Goal: Information Seeking & Learning: Learn about a topic

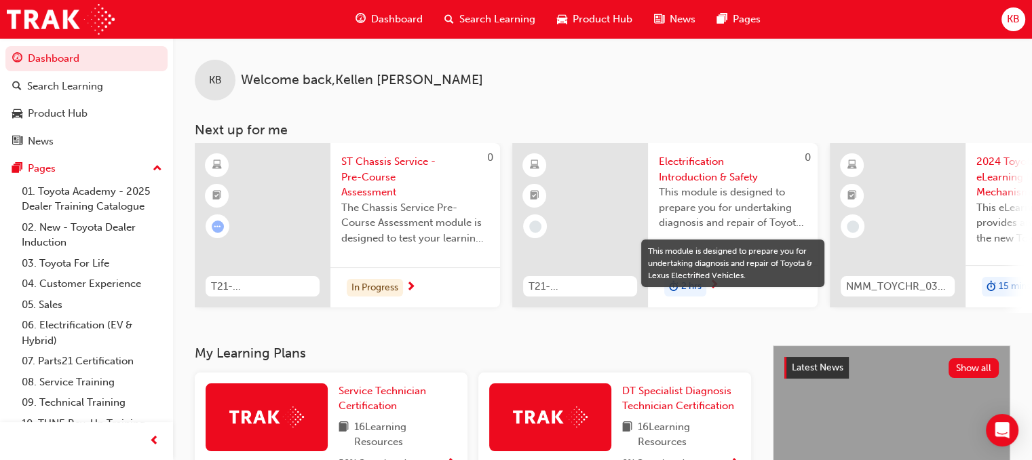
click at [712, 226] on span "This module is designed to prepare you for undertaking diagnosis and repair of …" at bounding box center [733, 208] width 148 height 46
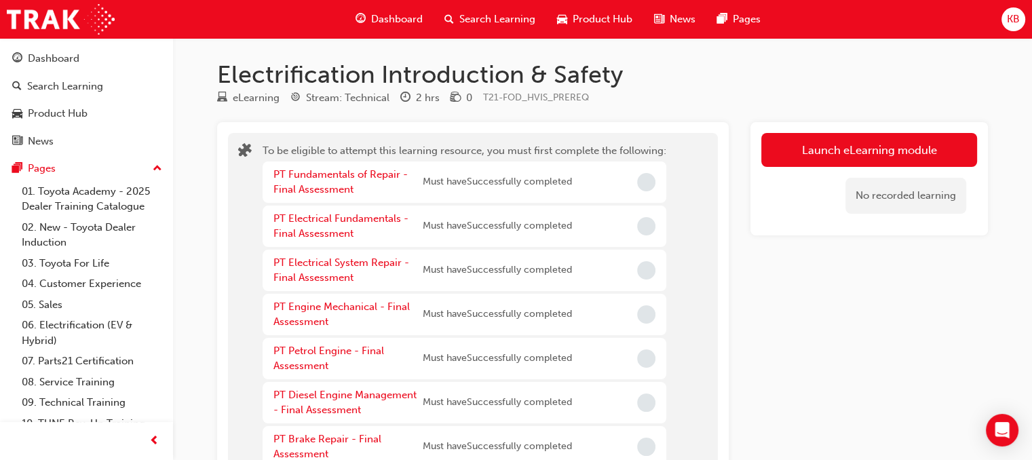
click at [712, 226] on div "To be eligible to attempt this learning resource, you must first complete the f…" at bounding box center [473, 439] width 490 height 612
click at [397, 33] on div "Dashboard" at bounding box center [389, 19] width 89 height 28
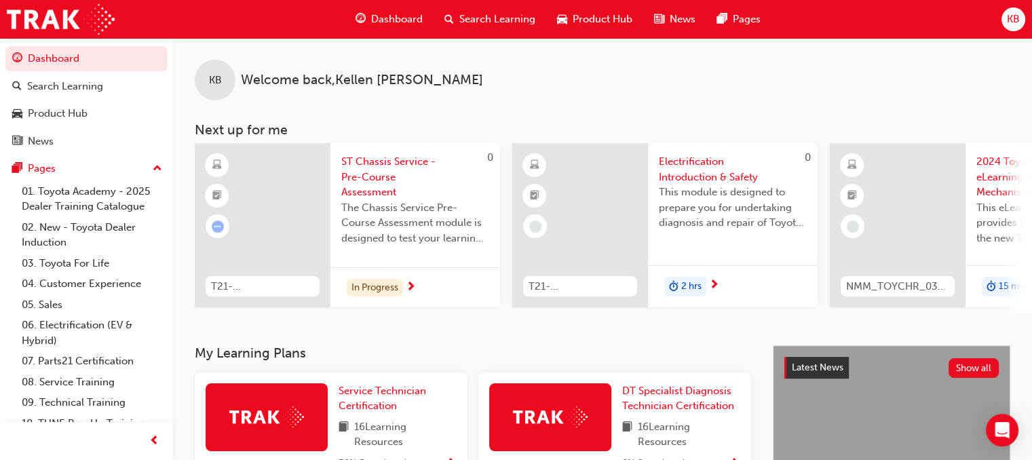
click at [377, 24] on span "Dashboard" at bounding box center [397, 20] width 52 height 16
click at [404, 288] on div "In Progress" at bounding box center [415, 287] width 170 height 41
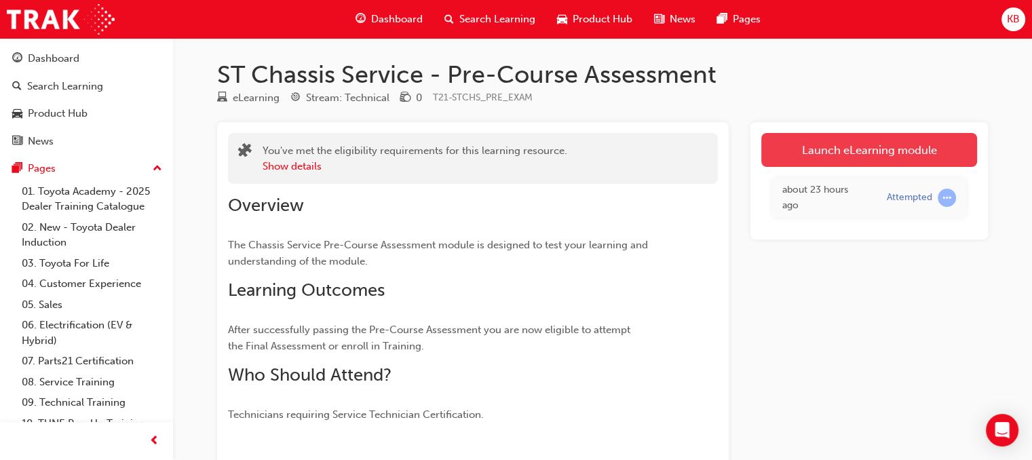
click at [849, 142] on link "Launch eLearning module" at bounding box center [869, 150] width 216 height 34
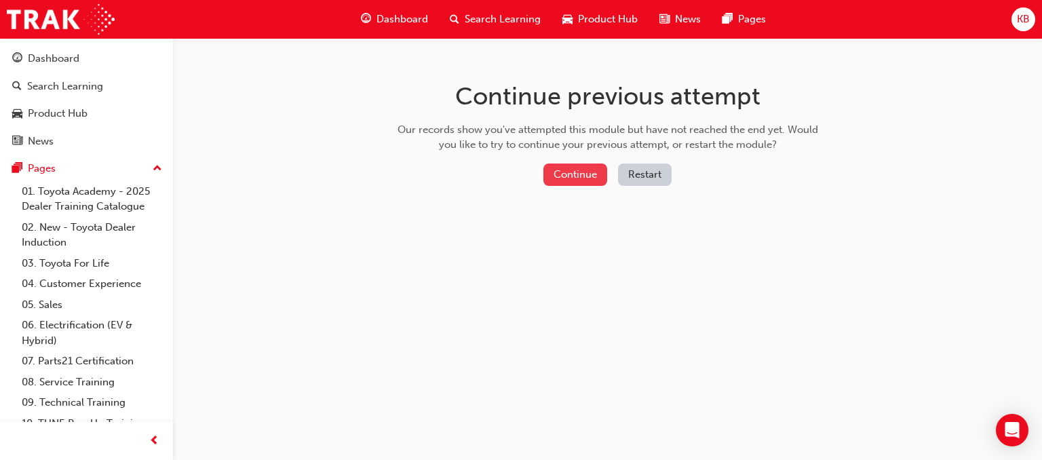
click at [569, 169] on button "Continue" at bounding box center [575, 175] width 64 height 22
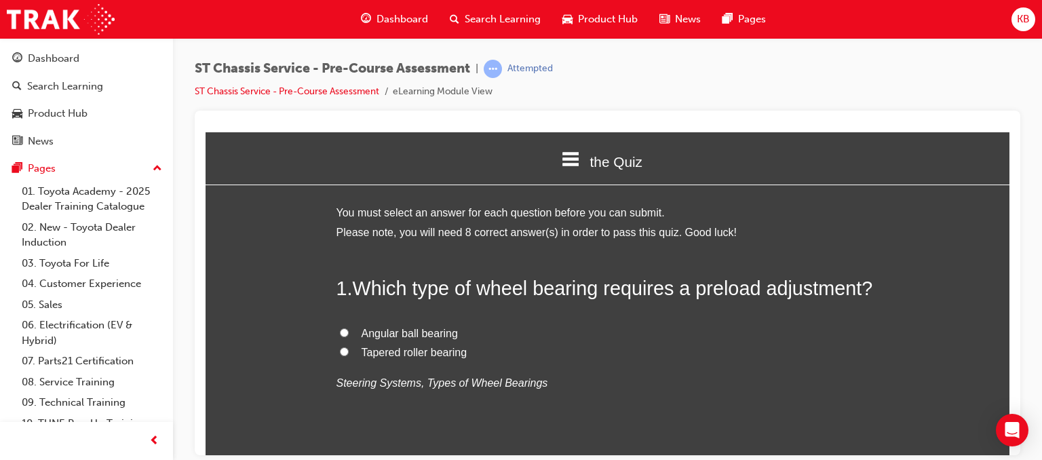
scroll to position [2, 0]
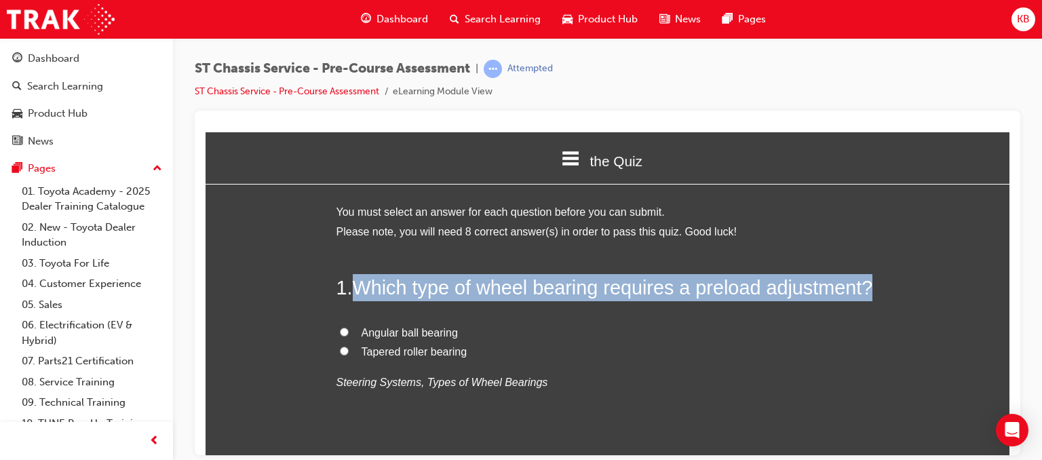
drag, startPoint x: 356, startPoint y: 290, endPoint x: 872, endPoint y: 294, distance: 516.3
click at [872, 294] on h2 "1 . Which type of wheel bearing requires a preload adjustment?" at bounding box center [608, 286] width 543 height 27
copy span "Which type of wheel bearing requires a preload adjustment?"
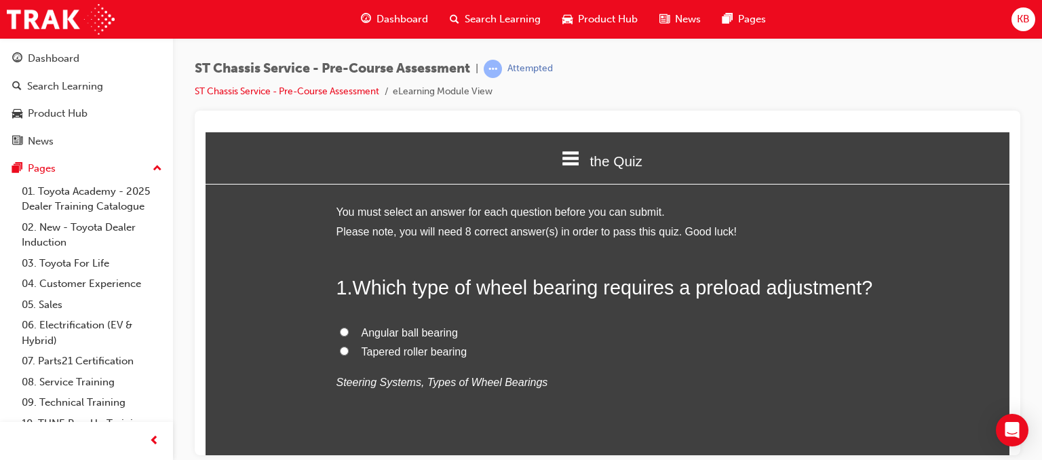
click at [337, 351] on label "Tapered roller bearing" at bounding box center [608, 352] width 543 height 20
click at [340, 351] on input "Tapered roller bearing" at bounding box center [344, 350] width 9 height 9
radio input "true"
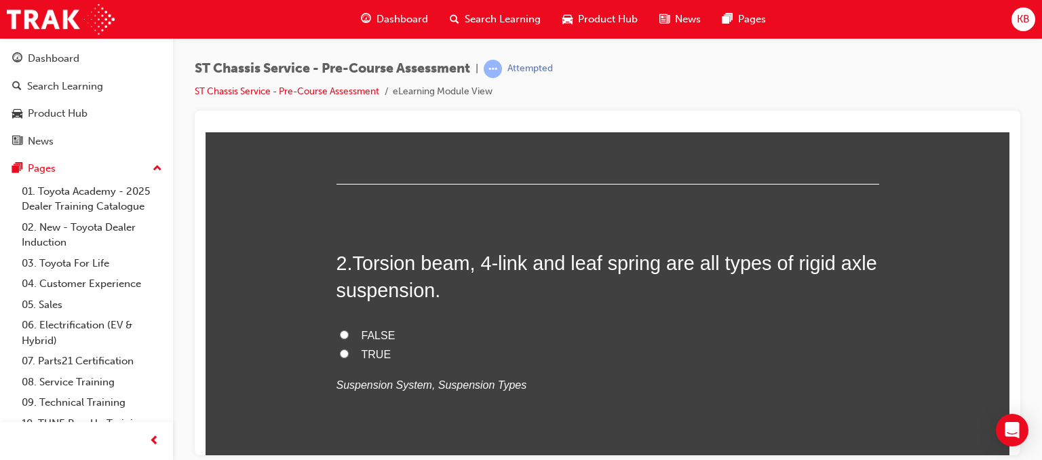
scroll to position [304, 0]
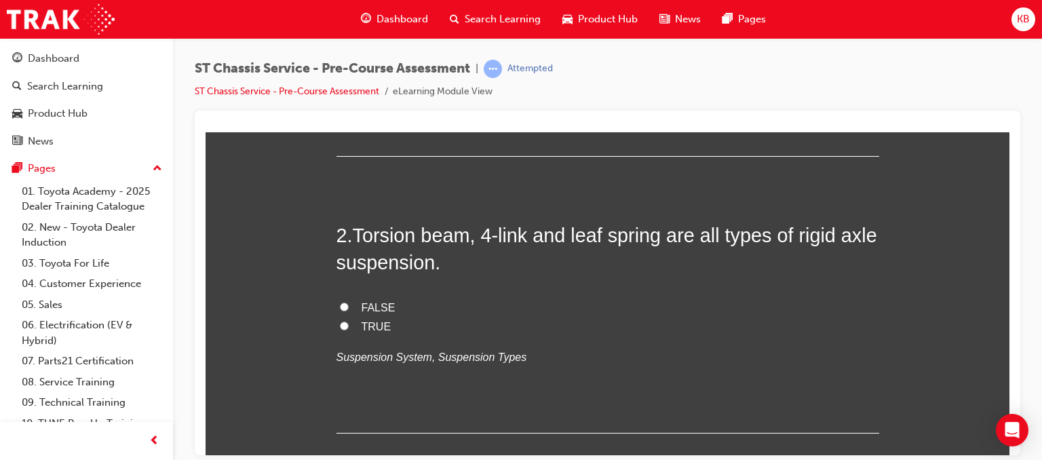
click at [345, 321] on label "TRUE" at bounding box center [608, 327] width 543 height 20
click at [345, 321] on input "TRUE" at bounding box center [344, 325] width 9 height 9
radio input "true"
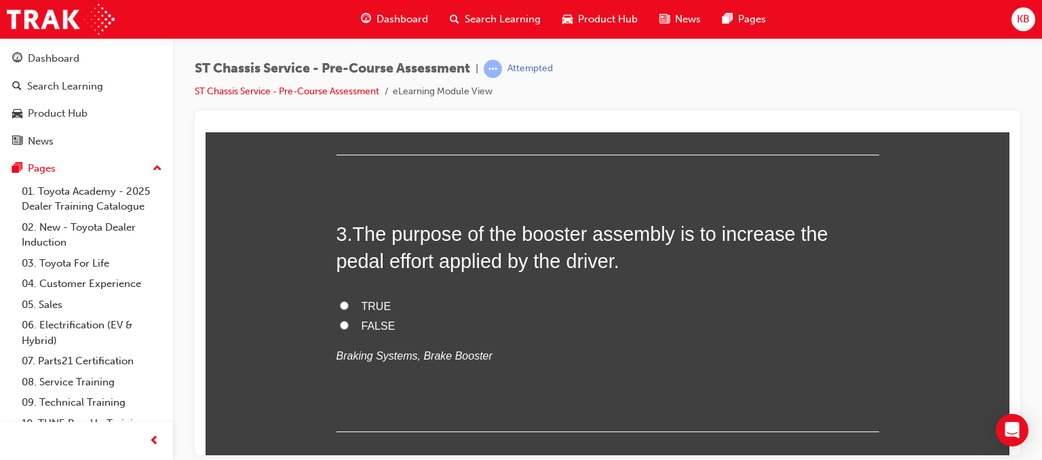
scroll to position [583, 0]
click at [362, 320] on span "FALSE" at bounding box center [379, 325] width 34 height 12
click at [349, 320] on input "FALSE" at bounding box center [344, 324] width 9 height 9
radio input "true"
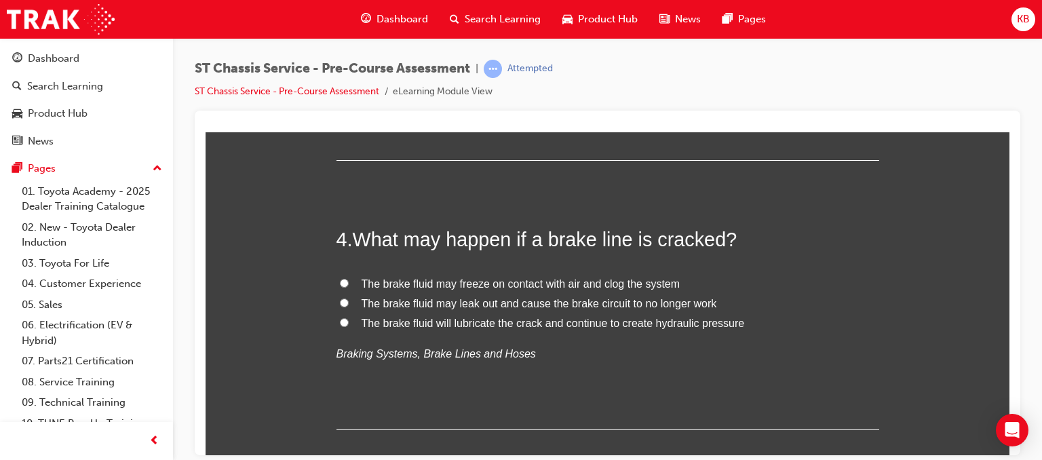
scroll to position [854, 0]
click at [492, 301] on span "The brake fluid may leak out and cause the brake circuit to no longer work" at bounding box center [540, 303] width 356 height 12
click at [349, 301] on input "The brake fluid may leak out and cause the brake circuit to no longer work" at bounding box center [344, 301] width 9 height 9
radio input "true"
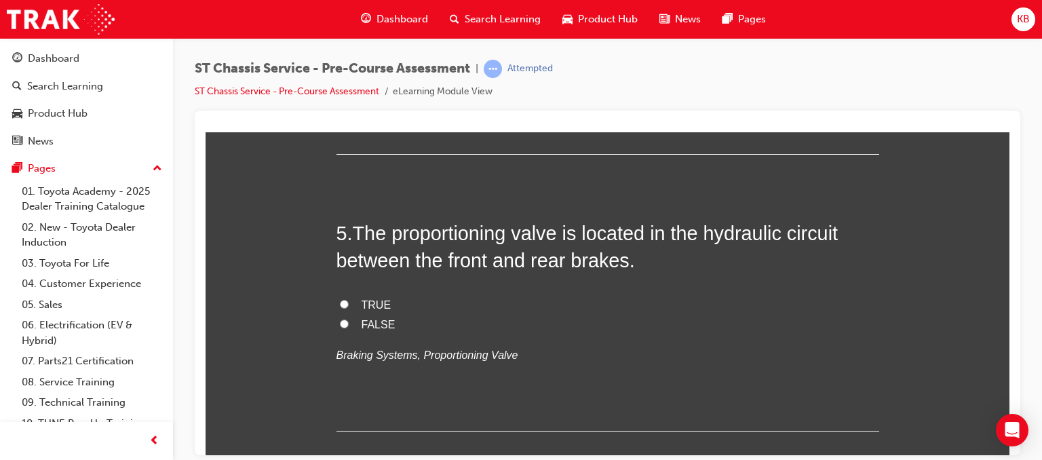
scroll to position [1128, 0]
click at [364, 303] on span "TRUE" at bounding box center [377, 306] width 30 height 12
click at [349, 303] on input "TRUE" at bounding box center [344, 305] width 9 height 9
radio input "true"
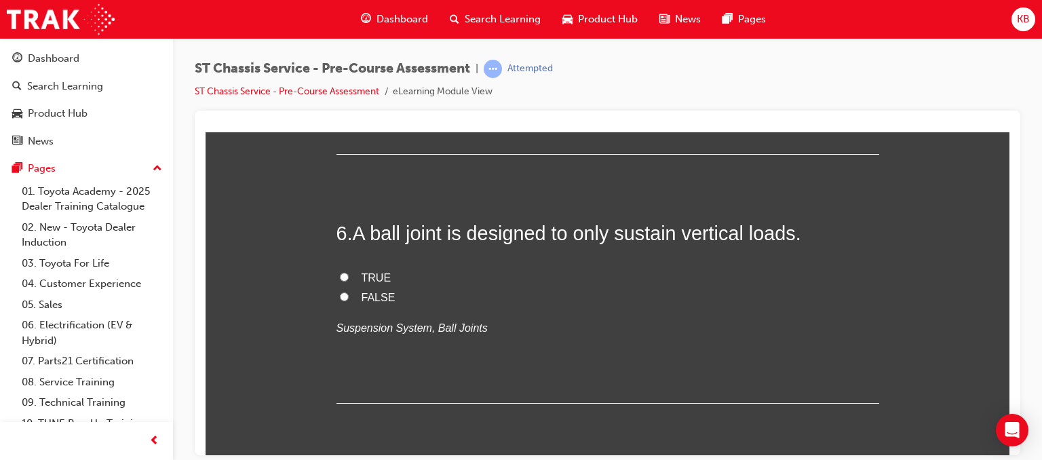
scroll to position [1405, 0]
click at [362, 300] on span "FALSE" at bounding box center [379, 298] width 34 height 12
click at [349, 300] on input "FALSE" at bounding box center [344, 296] width 9 height 9
radio input "true"
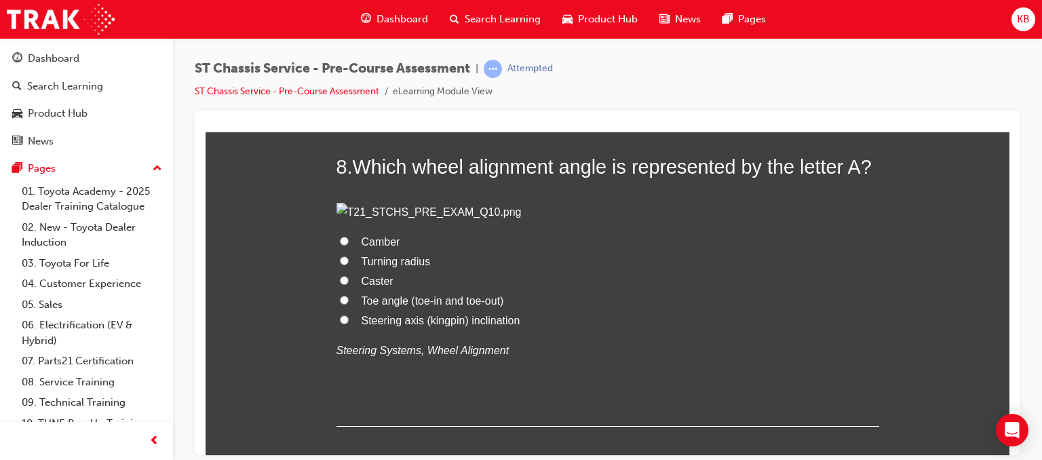
scroll to position [2060, 0]
radio input "true"
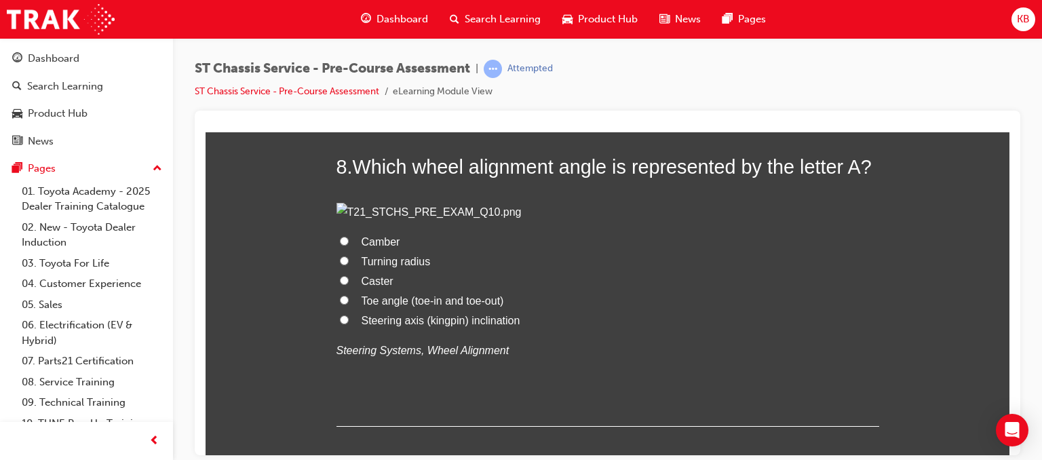
radio input "true"
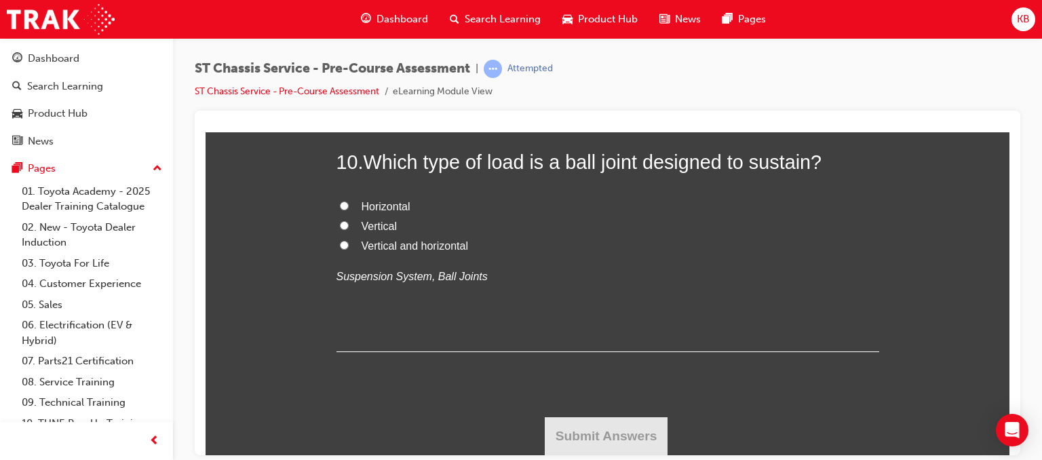
scroll to position [2757, 0]
radio input "true"
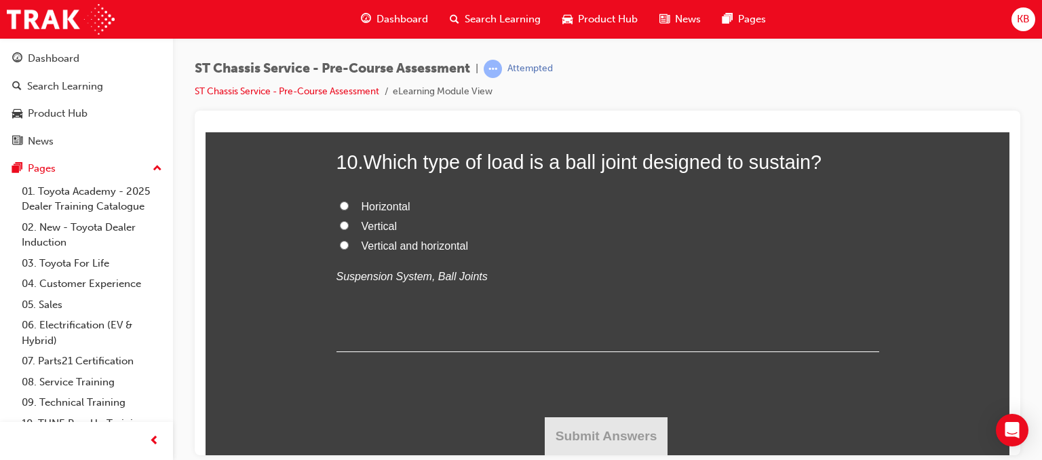
radio input "true"
click at [380, 256] on label "Vertical and horizontal" at bounding box center [608, 246] width 543 height 20
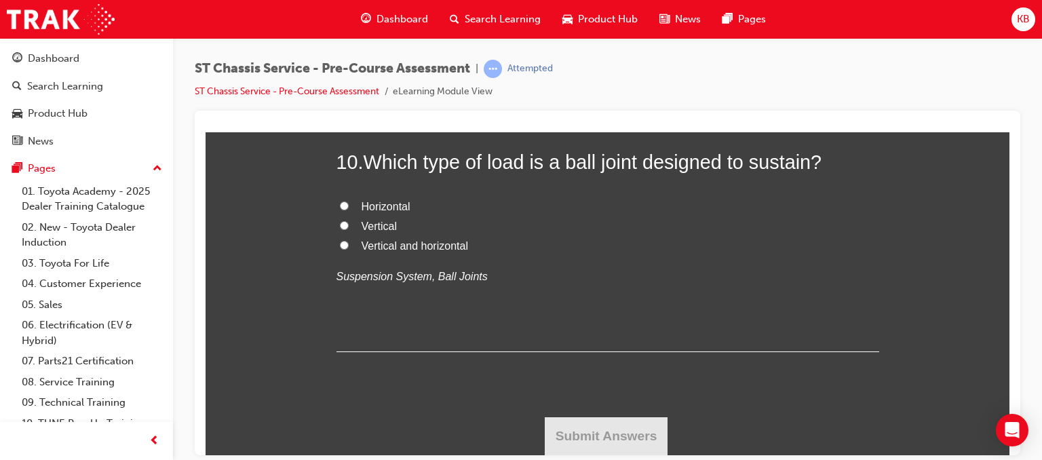
click at [349, 249] on input "Vertical and horizontal" at bounding box center [344, 244] width 9 height 9
radio input "true"
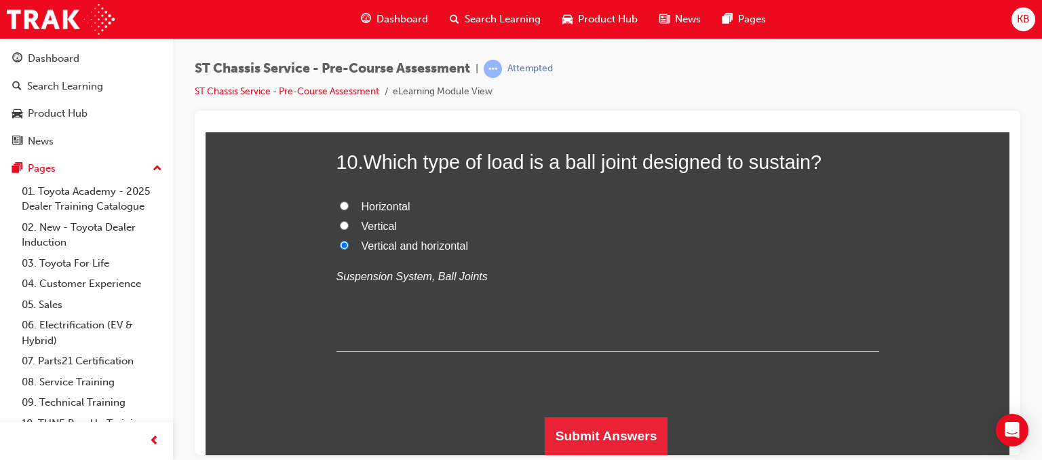
scroll to position [3378, 0]
click at [602, 427] on button "Submit Answers" at bounding box center [606, 436] width 123 height 38
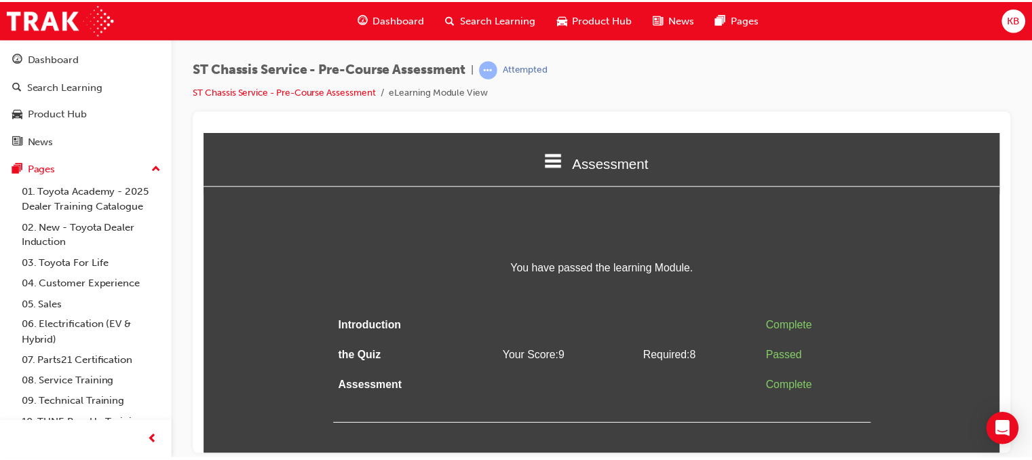
scroll to position [0, 0]
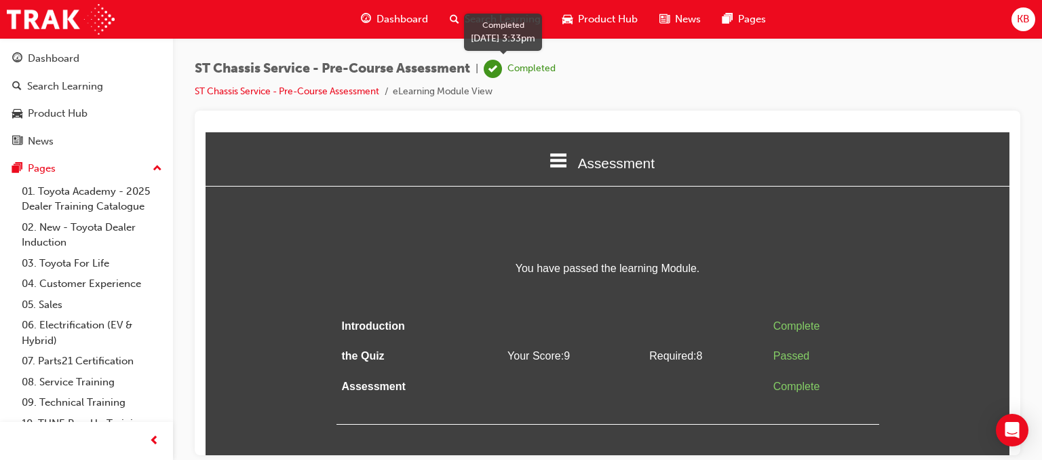
click at [508, 68] on div "Completed" at bounding box center [520, 69] width 72 height 18
click at [527, 68] on div "Completed" at bounding box center [532, 68] width 48 height 13
click at [399, 14] on span "Dashboard" at bounding box center [403, 20] width 52 height 16
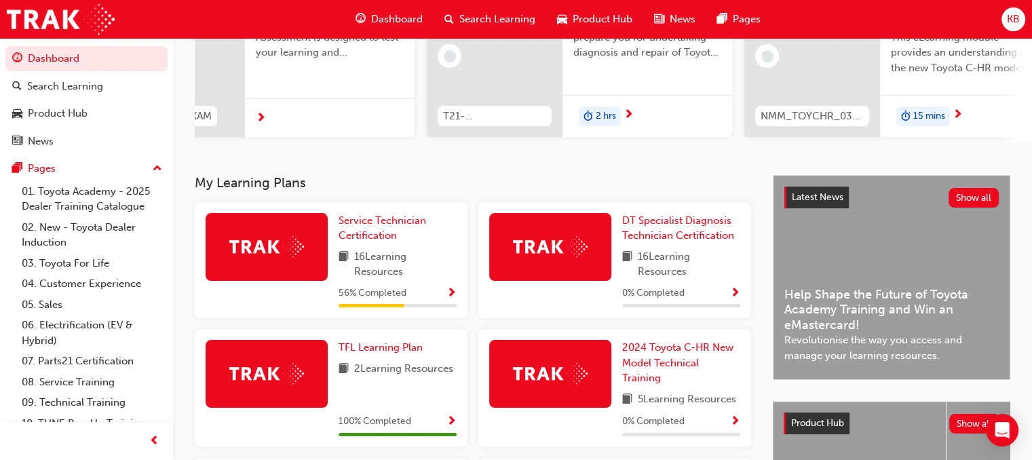
scroll to position [171, 0]
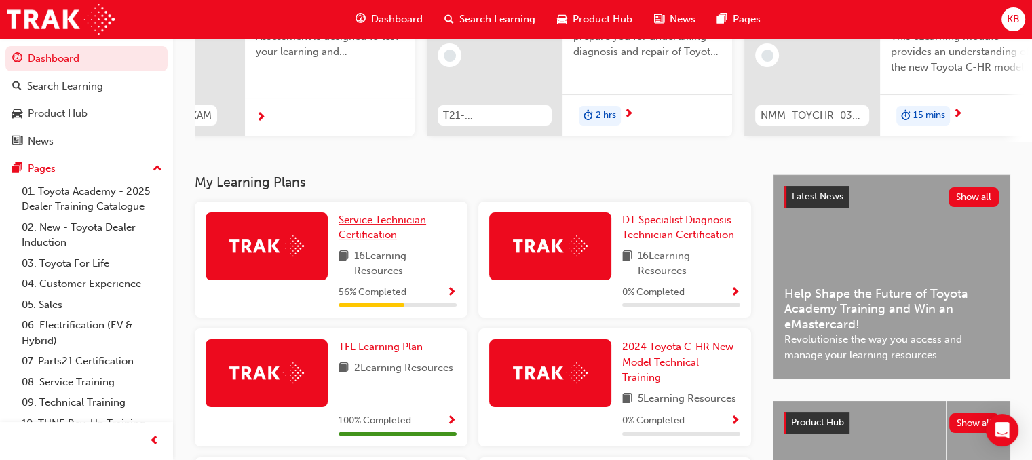
click at [413, 226] on span "Service Technician Certification" at bounding box center [383, 228] width 88 height 28
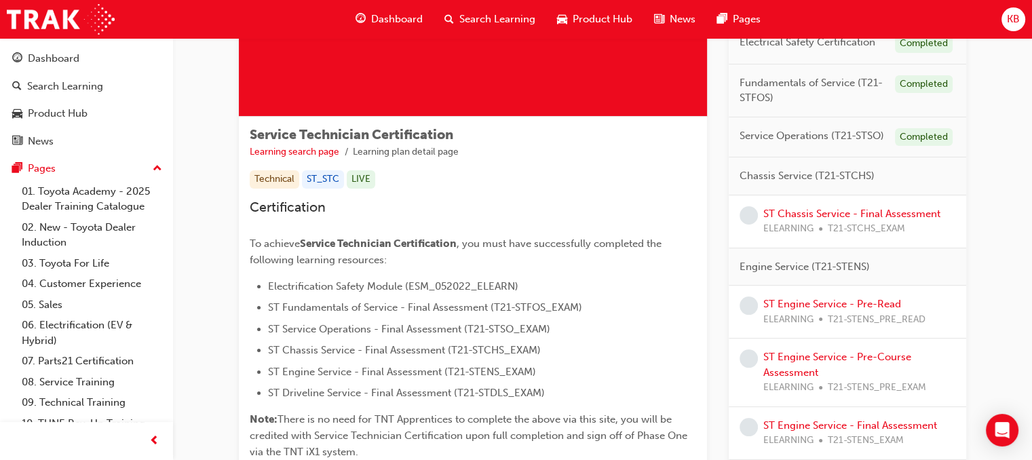
scroll to position [161, 0]
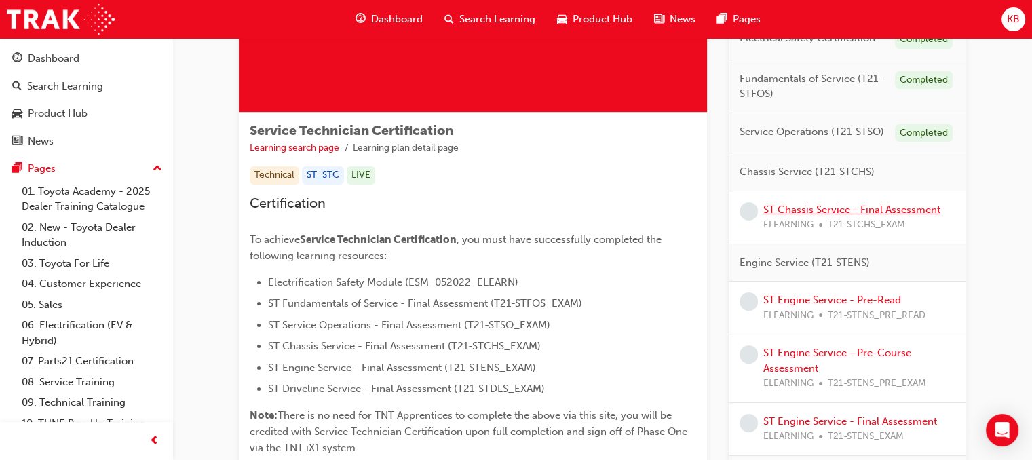
click at [848, 208] on link "ST Chassis Service - Final Assessment" at bounding box center [851, 210] width 177 height 12
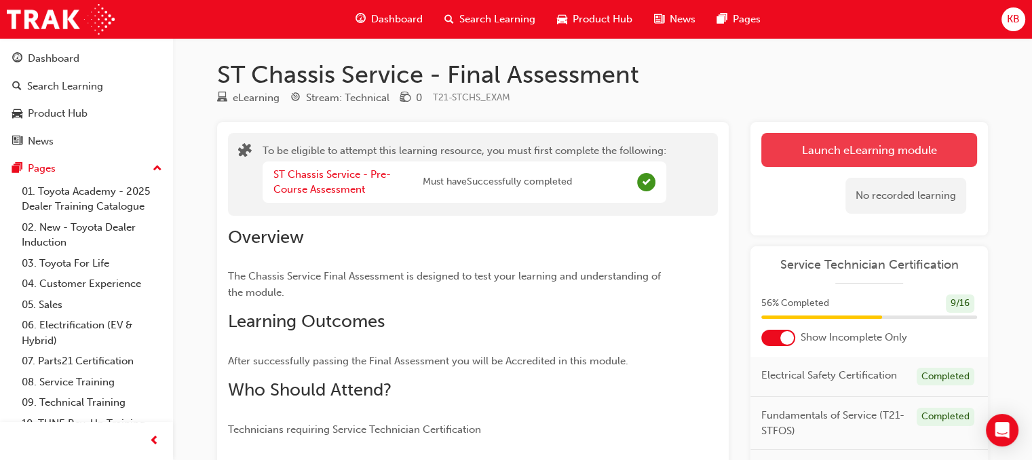
click at [788, 139] on button "Launch eLearning module" at bounding box center [869, 150] width 216 height 34
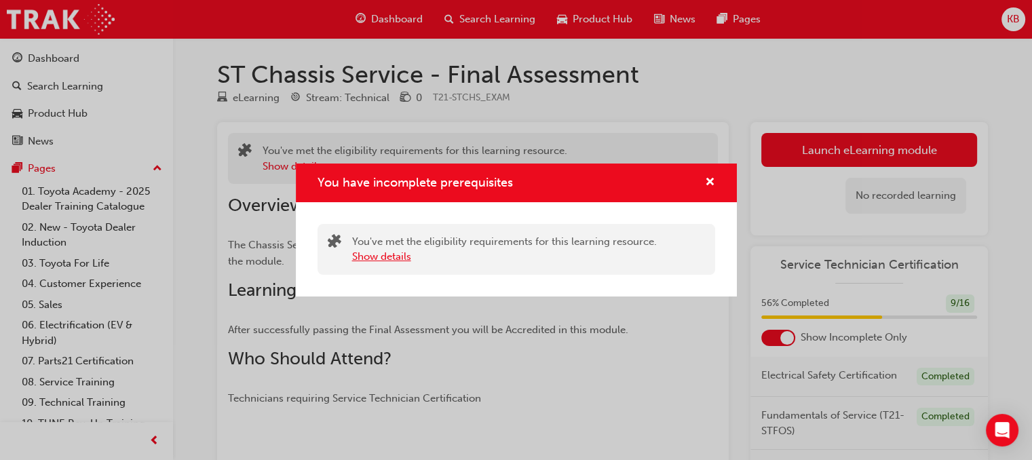
click at [390, 258] on button "Show details" at bounding box center [381, 257] width 59 height 16
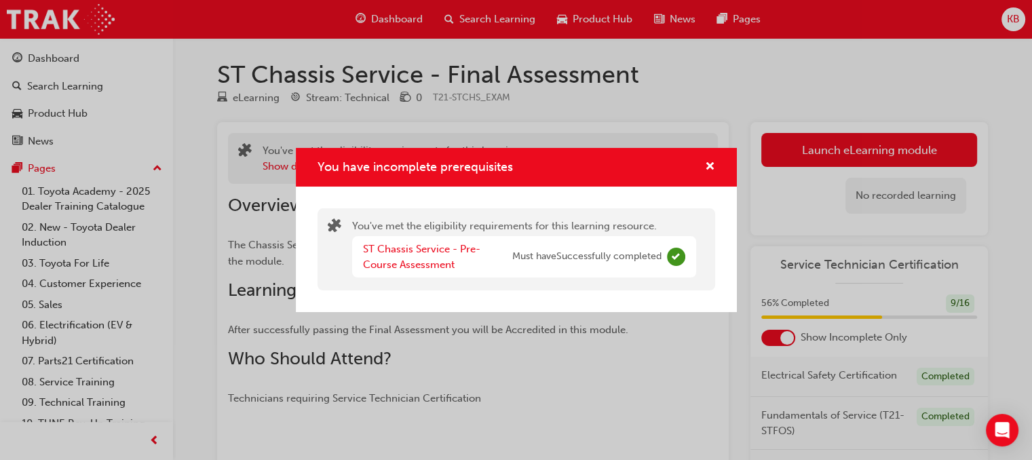
click at [508, 242] on div "ST Chassis Service - Pre-Course Assessment" at bounding box center [437, 257] width 149 height 31
click at [412, 250] on link "ST Chassis Service - Pre-Course Assessment" at bounding box center [421, 257] width 117 height 28
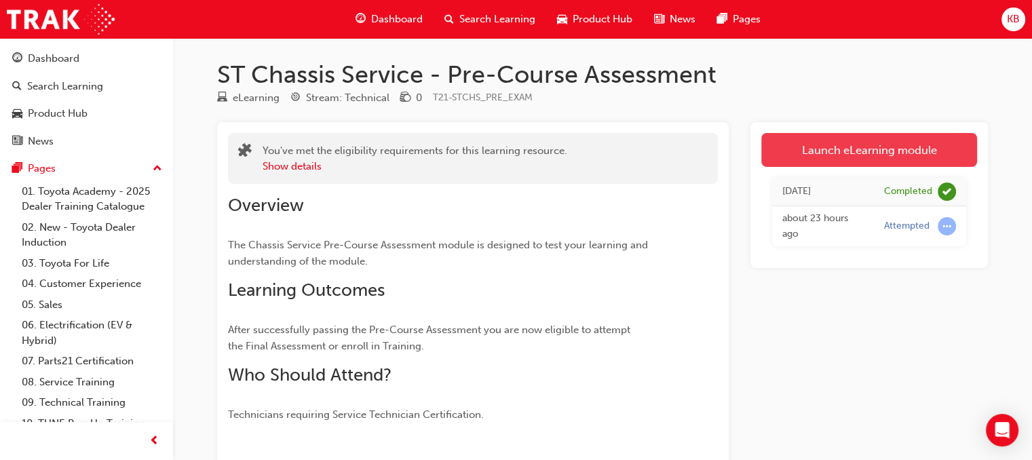
click at [929, 150] on link "Launch eLearning module" at bounding box center [869, 150] width 216 height 34
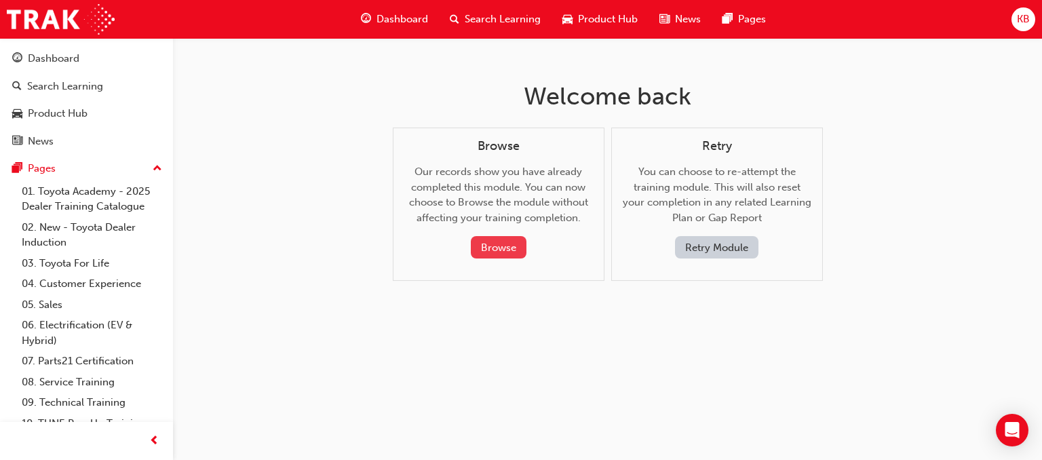
click at [510, 256] on button "Browse" at bounding box center [499, 247] width 56 height 22
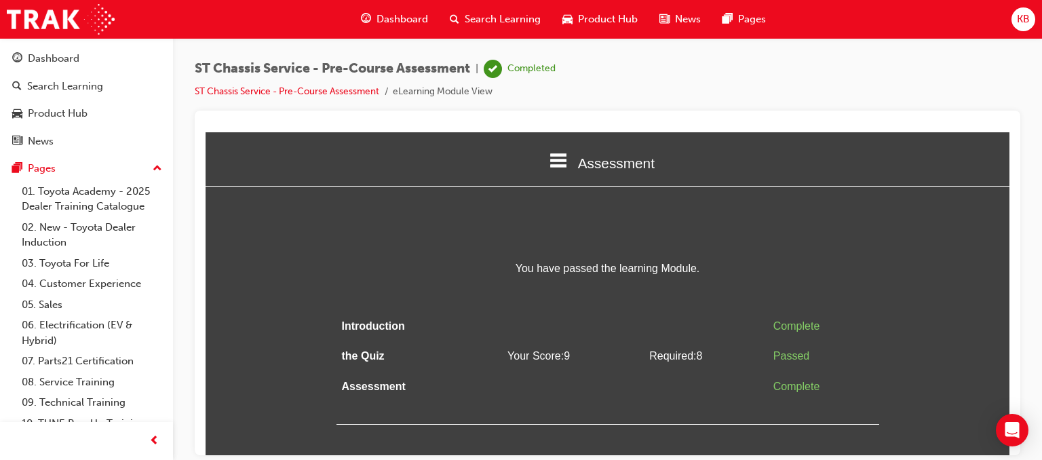
click at [375, 20] on div "Dashboard" at bounding box center [394, 19] width 89 height 28
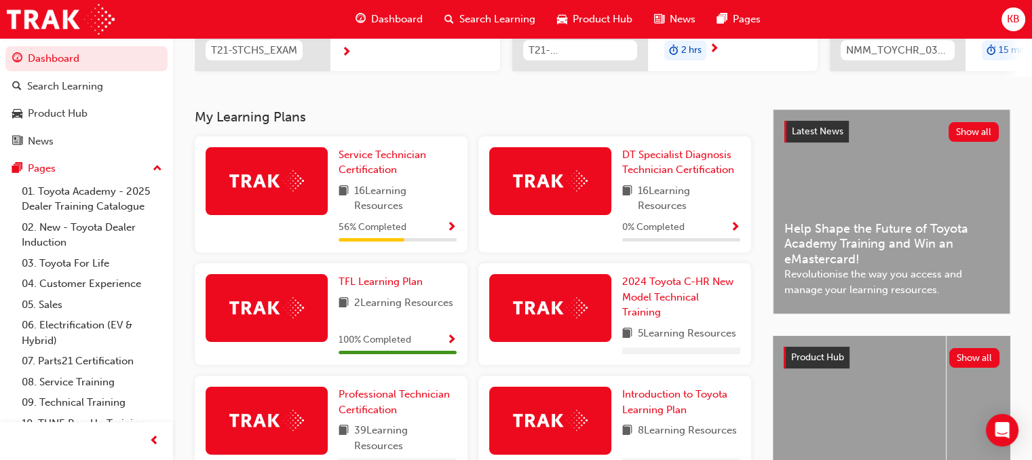
scroll to position [244, 0]
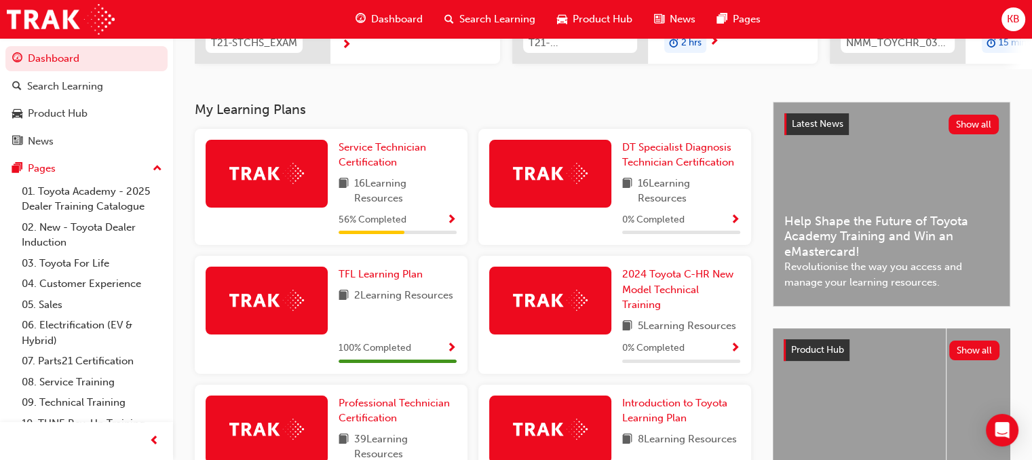
click at [454, 223] on span "Show Progress" at bounding box center [451, 220] width 10 height 12
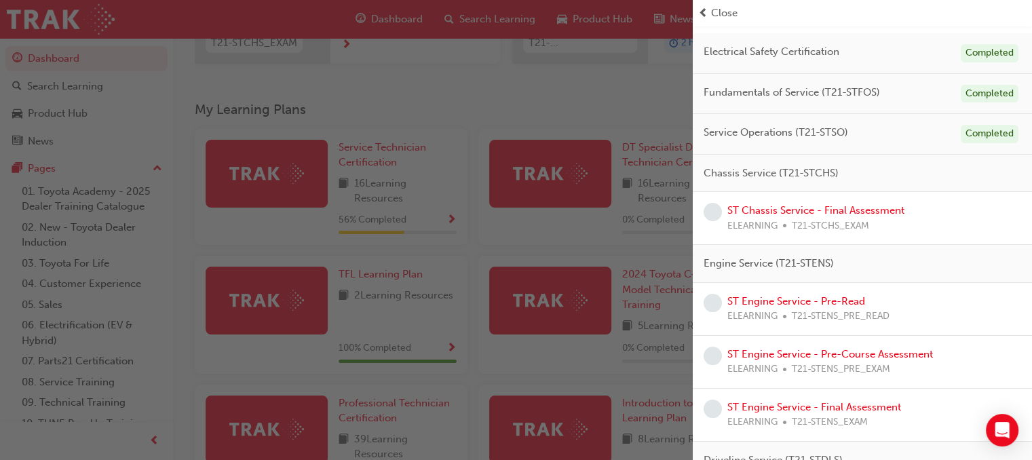
scroll to position [104, 0]
click at [814, 206] on link "ST Chassis Service - Final Assessment" at bounding box center [815, 209] width 177 height 12
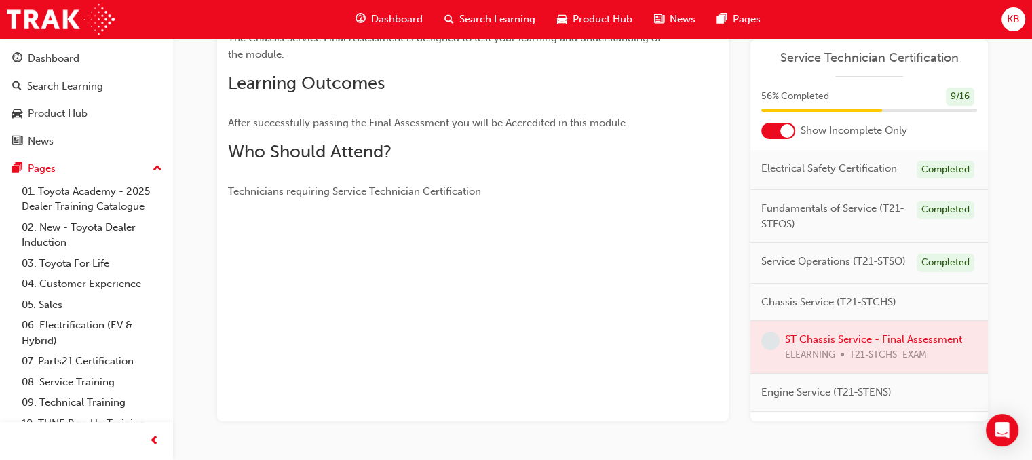
scroll to position [244, 0]
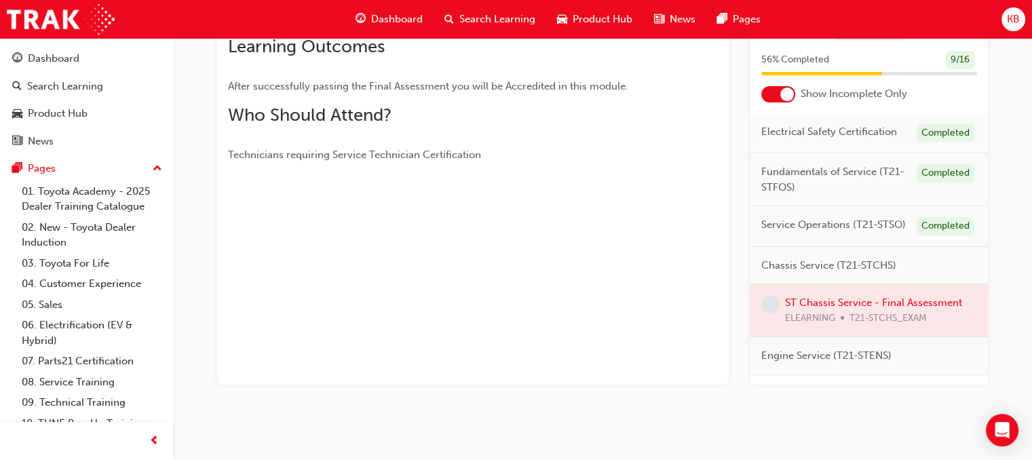
click at [842, 328] on div at bounding box center [868, 310] width 237 height 52
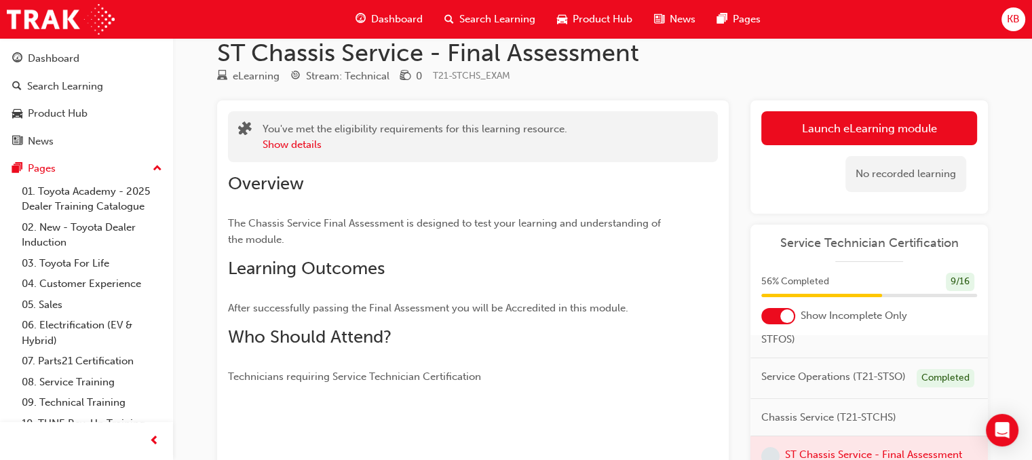
scroll to position [0, 0]
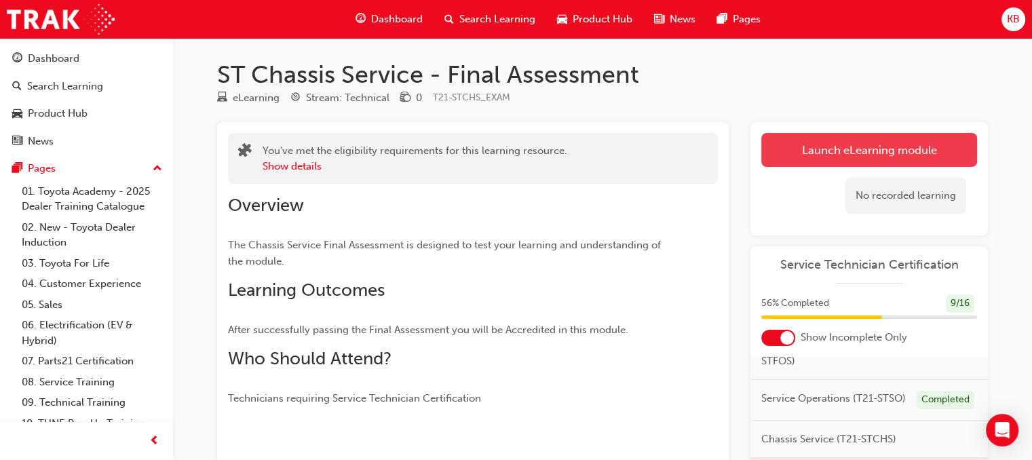
click at [837, 142] on button "Launch eLearning module" at bounding box center [869, 150] width 216 height 34
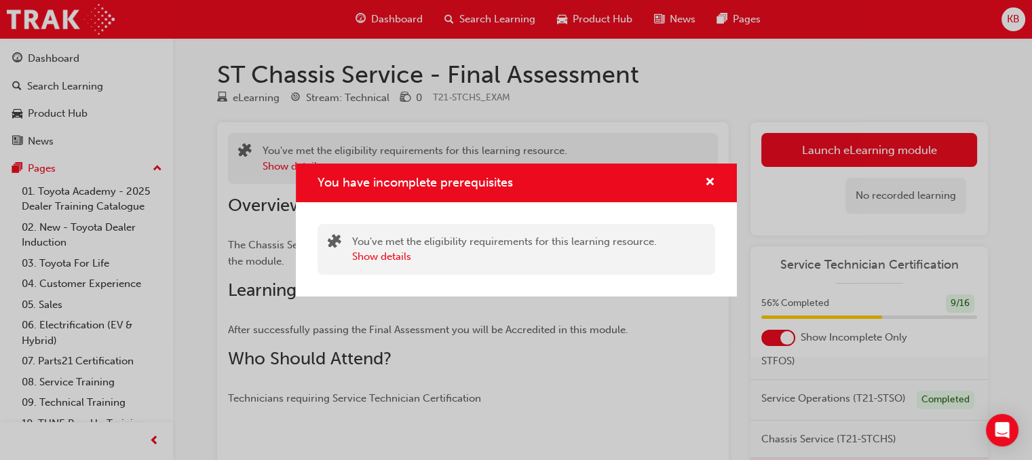
click at [698, 183] on div "You have incomplete prerequisites" at bounding box center [704, 182] width 21 height 17
click at [714, 185] on div "You have incomplete prerequisites" at bounding box center [516, 183] width 441 height 39
click at [703, 183] on div "You have incomplete prerequisites" at bounding box center [704, 182] width 21 height 17
click at [716, 180] on div "You have incomplete prerequisites" at bounding box center [516, 183] width 441 height 39
click at [711, 180] on span "cross-icon" at bounding box center [710, 183] width 10 height 12
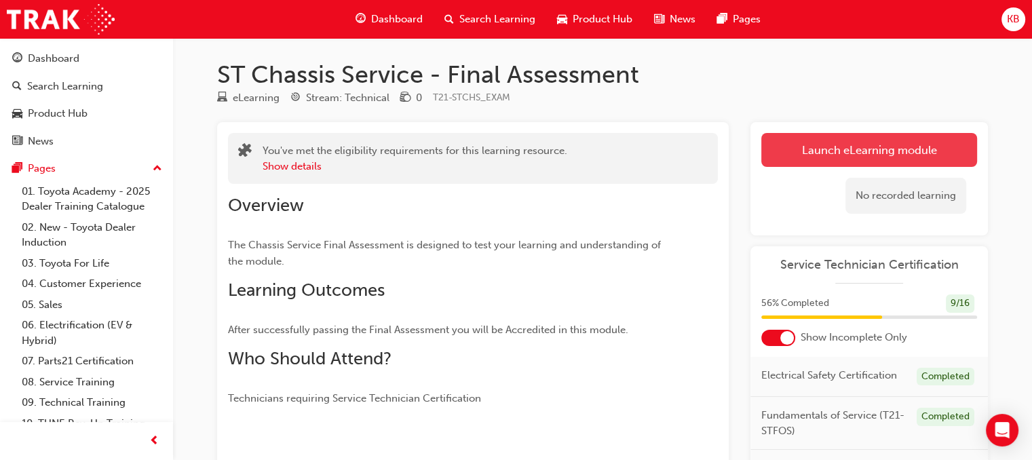
click at [888, 157] on link "Launch eLearning module" at bounding box center [869, 150] width 216 height 34
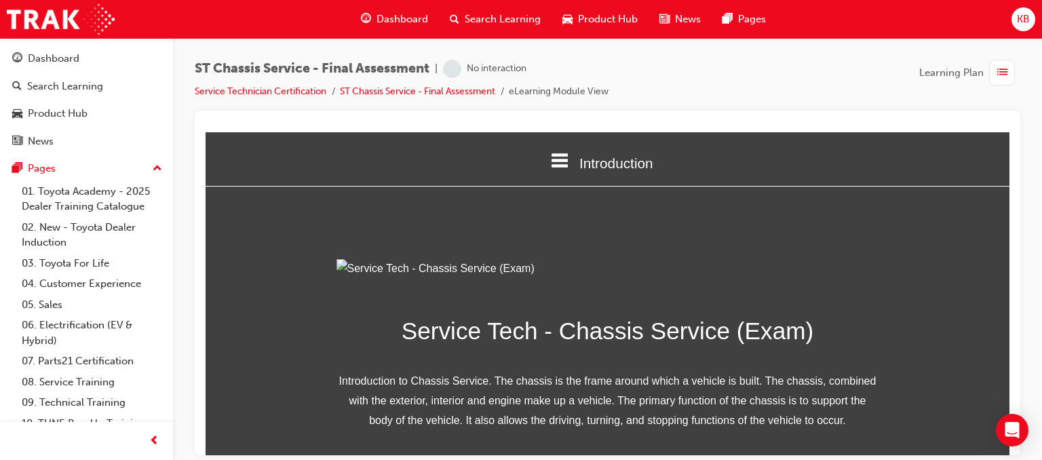
scroll to position [206, 0]
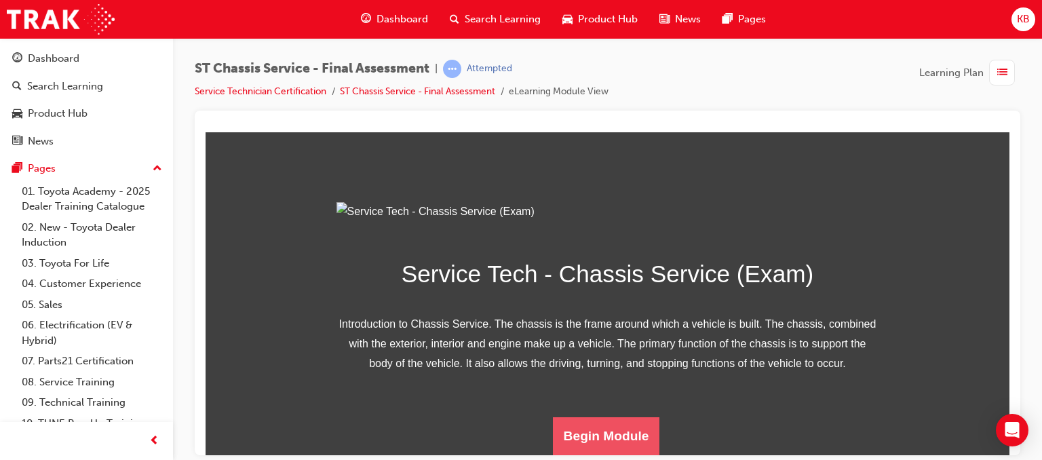
click at [592, 429] on button "Begin Module" at bounding box center [606, 436] width 107 height 38
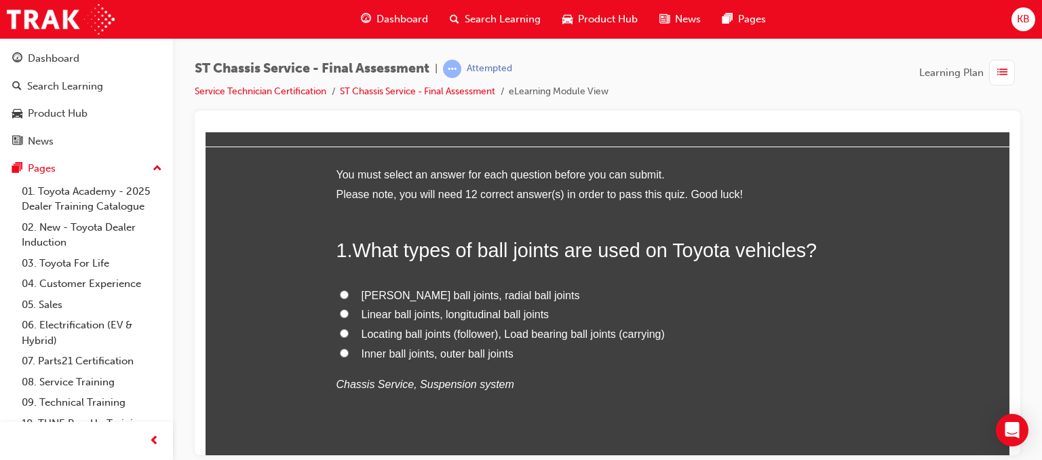
scroll to position [49, 0]
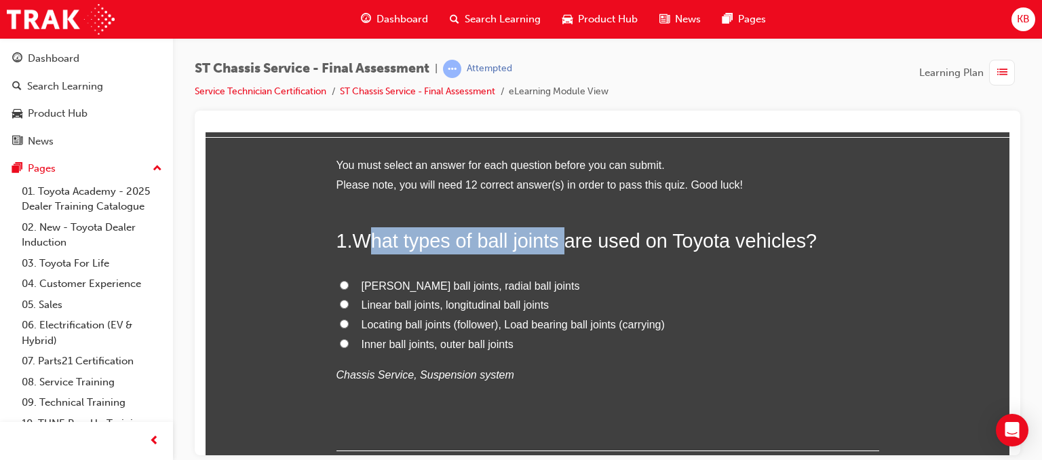
drag, startPoint x: 362, startPoint y: 242, endPoint x: 562, endPoint y: 246, distance: 200.9
click at [562, 246] on span "What types of ball joints are used on Toyota vehicles?" at bounding box center [585, 240] width 465 height 22
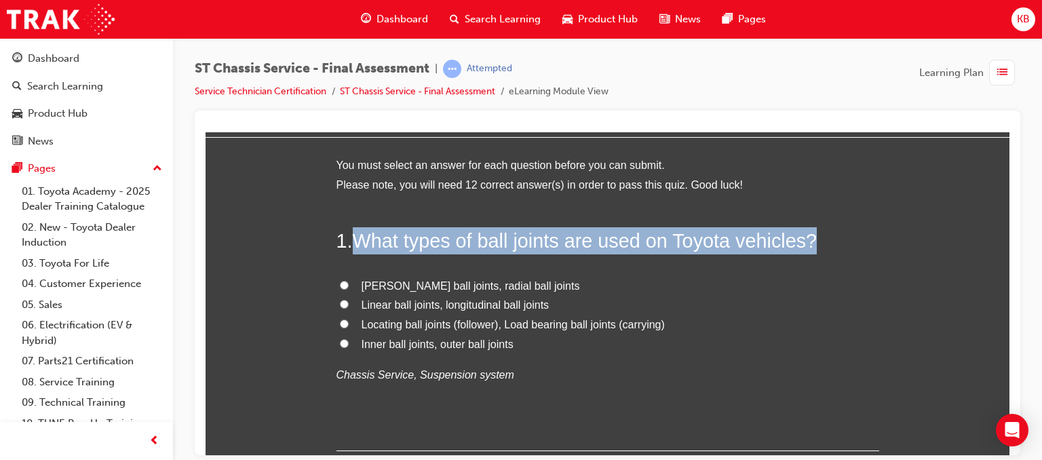
drag, startPoint x: 356, startPoint y: 243, endPoint x: 809, endPoint y: 244, distance: 453.2
click at [809, 244] on span "What types of ball joints are used on Toyota vehicles?" at bounding box center [585, 240] width 465 height 22
copy span "What types of ball joints are used on Toyota vehicles?"
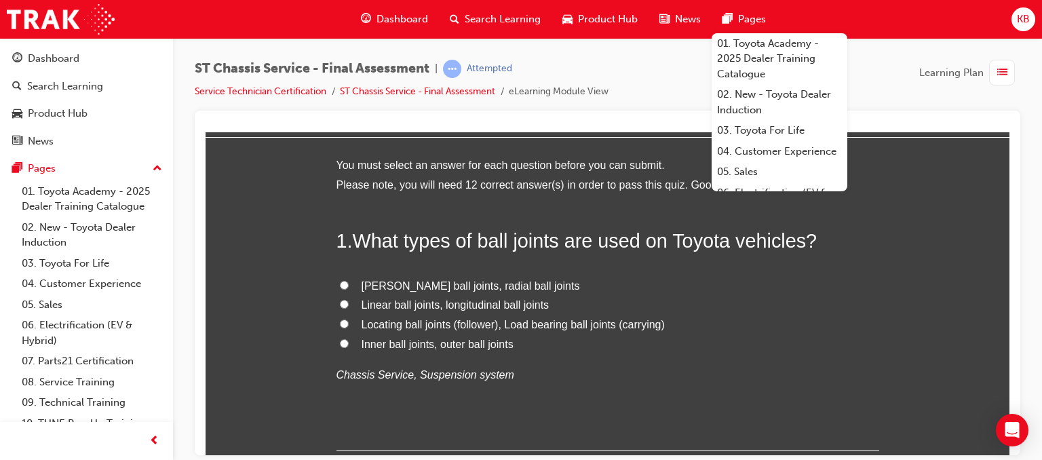
click at [342, 326] on input "Locating ball joints (follower), Load bearing ball joints (carrying)" at bounding box center [344, 323] width 9 height 9
radio input "true"
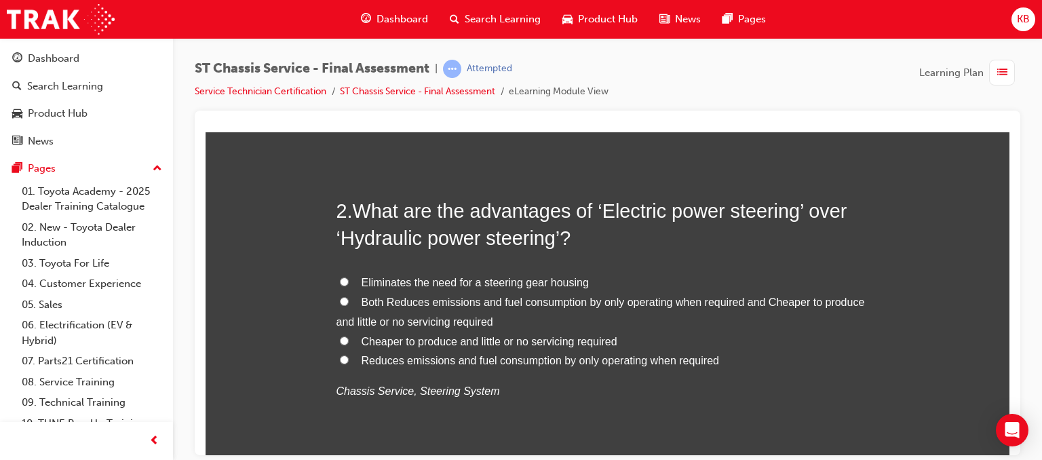
scroll to position [368, 0]
click at [448, 301] on span "Both Reduces emissions and fuel consumption by only operating when required and…" at bounding box center [601, 310] width 529 height 31
click at [349, 301] on input "Both Reduces emissions and fuel consumption by only operating when required and…" at bounding box center [344, 300] width 9 height 9
radio input "true"
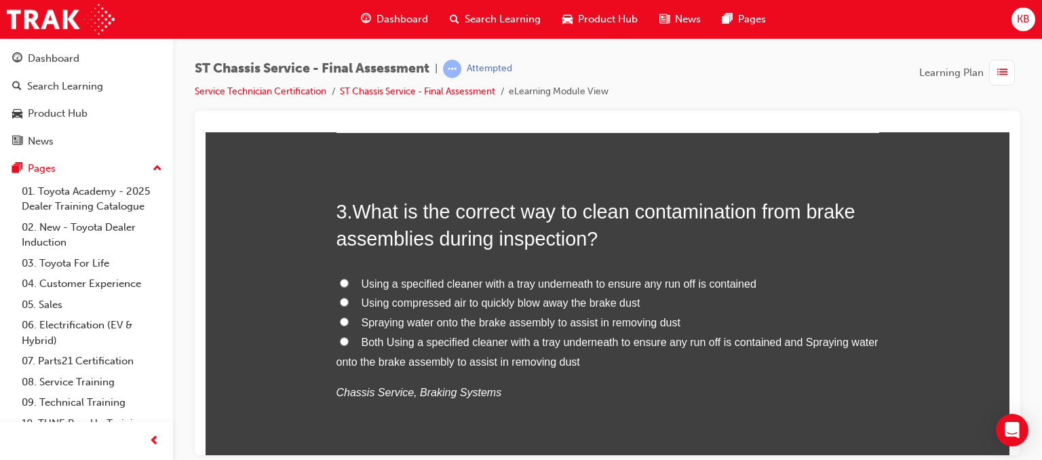
scroll to position [703, 0]
click at [486, 351] on label "Both Using a specified cleaner with a tray underneath to ensure any run off is …" at bounding box center [608, 351] width 543 height 39
click at [349, 345] on input "Both Using a specified cleaner with a tray underneath to ensure any run off is …" at bounding box center [344, 340] width 9 height 9
radio input "true"
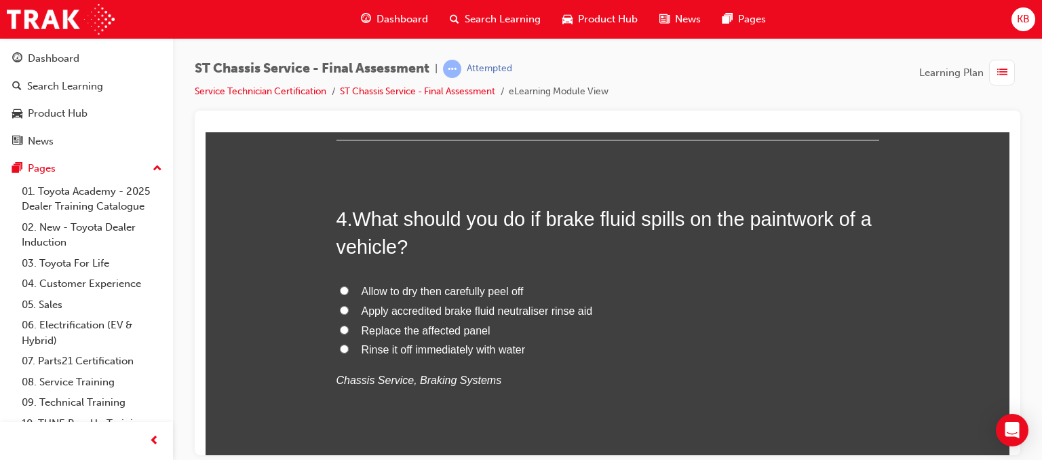
scroll to position [1031, 0]
click at [442, 309] on span "Apply accredited brake fluid neutraliser rinse aid" at bounding box center [477, 310] width 231 height 12
click at [349, 309] on input "Apply accredited brake fluid neutraliser rinse aid" at bounding box center [344, 309] width 9 height 9
radio input "true"
click at [419, 349] on span "Rinse it off immediately with water" at bounding box center [444, 349] width 164 height 12
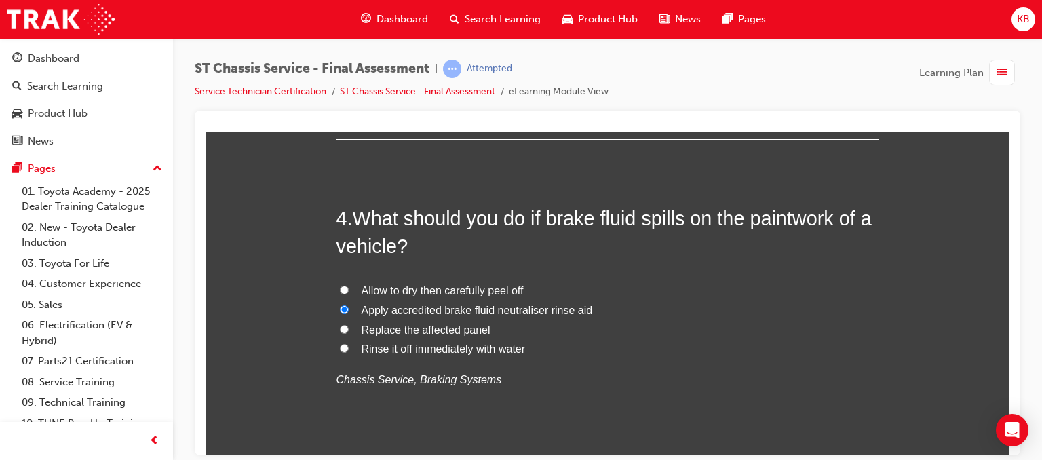
click at [349, 349] on input "Rinse it off immediately with water" at bounding box center [344, 347] width 9 height 9
radio input "true"
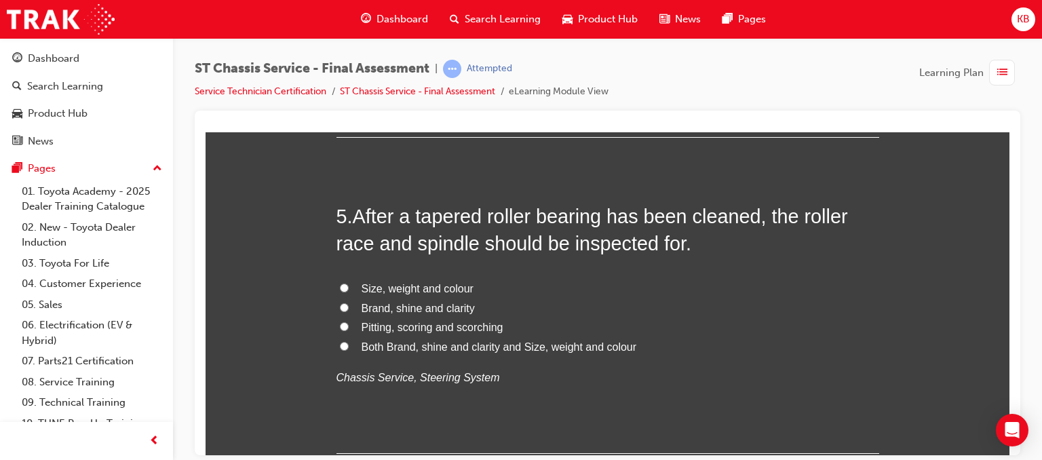
scroll to position [1350, 0]
click at [417, 326] on span "Pitting, scoring and scorching" at bounding box center [433, 326] width 142 height 12
click at [349, 326] on input "Pitting, scoring and scorching" at bounding box center [344, 324] width 9 height 9
radio input "true"
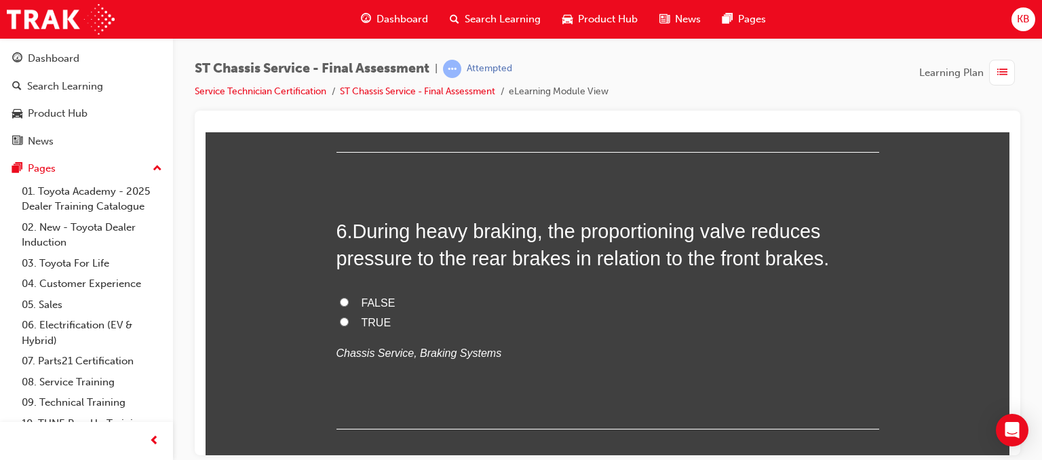
scroll to position [1650, 0]
click at [373, 301] on span "FALSE" at bounding box center [379, 303] width 34 height 12
click at [349, 301] on input "FALSE" at bounding box center [344, 301] width 9 height 9
radio input "true"
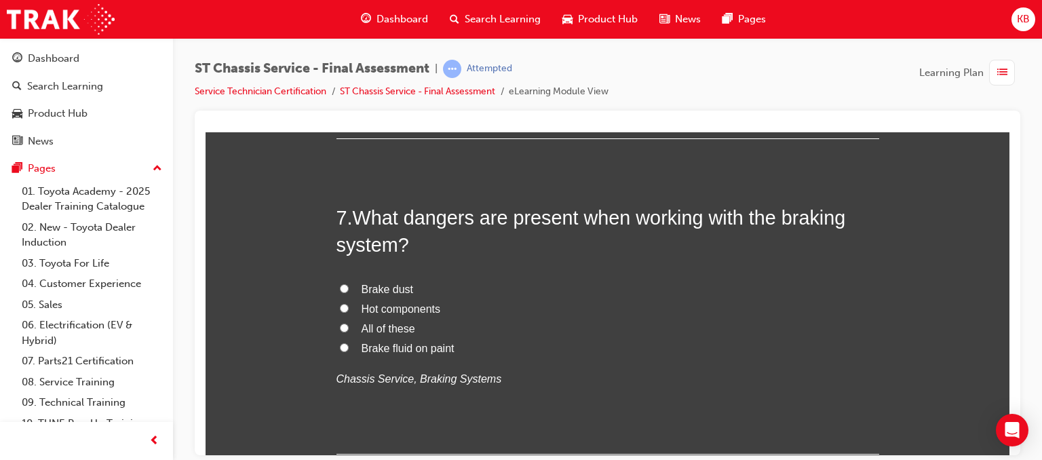
scroll to position [1940, 0]
click at [362, 330] on span "All of these" at bounding box center [389, 329] width 54 height 12
click at [349, 330] on input "All of these" at bounding box center [344, 328] width 9 height 9
radio input "true"
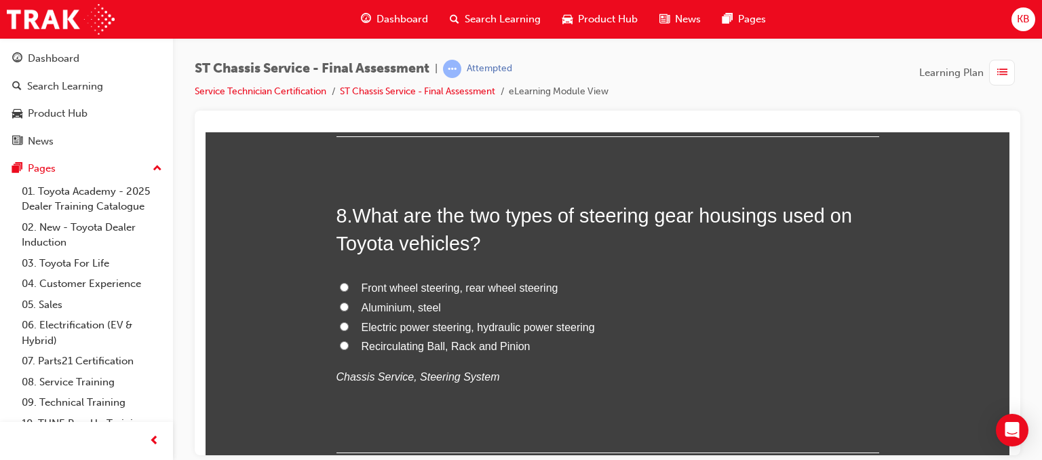
scroll to position [2258, 0]
click at [460, 325] on span "Electric power steering, hydraulic power steering" at bounding box center [478, 327] width 233 height 12
click at [349, 325] on input "Electric power steering, hydraulic power steering" at bounding box center [344, 326] width 9 height 9
radio input "true"
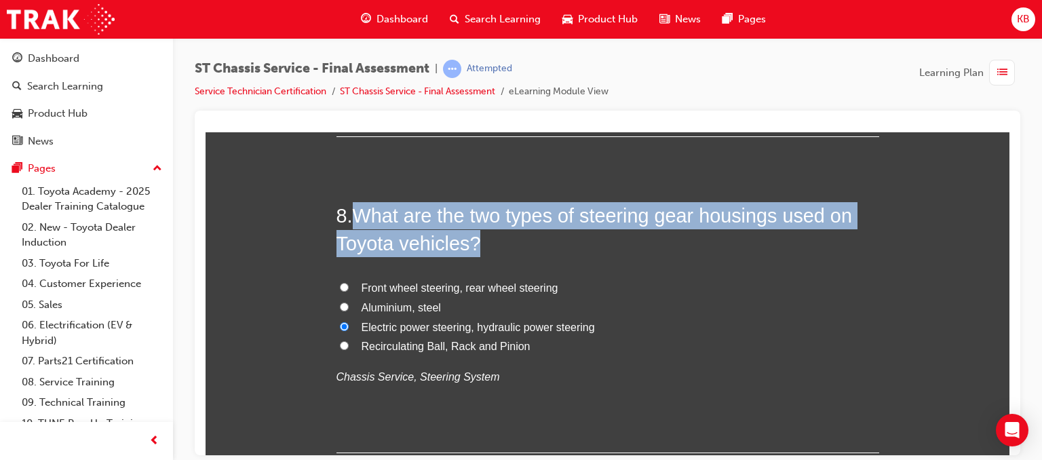
drag, startPoint x: 351, startPoint y: 217, endPoint x: 472, endPoint y: 248, distance: 124.6
click at [472, 248] on span "What are the two types of steering gear housings used on Toyota vehicles?" at bounding box center [595, 228] width 516 height 49
copy span "What are the two types of steering gear housings used on Toyota vehicles?"
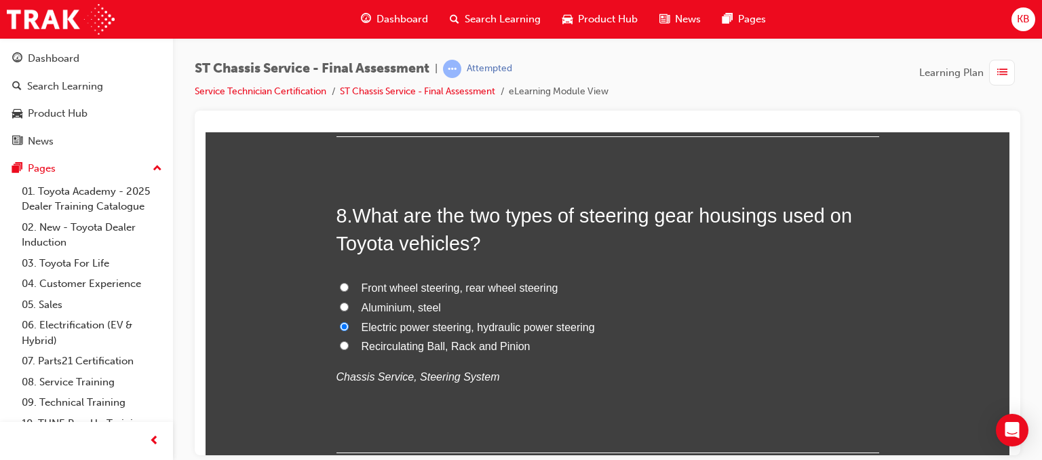
click at [381, 341] on span "Recirculating Ball, Rack and Pinion" at bounding box center [446, 346] width 169 height 12
click at [349, 341] on input "Recirculating Ball, Rack and Pinion" at bounding box center [344, 345] width 9 height 9
radio input "true"
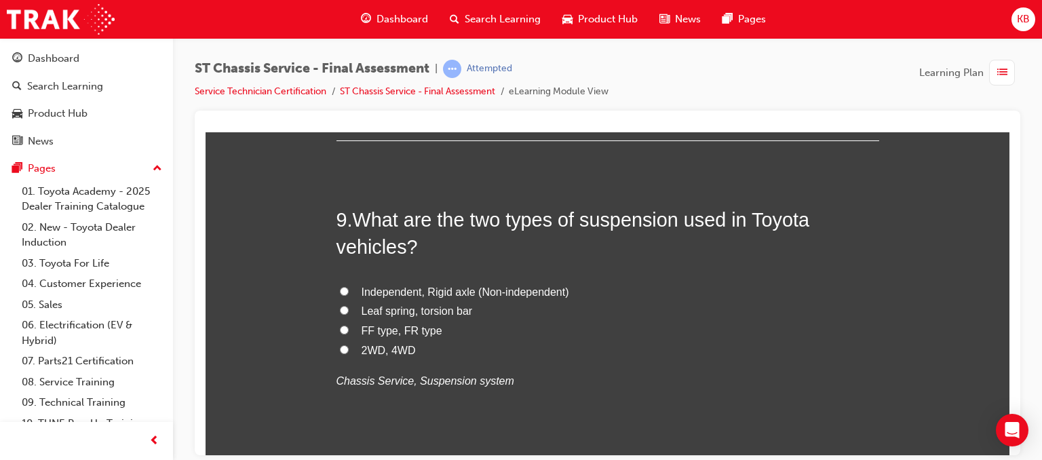
scroll to position [2571, 0]
click at [407, 284] on span "Independent, Rigid axle (Non-independent)" at bounding box center [466, 290] width 208 height 12
click at [349, 285] on input "Independent, Rigid axle (Non-independent)" at bounding box center [344, 289] width 9 height 9
radio input "true"
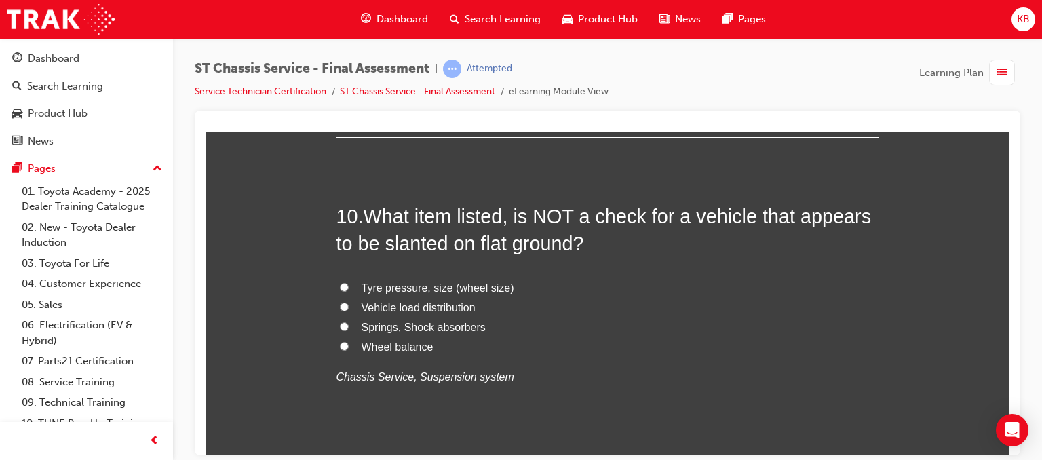
scroll to position [2889, 0]
click at [400, 341] on span "Wheel balance" at bounding box center [398, 347] width 72 height 12
click at [349, 342] on input "Wheel balance" at bounding box center [344, 346] width 9 height 9
radio input "true"
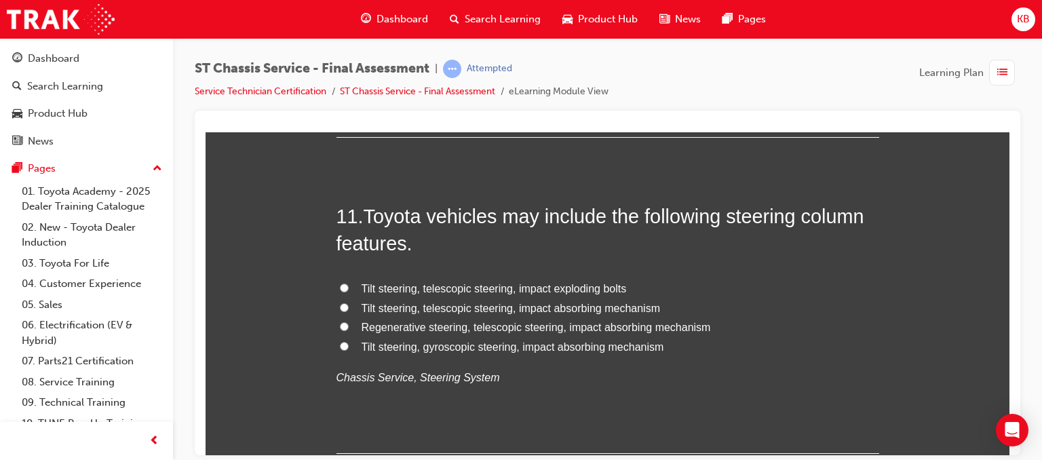
scroll to position [3205, 0]
click at [508, 343] on span "Tilt steering, gyroscopic steering, impact absorbing mechanism" at bounding box center [513, 347] width 303 height 12
click at [349, 343] on input "Tilt steering, gyroscopic steering, impact absorbing mechanism" at bounding box center [344, 345] width 9 height 9
radio input "true"
click at [437, 307] on span "Tilt steering, telescopic steering, impact absorbing mechanism" at bounding box center [511, 308] width 299 height 12
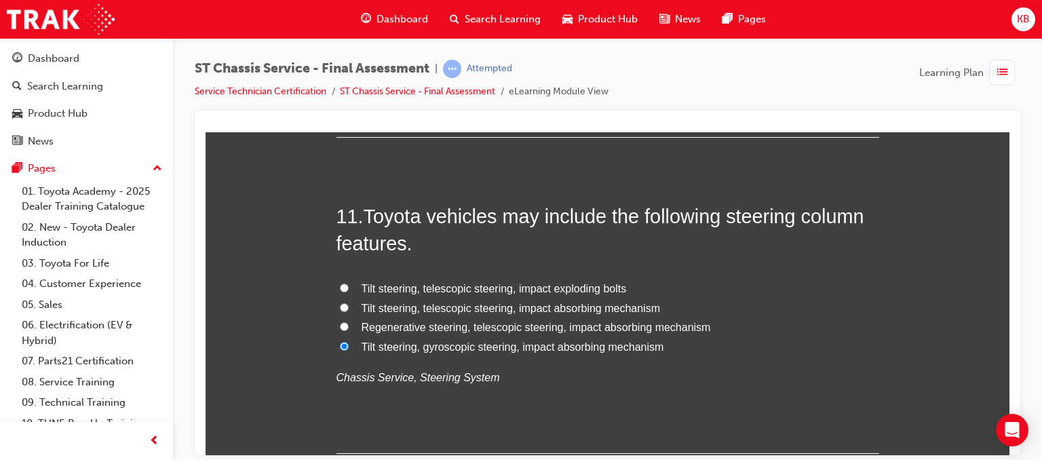
click at [349, 307] on input "Tilt steering, telescopic steering, impact absorbing mechanism" at bounding box center [344, 307] width 9 height 9
radio input "true"
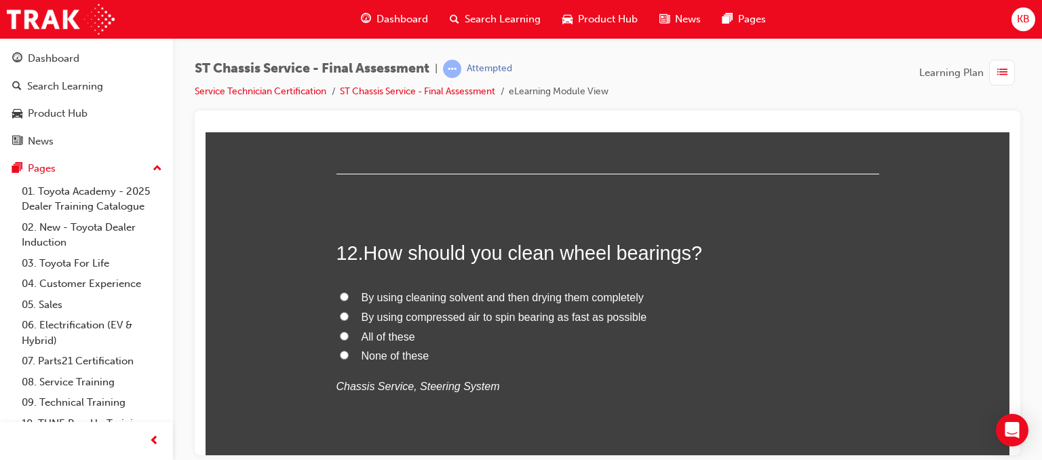
scroll to position [3511, 0]
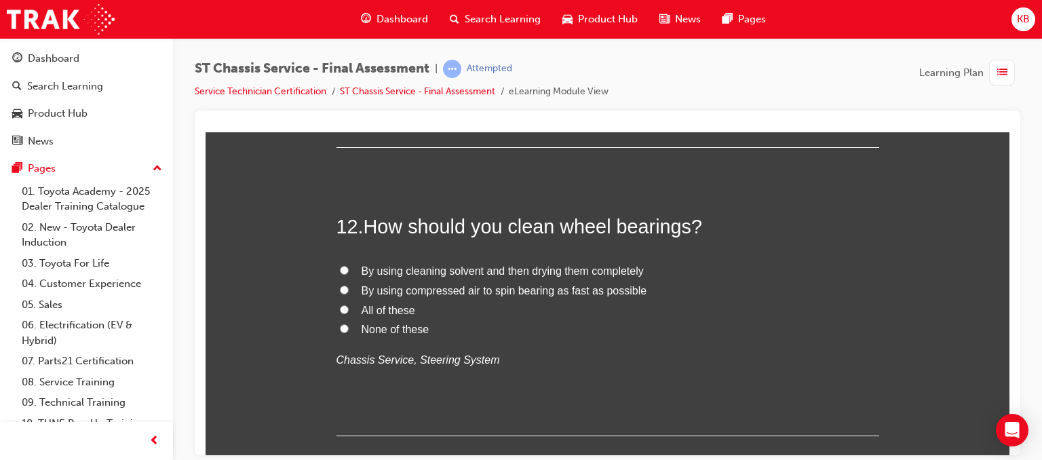
click at [370, 328] on span "None of these" at bounding box center [396, 329] width 68 height 12
click at [349, 328] on input "None of these" at bounding box center [344, 328] width 9 height 9
radio input "true"
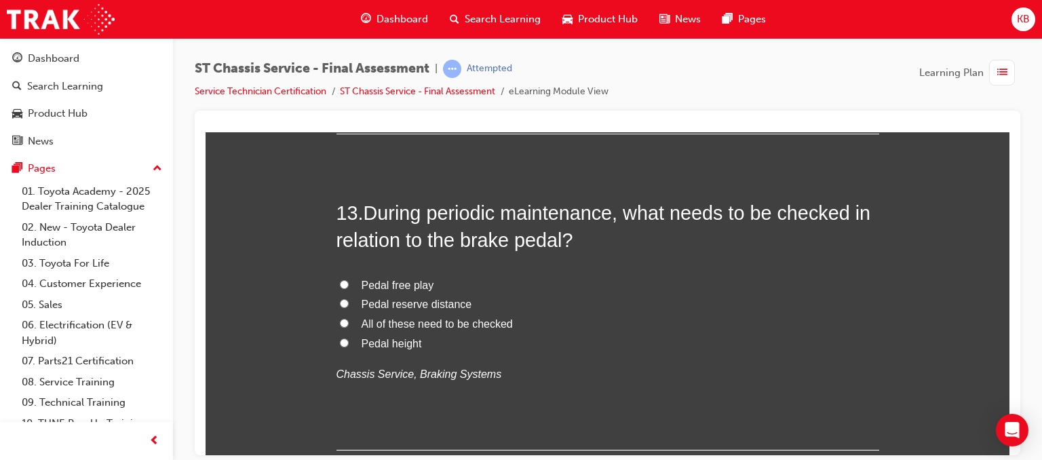
scroll to position [3812, 0]
click at [374, 341] on span "Pedal height" at bounding box center [392, 344] width 60 height 12
click at [349, 341] on input "Pedal height" at bounding box center [344, 343] width 9 height 9
radio input "true"
click at [381, 326] on span "All of these need to be checked" at bounding box center [437, 324] width 151 height 12
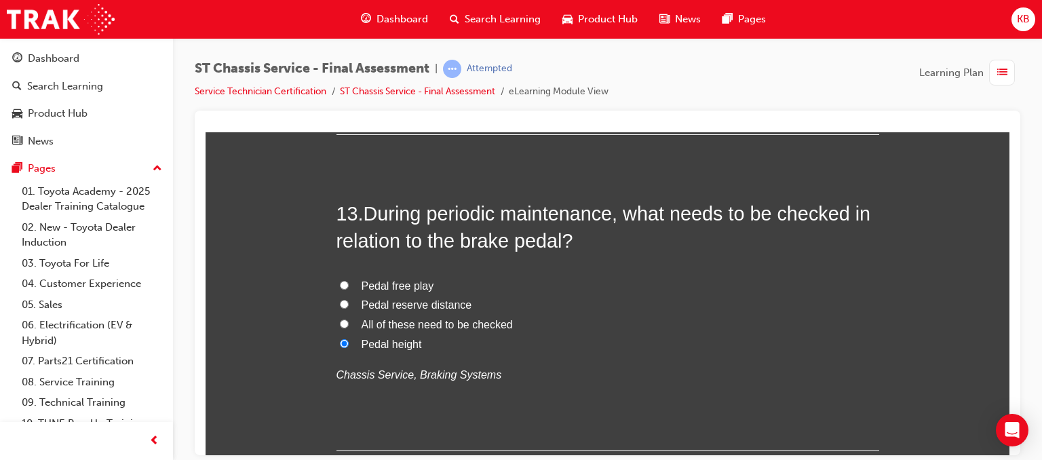
click at [349, 326] on input "All of these need to be checked" at bounding box center [344, 323] width 9 height 9
radio input "true"
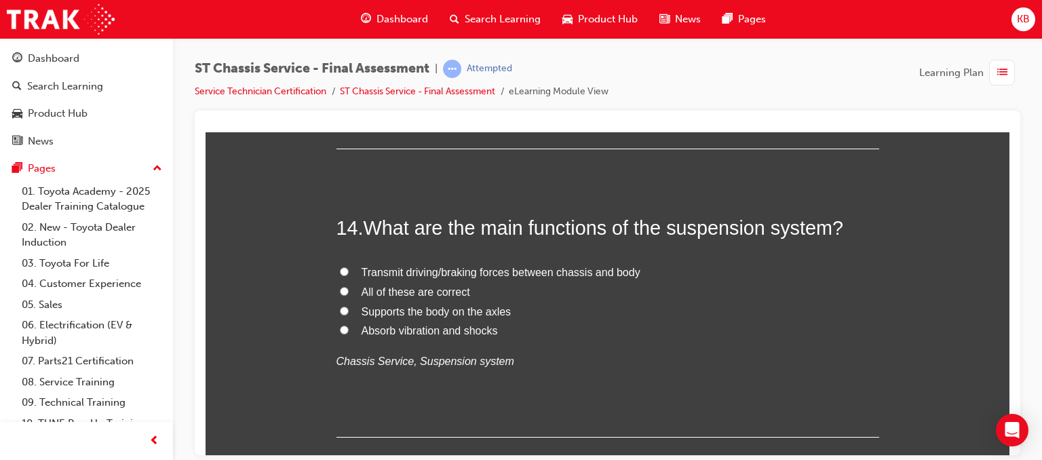
scroll to position [4113, 0]
click at [413, 292] on span "All of these are correct" at bounding box center [416, 293] width 109 height 12
click at [349, 292] on input "All of these are correct" at bounding box center [344, 292] width 9 height 9
radio input "true"
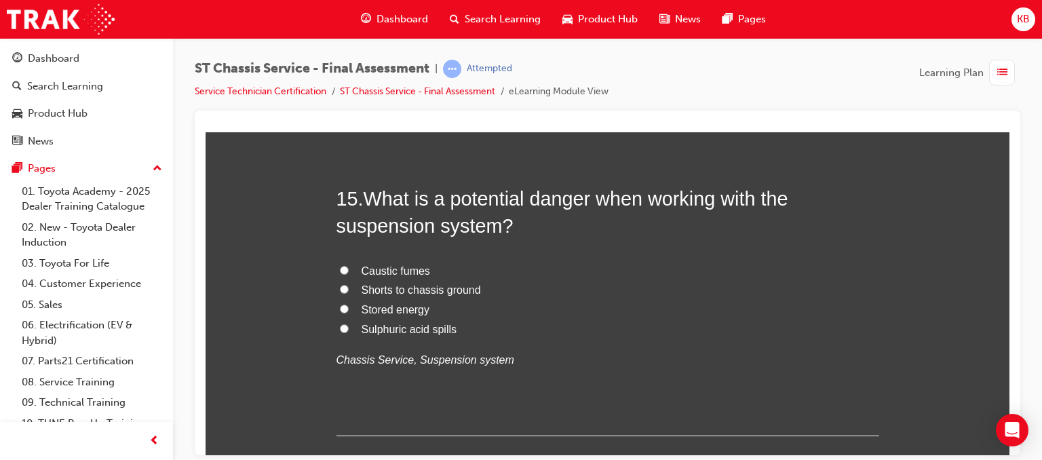
scroll to position [4415, 0]
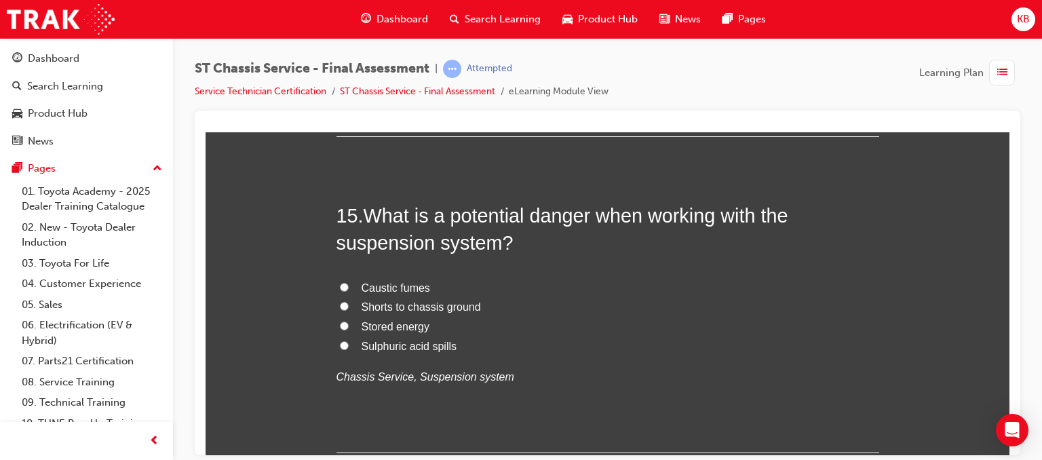
click at [375, 325] on span "Stored energy" at bounding box center [396, 326] width 69 height 12
click at [349, 325] on input "Stored energy" at bounding box center [344, 325] width 9 height 9
radio input "true"
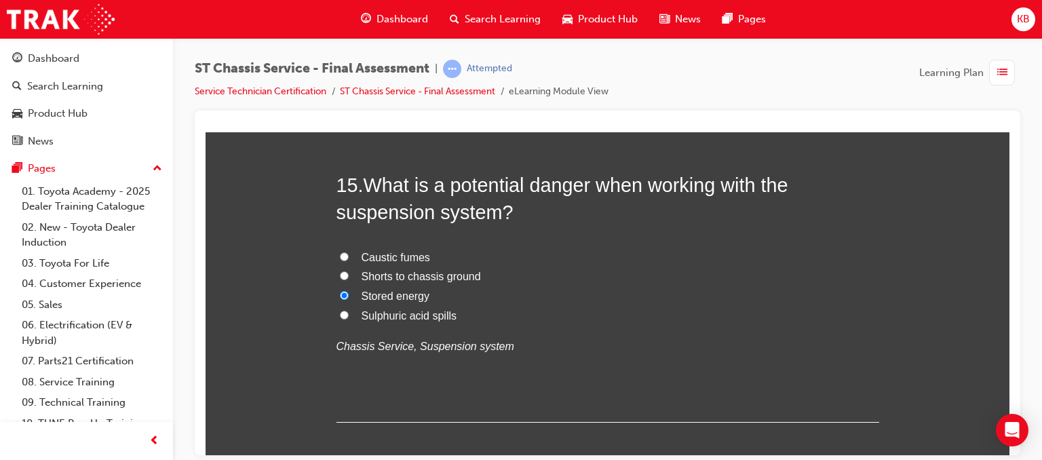
scroll to position [4513, 0]
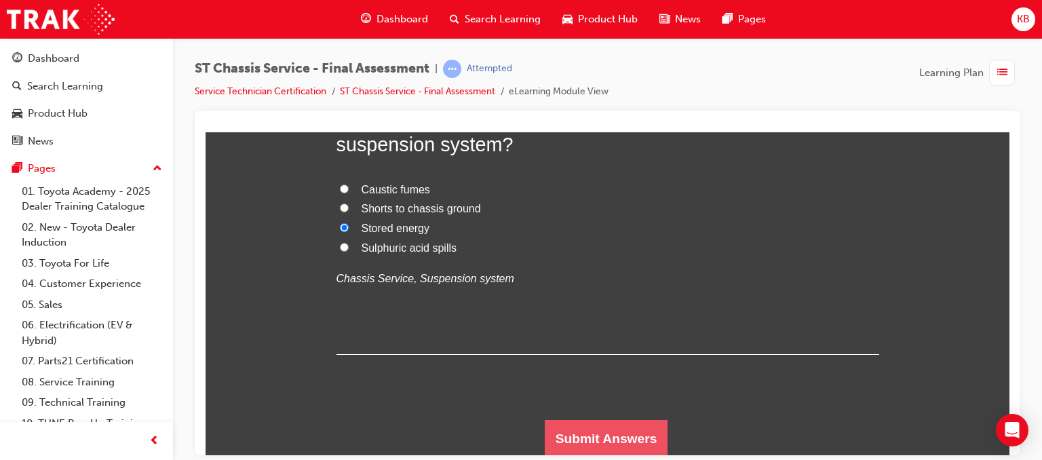
click at [567, 423] on button "Submit Answers" at bounding box center [606, 438] width 123 height 38
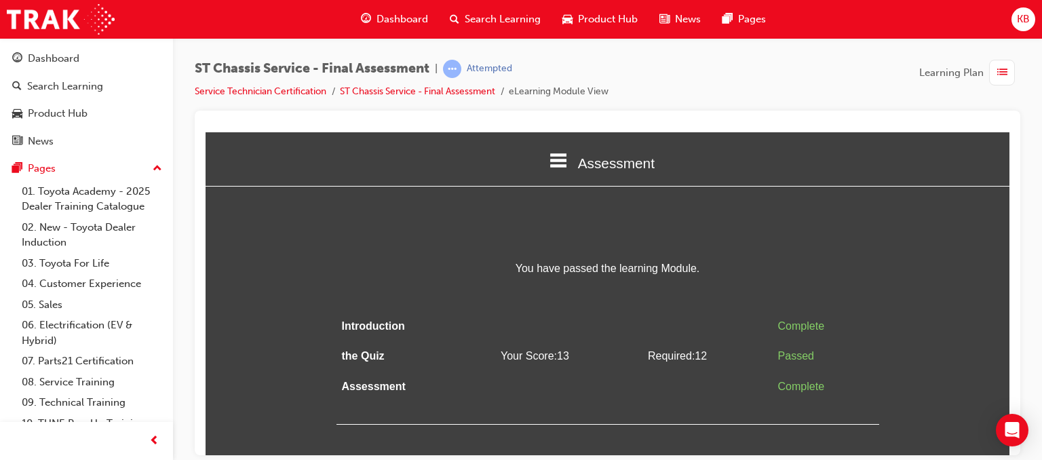
scroll to position [0, 0]
click at [993, 69] on div "button" at bounding box center [1002, 73] width 26 height 26
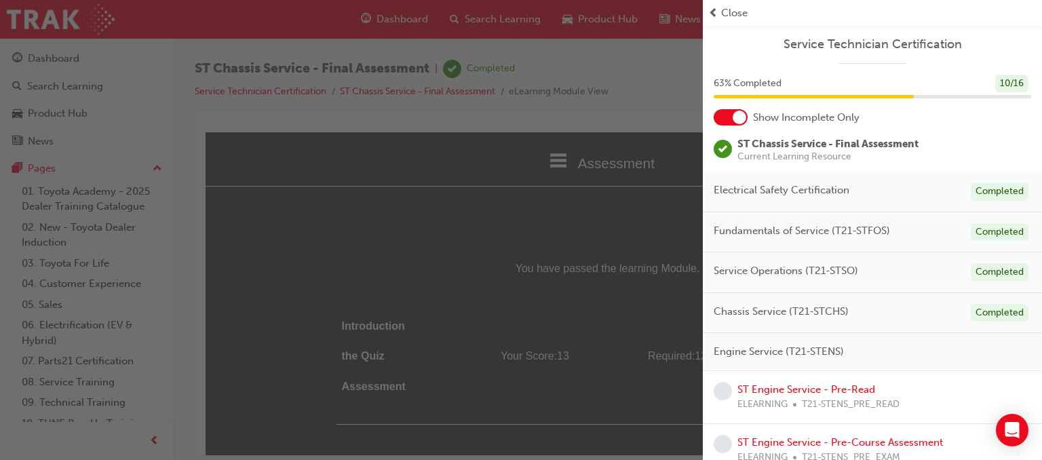
click at [613, 265] on div "button" at bounding box center [351, 230] width 703 height 460
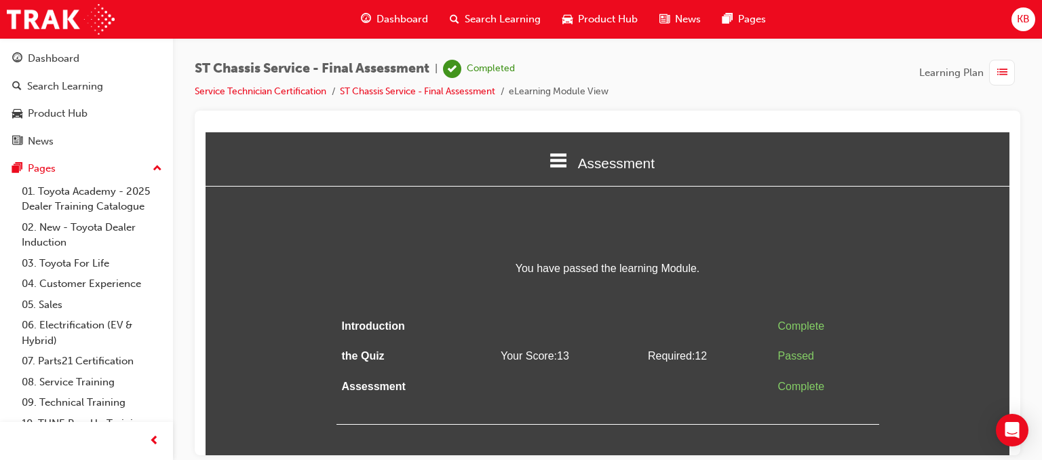
click at [997, 79] on span "list-icon" at bounding box center [1002, 72] width 10 height 17
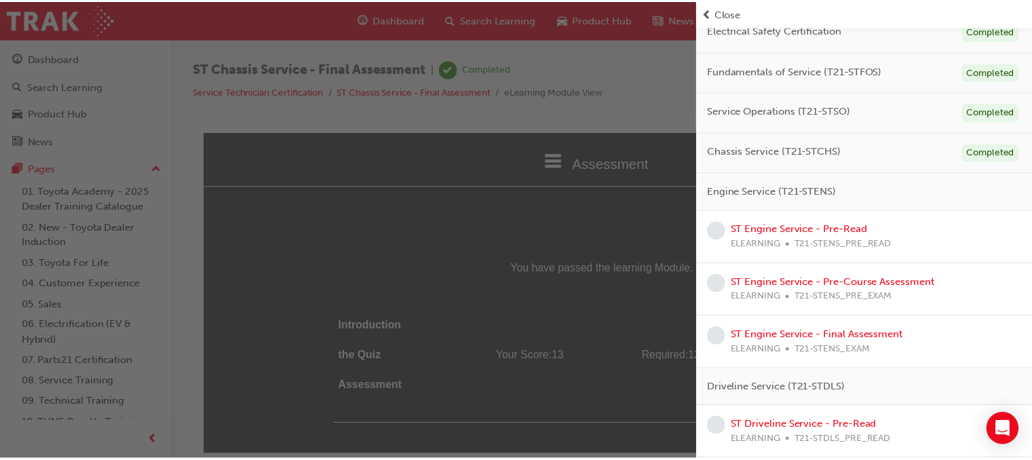
scroll to position [160, 0]
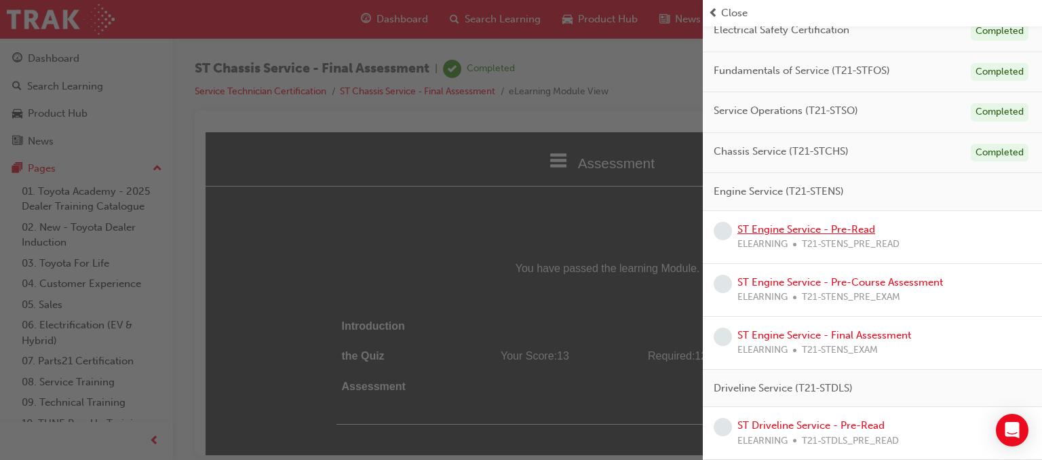
click at [835, 231] on link "ST Engine Service - Pre-Read" at bounding box center [807, 229] width 138 height 12
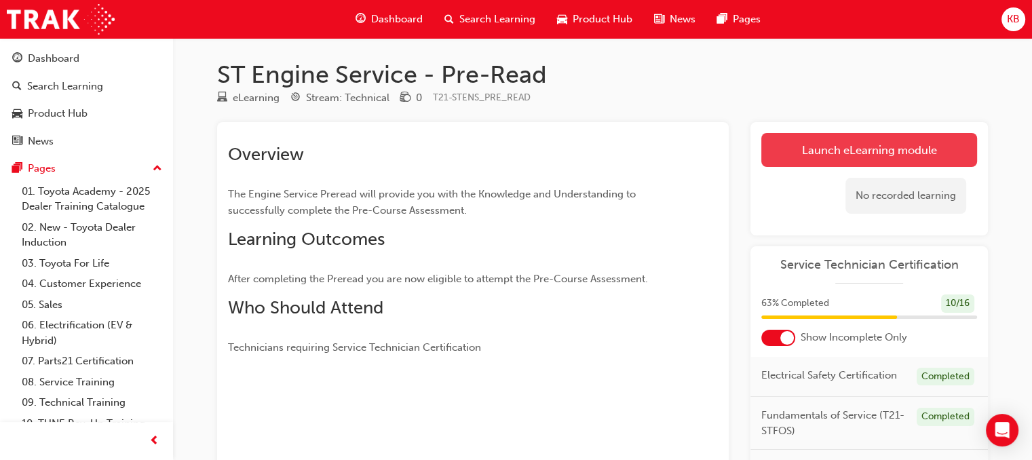
click at [819, 139] on link "Launch eLearning module" at bounding box center [869, 150] width 216 height 34
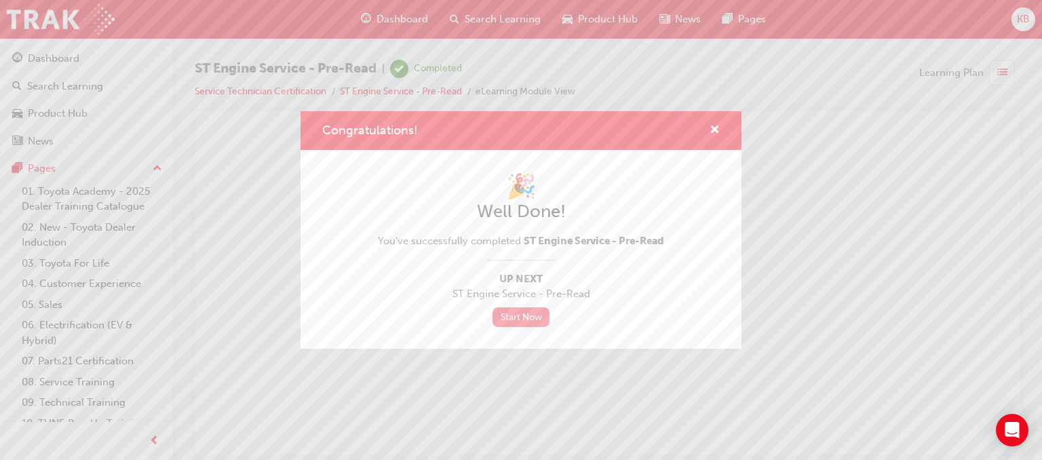
click at [504, 322] on link "Start Now" at bounding box center [521, 317] width 57 height 20
click at [522, 315] on link "Start Now" at bounding box center [521, 317] width 57 height 20
click at [632, 242] on span "ST Engine Service - Pre-Read" at bounding box center [594, 241] width 140 height 12
click at [513, 309] on link "Start Now" at bounding box center [521, 317] width 57 height 20
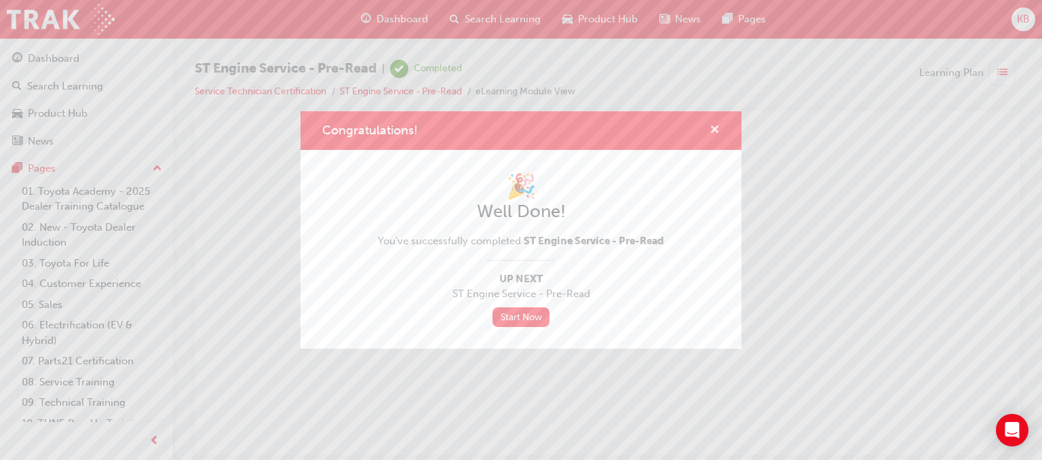
click at [712, 126] on span "cross-icon" at bounding box center [715, 131] width 10 height 12
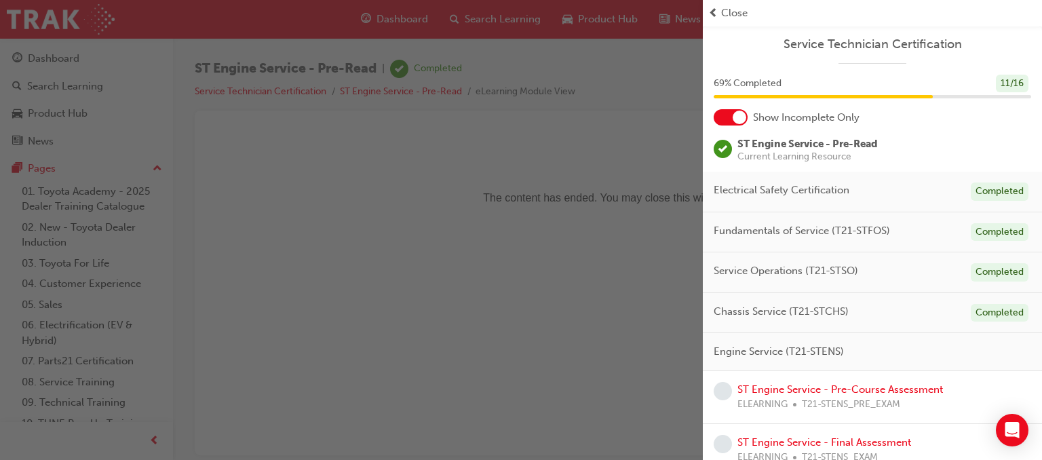
scroll to position [43, 0]
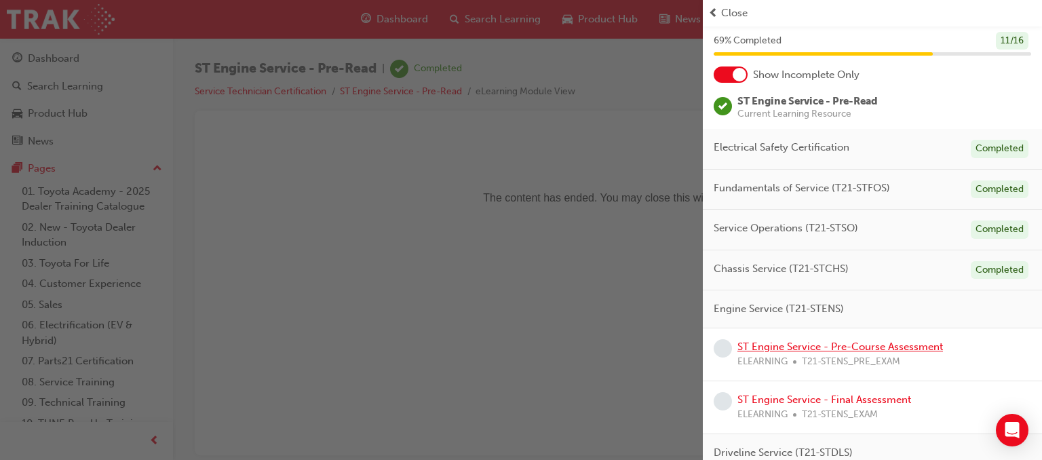
click at [823, 343] on link "ST Engine Service - Pre-Course Assessment" at bounding box center [841, 347] width 206 height 12
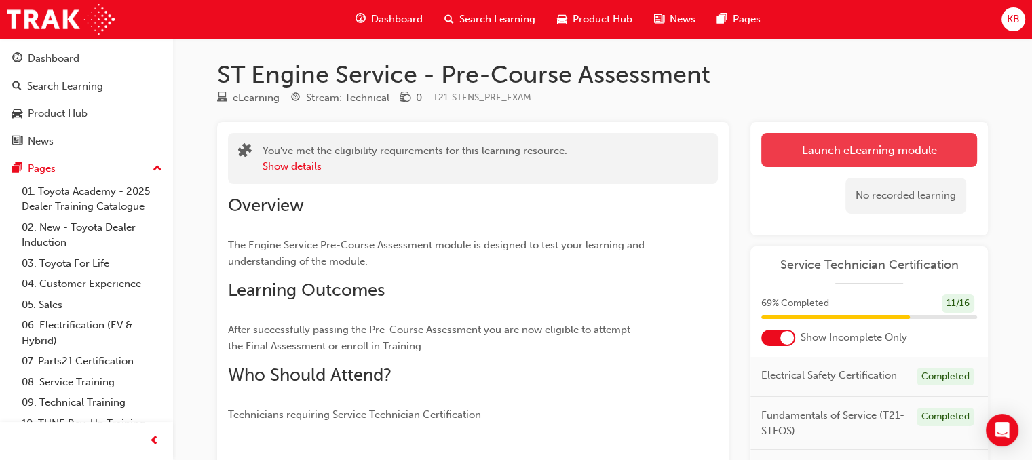
click at [833, 158] on link "Launch eLearning module" at bounding box center [869, 150] width 216 height 34
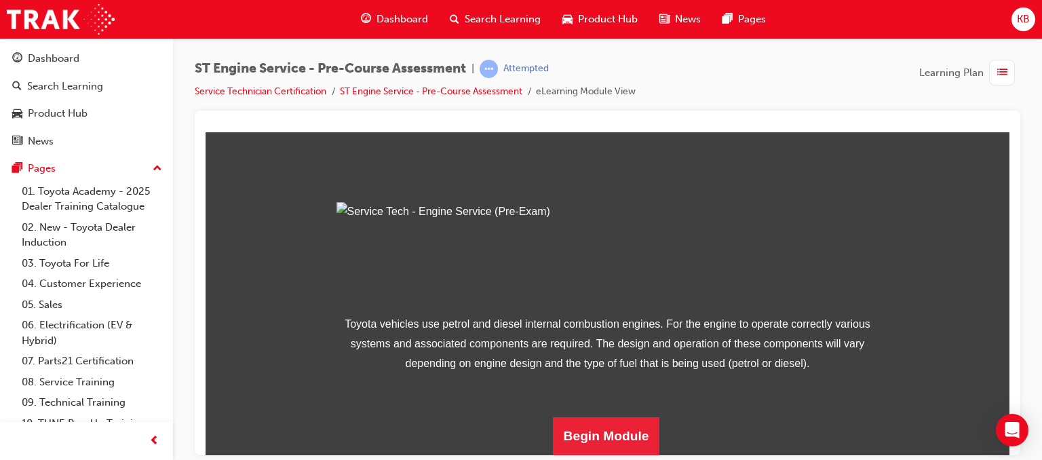
scroll to position [206, 0]
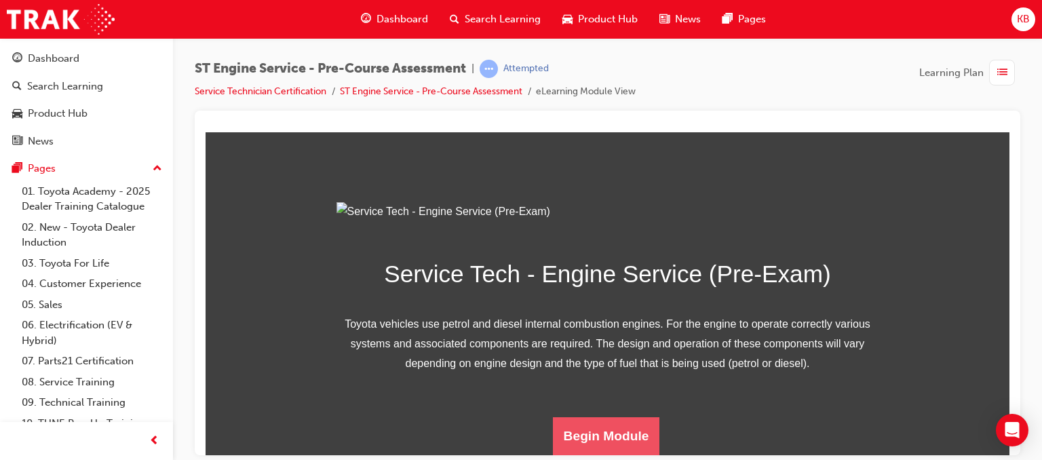
click at [589, 425] on button "Begin Module" at bounding box center [606, 436] width 107 height 38
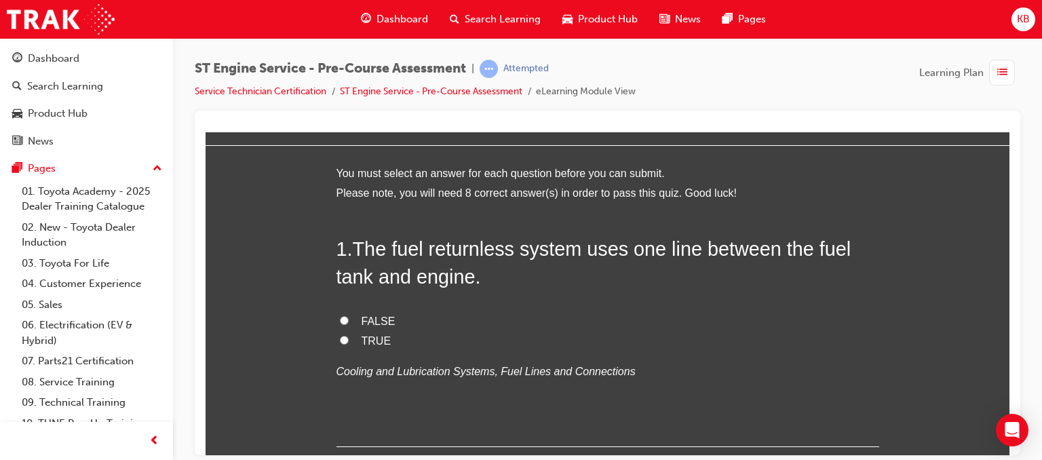
scroll to position [41, 0]
click at [362, 341] on span "TRUE" at bounding box center [377, 340] width 30 height 12
click at [349, 341] on input "TRUE" at bounding box center [344, 339] width 9 height 9
radio input "true"
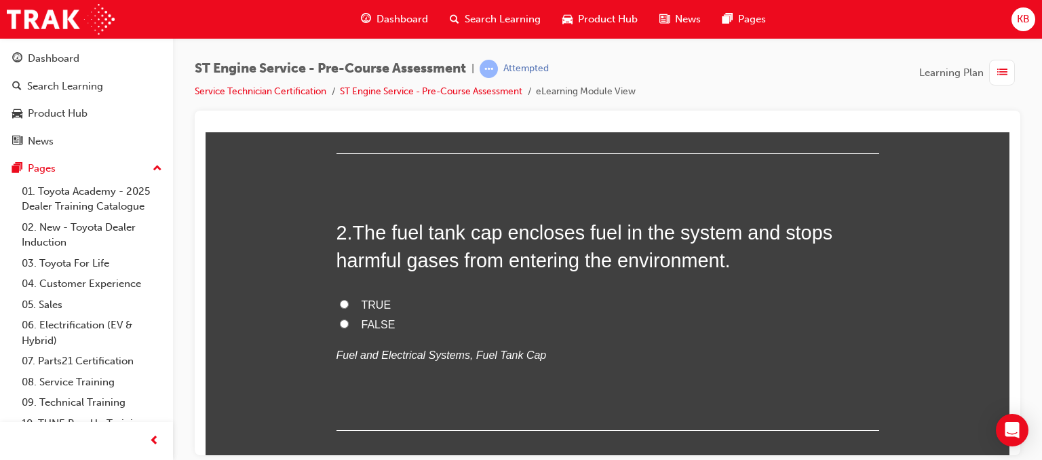
scroll to position [336, 0]
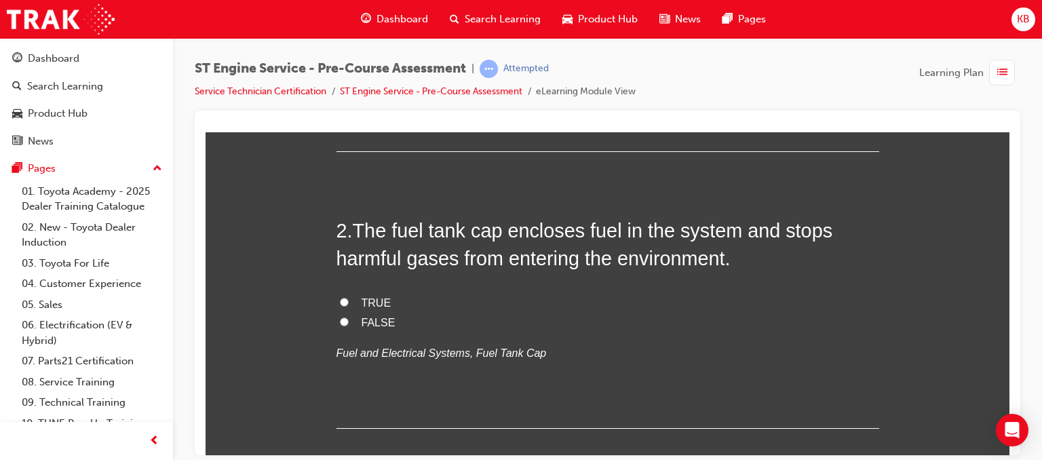
click at [362, 298] on span "TRUE" at bounding box center [377, 303] width 30 height 12
click at [349, 298] on input "TRUE" at bounding box center [344, 301] width 9 height 9
radio input "true"
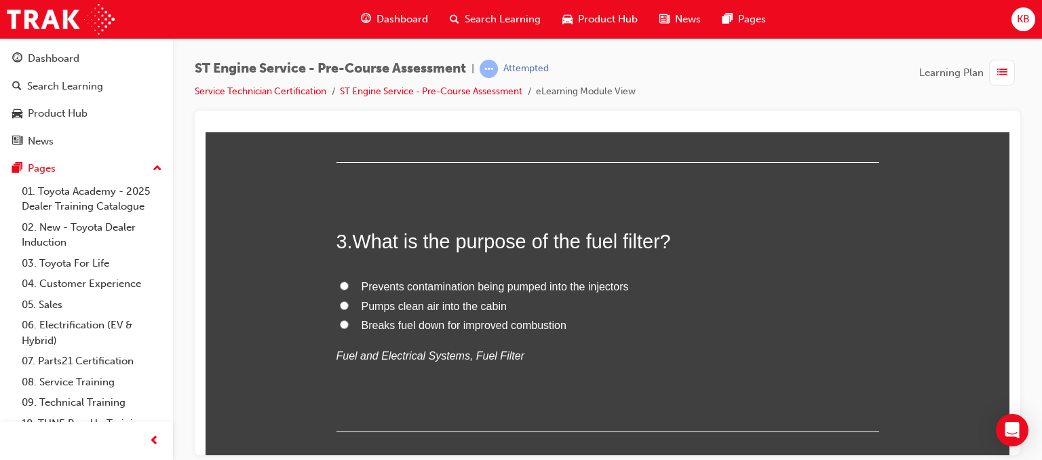
scroll to position [603, 0]
click at [467, 292] on label "Prevents contamination being pumped into the injectors" at bounding box center [608, 286] width 543 height 20
click at [349, 289] on input "Prevents contamination being pumped into the injectors" at bounding box center [344, 284] width 9 height 9
radio input "true"
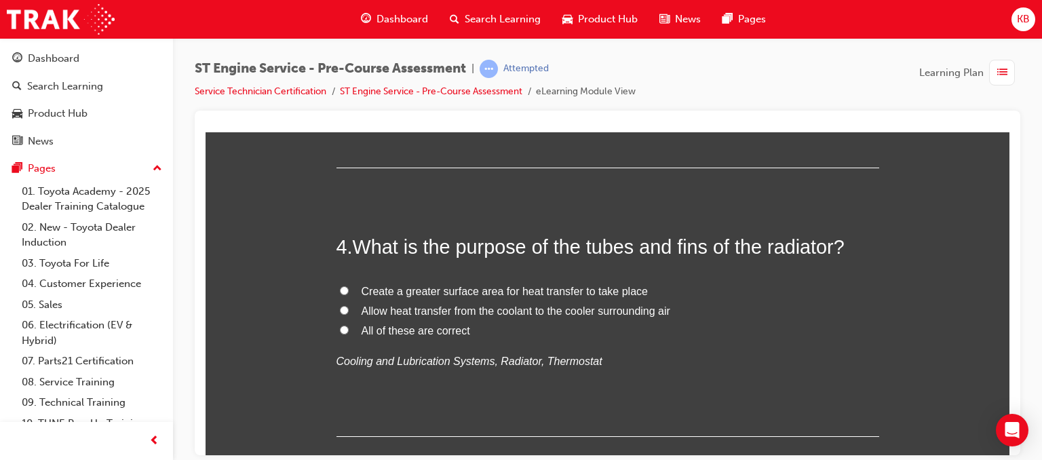
scroll to position [869, 0]
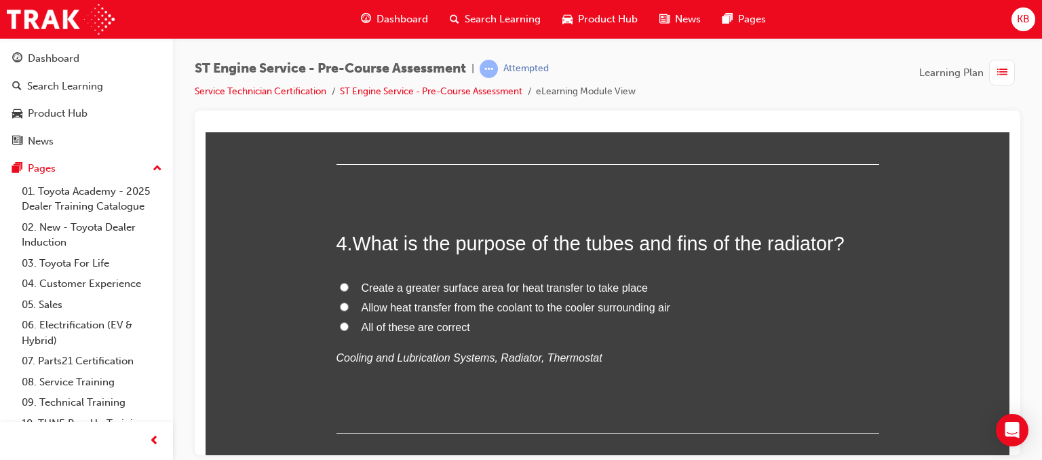
click at [413, 326] on span "All of these are correct" at bounding box center [416, 327] width 109 height 12
click at [349, 326] on input "All of these are correct" at bounding box center [344, 326] width 9 height 9
radio input "true"
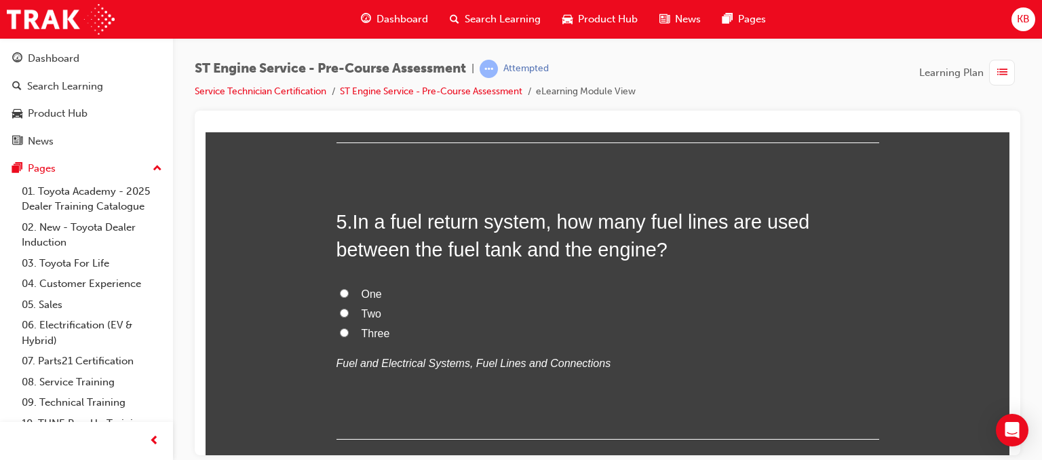
scroll to position [1159, 0]
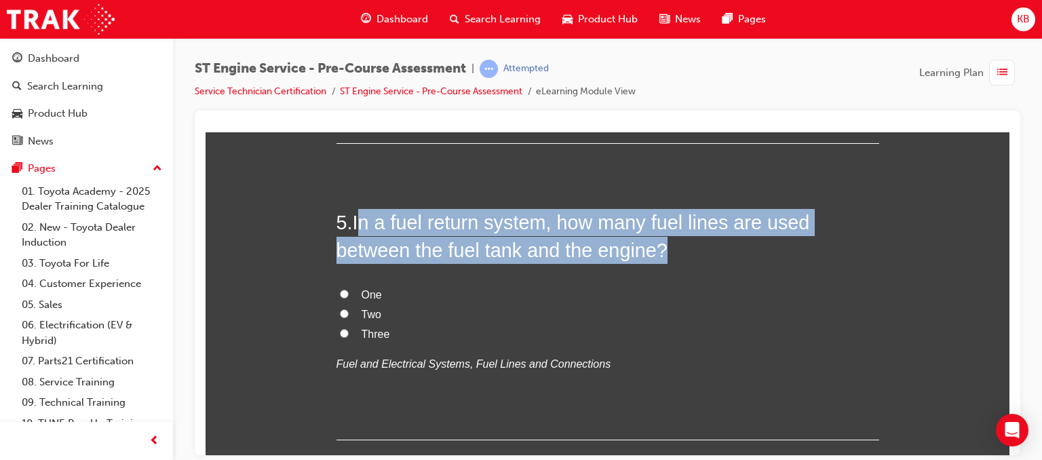
drag, startPoint x: 360, startPoint y: 227, endPoint x: 659, endPoint y: 240, distance: 299.5
click at [659, 240] on span "In a fuel return system, how many fuel lines are used between the fuel tank and…" at bounding box center [574, 235] width 474 height 49
copy span "n a fuel return system, how many fuel lines are used between the fuel tank and …"
click at [340, 333] on input "Three" at bounding box center [344, 332] width 9 height 9
radio input "true"
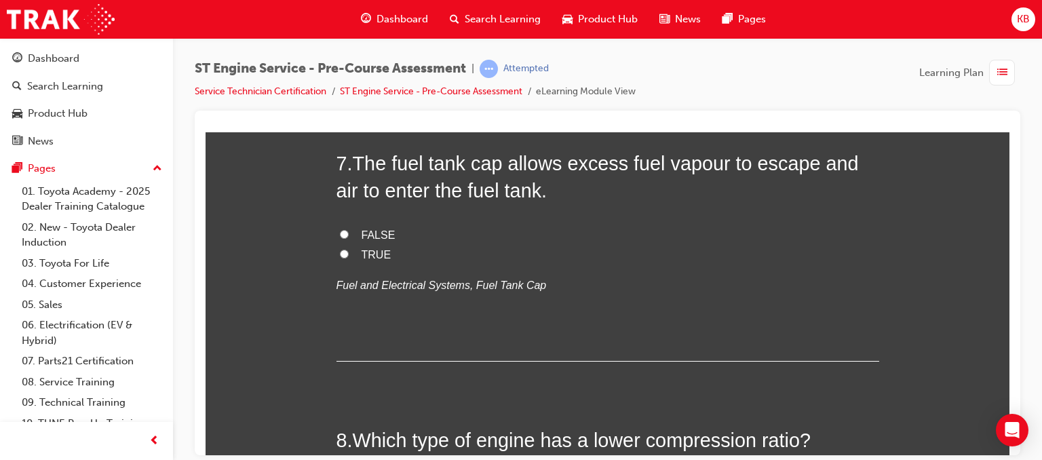
scroll to position [1862, 0]
radio input "true"
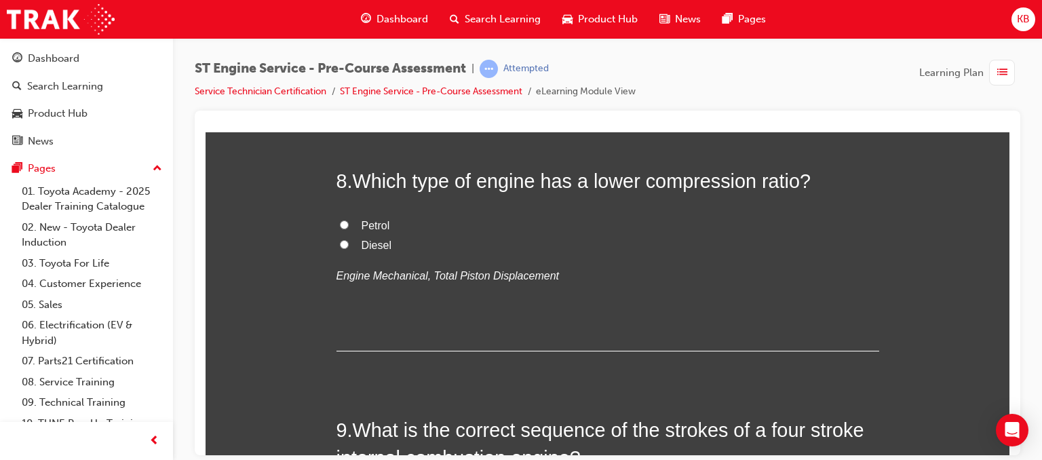
scroll to position [2120, 0]
radio input "true"
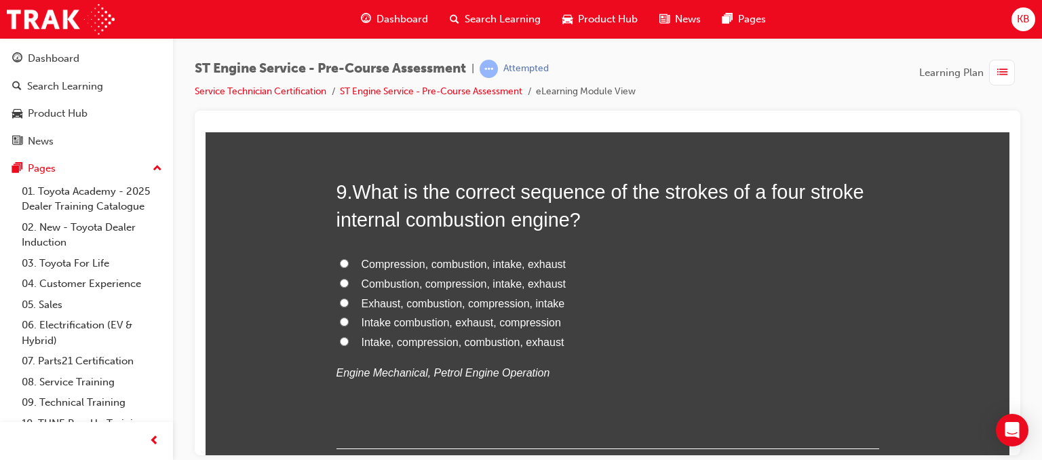
scroll to position [2391, 0]
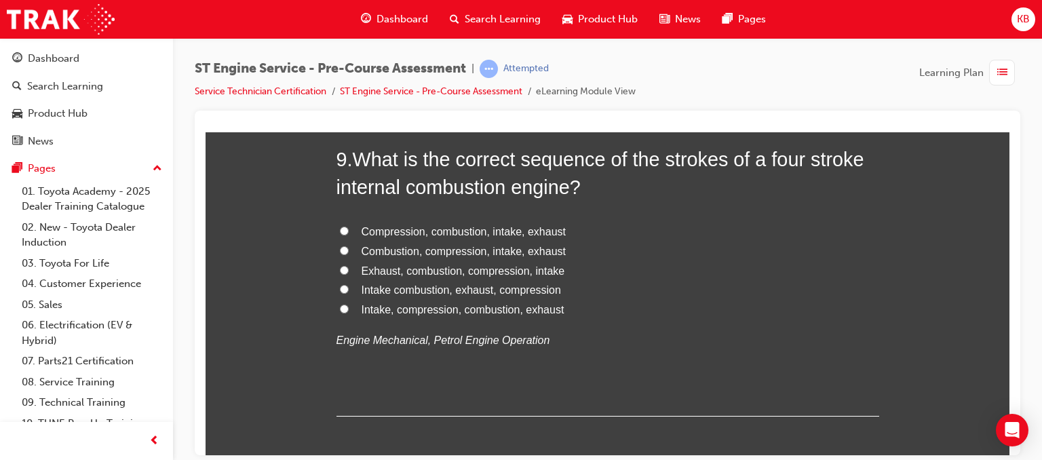
radio input "true"
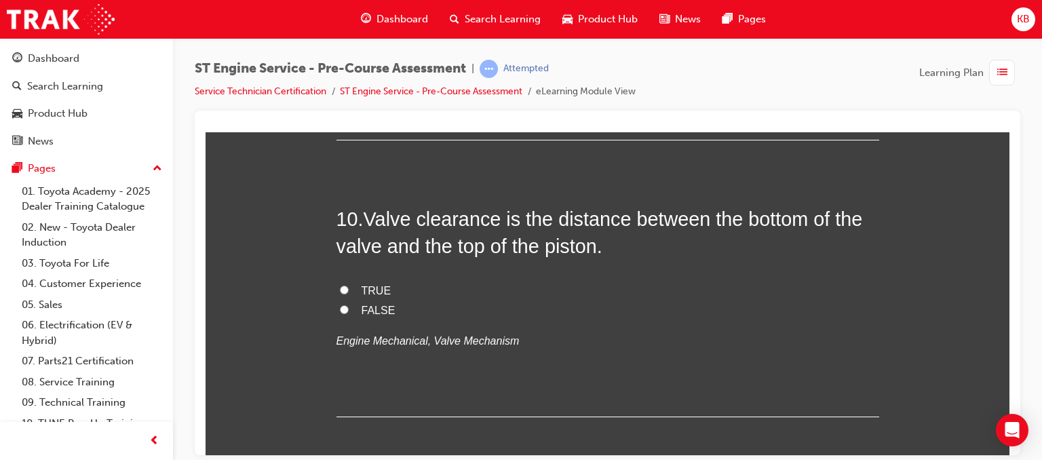
scroll to position [2673, 0]
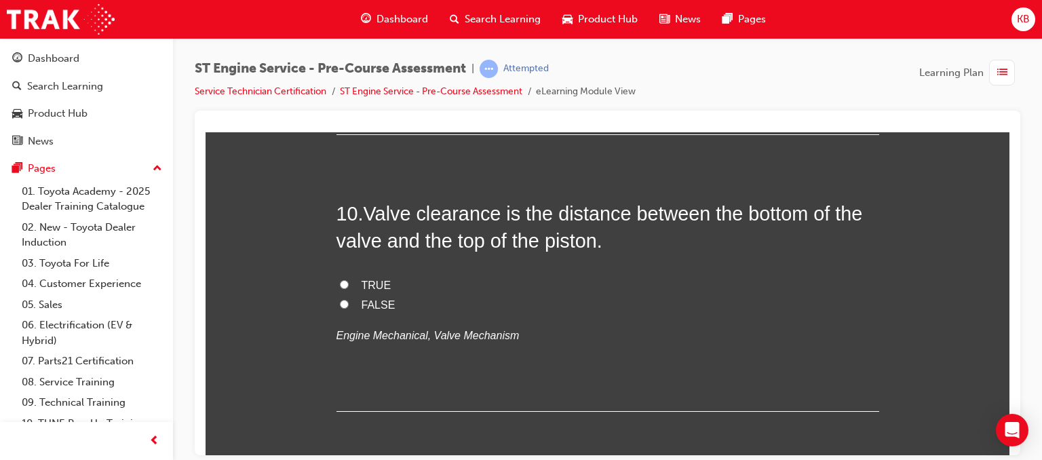
click at [448, 33] on span "Intake, compression, combustion, exhaust" at bounding box center [463, 28] width 203 height 12
click at [349, 31] on input "Intake, compression, combustion, exhaust" at bounding box center [344, 26] width 9 height 9
radio input "true"
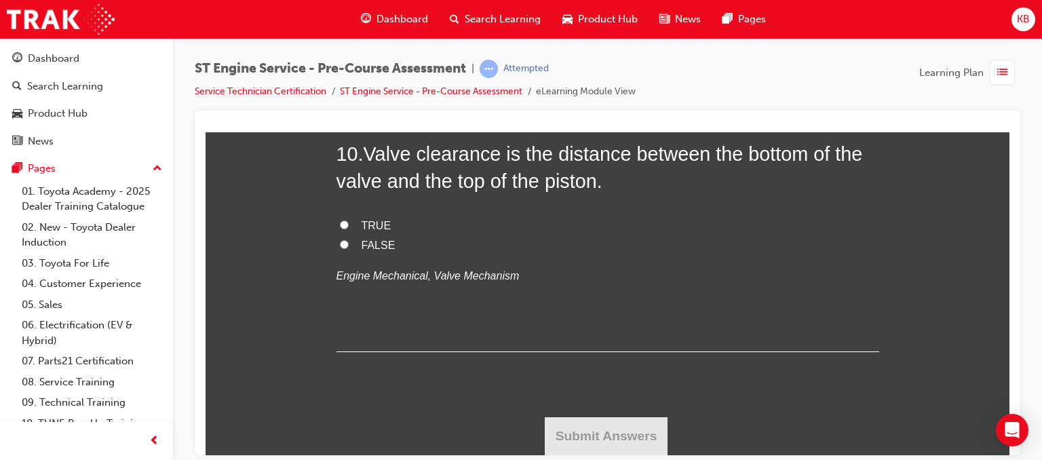
scroll to position [2985, 0]
click at [349, 255] on label "FALSE" at bounding box center [608, 245] width 543 height 20
click at [349, 248] on input "FALSE" at bounding box center [344, 244] width 9 height 9
radio input "true"
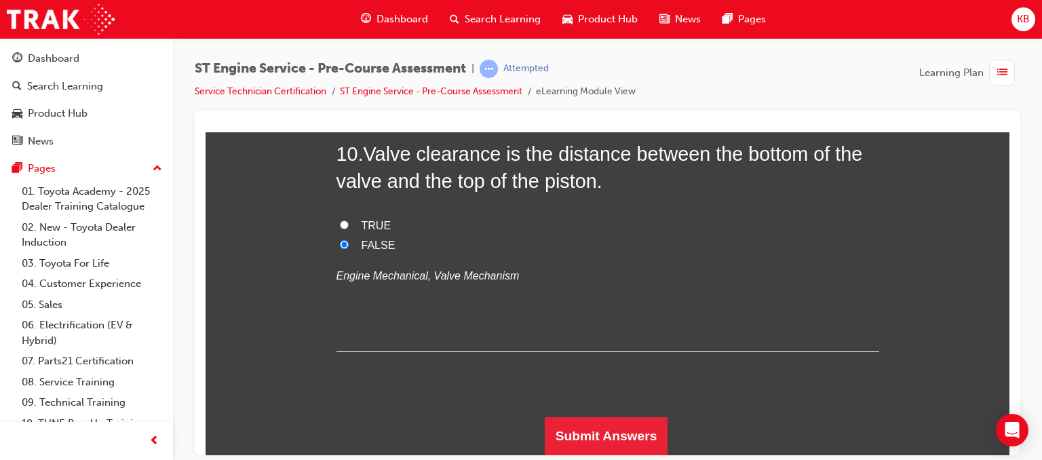
scroll to position [3064, 0]
click at [560, 436] on button "Submit Answers" at bounding box center [606, 436] width 123 height 38
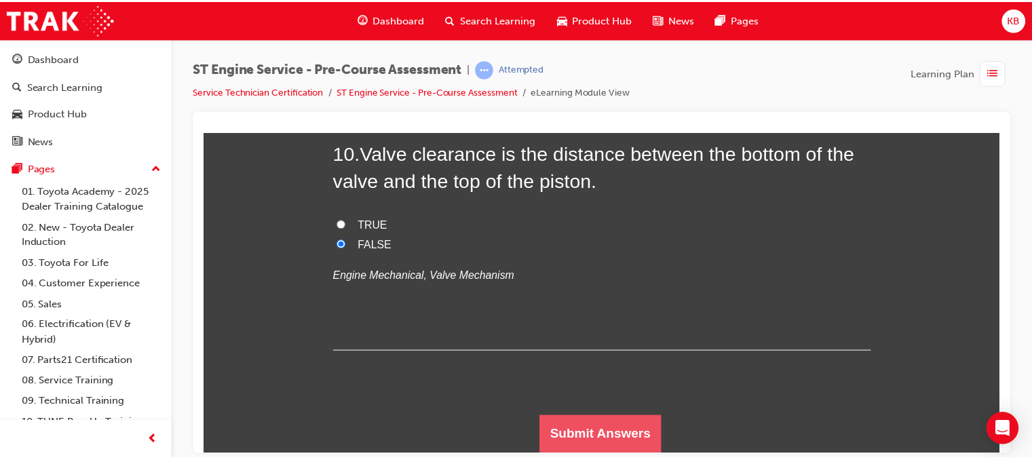
scroll to position [0, 0]
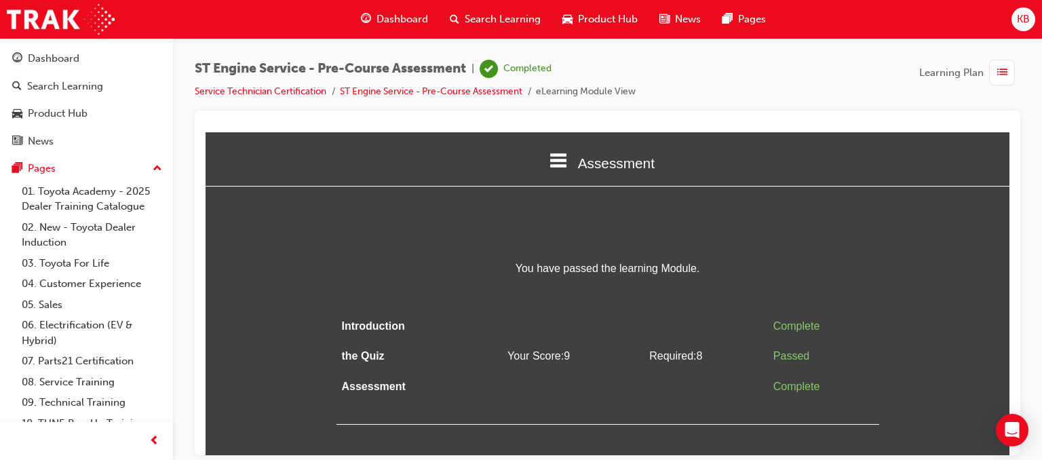
click at [959, 70] on span "Learning Plan" at bounding box center [951, 73] width 64 height 16
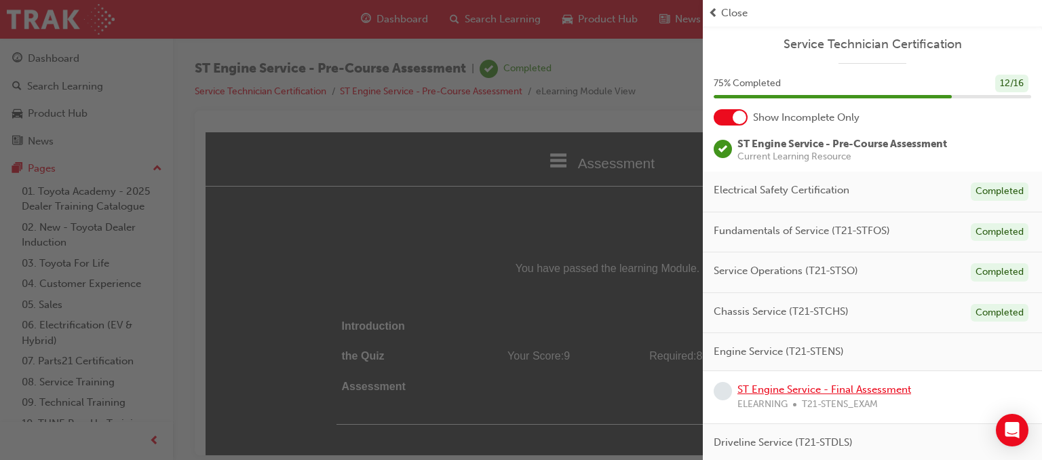
click at [812, 387] on link "ST Engine Service - Final Assessment" at bounding box center [825, 389] width 174 height 12
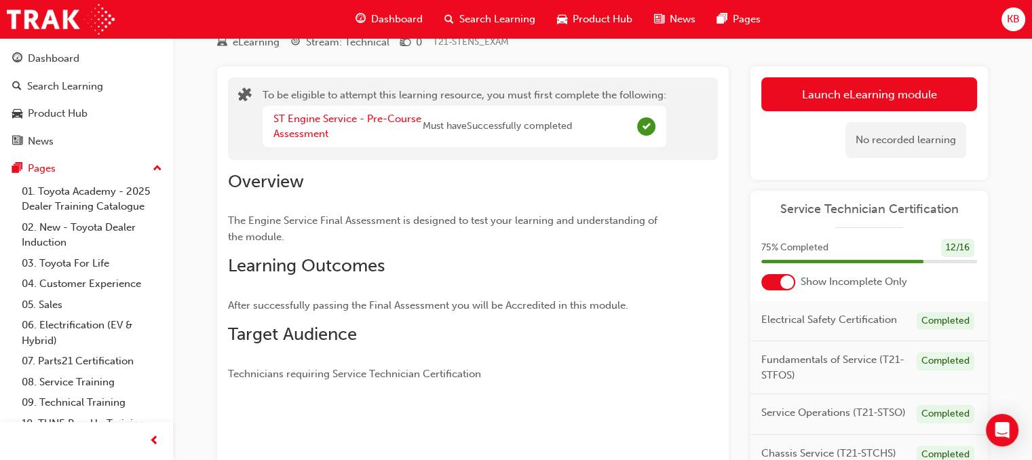
scroll to position [55, 0]
click at [810, 117] on div "No recorded learning" at bounding box center [869, 141] width 216 height 58
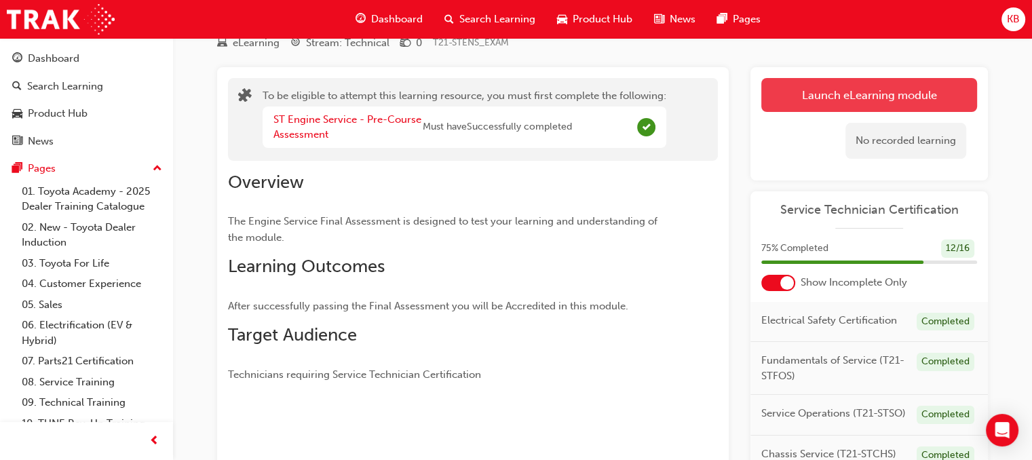
click at [807, 91] on button "Launch eLearning module" at bounding box center [869, 95] width 216 height 34
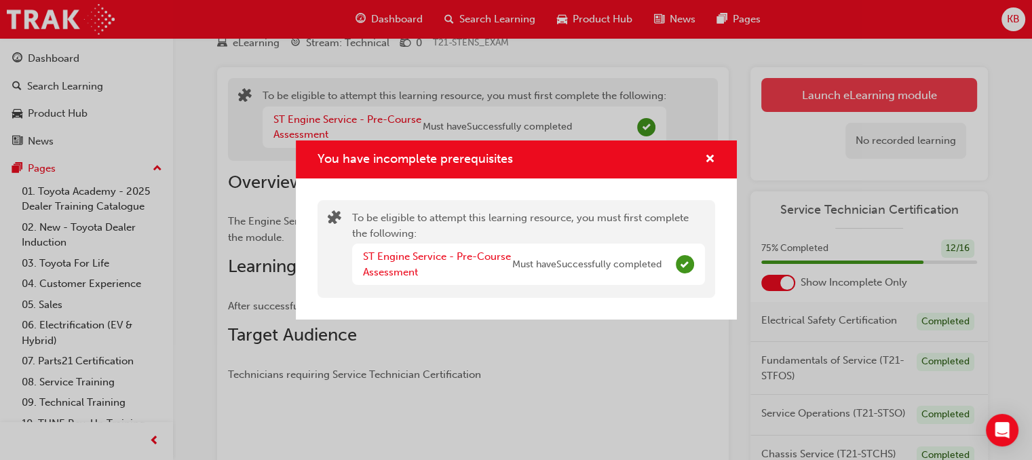
click at [807, 91] on div "You have incomplete prerequisites To be eligible to attempt this learning resou…" at bounding box center [516, 230] width 1032 height 460
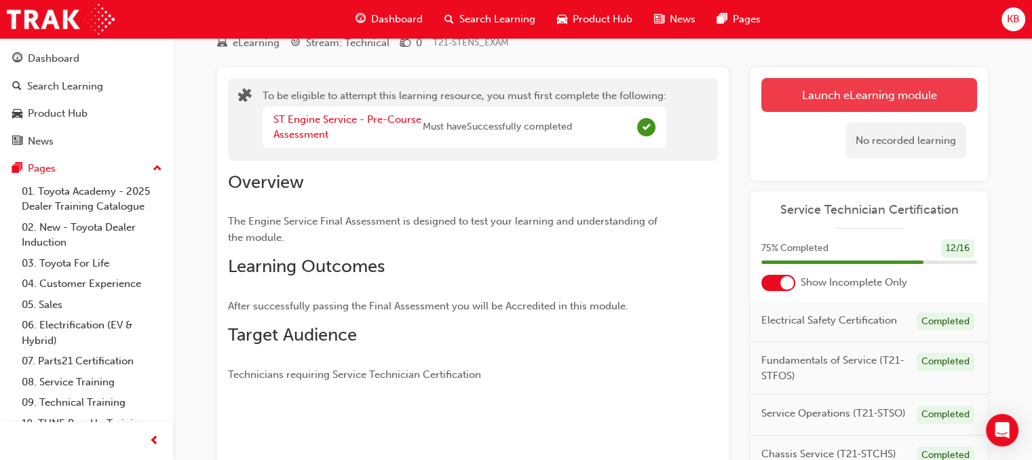
click at [807, 91] on button "Launch eLearning module" at bounding box center [869, 95] width 216 height 34
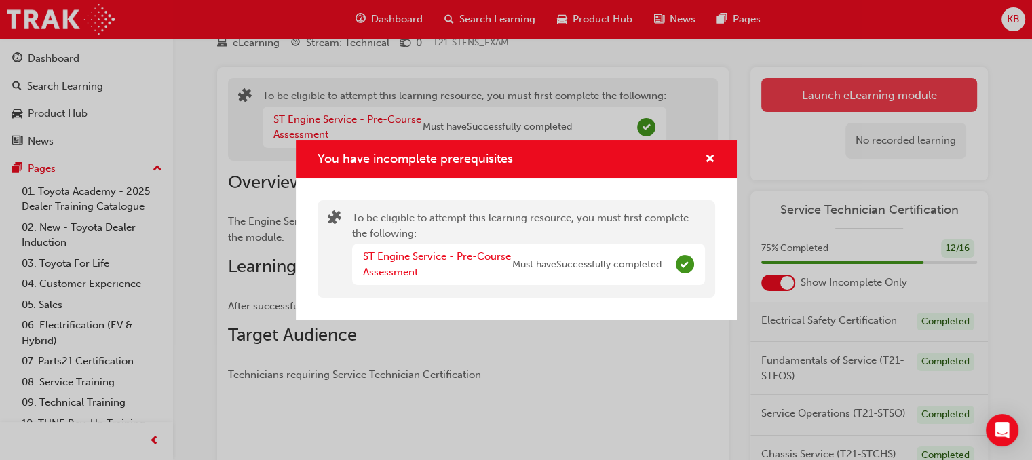
click at [807, 91] on div "You have incomplete prerequisites To be eligible to attempt this learning resou…" at bounding box center [516, 230] width 1032 height 460
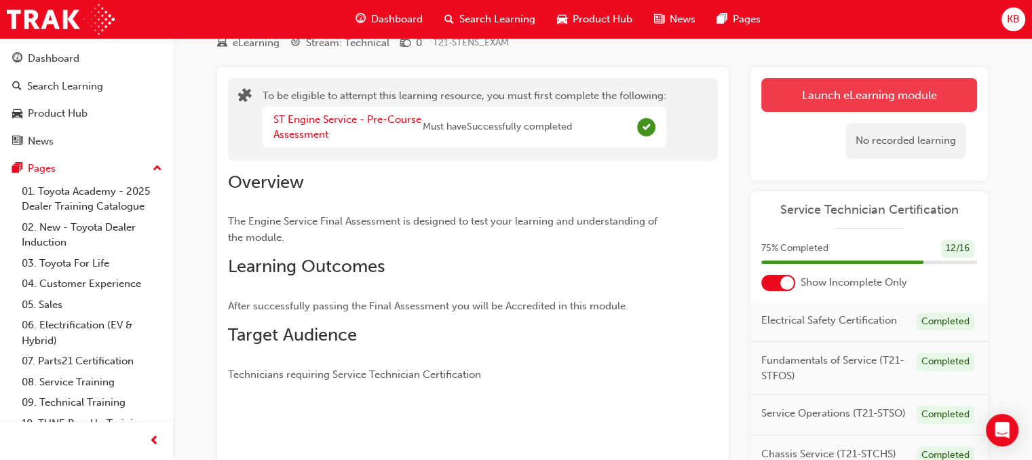
click at [807, 91] on button "Launch eLearning module" at bounding box center [869, 95] width 216 height 34
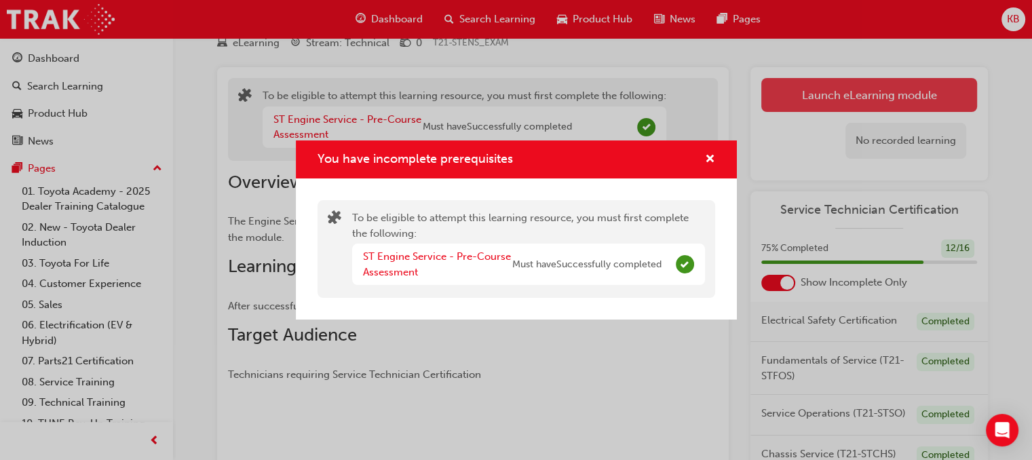
click at [807, 91] on div "You have incomplete prerequisites To be eligible to attempt this learning resou…" at bounding box center [516, 230] width 1032 height 460
click at [807, 91] on button "Launch eLearning module" at bounding box center [869, 95] width 216 height 34
click at [807, 91] on div "You have incomplete prerequisites To be eligible to attempt this learning resou…" at bounding box center [516, 230] width 1032 height 460
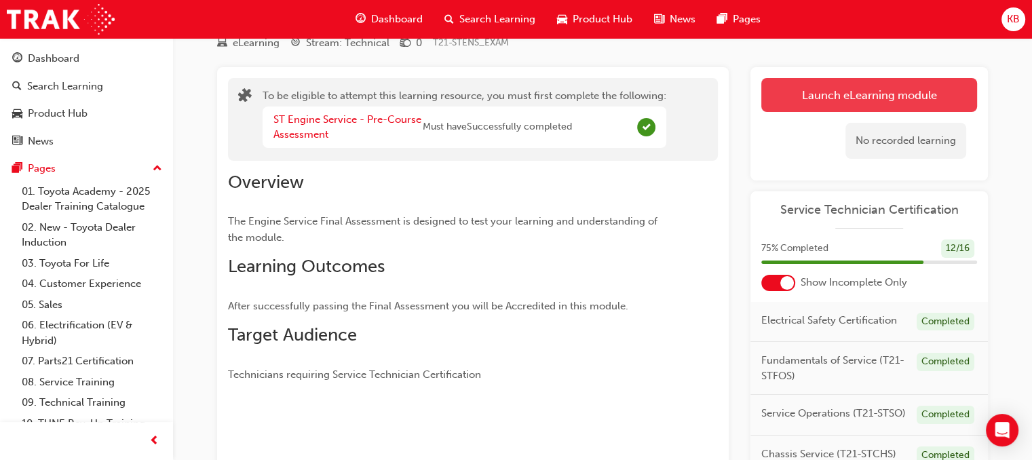
click at [807, 91] on button "Launch eLearning module" at bounding box center [869, 95] width 216 height 34
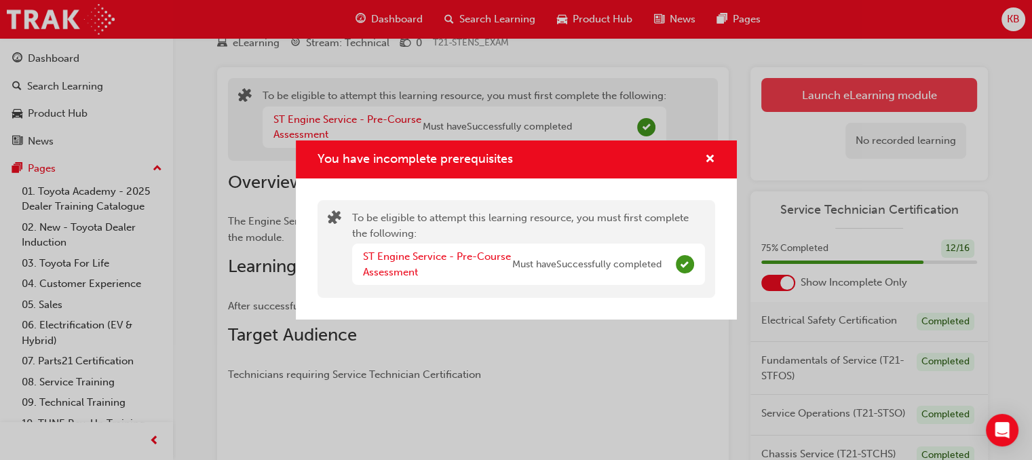
click at [807, 91] on div "You have incomplete prerequisites To be eligible to attempt this learning resou…" at bounding box center [516, 230] width 1032 height 460
click at [807, 91] on button "Launch eLearning module" at bounding box center [869, 95] width 216 height 34
click at [807, 91] on div "You have incomplete prerequisites To be eligible to attempt this learning resou…" at bounding box center [516, 230] width 1032 height 460
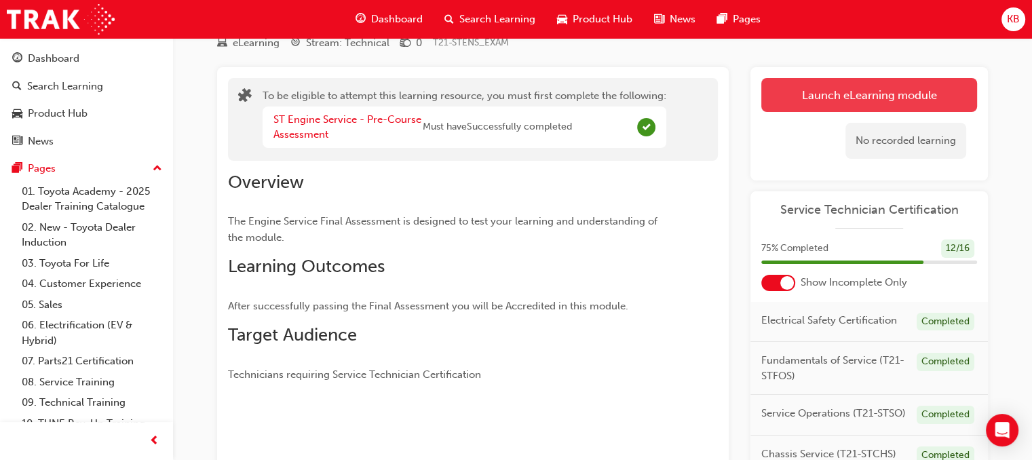
click at [807, 91] on button "Launch eLearning module" at bounding box center [869, 95] width 216 height 34
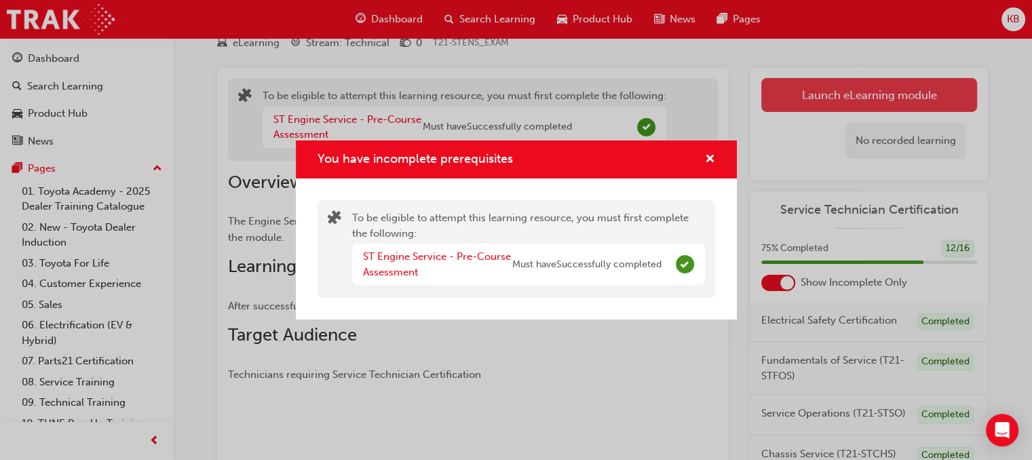
click at [807, 91] on div "You have incomplete prerequisites To be eligible to attempt this learning resou…" at bounding box center [516, 230] width 1032 height 460
click at [807, 91] on button "Launch eLearning module" at bounding box center [869, 95] width 216 height 34
click at [807, 91] on div "You have incomplete prerequisites To be eligible to attempt this learning resou…" at bounding box center [516, 230] width 1032 height 460
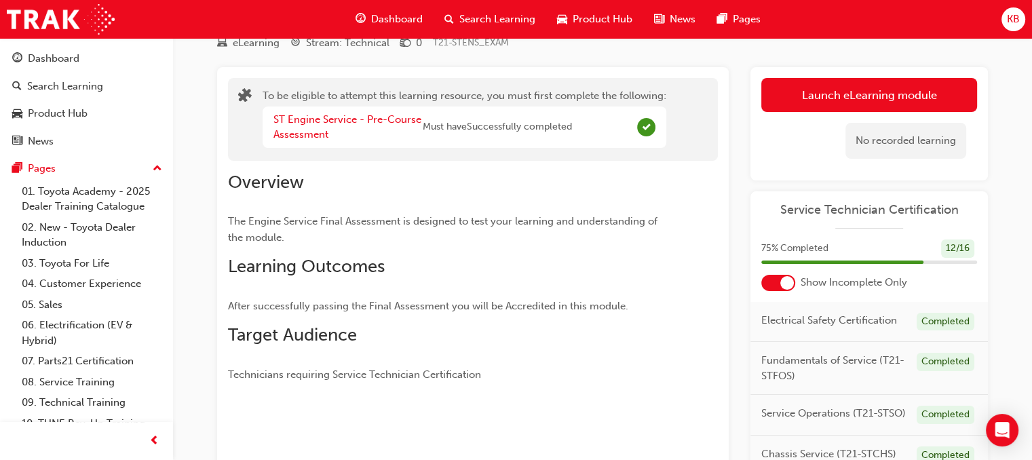
scroll to position [245, 0]
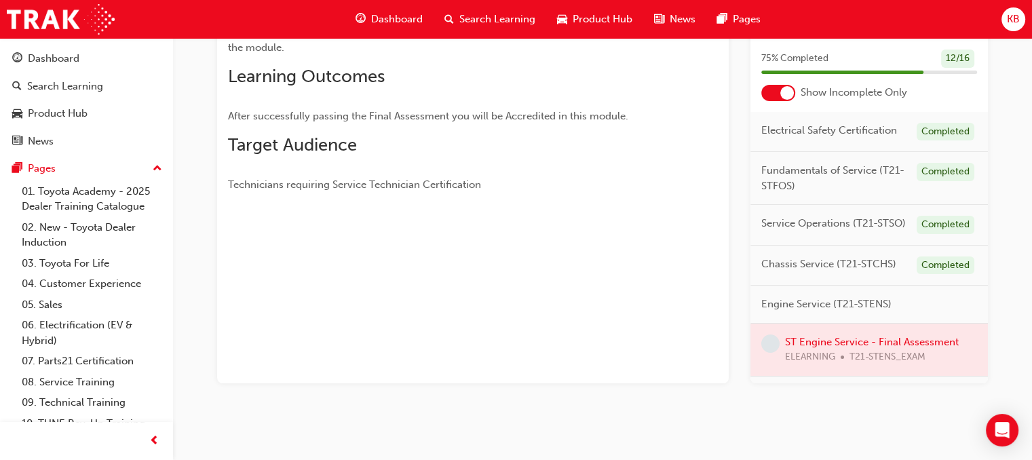
drag, startPoint x: 873, startPoint y: 377, endPoint x: 932, endPoint y: 375, distance: 58.4
click at [932, 375] on div at bounding box center [868, 350] width 237 height 52
click at [920, 365] on div at bounding box center [868, 350] width 237 height 52
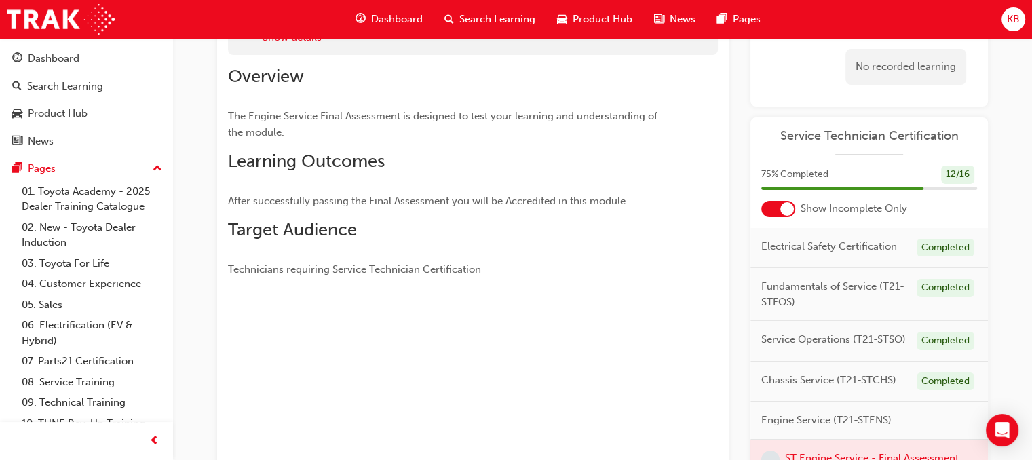
scroll to position [245, 0]
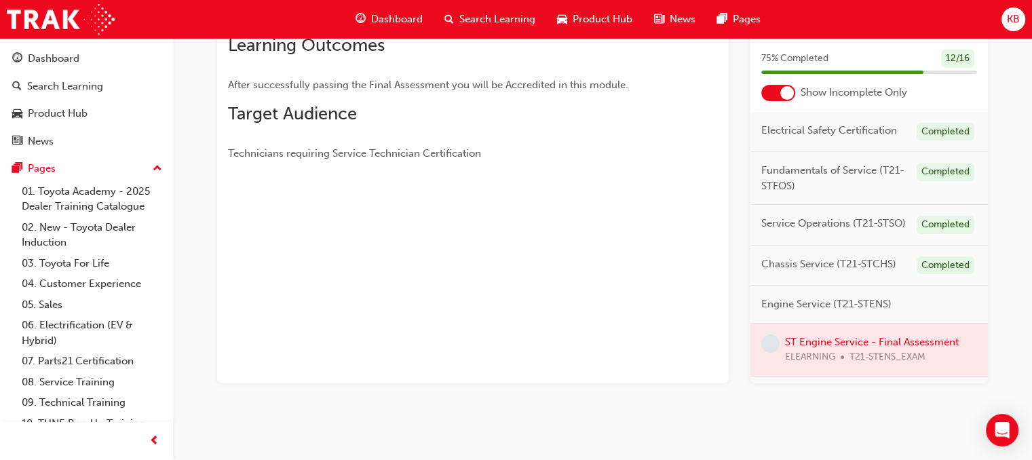
click at [824, 364] on div at bounding box center [868, 350] width 237 height 52
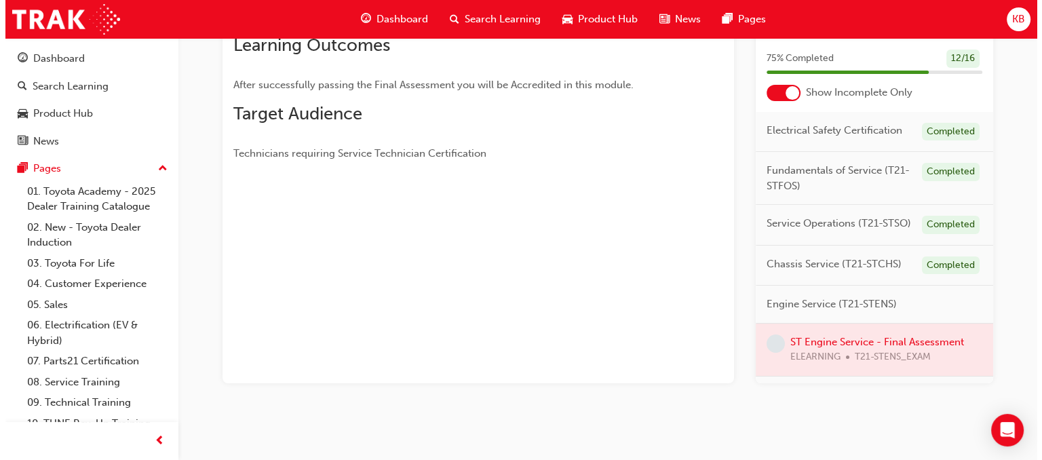
scroll to position [0, 0]
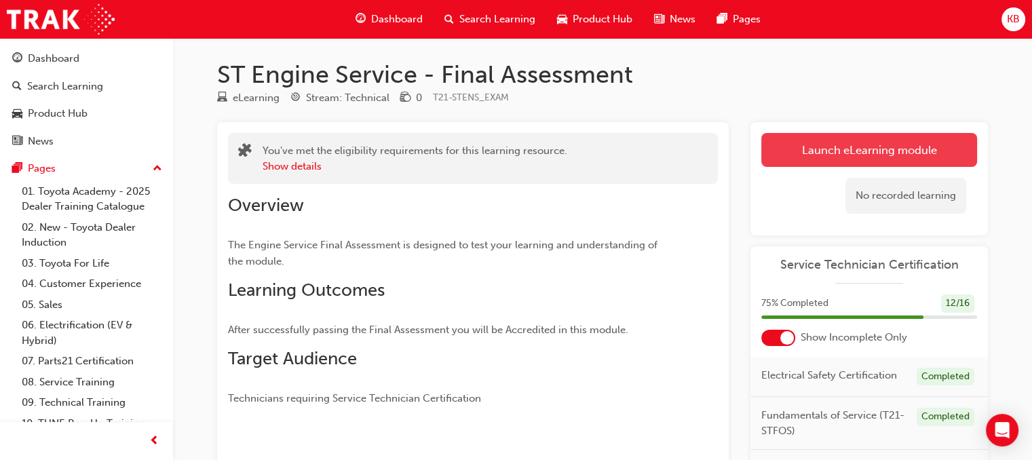
click at [826, 144] on link "Launch eLearning module" at bounding box center [869, 150] width 216 height 34
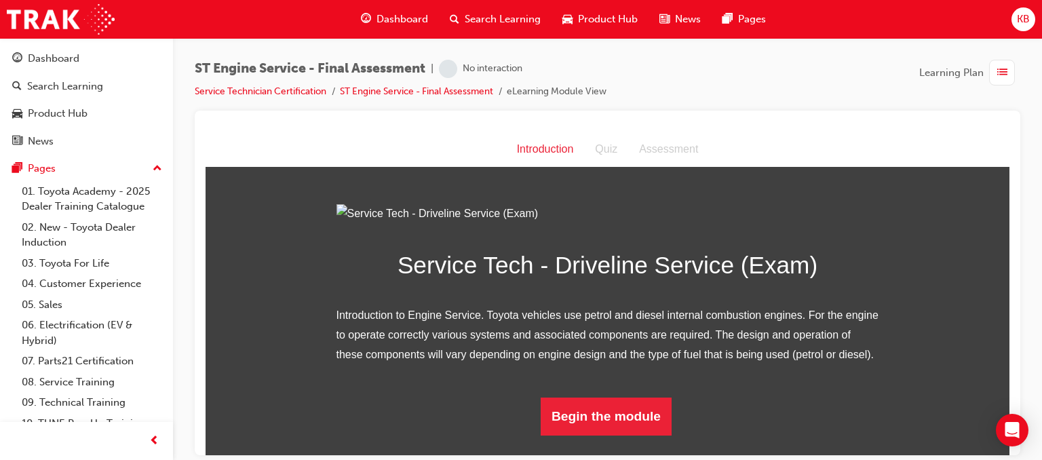
scroll to position [130, 0]
click at [613, 422] on button "Begin the module" at bounding box center [606, 416] width 131 height 38
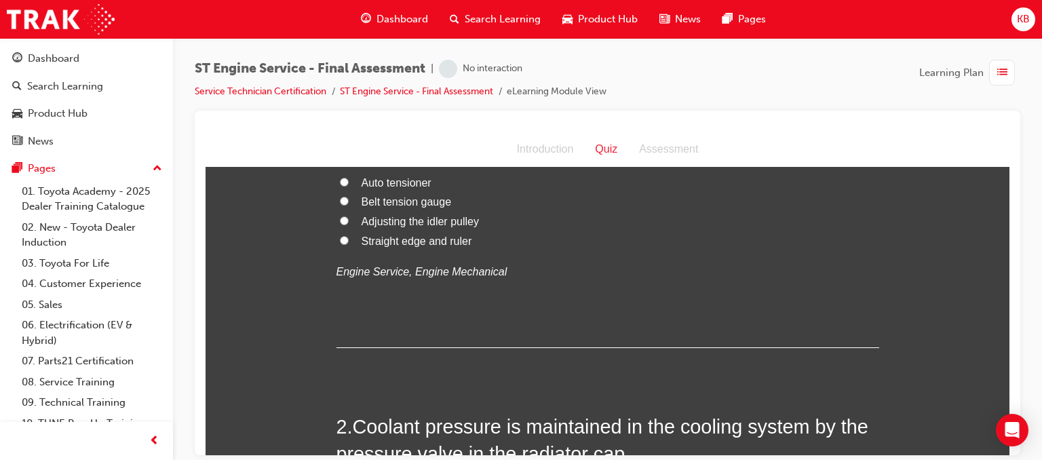
scroll to position [0, 0]
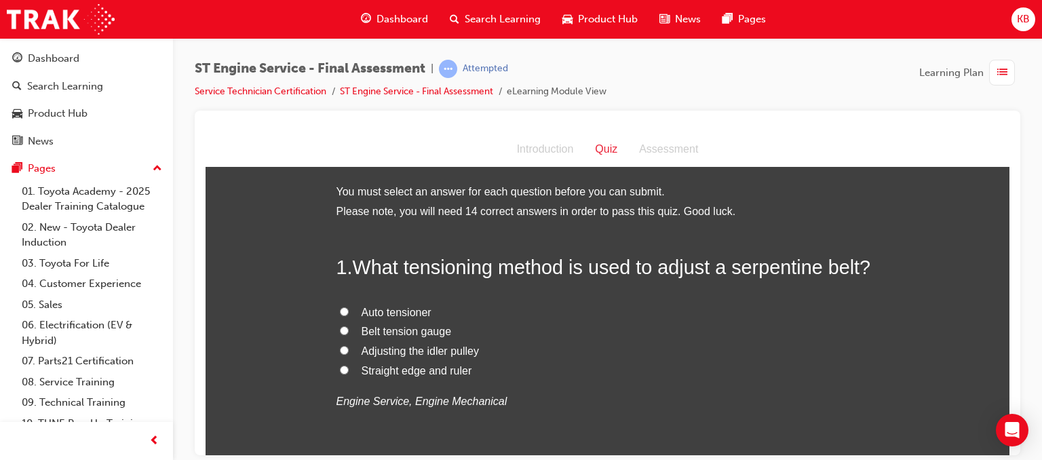
click at [372, 309] on span "Auto tensioner" at bounding box center [397, 312] width 70 height 12
click at [349, 309] on input "Auto tensioner" at bounding box center [344, 311] width 9 height 9
radio input "true"
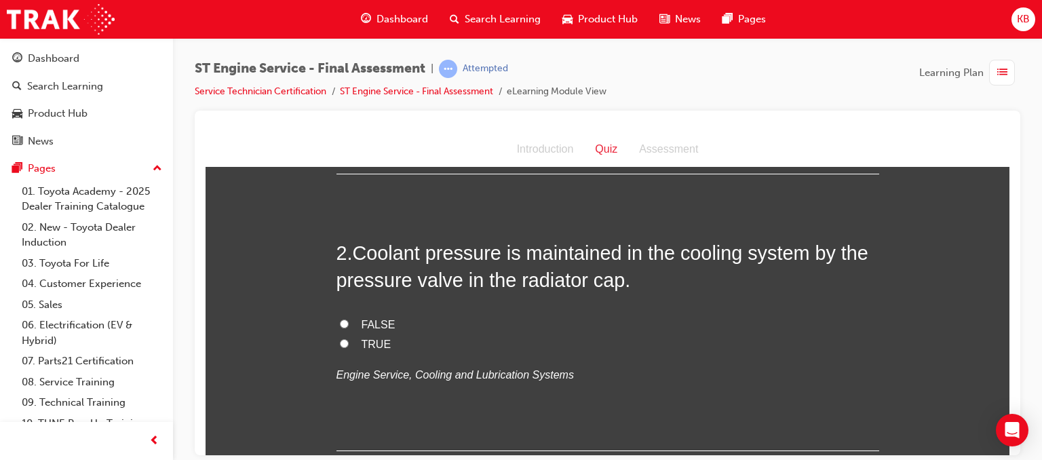
scroll to position [304, 0]
click at [362, 338] on span "TRUE" at bounding box center [377, 343] width 30 height 12
click at [349, 338] on input "TRUE" at bounding box center [344, 342] width 9 height 9
radio input "true"
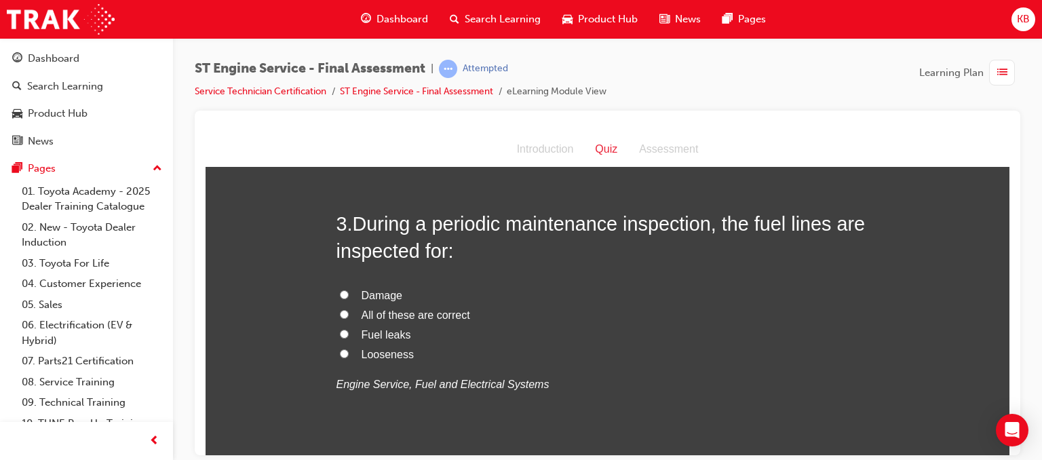
scroll to position [611, 0]
click at [364, 314] on span "All of these are correct" at bounding box center [416, 313] width 109 height 12
click at [349, 314] on input "All of these are correct" at bounding box center [344, 312] width 9 height 9
radio input "true"
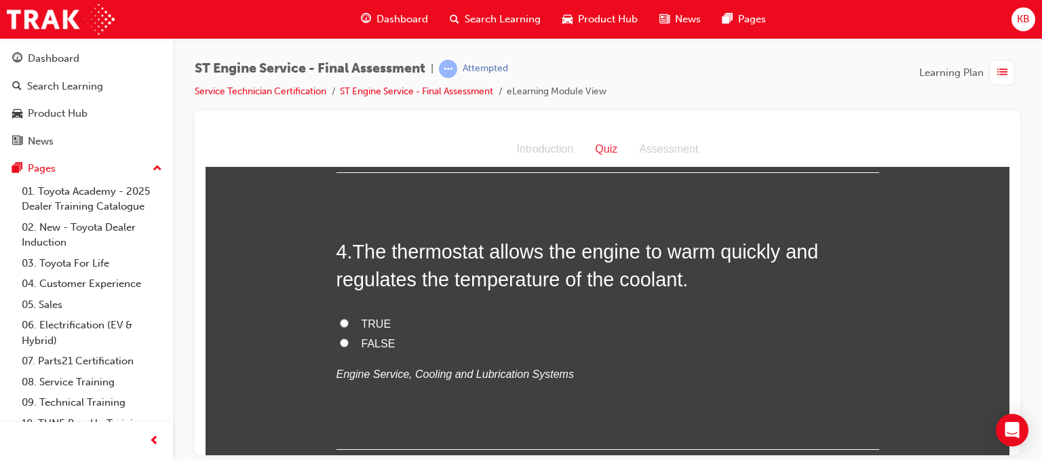
scroll to position [898, 0]
click at [362, 320] on span "TRUE" at bounding box center [377, 323] width 30 height 12
click at [349, 320] on input "TRUE" at bounding box center [344, 322] width 9 height 9
radio input "true"
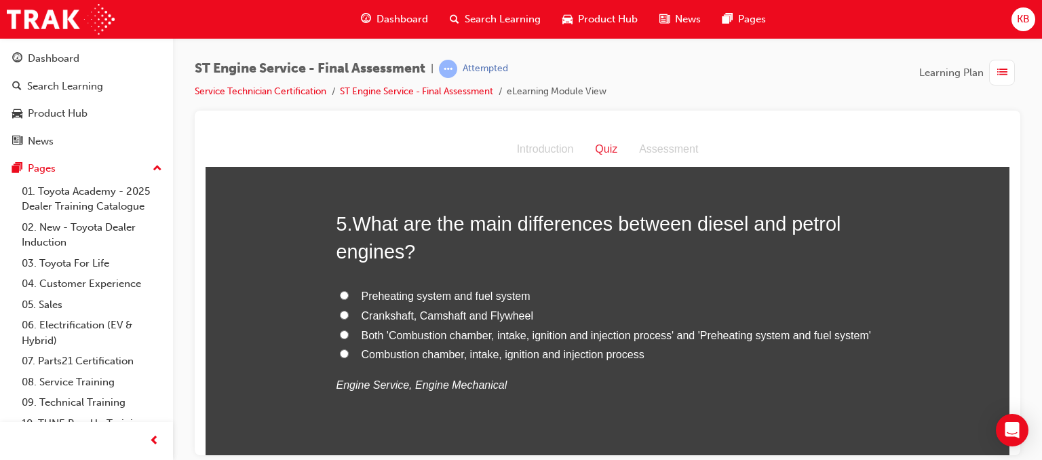
scroll to position [1199, 0]
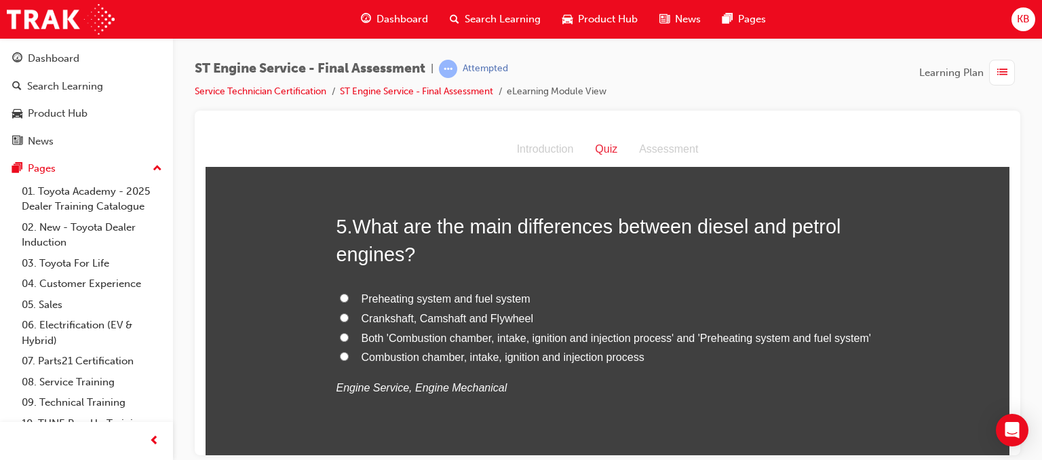
click at [402, 339] on span "Both 'Combustion chamber, intake, ignition and injection process' and 'Preheati…" at bounding box center [617, 338] width 510 height 12
click at [349, 339] on input "Both 'Combustion chamber, intake, ignition and injection process' and 'Preheati…" at bounding box center [344, 336] width 9 height 9
radio input "true"
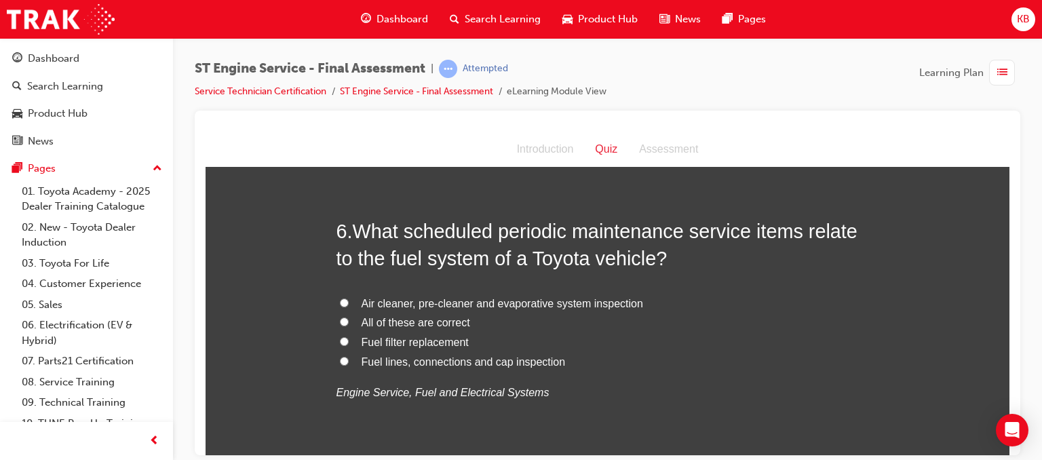
scroll to position [1511, 0]
click at [415, 320] on span "All of these are correct" at bounding box center [416, 321] width 109 height 12
click at [349, 320] on input "All of these are correct" at bounding box center [344, 320] width 9 height 9
radio input "true"
click at [404, 341] on span "Fuel filter replacement" at bounding box center [415, 341] width 107 height 12
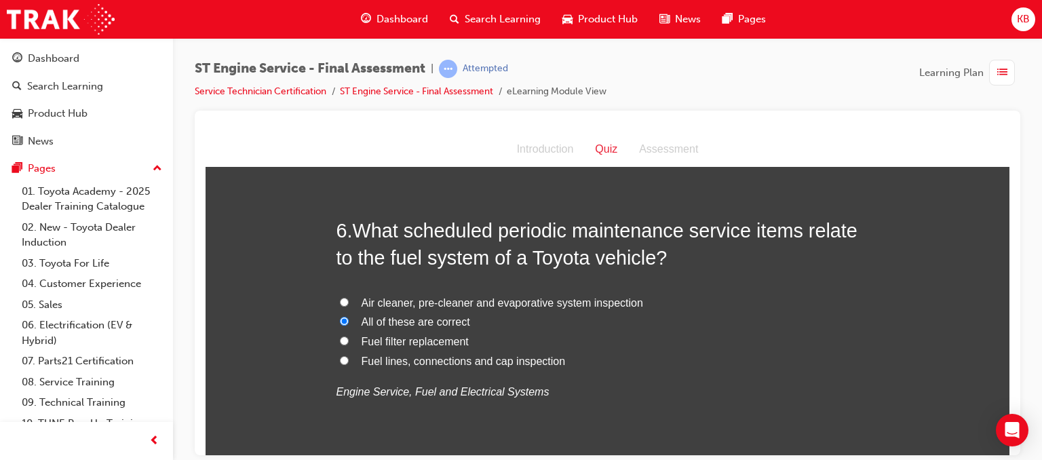
click at [349, 341] on input "Fuel filter replacement" at bounding box center [344, 340] width 9 height 9
radio input "true"
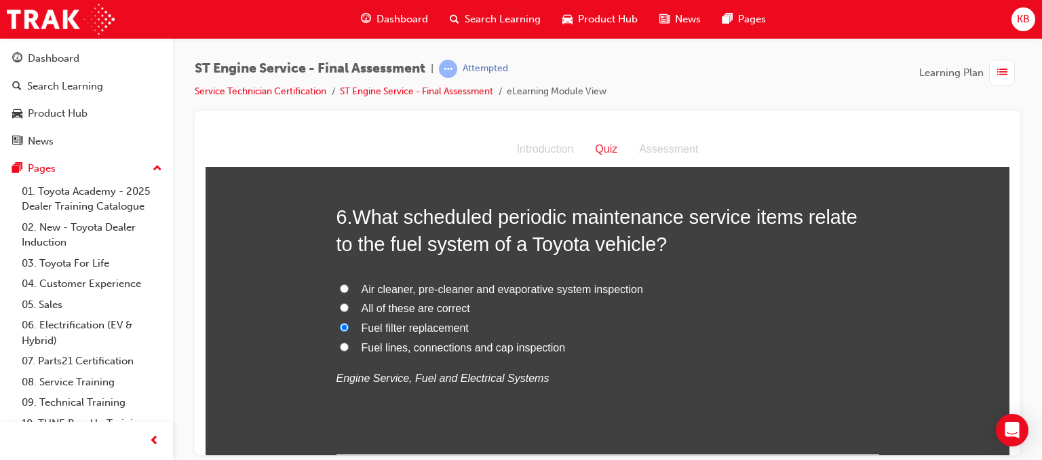
scroll to position [1525, 0]
click at [404, 341] on span "Fuel lines, connections and cap inspection" at bounding box center [464, 347] width 204 height 12
click at [349, 341] on input "Fuel lines, connections and cap inspection" at bounding box center [344, 345] width 9 height 9
radio input "true"
click at [405, 323] on span "Fuel filter replacement" at bounding box center [415, 327] width 107 height 12
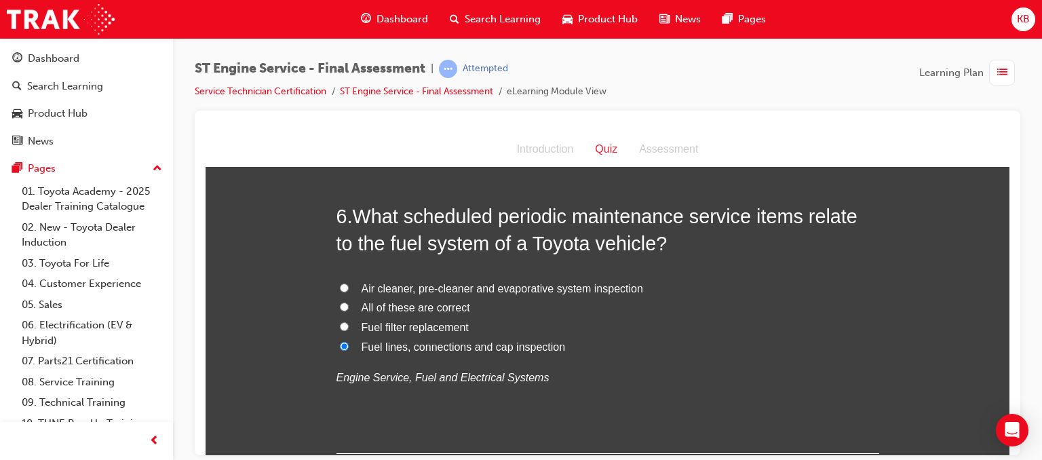
click at [349, 323] on input "Fuel filter replacement" at bounding box center [344, 326] width 9 height 9
radio input "true"
click at [408, 305] on span "All of these are correct" at bounding box center [416, 307] width 109 height 12
click at [349, 305] on input "All of these are correct" at bounding box center [344, 306] width 9 height 9
radio input "true"
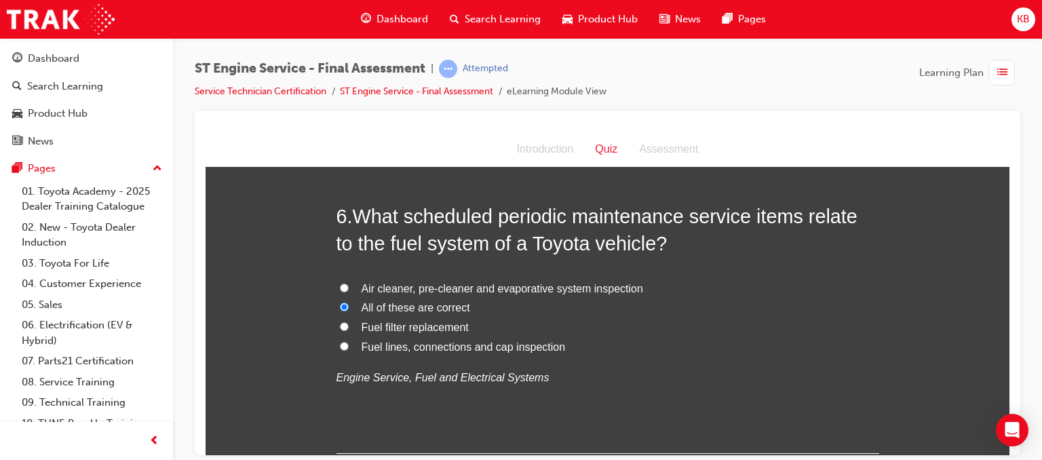
click at [391, 347] on span "Fuel lines, connections and cap inspection" at bounding box center [464, 347] width 204 height 12
click at [349, 347] on input "Fuel lines, connections and cap inspection" at bounding box center [344, 345] width 9 height 9
radio input "true"
click at [385, 324] on span "Fuel filter replacement" at bounding box center [415, 327] width 107 height 12
click at [349, 324] on input "Fuel filter replacement" at bounding box center [344, 326] width 9 height 9
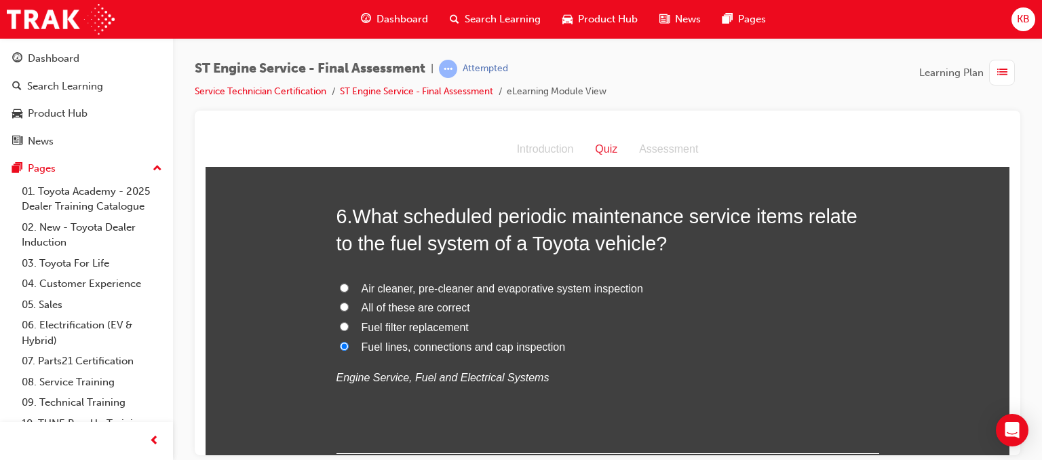
radio input "true"
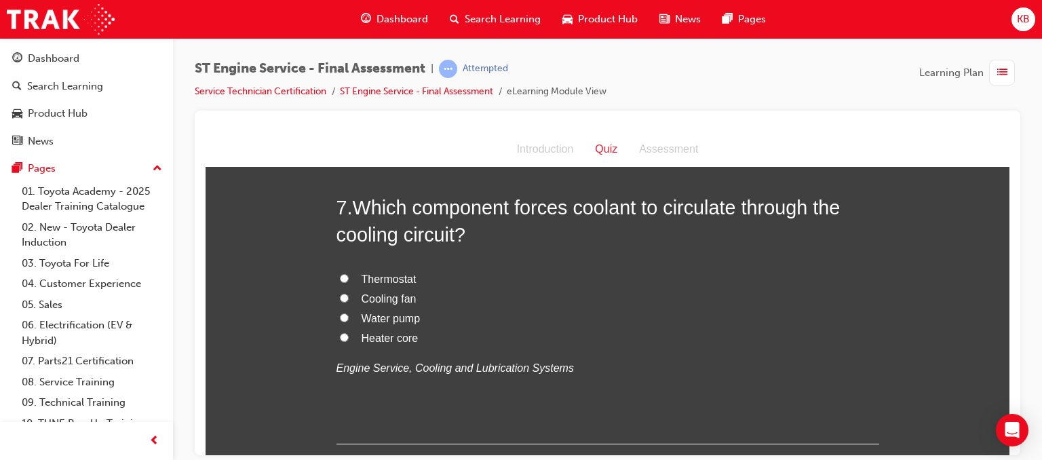
scroll to position [1825, 0]
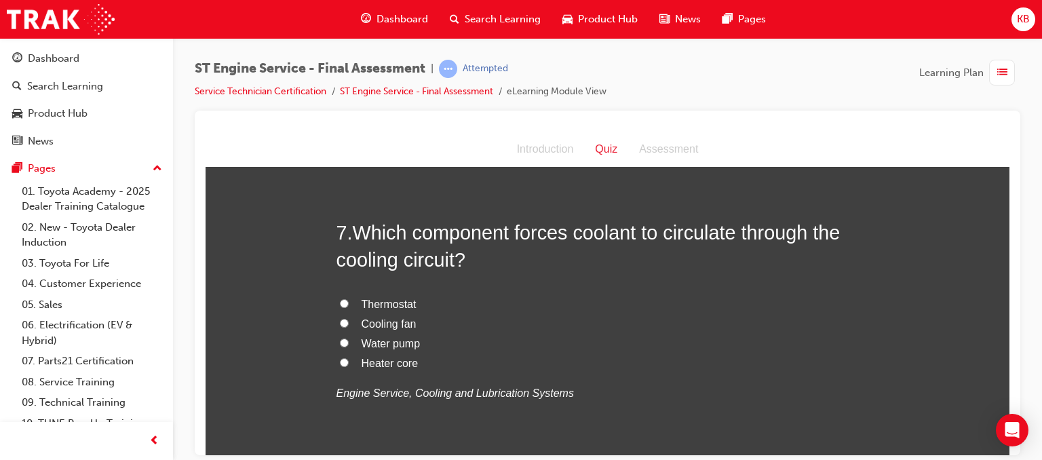
click at [379, 342] on span "Water pump" at bounding box center [391, 343] width 59 height 12
click at [349, 342] on input "Water pump" at bounding box center [344, 342] width 9 height 9
radio input "true"
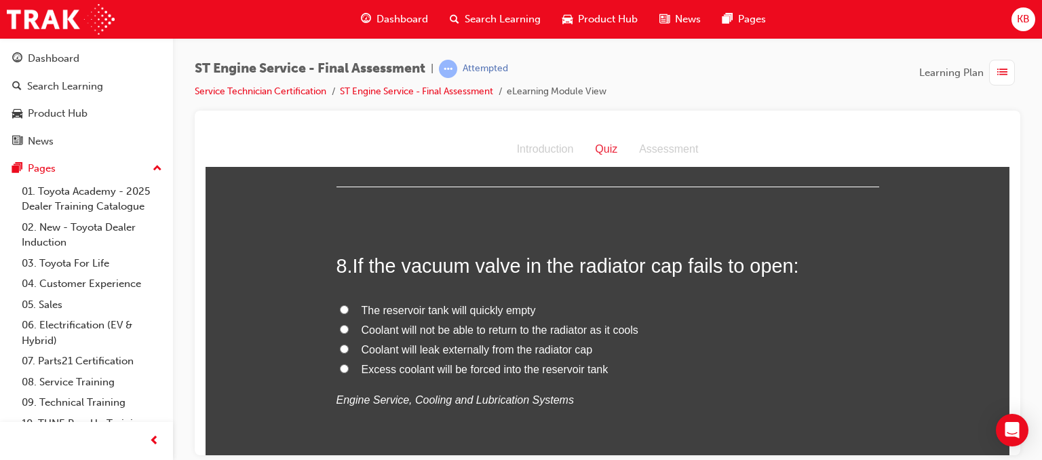
scroll to position [2113, 0]
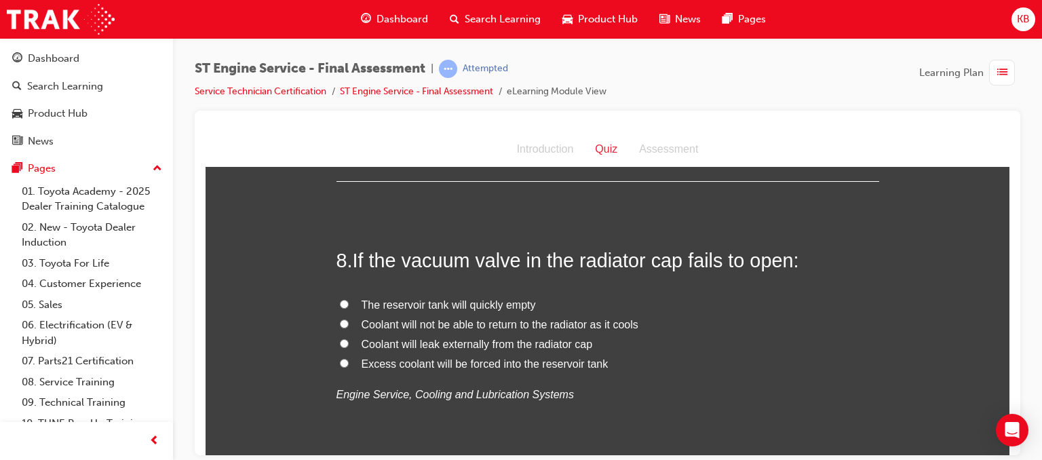
click at [408, 341] on span "Coolant will leak externally from the radiator cap" at bounding box center [477, 344] width 231 height 12
click at [349, 341] on input "Coolant will leak externally from the radiator cap" at bounding box center [344, 343] width 9 height 9
radio input "true"
click at [417, 366] on span "Excess coolant will be forced into the reservoir tank" at bounding box center [485, 364] width 247 height 12
click at [349, 366] on input "Excess coolant will be forced into the reservoir tank" at bounding box center [344, 362] width 9 height 9
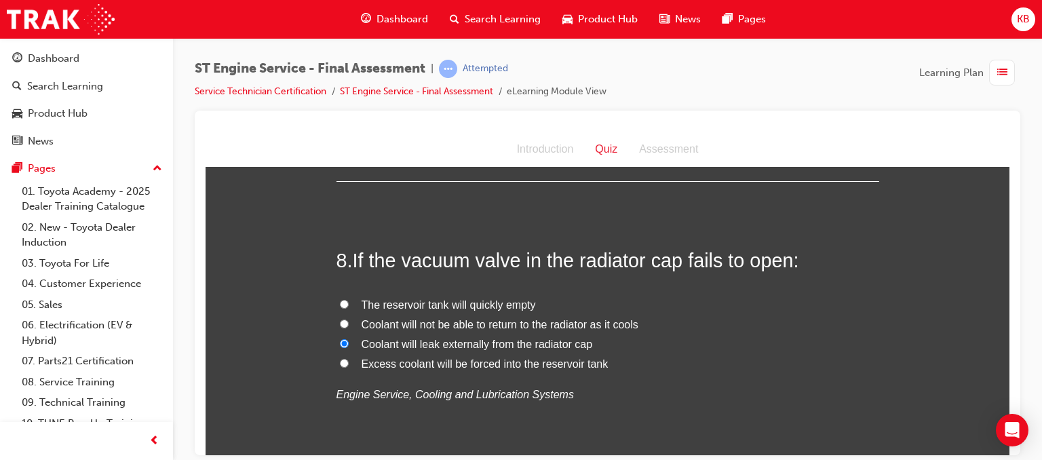
radio input "true"
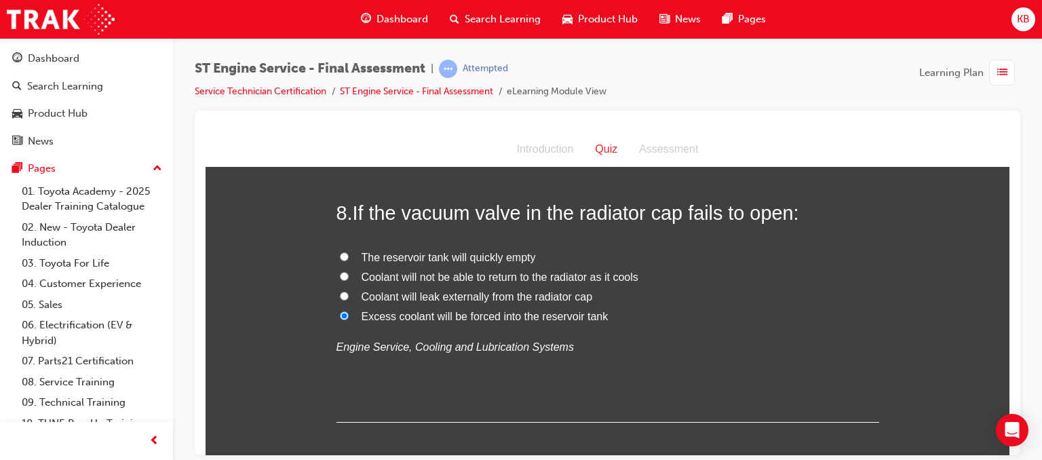
scroll to position [2162, 0]
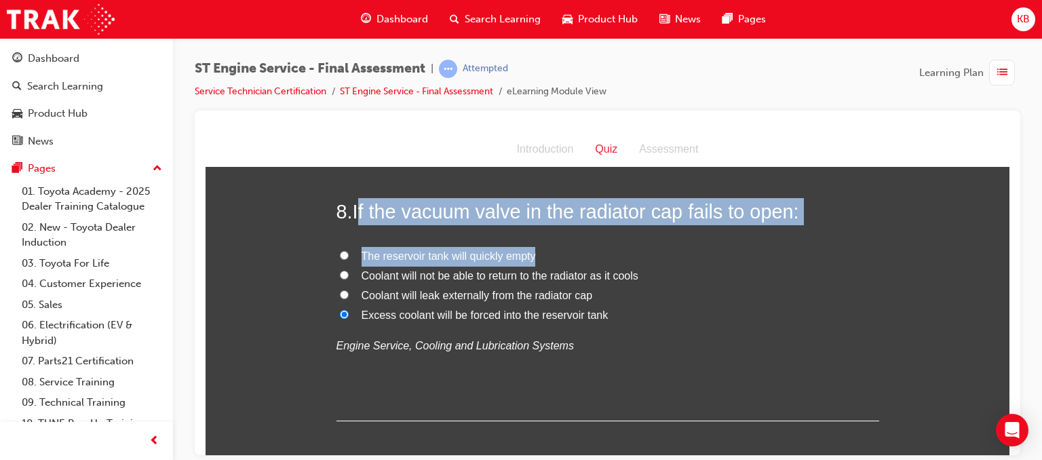
drag, startPoint x: 356, startPoint y: 212, endPoint x: 676, endPoint y: 233, distance: 321.0
click at [676, 233] on div "8 . If the vacuum valve in the radiator cap fails to open: The reservoir tank w…" at bounding box center [608, 308] width 543 height 223
click at [361, 211] on span "If the vacuum valve in the radiator cap fails to open:" at bounding box center [576, 211] width 446 height 22
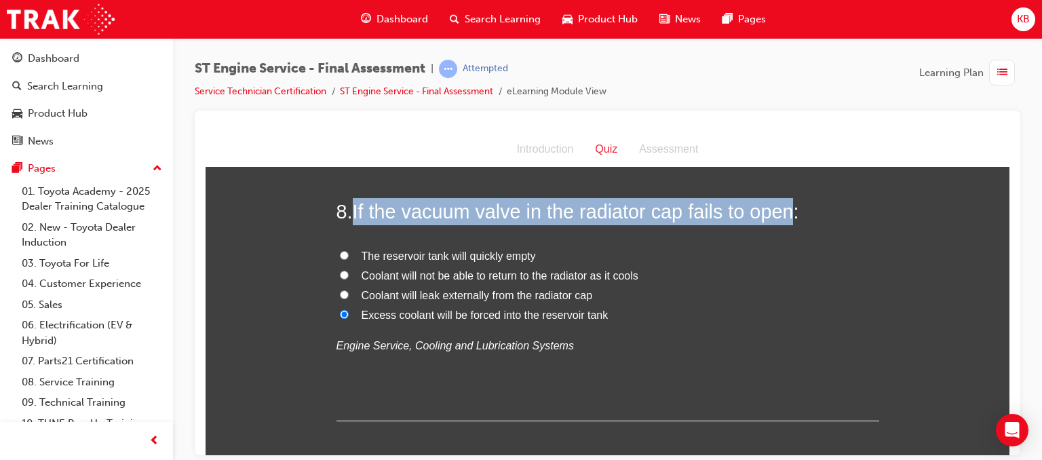
drag, startPoint x: 351, startPoint y: 211, endPoint x: 786, endPoint y: 210, distance: 435.6
click at [786, 210] on span "If the vacuum valve in the radiator cap fails to open:" at bounding box center [576, 211] width 446 height 22
copy span "If the vacuum valve in the radiator cap fails to open"
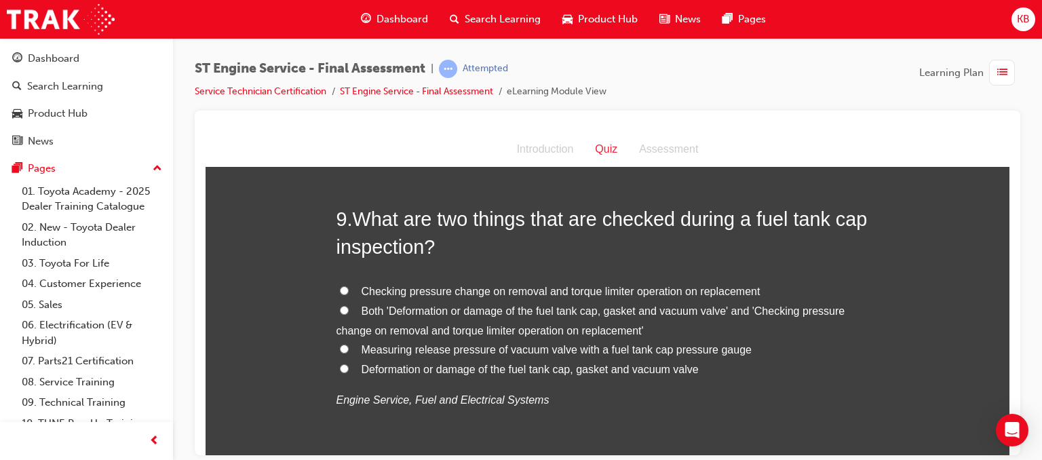
scroll to position [2442, 0]
click at [493, 312] on span "Both 'Deformation or damage of the fuel tank cap, gasket and vacuum valve' and …" at bounding box center [591, 320] width 509 height 31
click at [349, 312] on input "Both 'Deformation or damage of the fuel tank cap, gasket and vacuum valve' and …" at bounding box center [344, 310] width 9 height 9
radio input "true"
click at [421, 311] on span "Both 'Deformation or damage of the fuel tank cap, gasket and vacuum valve' and …" at bounding box center [591, 320] width 509 height 31
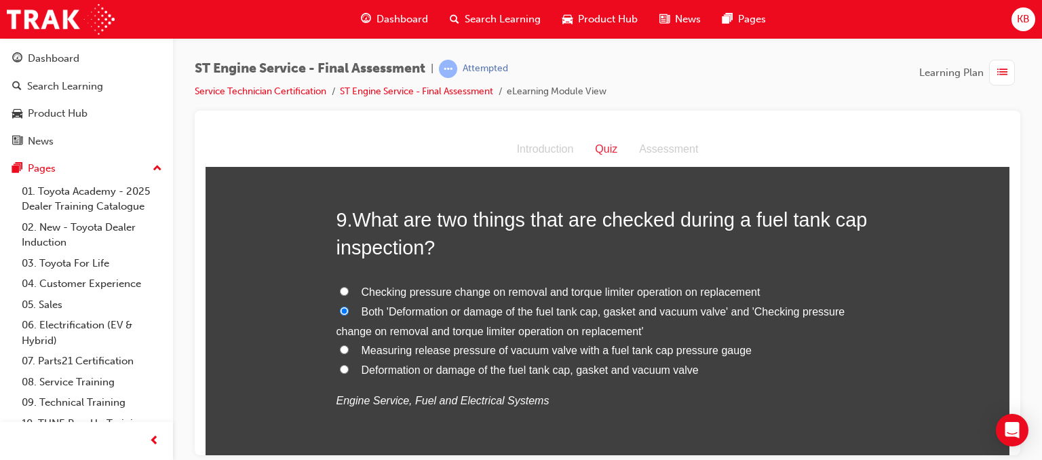
click at [349, 311] on input "Both 'Deformation or damage of the fuel tank cap, gasket and vacuum valve' and …" at bounding box center [344, 310] width 9 height 9
click at [421, 311] on span "Both 'Deformation or damage of the fuel tank cap, gasket and vacuum valve' and …" at bounding box center [591, 320] width 509 height 31
click at [349, 311] on input "Both 'Deformation or damage of the fuel tank cap, gasket and vacuum valve' and …" at bounding box center [344, 310] width 9 height 9
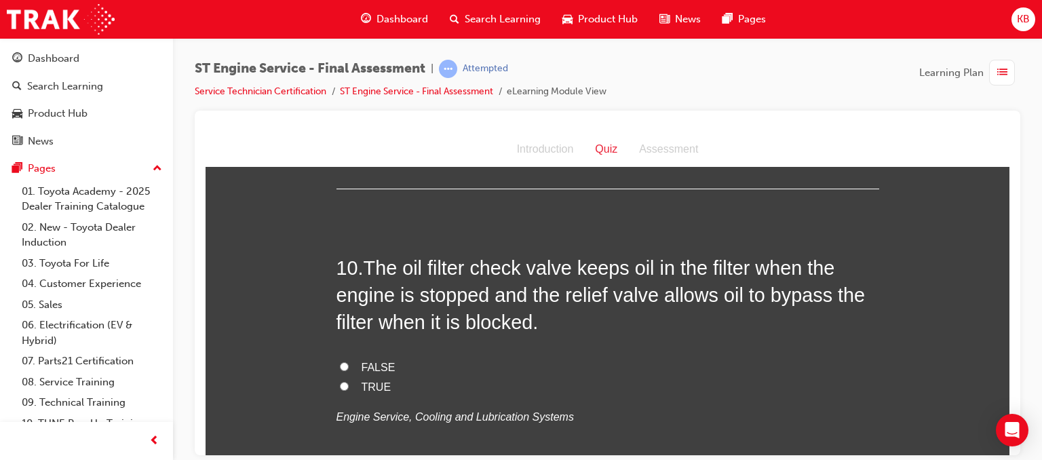
scroll to position [2757, 0]
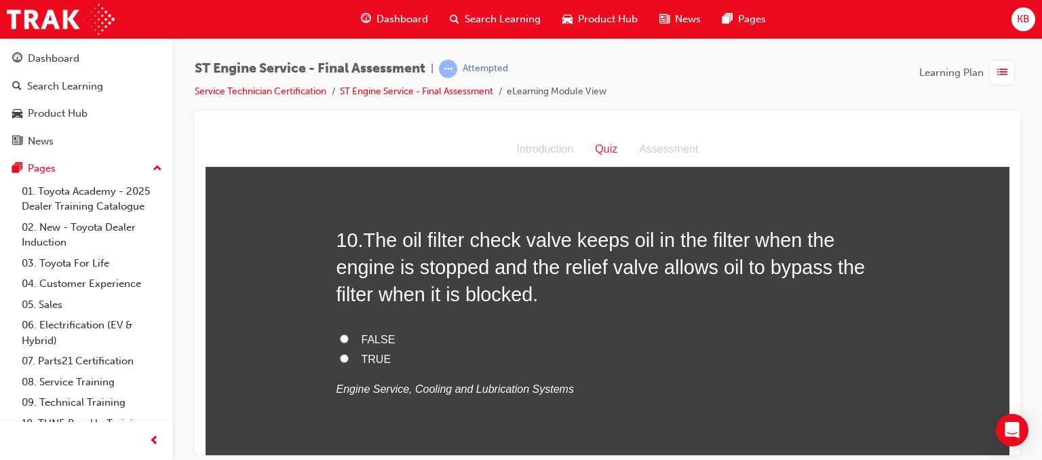
click at [366, 366] on label "TRUE" at bounding box center [608, 359] width 543 height 20
click at [349, 362] on input "TRUE" at bounding box center [344, 357] width 9 height 9
radio input "true"
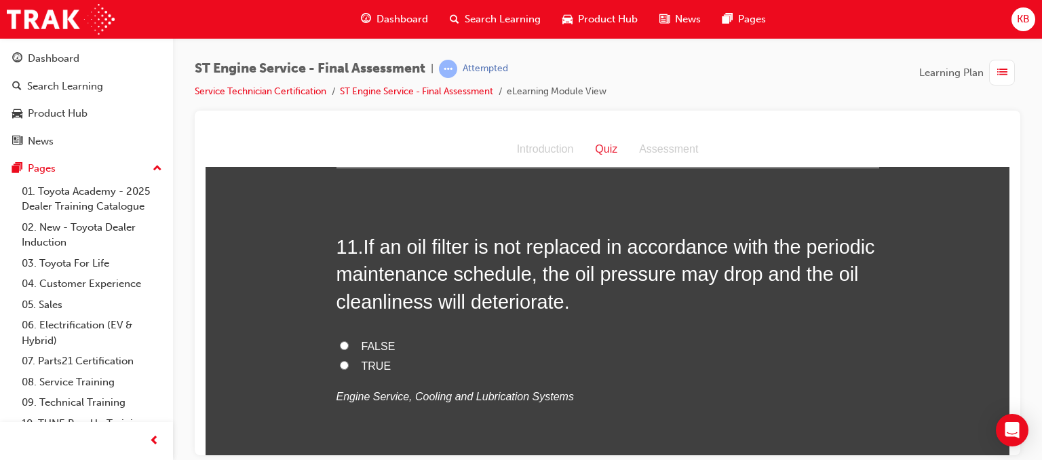
scroll to position [3055, 0]
drag, startPoint x: 417, startPoint y: 355, endPoint x: 419, endPoint y: 347, distance: 7.7
click at [419, 347] on div "FALSE TRUE Engine Service, Cooling and Lubrication Systems" at bounding box center [608, 370] width 543 height 69
click at [419, 347] on label "FALSE" at bounding box center [608, 346] width 543 height 20
click at [349, 347] on input "FALSE" at bounding box center [344, 344] width 9 height 9
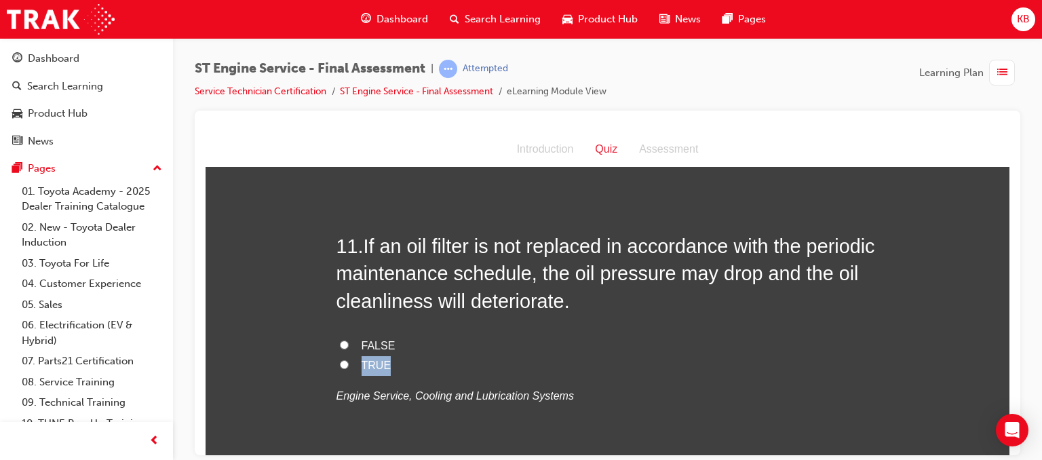
radio input "true"
click at [369, 362] on span "TRUE" at bounding box center [377, 365] width 30 height 12
click at [349, 362] on input "TRUE" at bounding box center [344, 364] width 9 height 9
radio input "true"
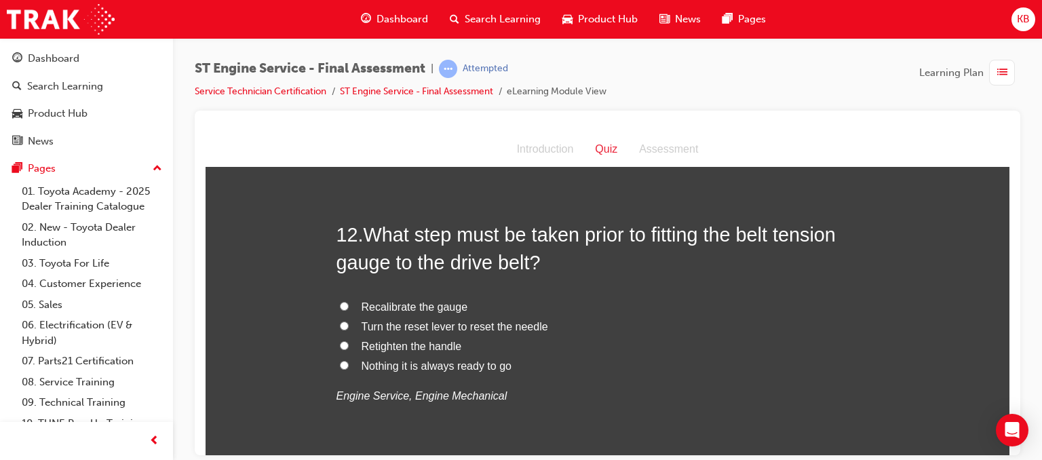
scroll to position [3373, 0]
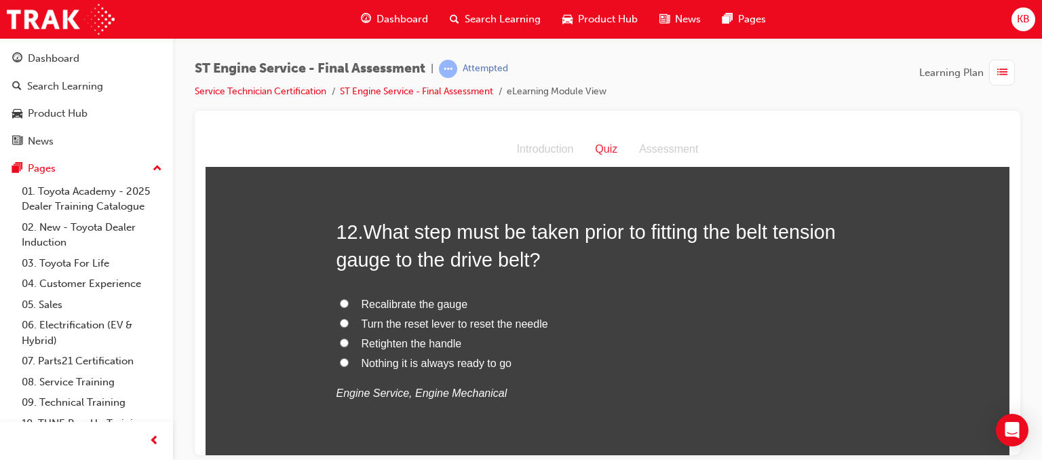
click at [391, 322] on span "Turn the reset lever to reset the needle" at bounding box center [455, 324] width 187 height 12
click at [349, 322] on input "Turn the reset lever to reset the needle" at bounding box center [344, 322] width 9 height 9
radio input "true"
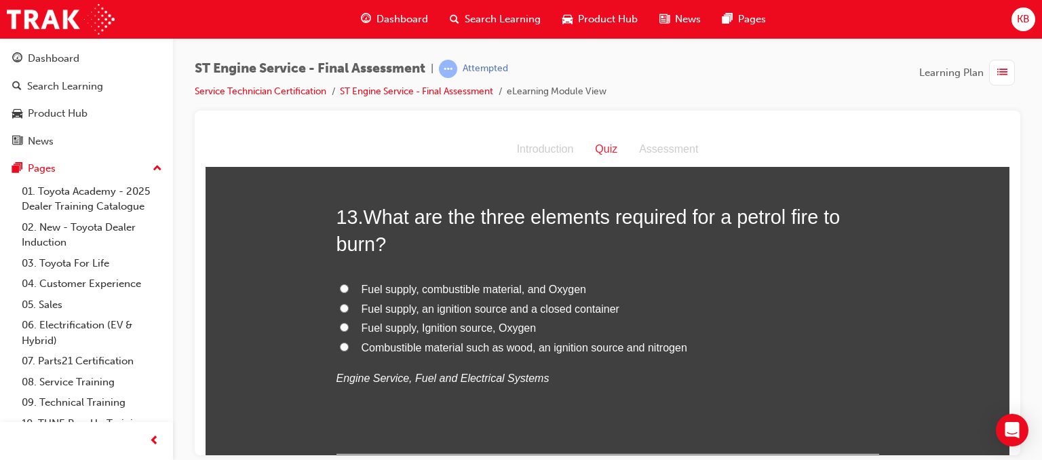
scroll to position [3707, 0]
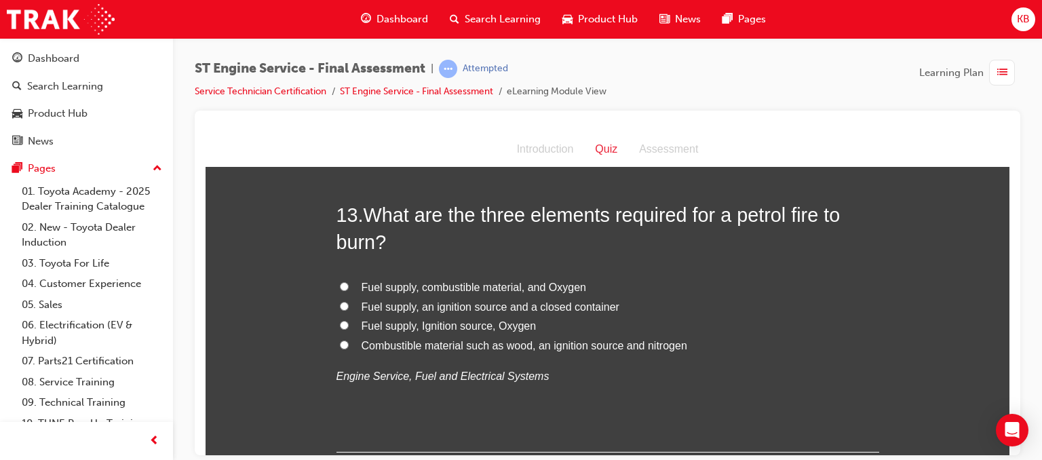
click at [472, 325] on span "Fuel supply, Ignition source, Oxygen" at bounding box center [449, 326] width 175 height 12
click at [349, 325] on input "Fuel supply, Ignition source, Oxygen" at bounding box center [344, 324] width 9 height 9
radio input "true"
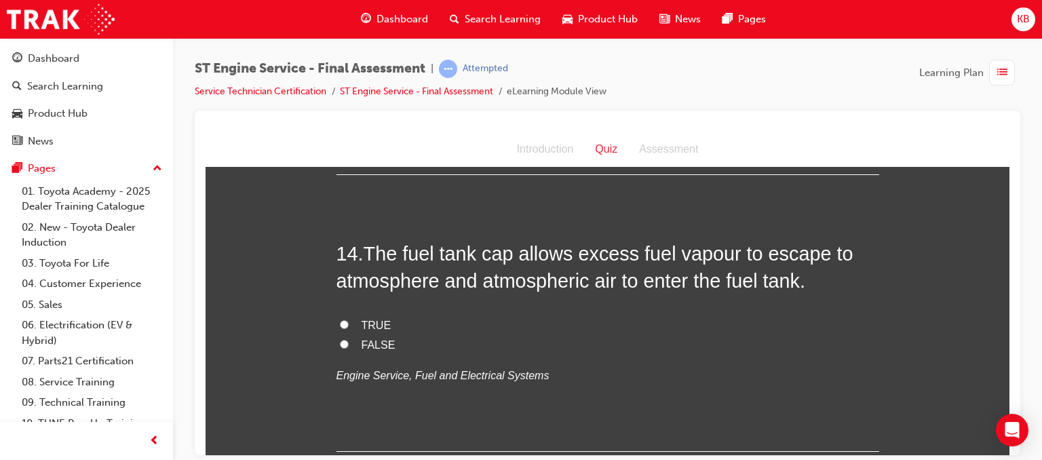
scroll to position [3983, 0]
click at [362, 343] on span "FALSE" at bounding box center [379, 346] width 34 height 12
click at [349, 343] on input "FALSE" at bounding box center [344, 345] width 9 height 9
radio input "true"
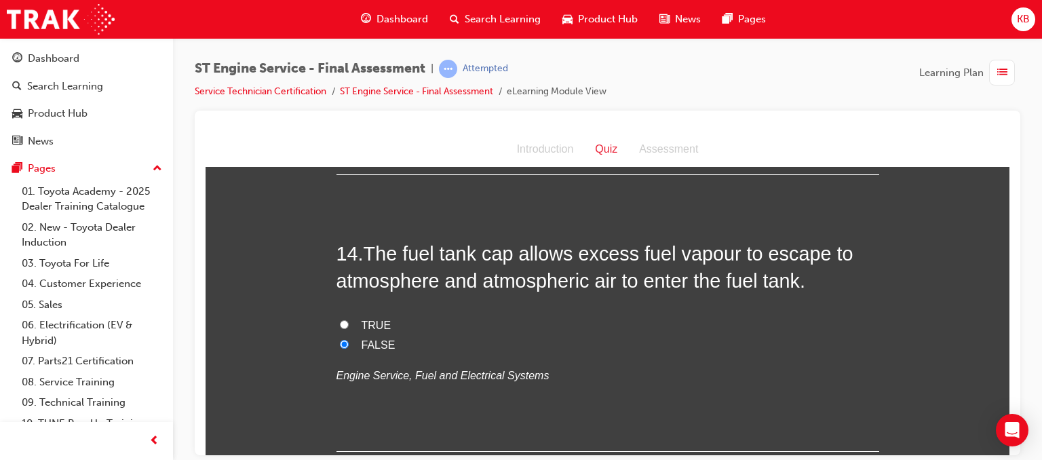
click at [364, 247] on span "The fuel tank cap allows excess fuel vapour to escape to atmosphere and atmosph…" at bounding box center [595, 266] width 517 height 49
click at [338, 329] on label "TRUE" at bounding box center [608, 325] width 543 height 20
click at [340, 328] on input "TRUE" at bounding box center [344, 324] width 9 height 9
radio input "true"
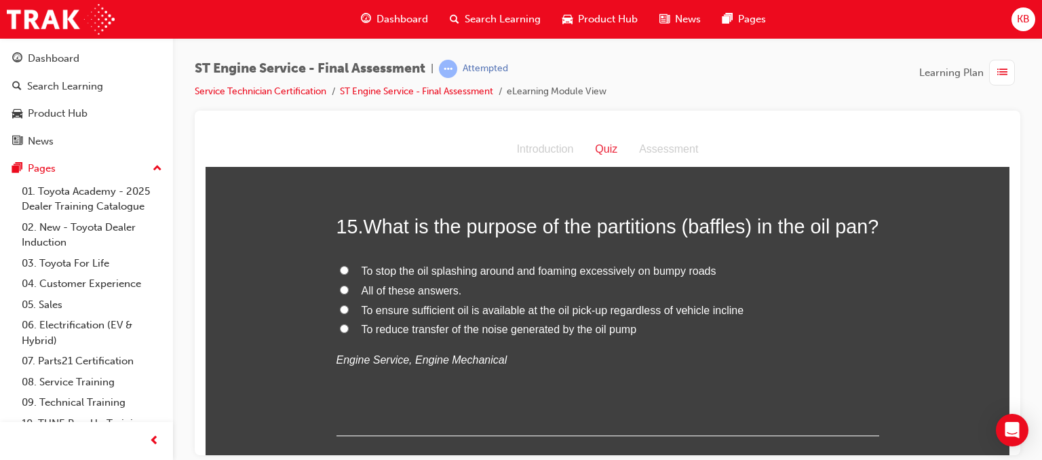
scroll to position [4287, 0]
click at [434, 278] on span "To stop the oil splashing around and foaming excessively on bumpy roads" at bounding box center [539, 272] width 355 height 12
click at [349, 275] on input "To stop the oil splashing around and foaming excessively on bumpy roads" at bounding box center [344, 271] width 9 height 9
radio input "true"
click at [421, 297] on span "All of these answers." at bounding box center [412, 292] width 100 height 12
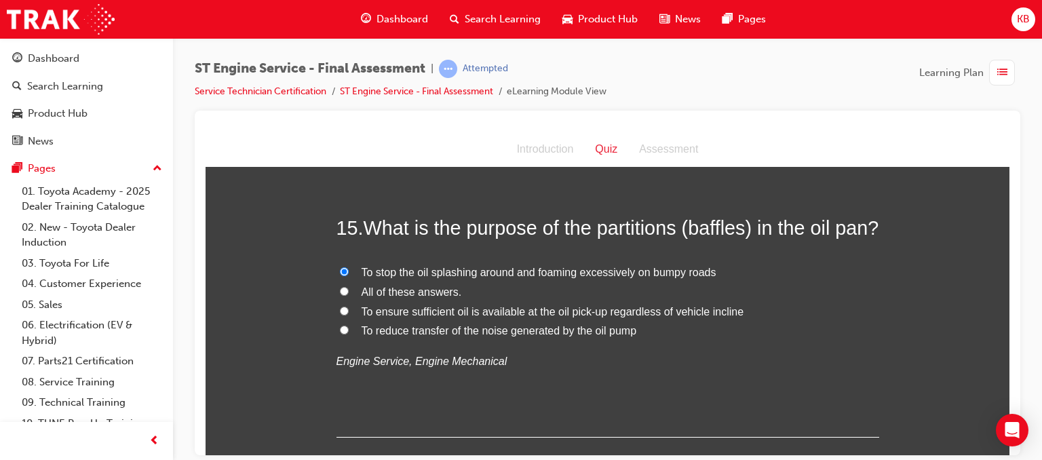
click at [349, 295] on input "All of these answers." at bounding box center [344, 290] width 9 height 9
radio input "true"
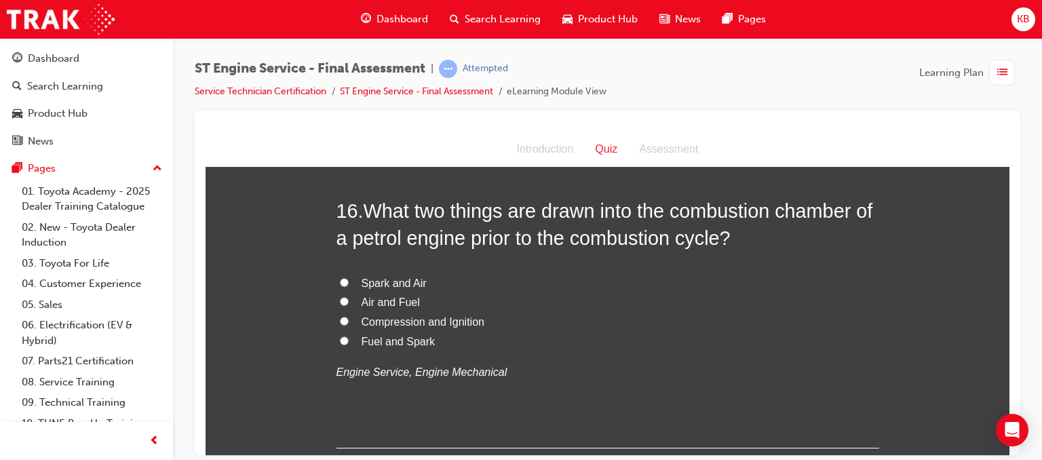
scroll to position [4593, 0]
click at [385, 306] on span "Air and Fuel" at bounding box center [391, 300] width 58 height 12
click at [349, 304] on input "Air and Fuel" at bounding box center [344, 299] width 9 height 9
radio input "true"
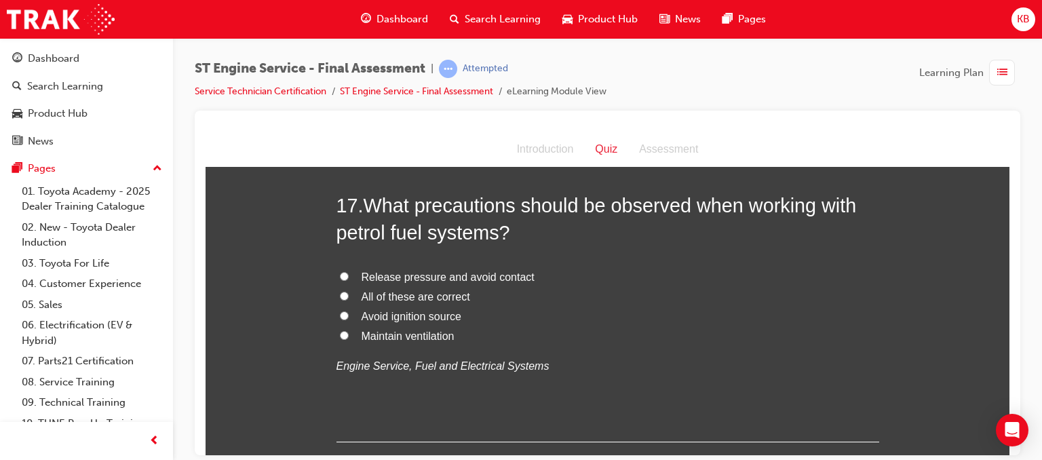
scroll to position [4915, 0]
click at [391, 301] on span "All of these are correct" at bounding box center [416, 295] width 109 height 12
click at [349, 299] on input "All of these are correct" at bounding box center [344, 294] width 9 height 9
radio input "true"
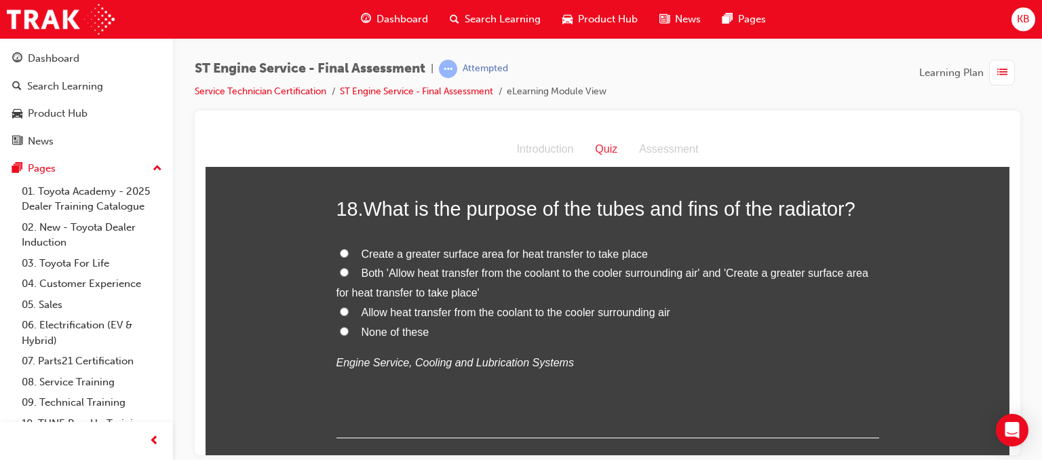
scroll to position [5224, 0]
click at [421, 299] on span "Both 'Allow heat transfer from the coolant to the cooler surrounding air' and '…" at bounding box center [603, 283] width 532 height 31
click at [349, 278] on input "Both 'Allow heat transfer from the coolant to the cooler surrounding air' and '…" at bounding box center [344, 273] width 9 height 9
radio input "true"
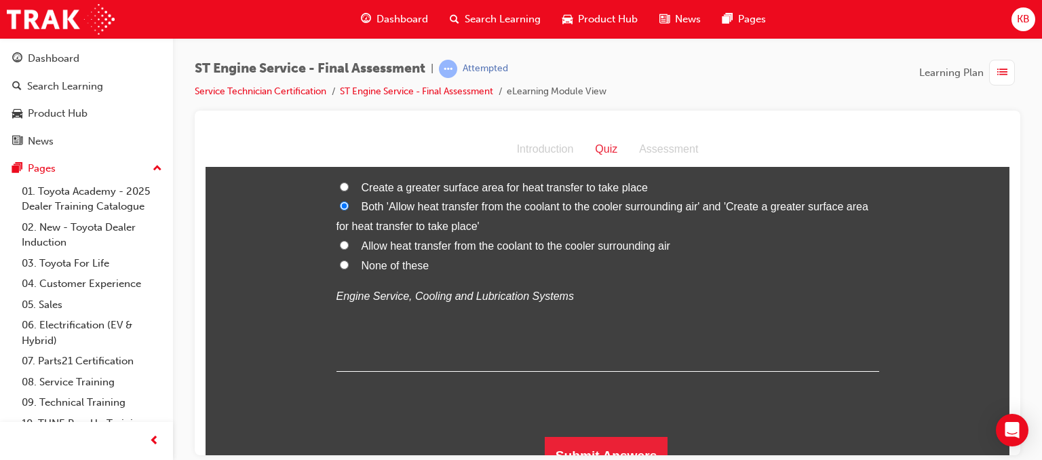
scroll to position [5336, 0]
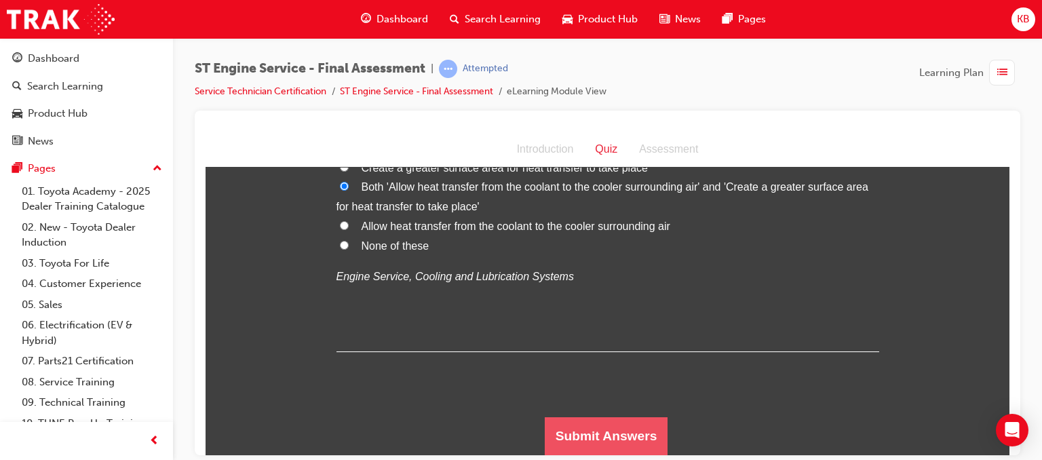
click at [611, 429] on button "Submit Answers" at bounding box center [606, 436] width 123 height 38
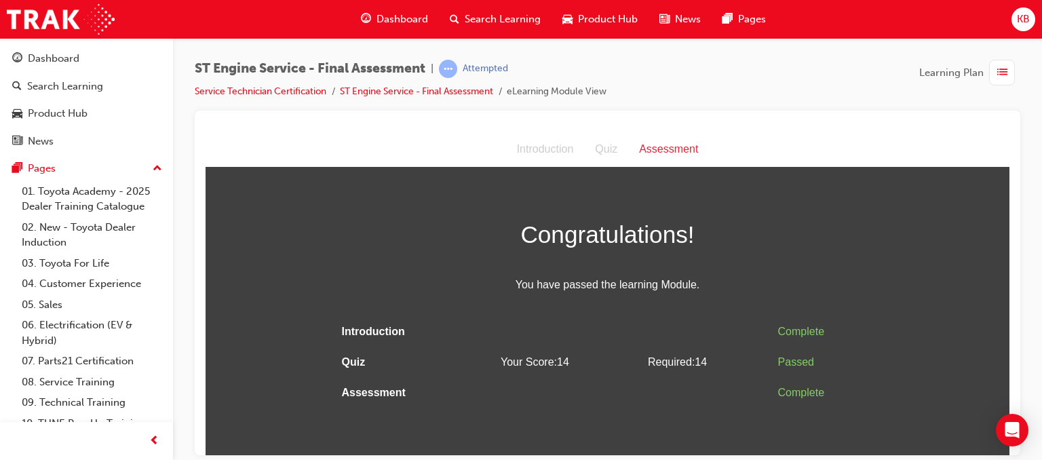
scroll to position [0, 0]
click at [1004, 68] on span "list-icon" at bounding box center [1002, 72] width 10 height 17
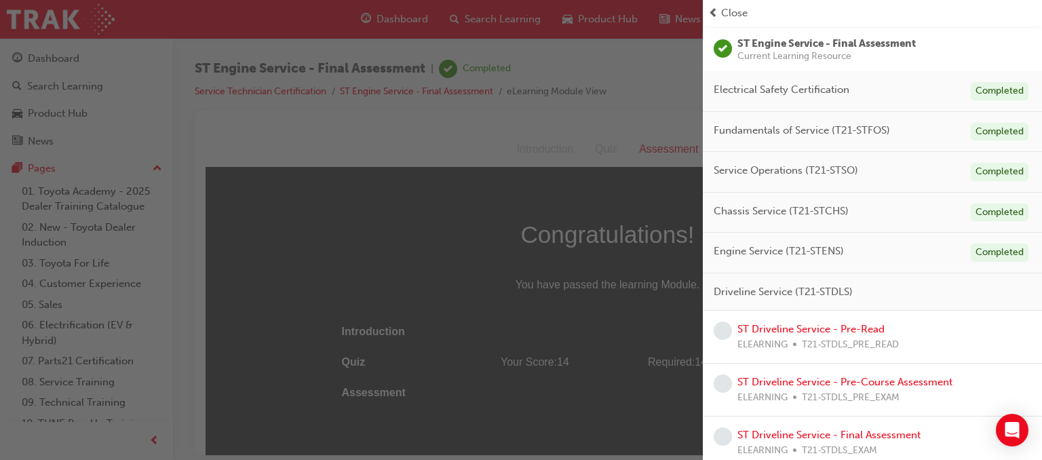
scroll to position [109, 0]
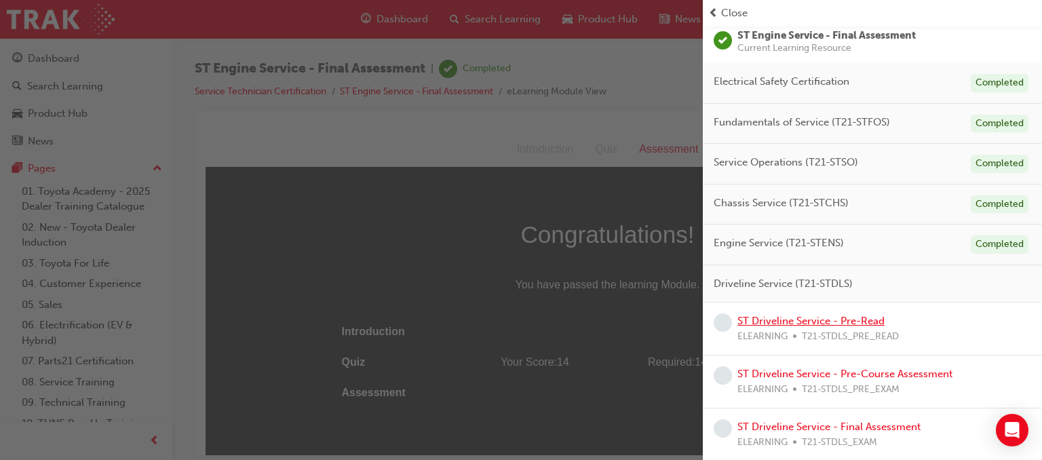
click at [809, 322] on link "ST Driveline Service - Pre-Read" at bounding box center [811, 321] width 147 height 12
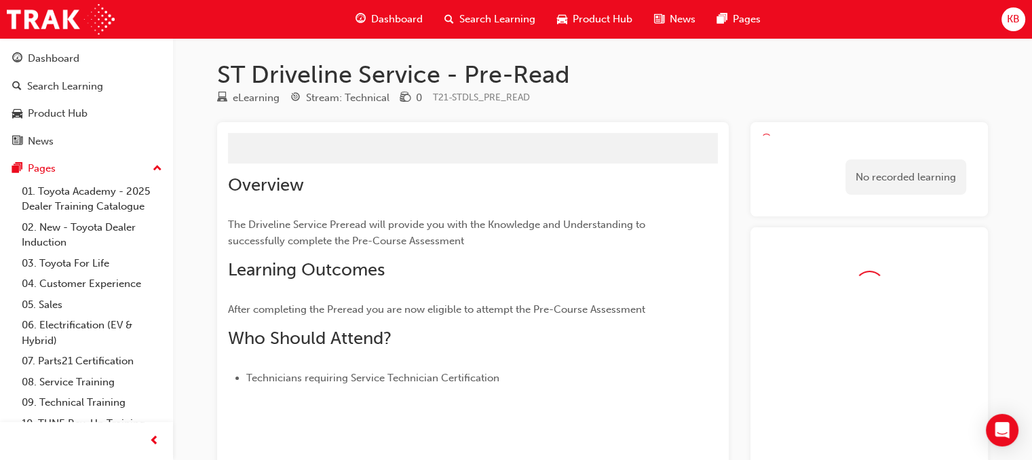
click at [809, 322] on div at bounding box center [868, 399] width 237 height 345
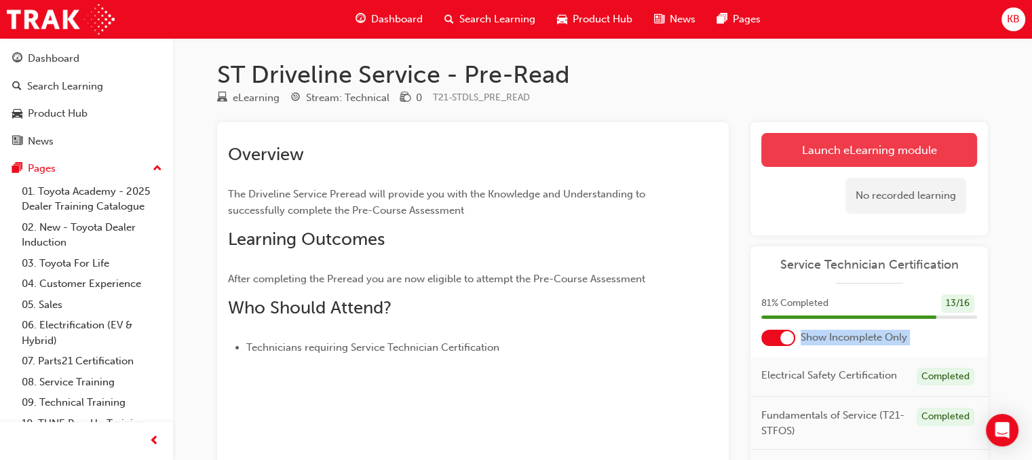
click at [811, 136] on link "Launch eLearning module" at bounding box center [869, 150] width 216 height 34
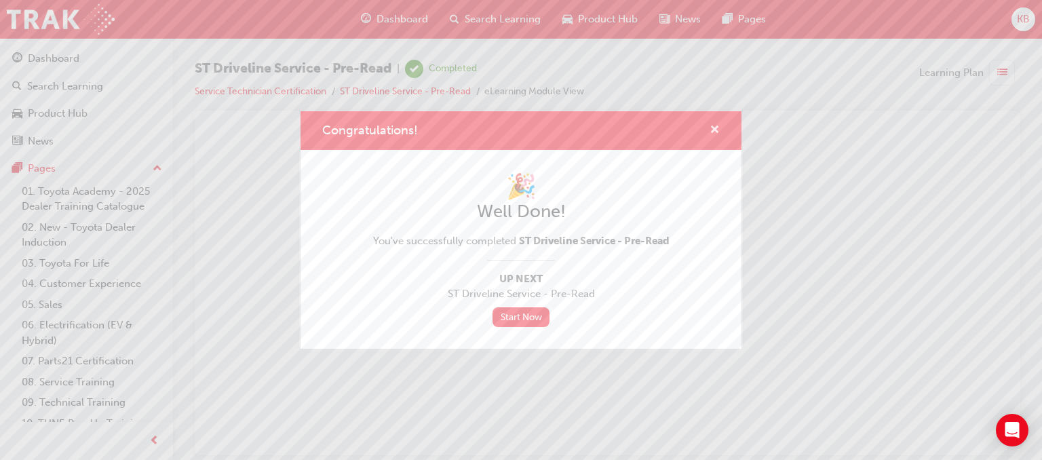
click at [719, 132] on button "Congratulations!" at bounding box center [715, 130] width 10 height 17
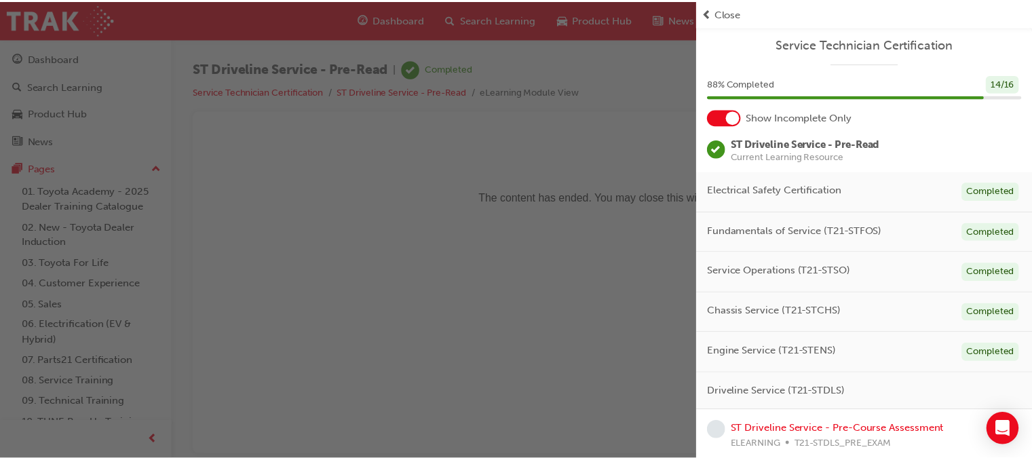
scroll to position [56, 0]
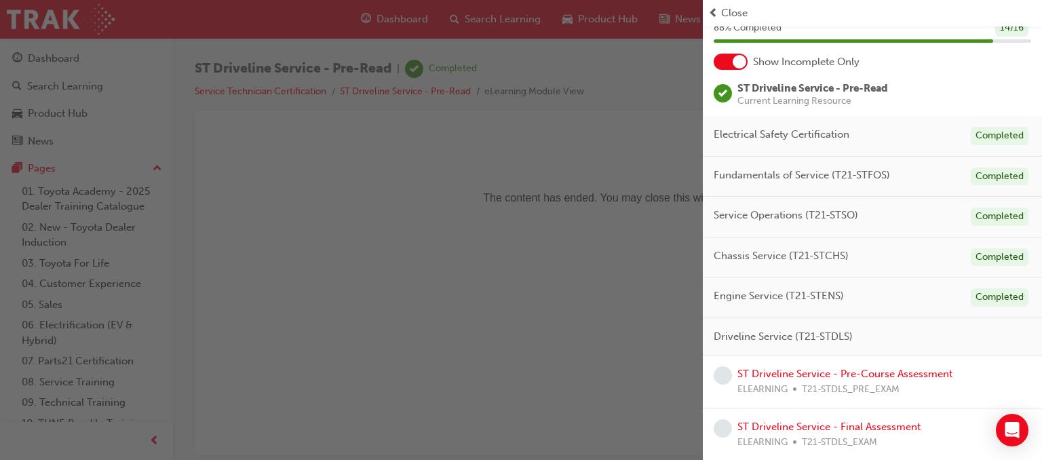
click at [844, 382] on span "T21-STDLS_PRE_EXAM" at bounding box center [851, 390] width 98 height 16
click at [846, 375] on link "ST Driveline Service - Pre-Course Assessment" at bounding box center [845, 374] width 215 height 12
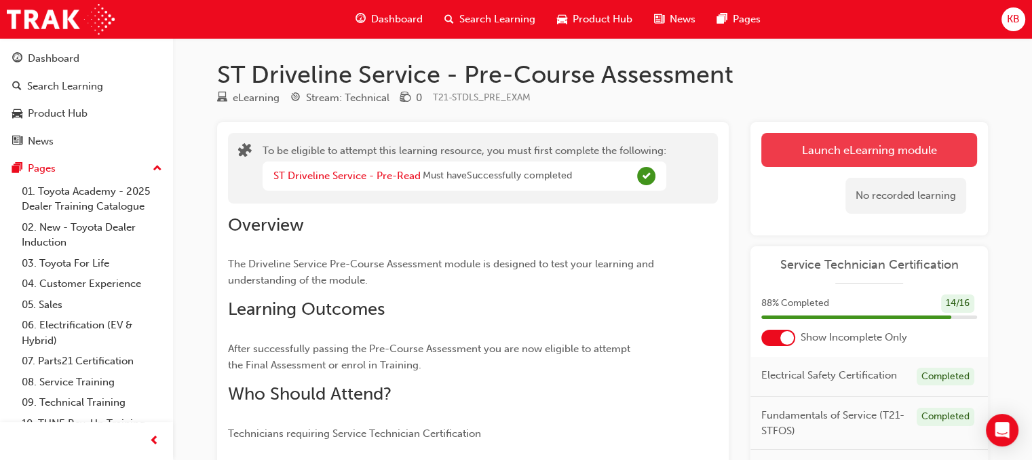
click at [799, 136] on button "Launch eLearning module" at bounding box center [869, 150] width 216 height 34
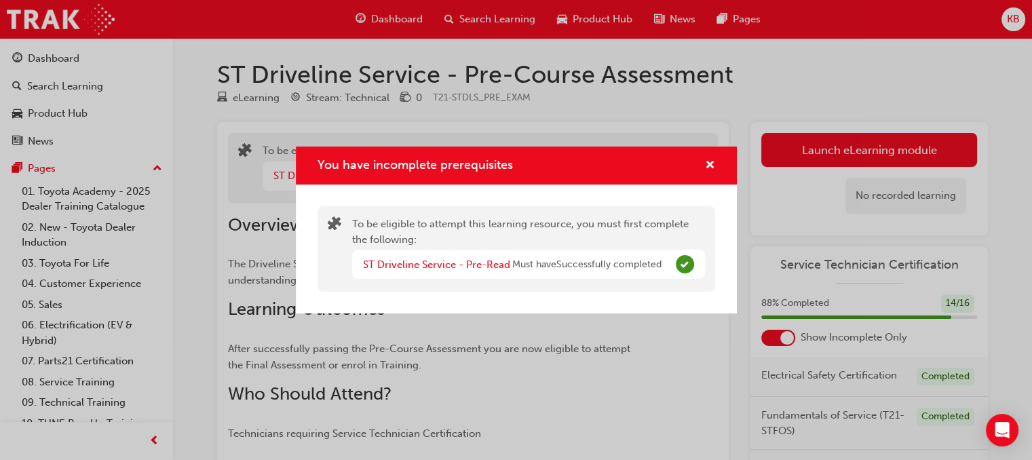
click at [709, 147] on div "You have incomplete prerequisites" at bounding box center [516, 166] width 441 height 39
click at [708, 160] on span "cross-icon" at bounding box center [710, 166] width 10 height 12
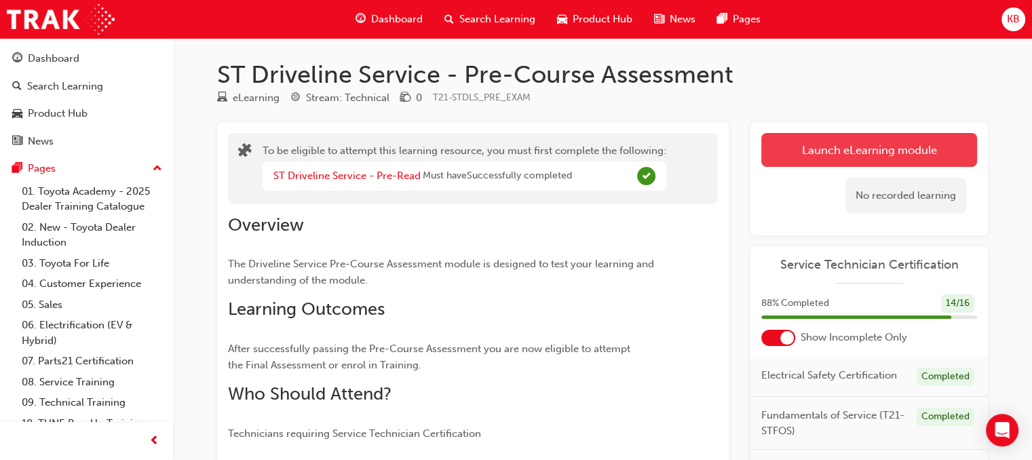
click at [784, 155] on button "Launch eLearning module" at bounding box center [869, 150] width 216 height 34
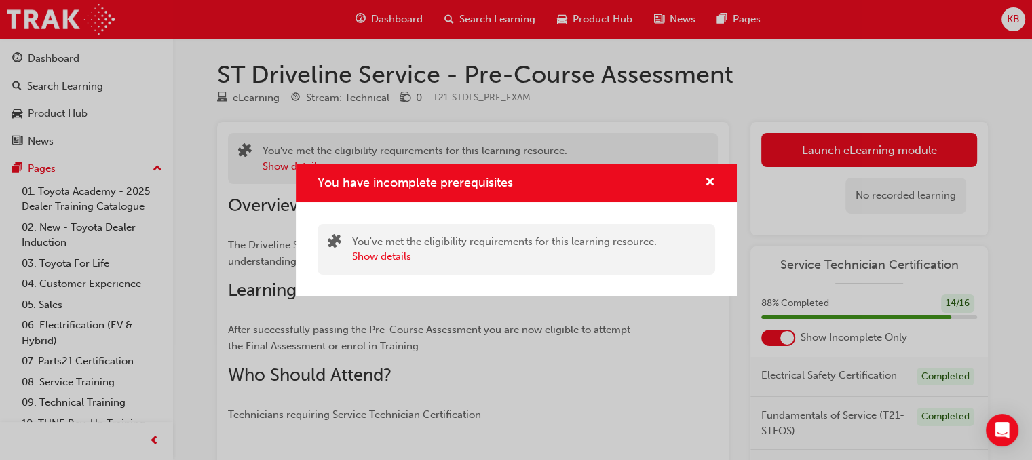
click at [784, 158] on div "You have incomplete prerequisites You've met the eligibility requirements for t…" at bounding box center [516, 230] width 1032 height 460
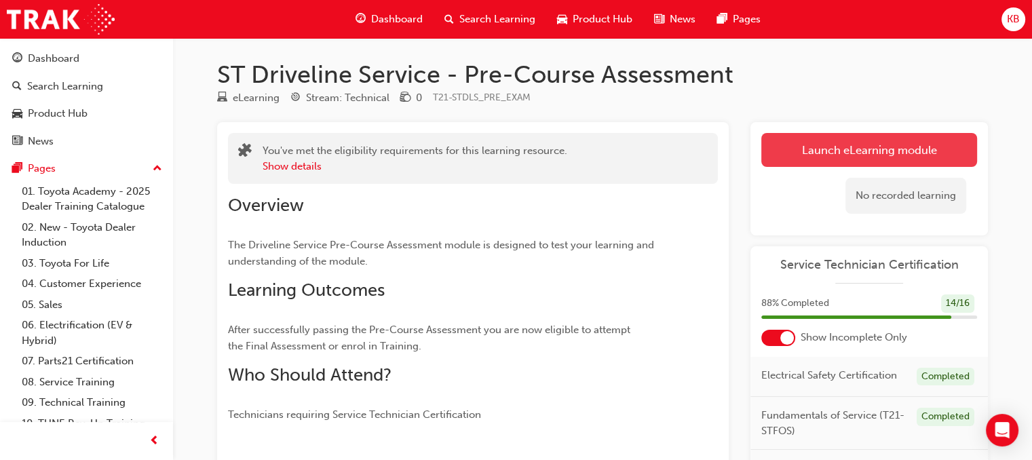
click at [795, 159] on button "Launch eLearning module" at bounding box center [869, 150] width 216 height 34
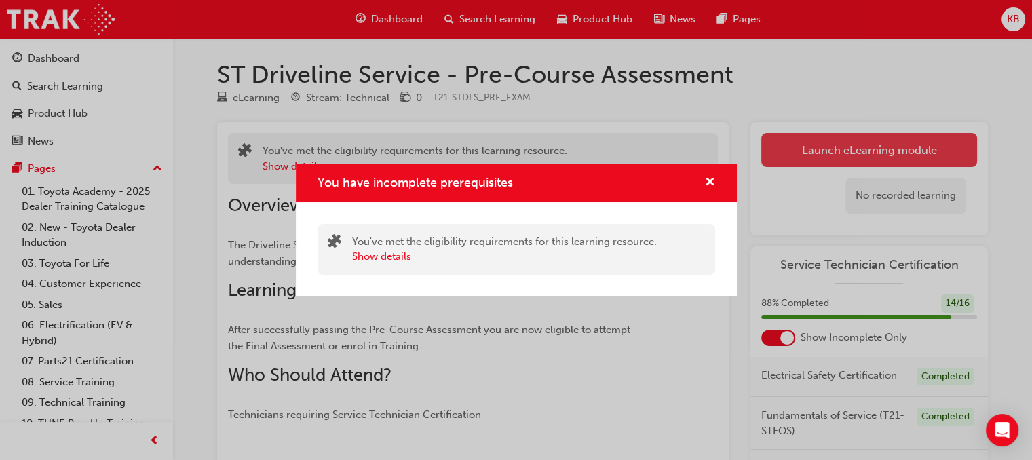
click at [795, 159] on div "You have incomplete prerequisites You've met the eligibility requirements for t…" at bounding box center [516, 230] width 1032 height 460
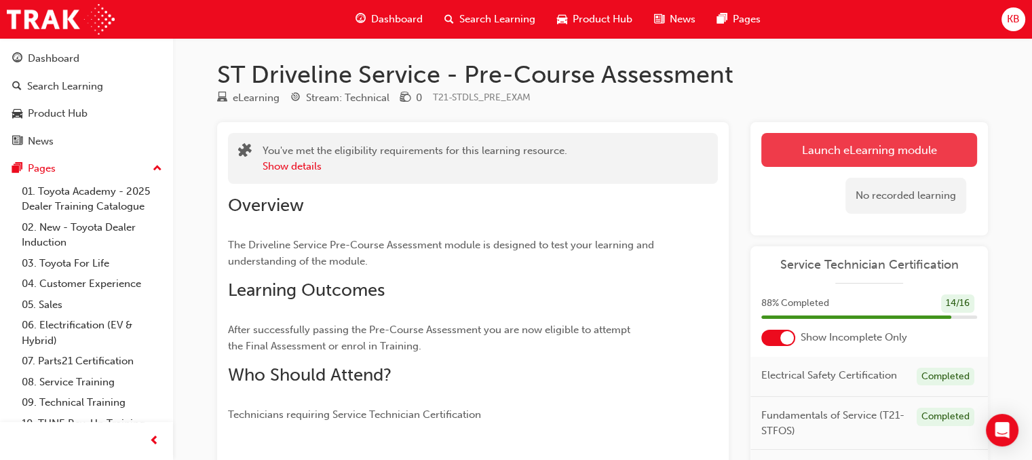
click at [795, 159] on button "Launch eLearning module" at bounding box center [869, 150] width 216 height 34
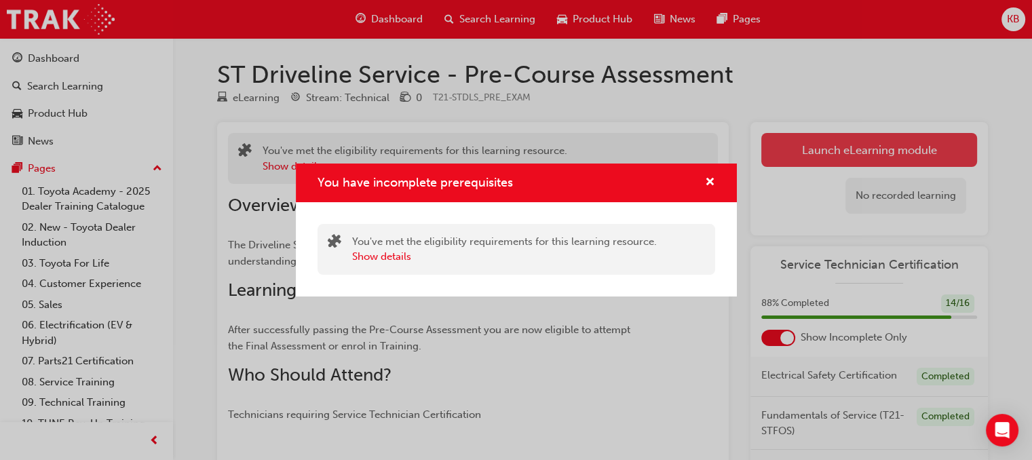
click at [795, 159] on div "You have incomplete prerequisites You've met the eligibility requirements for t…" at bounding box center [516, 230] width 1032 height 460
click at [795, 159] on button "Launch eLearning module" at bounding box center [869, 150] width 216 height 34
click at [795, 159] on div "You have incomplete prerequisites You've met the eligibility requirements for t…" at bounding box center [516, 230] width 1032 height 460
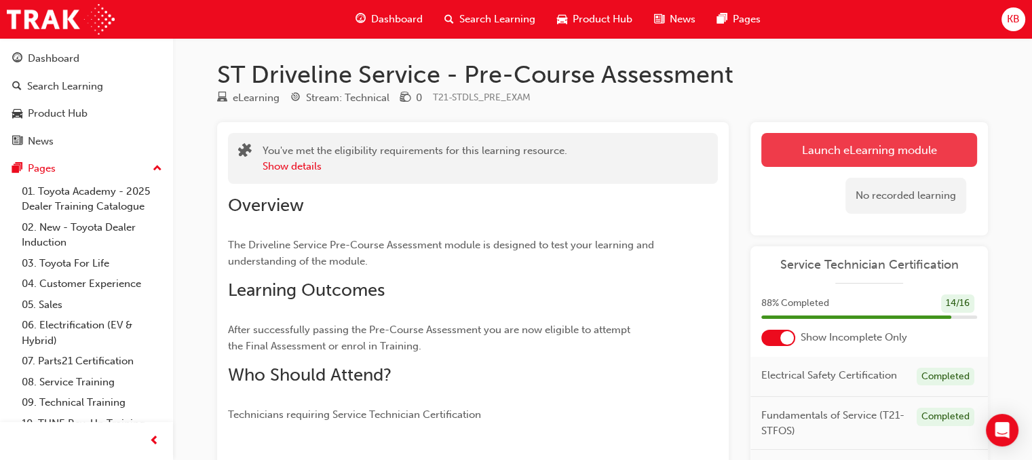
click at [795, 159] on button "Launch eLearning module" at bounding box center [869, 150] width 216 height 34
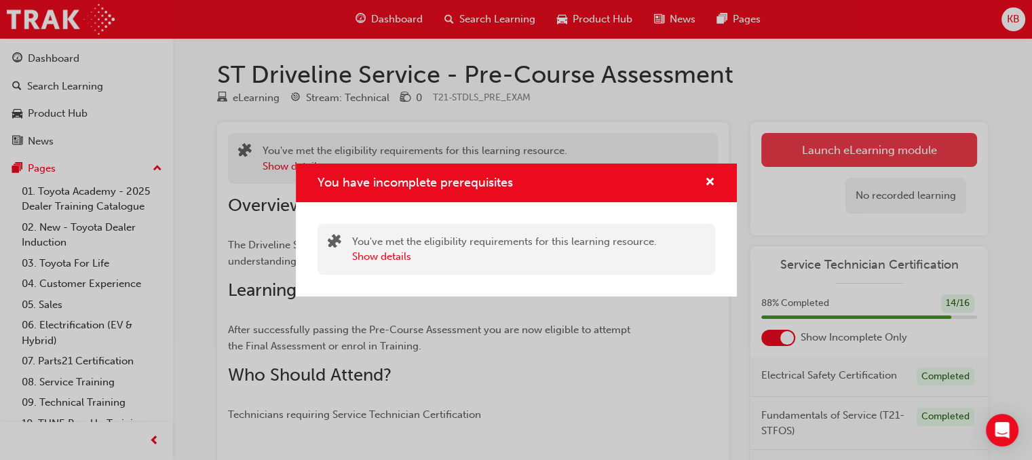
click at [795, 159] on div "You have incomplete prerequisites You've met the eligibility requirements for t…" at bounding box center [516, 230] width 1032 height 460
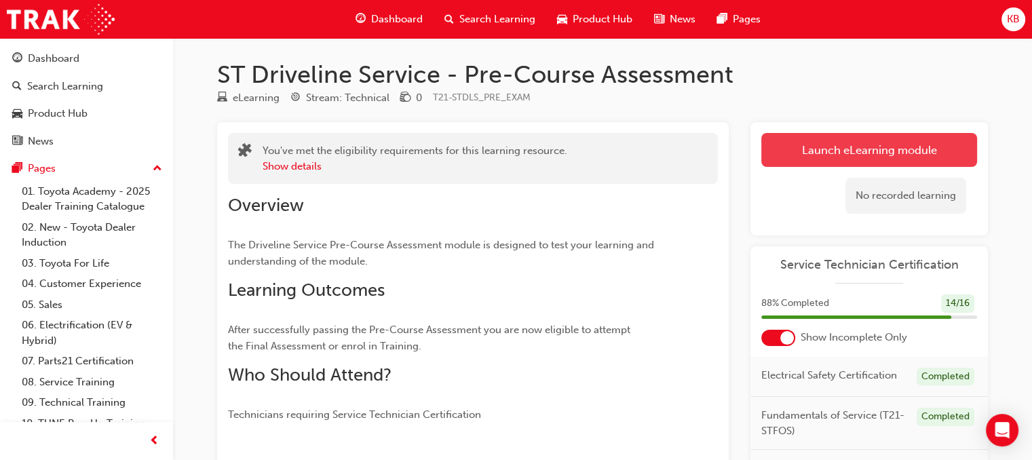
click at [795, 159] on button "Launch eLearning module" at bounding box center [869, 150] width 216 height 34
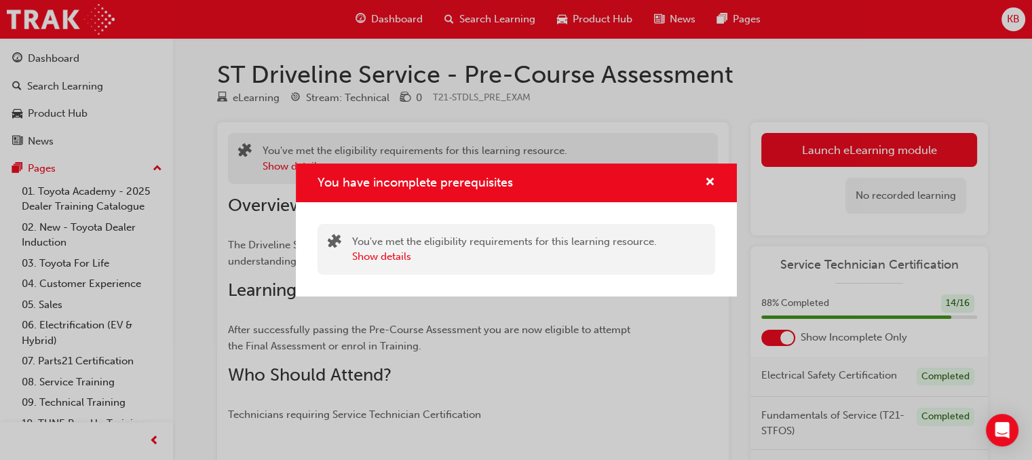
click at [331, 22] on div "You have incomplete prerequisites You've met the eligibility requirements for t…" at bounding box center [516, 230] width 1032 height 460
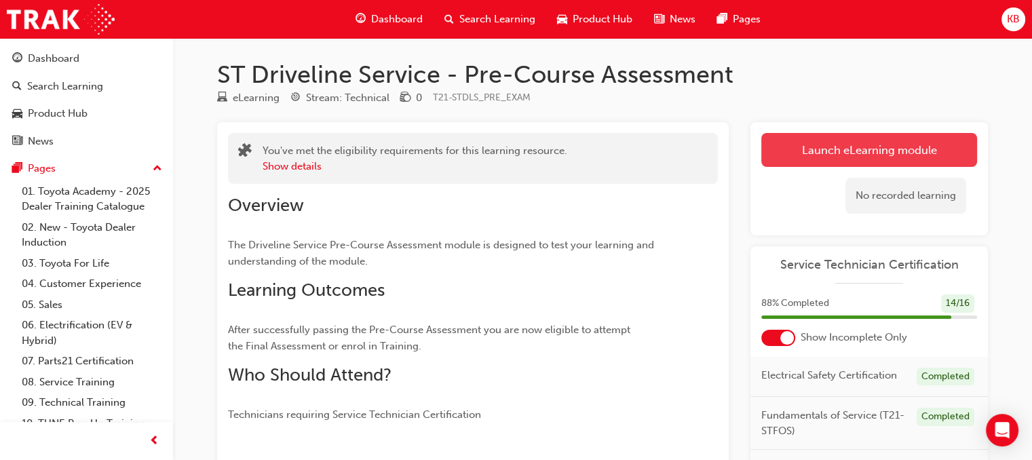
click at [831, 145] on link "Launch eLearning module" at bounding box center [869, 150] width 216 height 34
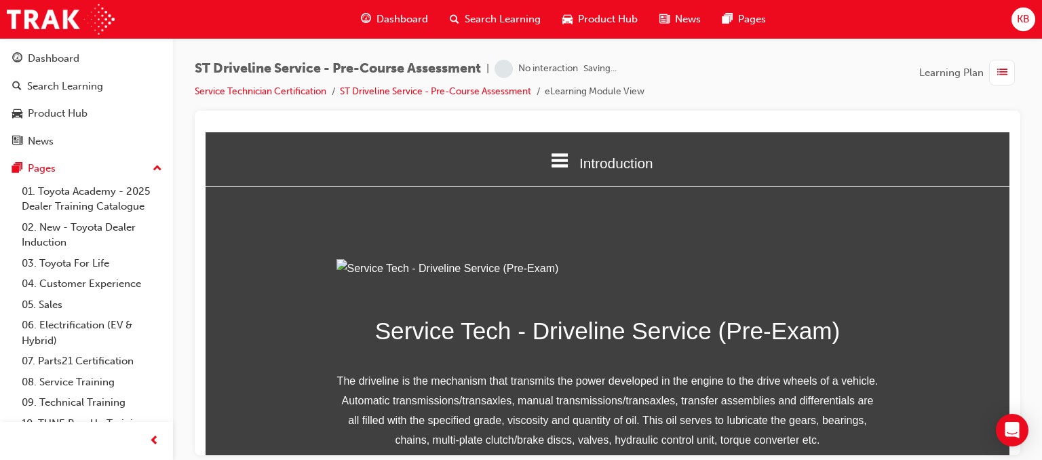
scroll to position [225, 0]
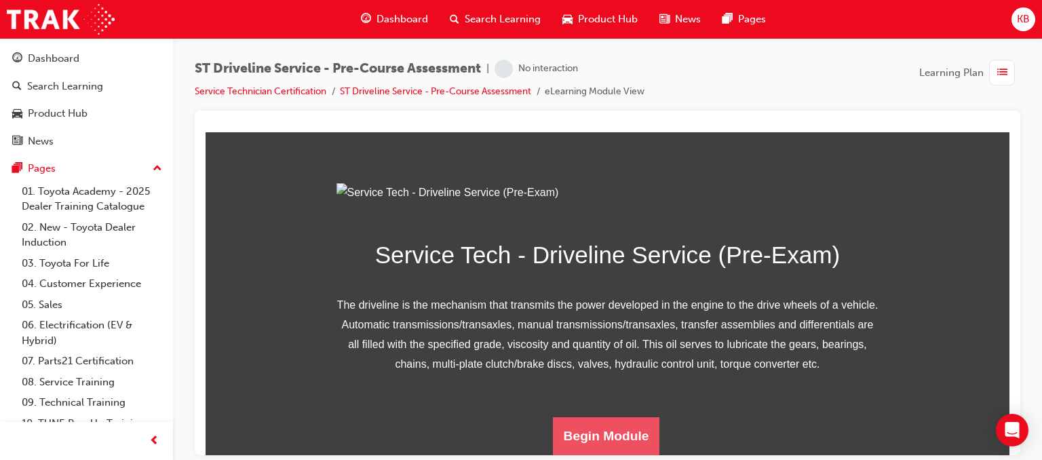
click at [579, 439] on button "Begin Module" at bounding box center [606, 436] width 107 height 38
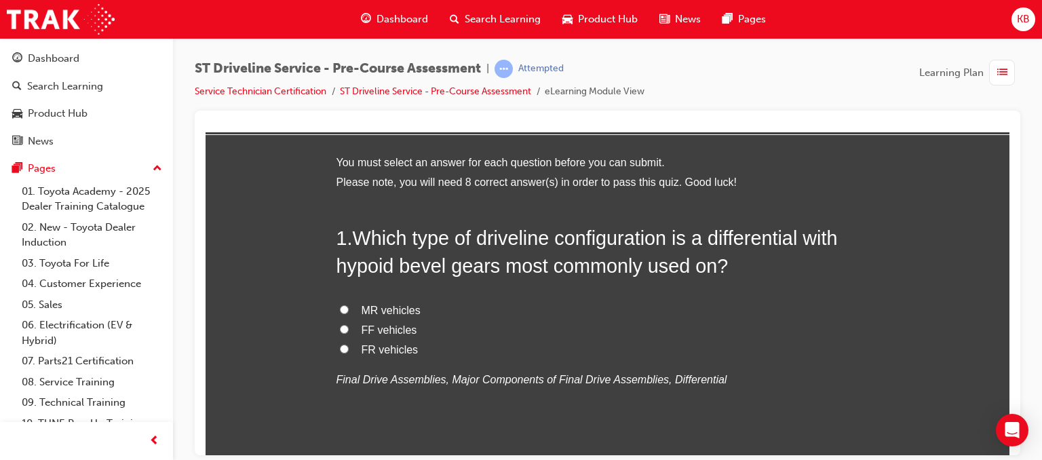
scroll to position [52, 0]
click at [366, 309] on span "MR vehicles" at bounding box center [391, 310] width 59 height 12
click at [349, 309] on input "MR vehicles" at bounding box center [344, 309] width 9 height 9
radio input "true"
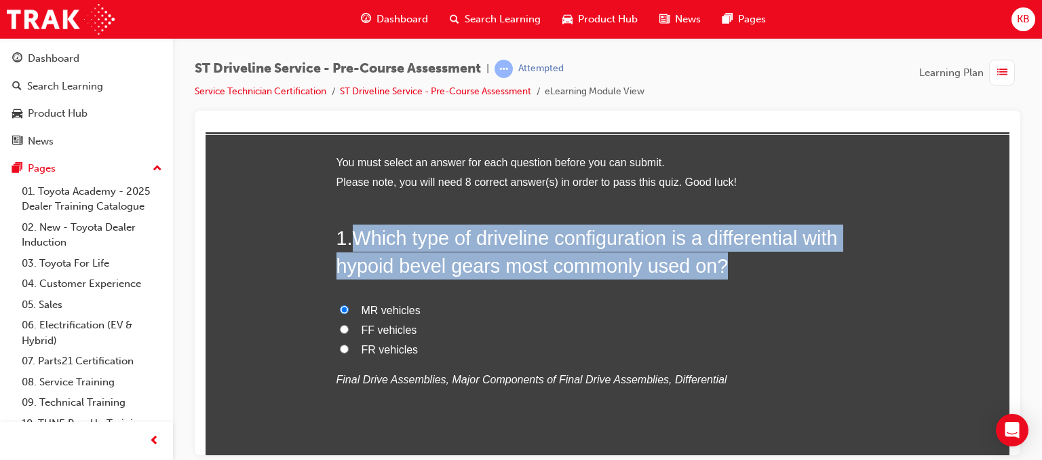
drag, startPoint x: 353, startPoint y: 231, endPoint x: 780, endPoint y: 269, distance: 428.5
click at [780, 269] on h2 "1 . Which type of driveline configuration is a differential with hypoid bevel g…" at bounding box center [608, 251] width 543 height 55
copy span "Which type of driveline configuration is a differential with hypoid bevel gears…"
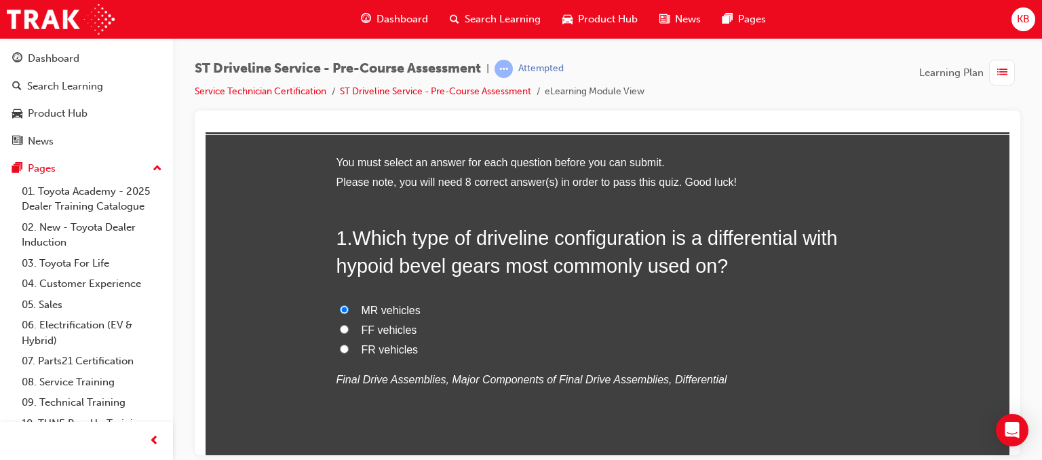
click at [345, 344] on label "FR vehicles" at bounding box center [608, 350] width 543 height 20
click at [345, 344] on input "FR vehicles" at bounding box center [344, 348] width 9 height 9
radio input "true"
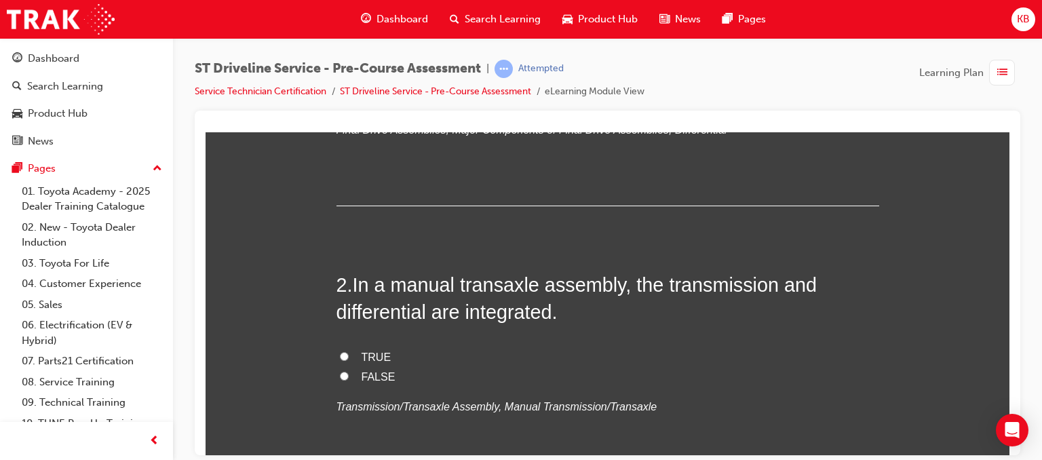
scroll to position [309, 0]
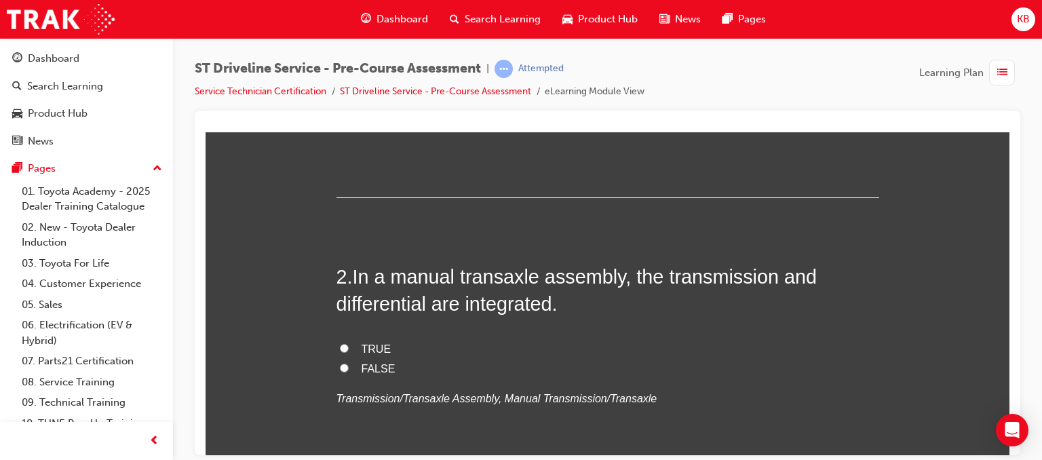
click at [345, 344] on label "TRUE" at bounding box center [608, 349] width 543 height 20
click at [345, 344] on input "TRUE" at bounding box center [344, 347] width 9 height 9
radio input "true"
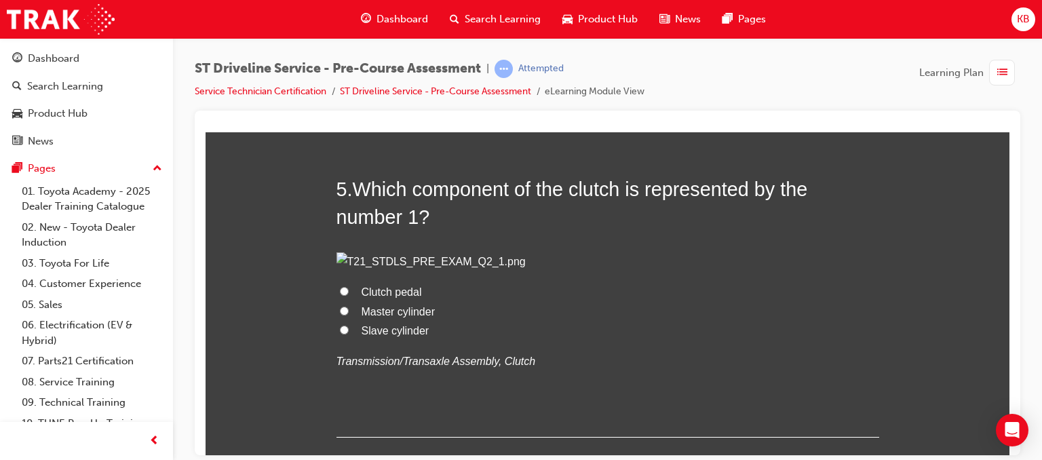
scroll to position [1281, 0]
radio input "true"
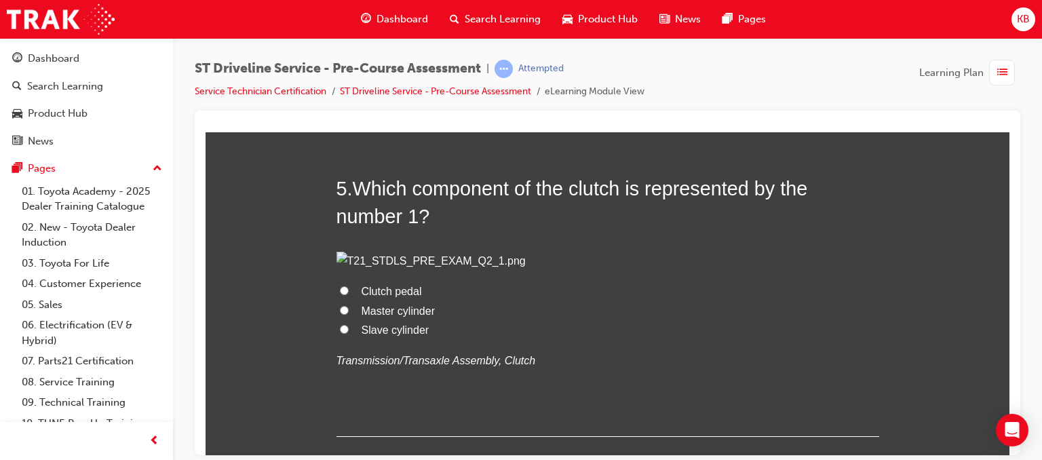
radio input "true"
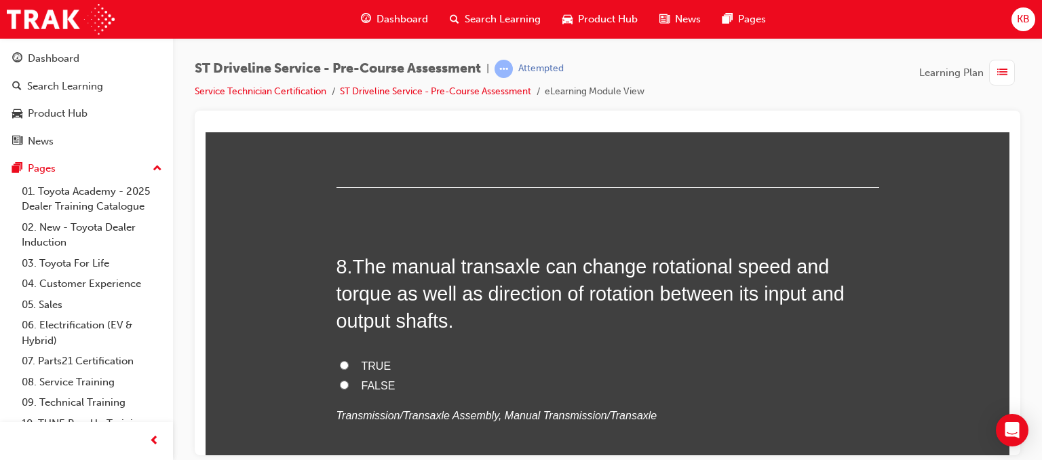
scroll to position [2174, 0]
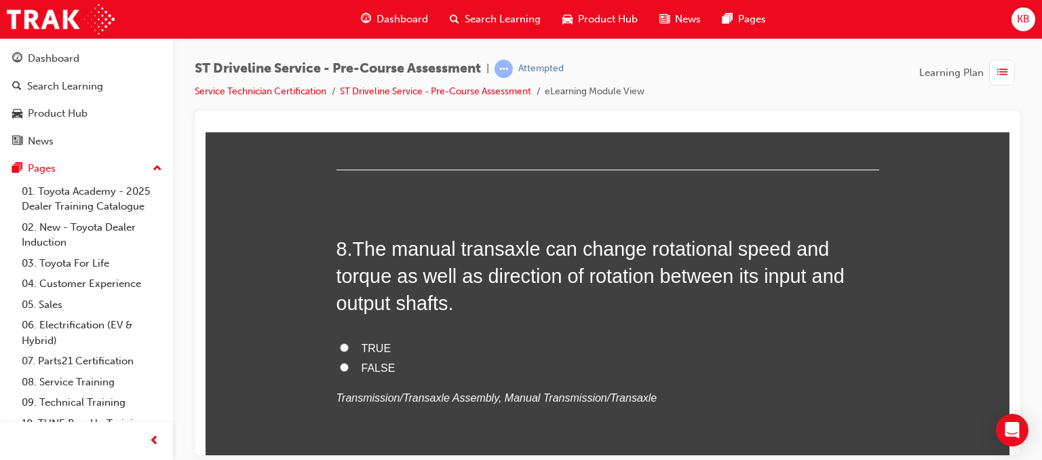
radio input "true"
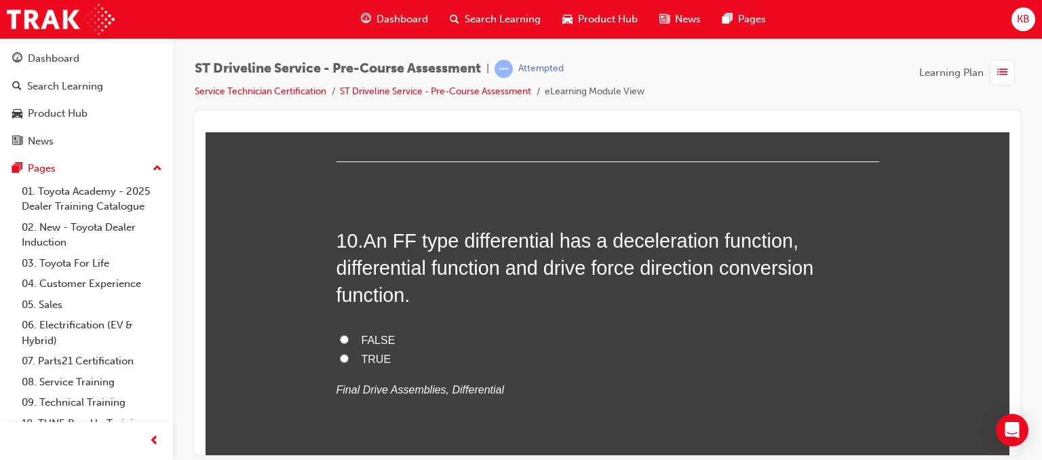
scroll to position [2803, 0]
radio input "true"
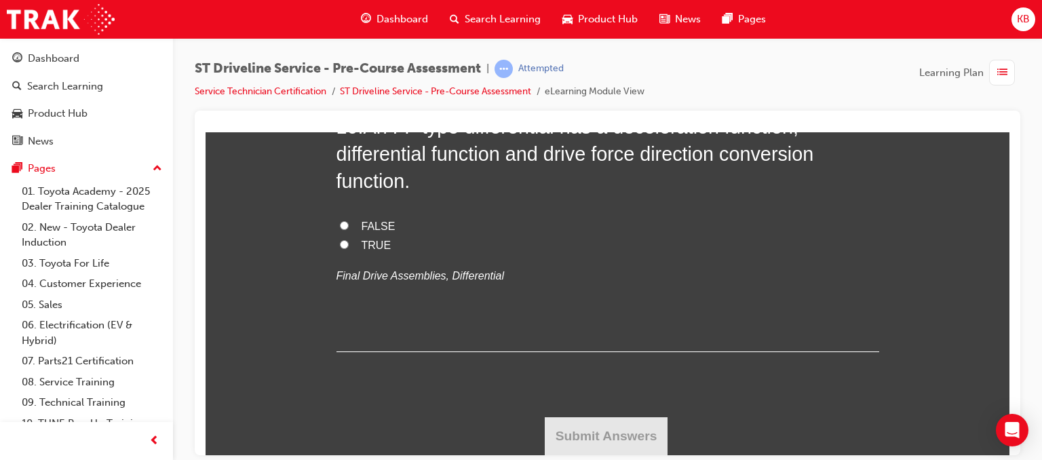
scroll to position [3436, 0]
radio input "true"
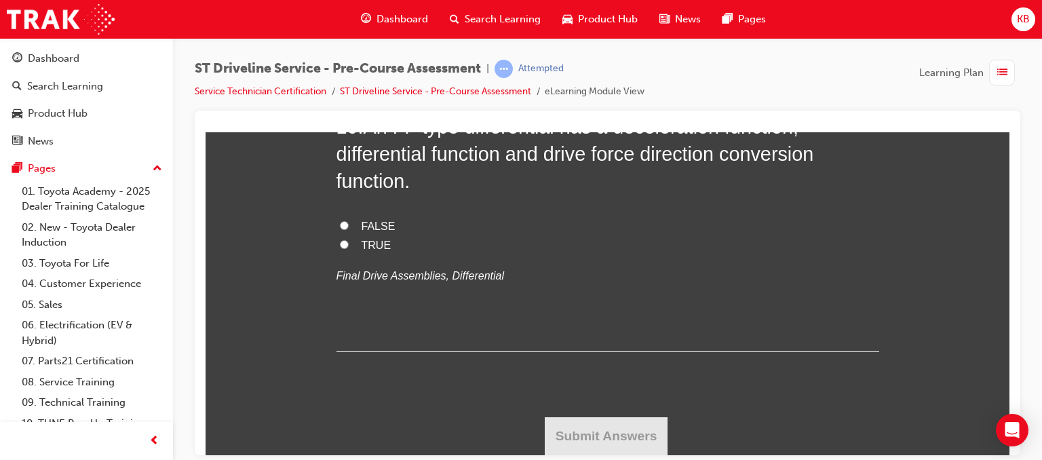
radio input "true"
drag, startPoint x: 497, startPoint y: 204, endPoint x: 727, endPoint y: 247, distance: 234.1
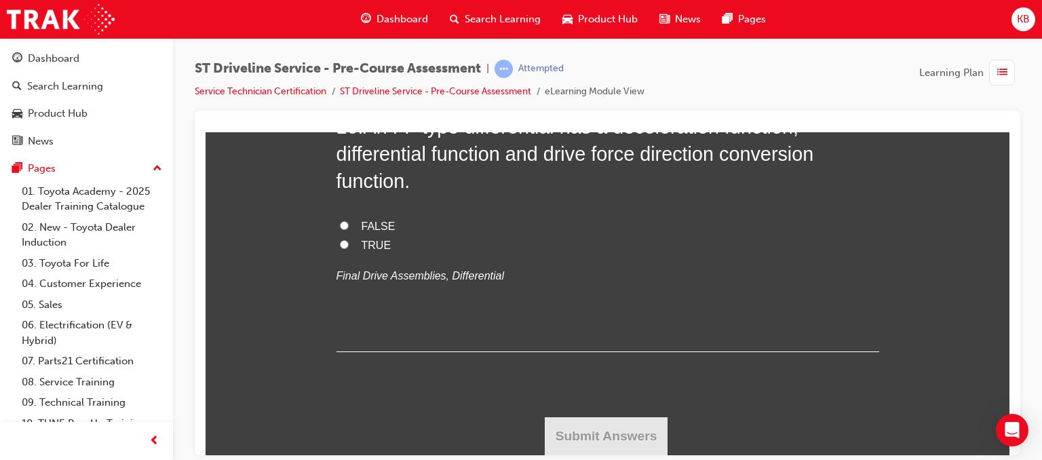
radio input "true"
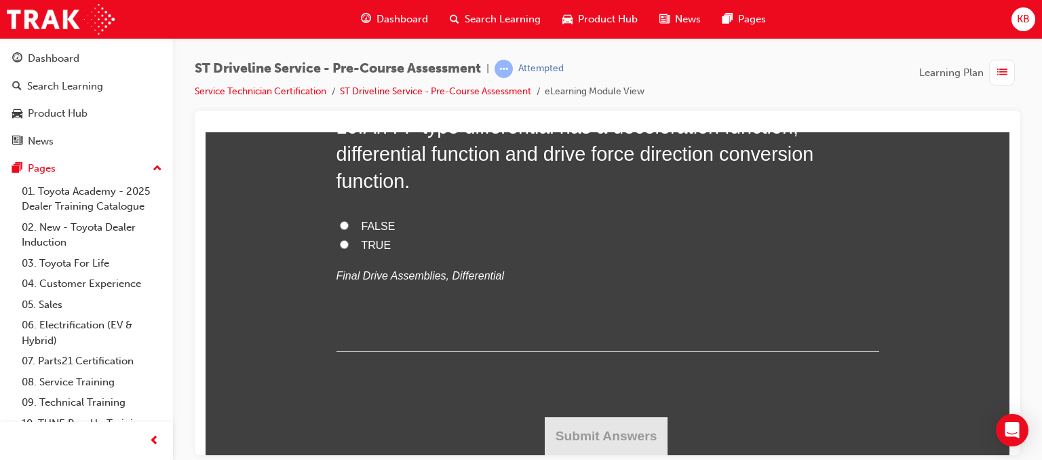
radio input "true"
click at [362, 231] on span "FALSE" at bounding box center [379, 226] width 34 height 12
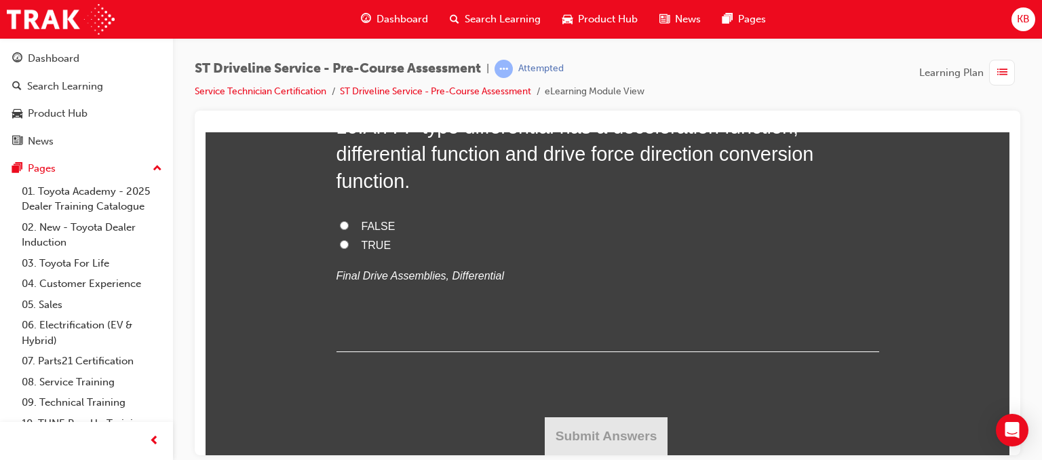
click at [349, 229] on input "FALSE" at bounding box center [344, 225] width 9 height 9
radio input "true"
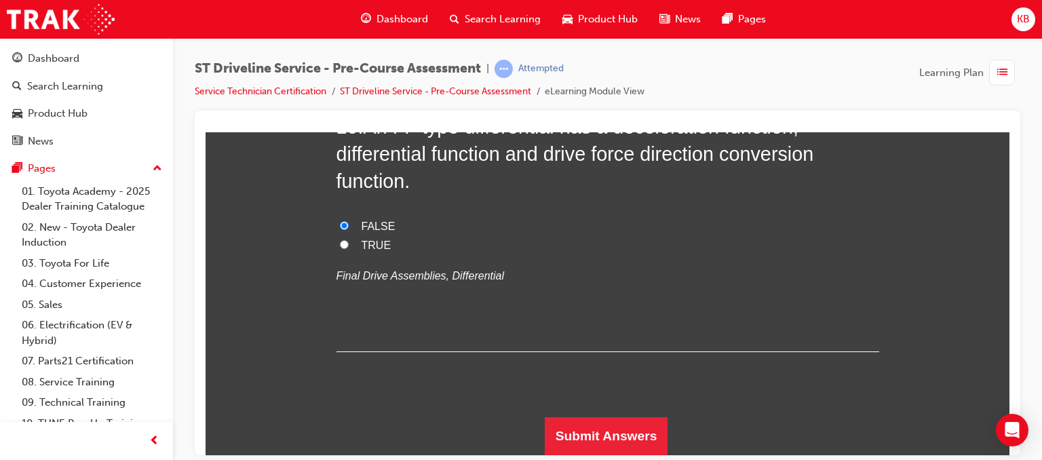
click at [362, 250] on span "TRUE" at bounding box center [377, 245] width 30 height 12
click at [349, 248] on input "TRUE" at bounding box center [344, 244] width 9 height 9
radio input "true"
click at [577, 434] on button "Submit Answers" at bounding box center [606, 436] width 123 height 38
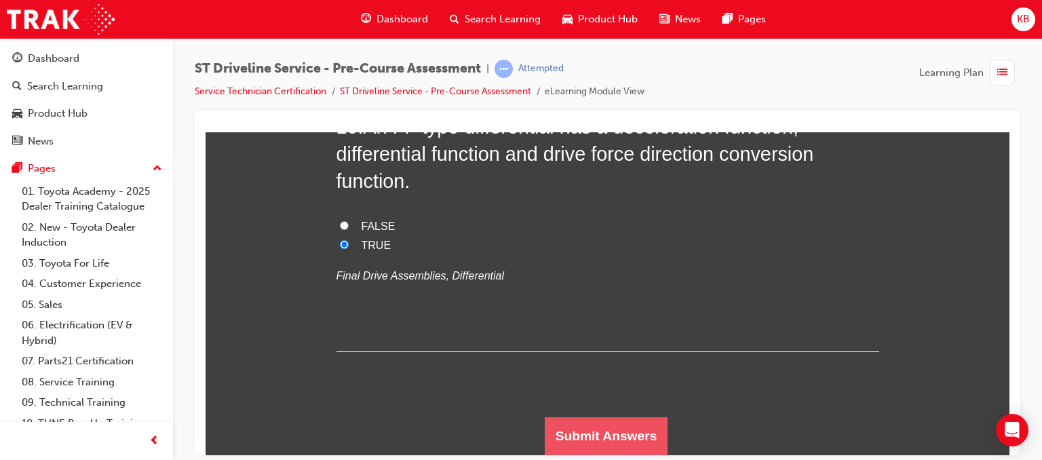
scroll to position [0, 0]
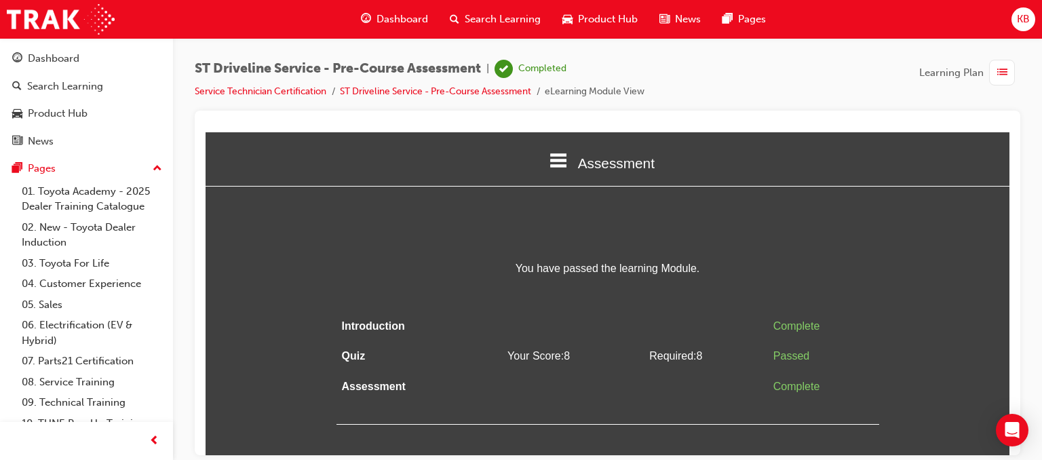
click at [1001, 71] on span "list-icon" at bounding box center [1002, 72] width 10 height 17
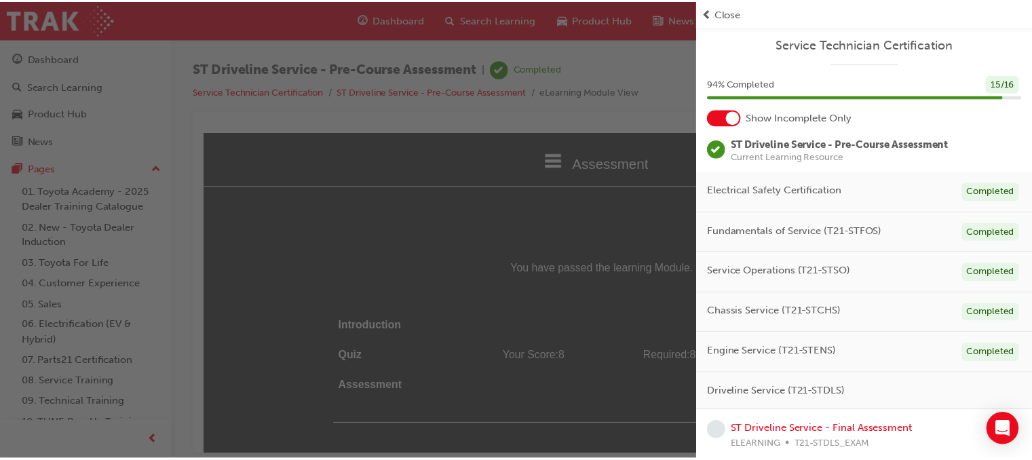
scroll to position [3, 0]
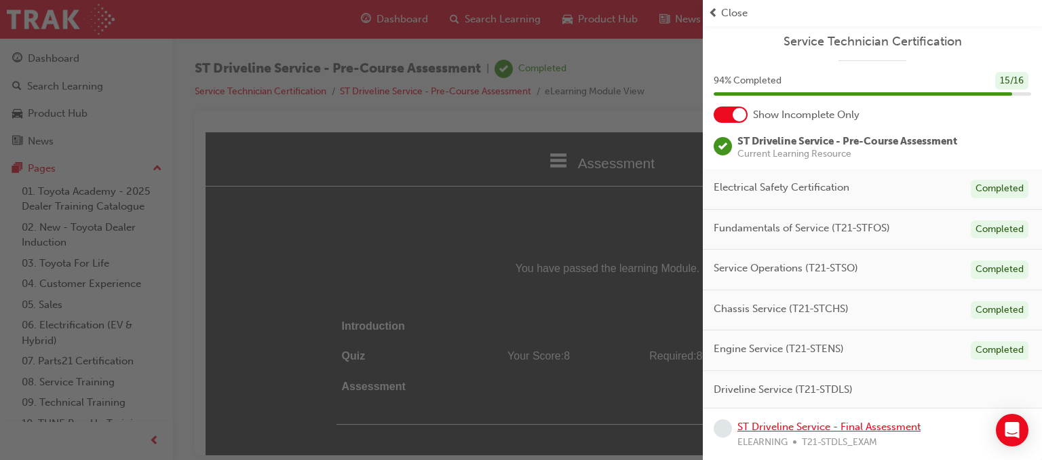
click at [837, 421] on link "ST Driveline Service - Final Assessment" at bounding box center [829, 427] width 183 height 12
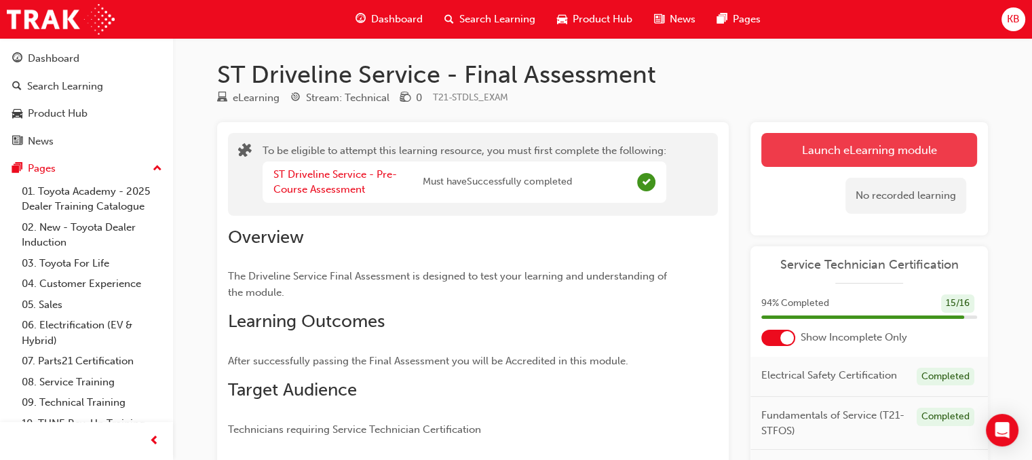
click at [908, 151] on button "Launch eLearning module" at bounding box center [869, 150] width 216 height 34
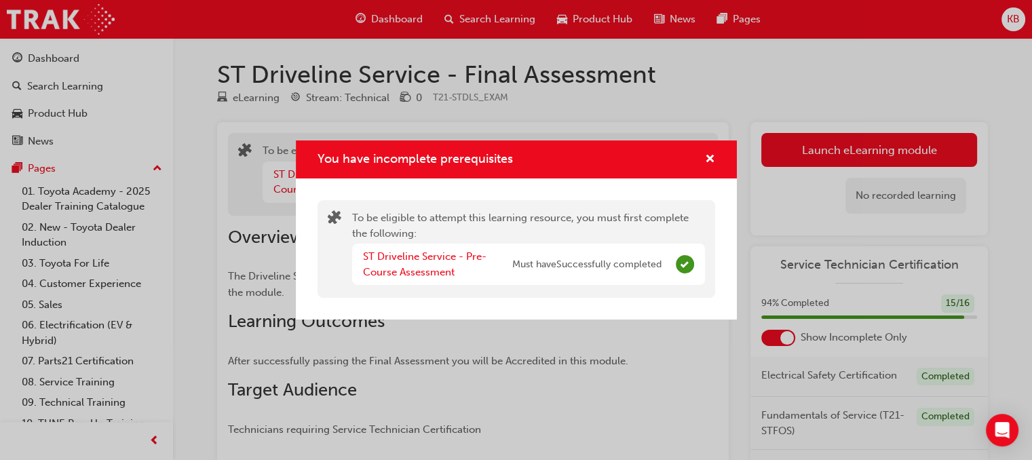
click at [902, 159] on div "You have incomplete prerequisites To be eligible to attempt this learning resou…" at bounding box center [516, 230] width 1032 height 460
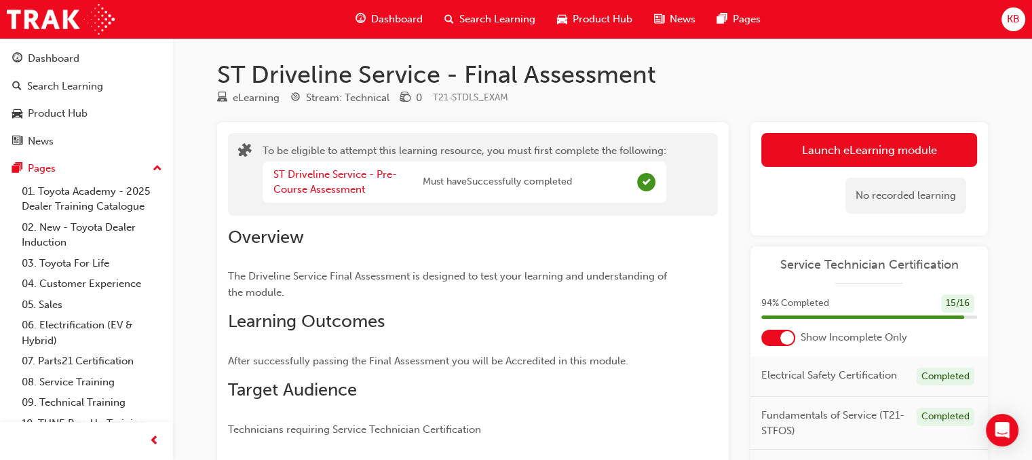
click at [902, 159] on button "Launch eLearning module" at bounding box center [869, 150] width 216 height 34
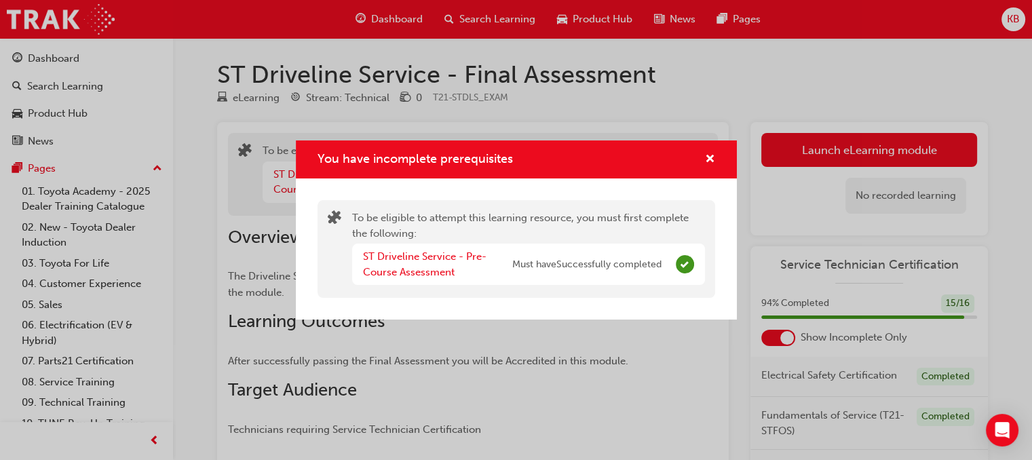
click at [902, 159] on div "You have incomplete prerequisites To be eligible to attempt this learning resou…" at bounding box center [516, 230] width 1032 height 460
click at [902, 159] on button "Launch eLearning module" at bounding box center [869, 150] width 216 height 34
click at [902, 159] on div "You have incomplete prerequisites To be eligible to attempt this learning resou…" at bounding box center [516, 230] width 1032 height 460
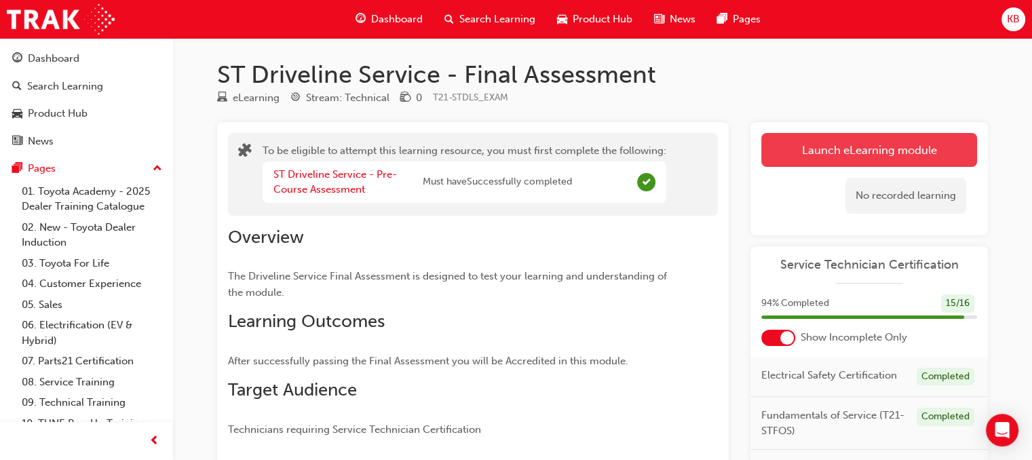
click at [858, 145] on button "Launch eLearning module" at bounding box center [869, 150] width 216 height 34
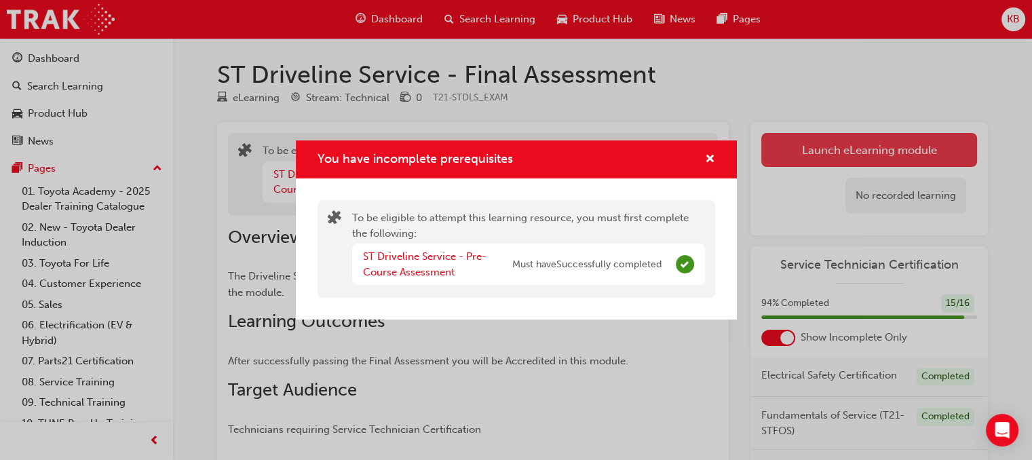
click at [858, 145] on div "You have incomplete prerequisites To be eligible to attempt this learning resou…" at bounding box center [516, 230] width 1032 height 460
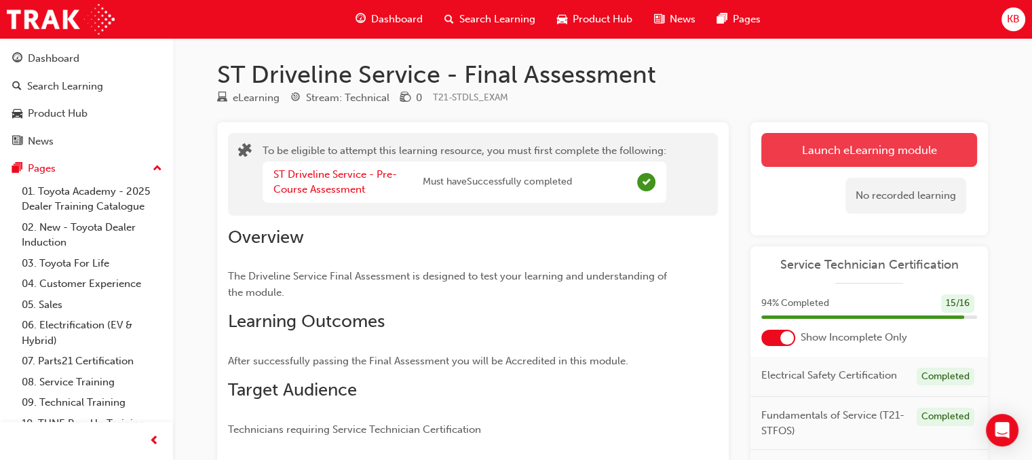
click at [858, 145] on button "Launch eLearning module" at bounding box center [869, 150] width 216 height 34
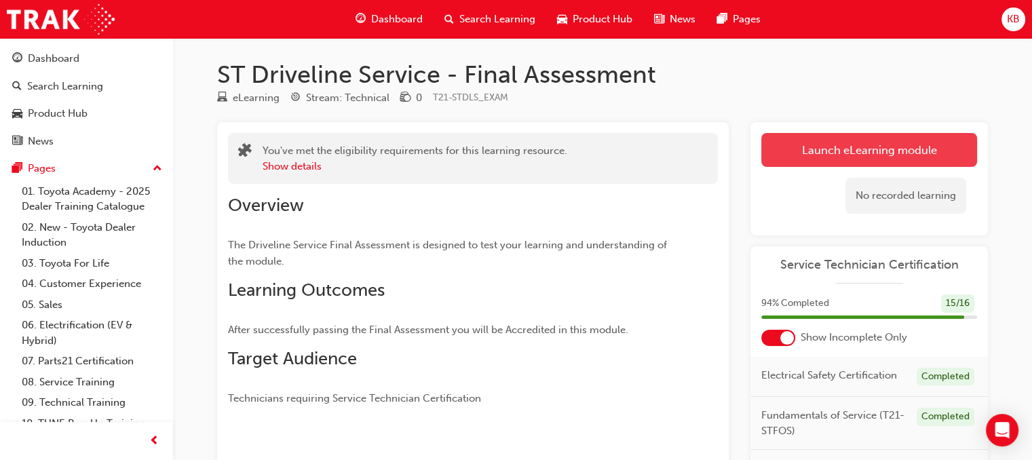
click at [890, 144] on link "Launch eLearning module" at bounding box center [869, 150] width 216 height 34
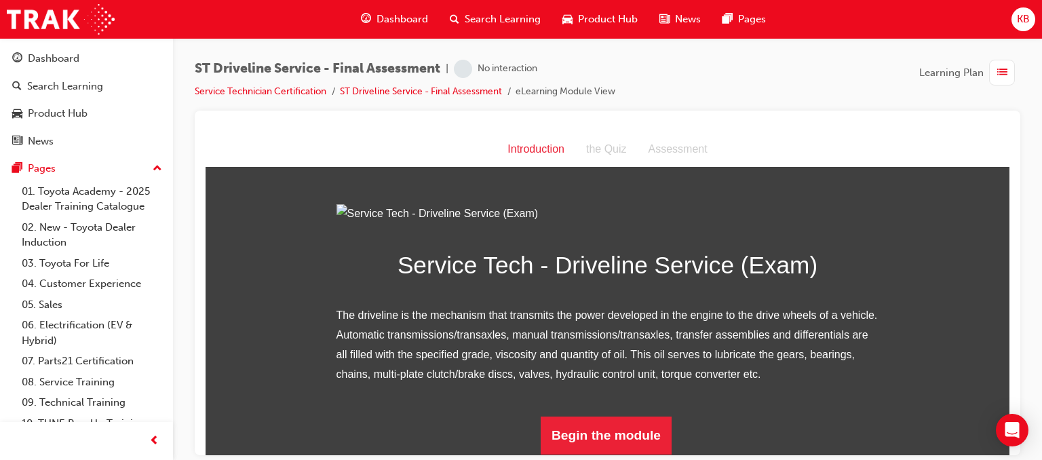
scroll to position [149, 0]
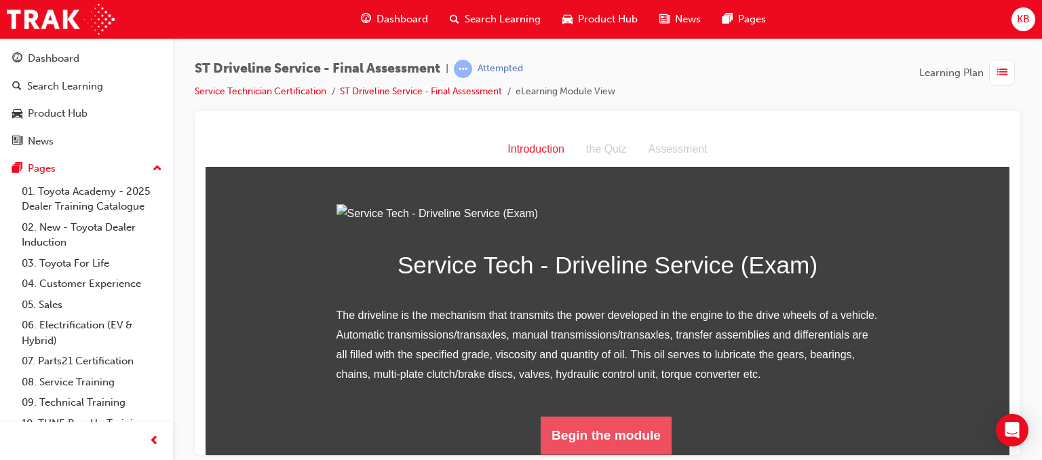
click at [636, 421] on button "Begin the module" at bounding box center [606, 435] width 131 height 38
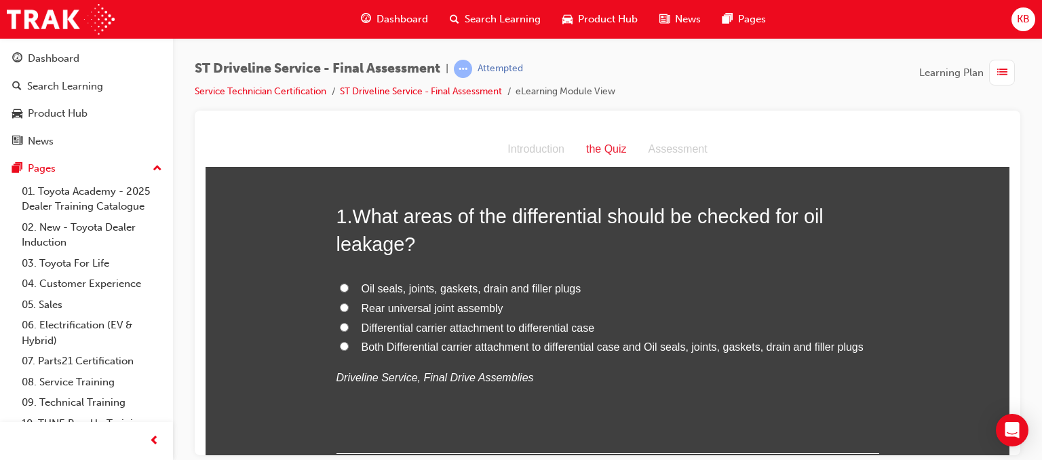
scroll to position [52, 0]
click at [484, 289] on span "Oil seals, joints, gaskets, drain and filler plugs" at bounding box center [472, 288] width 220 height 12
click at [349, 289] on input "Oil seals, joints, gaskets, drain and filler plugs" at bounding box center [344, 286] width 9 height 9
radio input "true"
click at [472, 347] on span "Both Differential carrier attachment to differential case and Oil seals, joints…" at bounding box center [613, 346] width 502 height 12
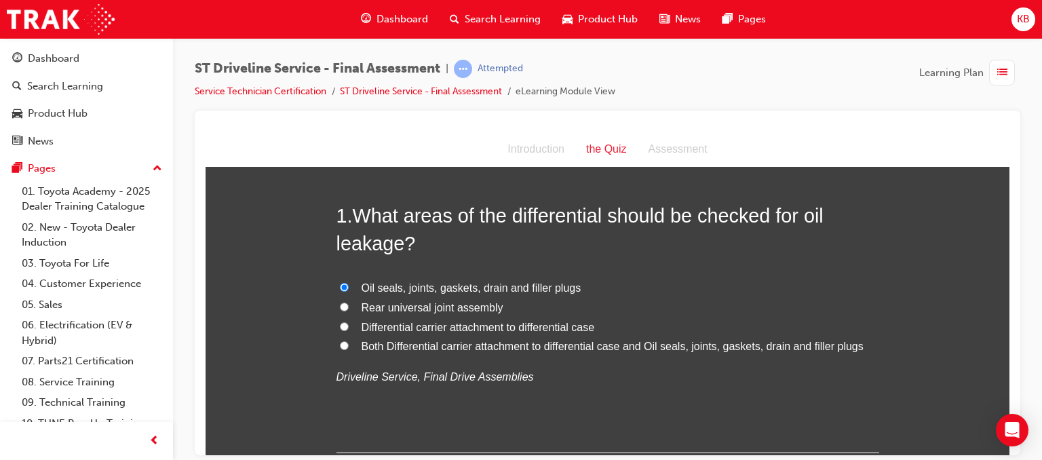
click at [349, 347] on input "Both Differential carrier attachment to differential case and Oil seals, joints…" at bounding box center [344, 345] width 9 height 9
radio input "true"
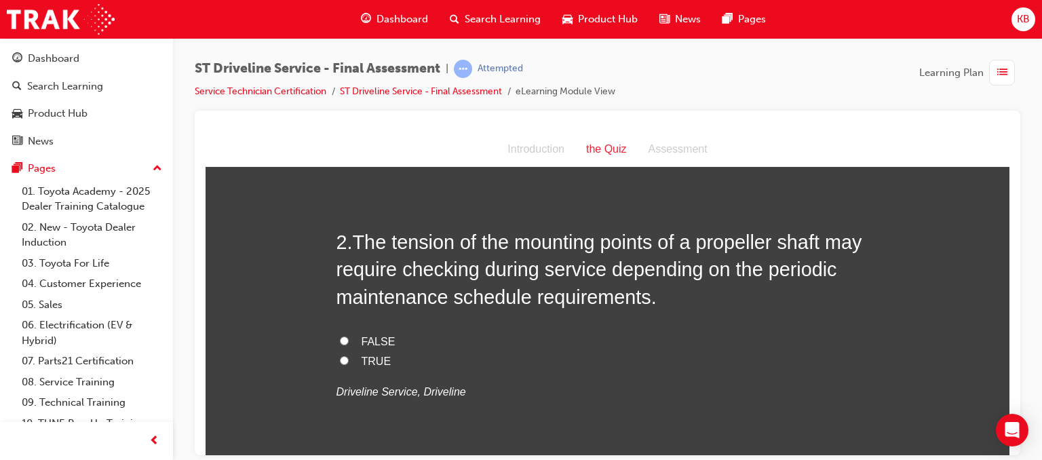
scroll to position [353, 0]
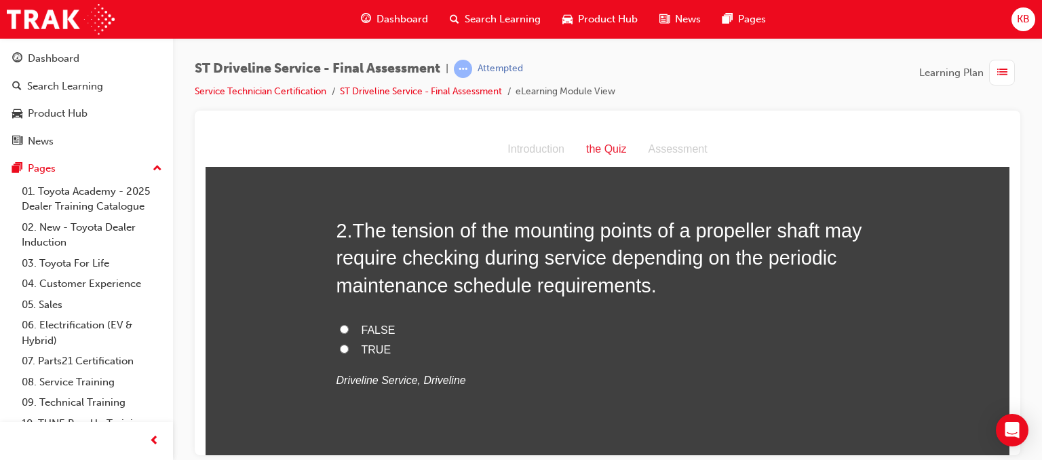
click at [362, 343] on span "TRUE" at bounding box center [377, 349] width 30 height 12
click at [349, 344] on input "TRUE" at bounding box center [344, 348] width 9 height 9
radio input "true"
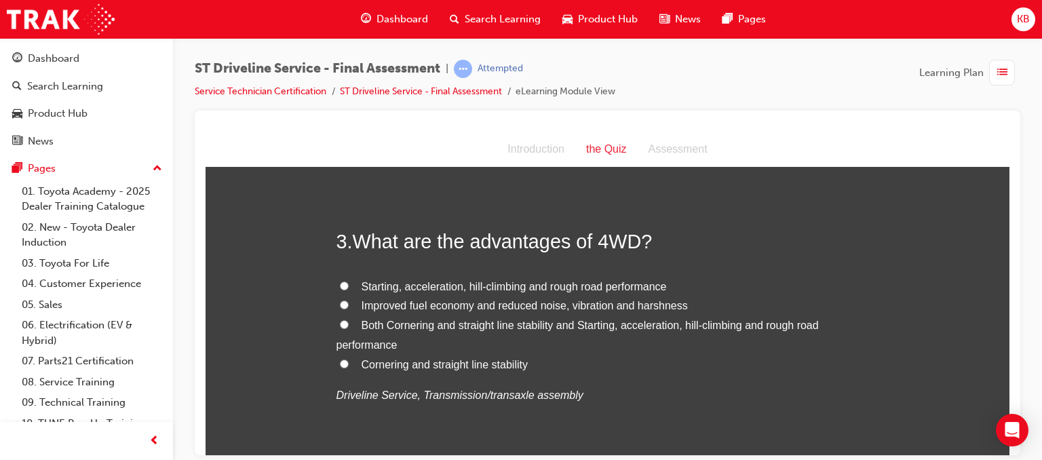
scroll to position [647, 0]
click at [489, 326] on span "Both Cornering and straight line stability and Starting, acceleration, hill-cli…" at bounding box center [578, 333] width 482 height 31
click at [349, 326] on input "Both Cornering and straight line stability and Starting, acceleration, hill-cli…" at bounding box center [344, 322] width 9 height 9
radio input "true"
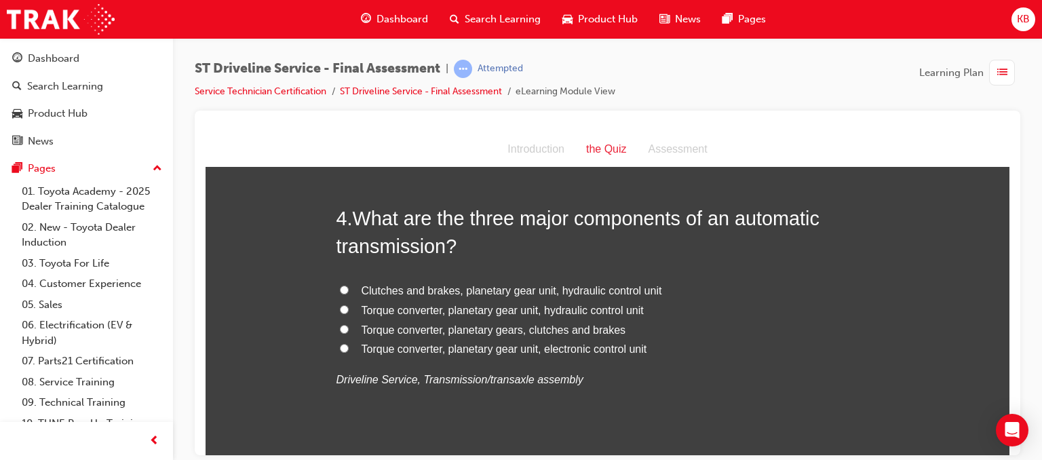
scroll to position [977, 0]
click at [471, 311] on span "Torque converter, planetary gear unit, hydraulic control unit" at bounding box center [503, 310] width 282 height 12
click at [349, 311] on input "Torque converter, planetary gear unit, hydraulic control unit" at bounding box center [344, 309] width 9 height 9
radio input "true"
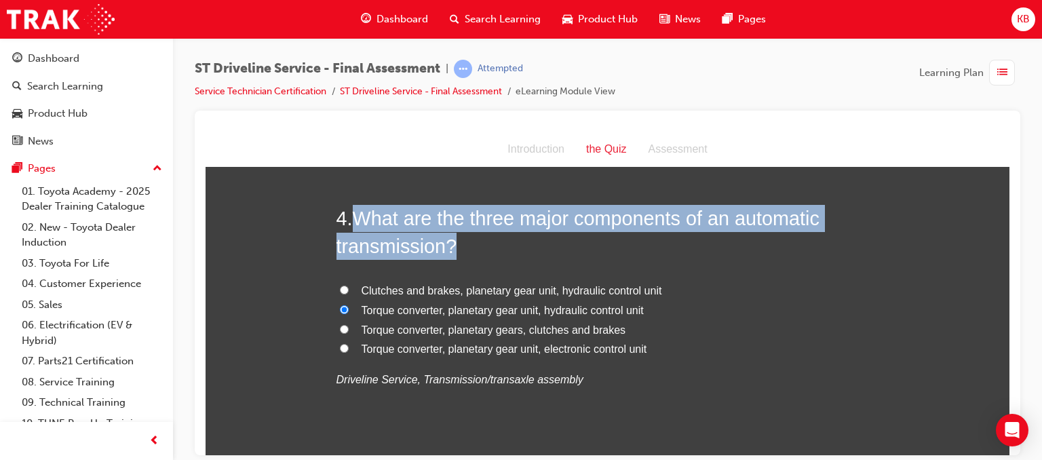
drag, startPoint x: 353, startPoint y: 219, endPoint x: 489, endPoint y: 241, distance: 137.4
click at [489, 241] on h2 "4 . What are the three major components of an automatic transmission?" at bounding box center [608, 231] width 543 height 55
copy span "What are the three major components of an automatic transmission?"
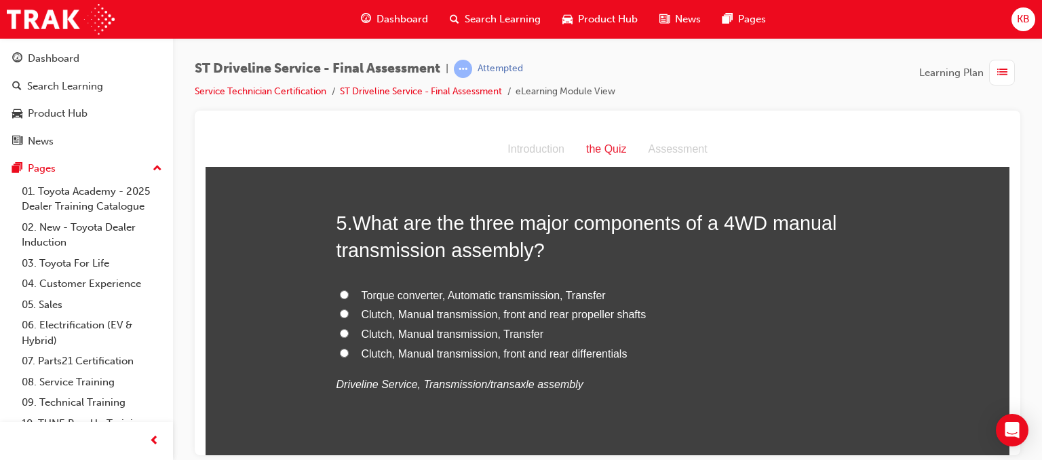
scroll to position [1289, 0]
click at [339, 336] on label "Clutch, Manual transmission, Transfer" at bounding box center [608, 334] width 543 height 20
click at [340, 336] on input "Clutch, Manual transmission, Transfer" at bounding box center [344, 332] width 9 height 9
radio input "true"
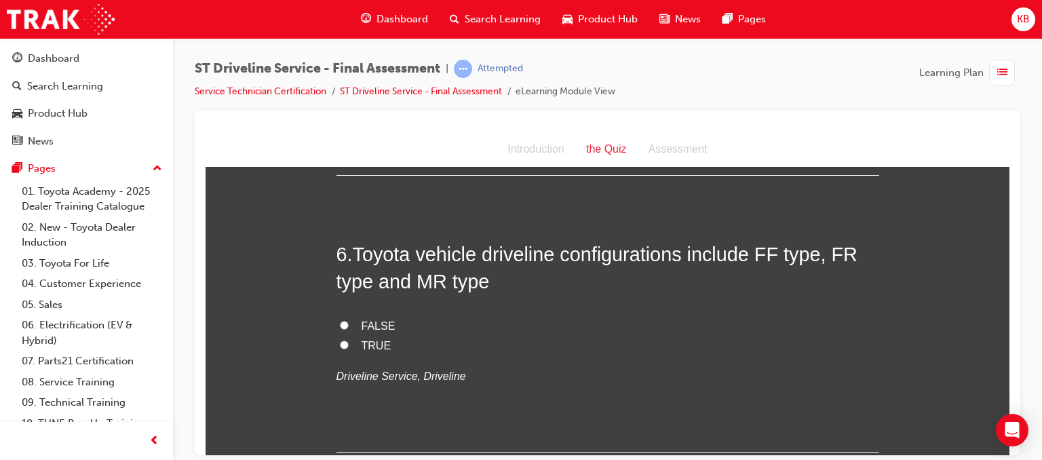
scroll to position [1574, 0]
click at [345, 335] on label "TRUE" at bounding box center [608, 345] width 543 height 20
click at [345, 339] on input "TRUE" at bounding box center [344, 343] width 9 height 9
radio input "true"
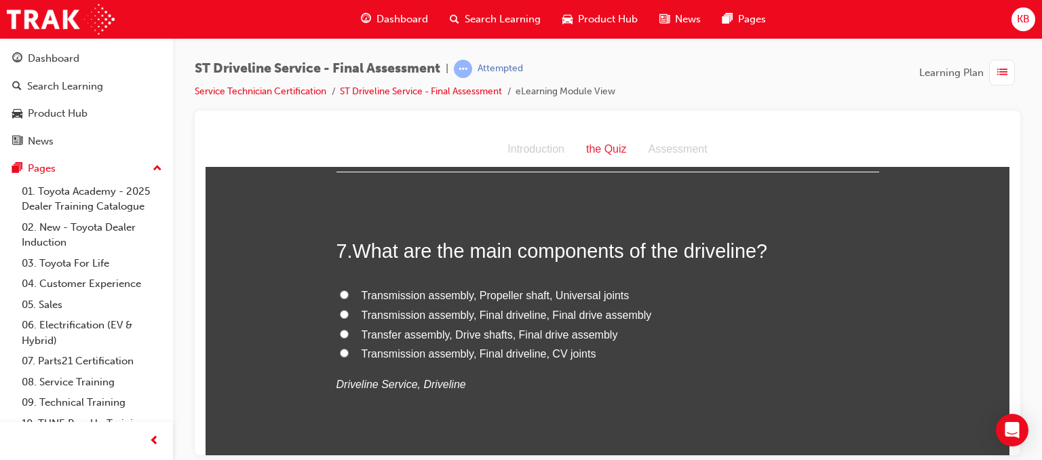
scroll to position [1858, 0]
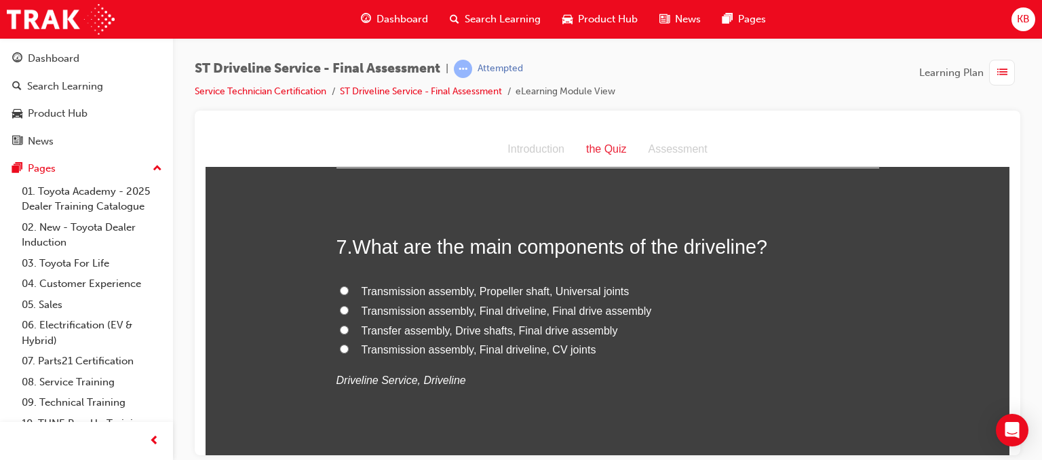
click at [415, 292] on span "Transmission assembly, Propeller shaft, Universal joints" at bounding box center [496, 291] width 268 height 12
click at [349, 292] on input "Transmission assembly, Propeller shaft, Universal joints" at bounding box center [344, 290] width 9 height 9
radio input "true"
click at [410, 309] on span "Transmission assembly, Final driveline, Final drive assembly" at bounding box center [507, 311] width 290 height 12
click at [349, 309] on input "Transmission assembly, Final driveline, Final drive assembly" at bounding box center [344, 309] width 9 height 9
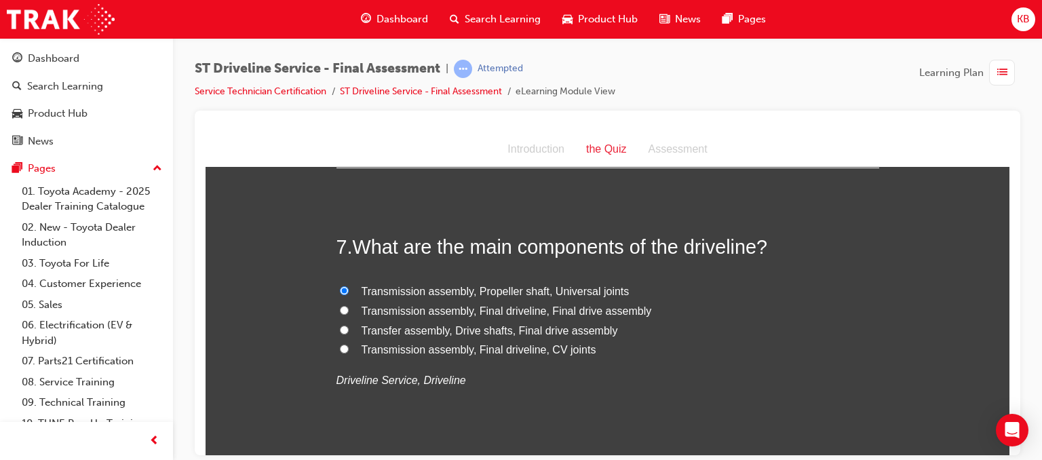
radio input "true"
click at [470, 330] on span "Transfer assembly, Drive shafts, Final drive assembly" at bounding box center [490, 330] width 256 height 12
click at [349, 330] on input "Transfer assembly, Drive shafts, Final drive assembly" at bounding box center [344, 329] width 9 height 9
radio input "true"
click at [483, 345] on span "Transmission assembly, Final driveline, CV joints" at bounding box center [479, 349] width 235 height 12
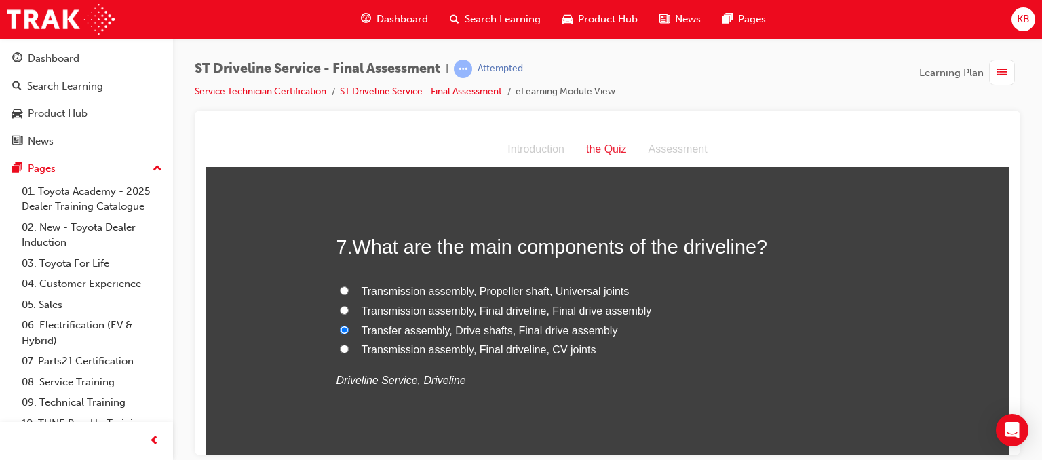
click at [349, 345] on input "Transmission assembly, Final driveline, CV joints" at bounding box center [344, 348] width 9 height 9
radio input "true"
drag, startPoint x: 579, startPoint y: 145, endPoint x: 453, endPoint y: 244, distance: 159.9
click at [453, 244] on span "What are the main components of the driveline?" at bounding box center [560, 246] width 415 height 22
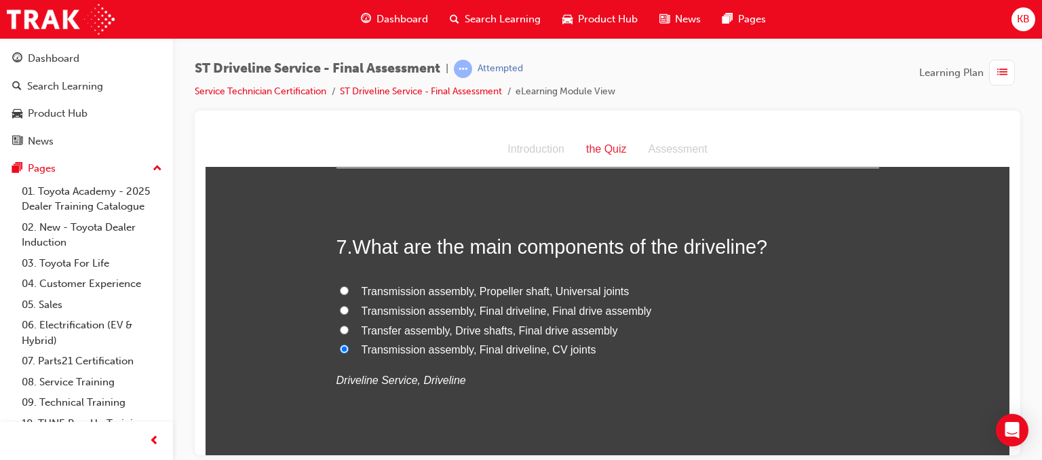
click at [474, 325] on span "Transfer assembly, Drive shafts, Final drive assembly" at bounding box center [490, 330] width 256 height 12
click at [349, 325] on input "Transfer assembly, Drive shafts, Final drive assembly" at bounding box center [344, 329] width 9 height 9
radio input "true"
click at [476, 347] on span "Transmission assembly, Final driveline, CV joints" at bounding box center [479, 349] width 235 height 12
click at [349, 347] on input "Transmission assembly, Final driveline, CV joints" at bounding box center [344, 348] width 9 height 9
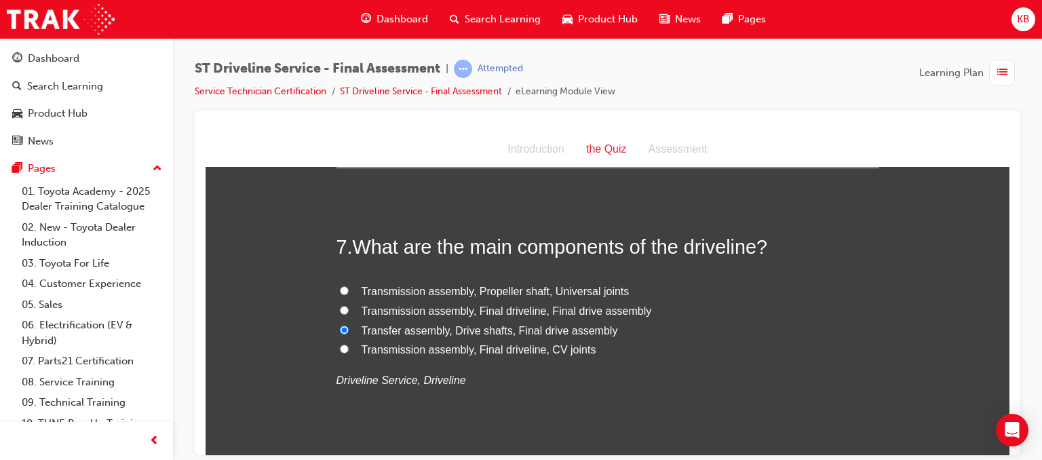
radio input "true"
click at [492, 328] on span "Transfer assembly, Drive shafts, Final drive assembly" at bounding box center [490, 330] width 256 height 12
click at [349, 328] on input "Transfer assembly, Drive shafts, Final drive assembly" at bounding box center [344, 329] width 9 height 9
radio input "true"
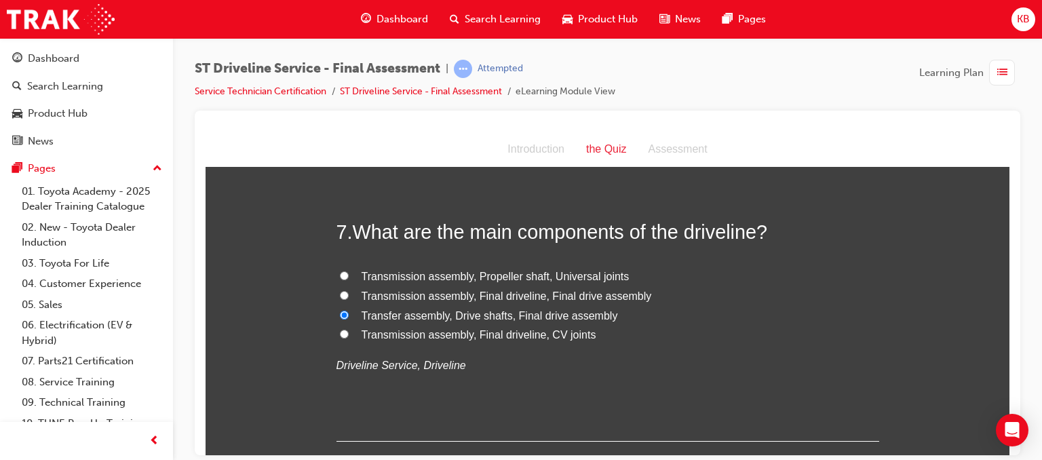
scroll to position [1871, 0]
click at [495, 280] on span "Transmission assembly, Propeller shaft, Universal joints" at bounding box center [496, 277] width 268 height 12
click at [349, 280] on input "Transmission assembly, Propeller shaft, Universal joints" at bounding box center [344, 276] width 9 height 9
radio input "true"
click at [484, 334] on span "Transmission assembly, Final driveline, CV joints" at bounding box center [479, 336] width 235 height 12
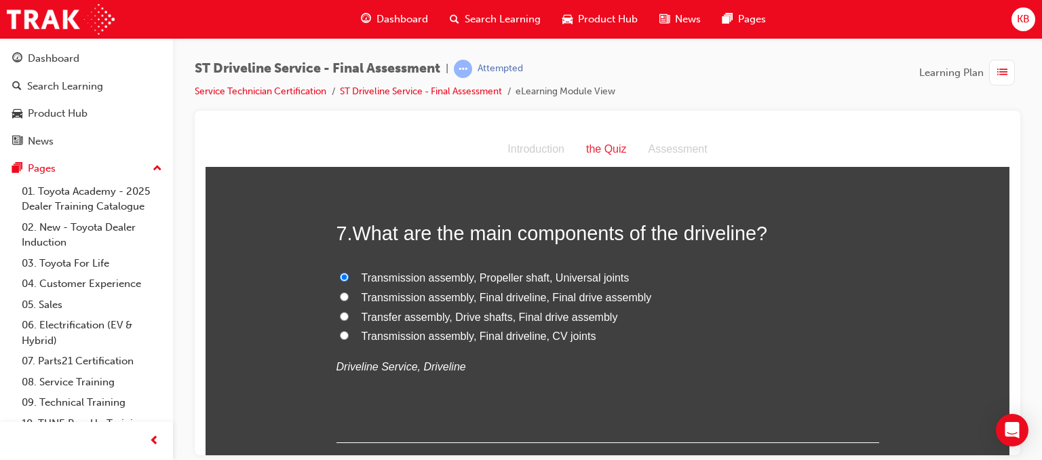
click at [349, 334] on input "Transmission assembly, Final driveline, CV joints" at bounding box center [344, 334] width 9 height 9
radio input "true"
click at [523, 311] on span "Transfer assembly, Drive shafts, Final drive assembly" at bounding box center [490, 317] width 256 height 12
click at [349, 311] on input "Transfer assembly, Drive shafts, Final drive assembly" at bounding box center [344, 315] width 9 height 9
radio input "true"
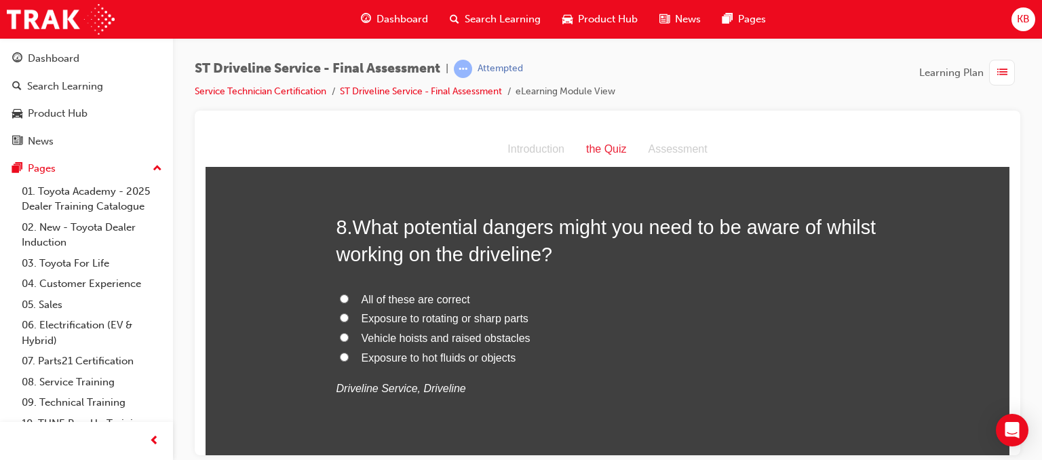
scroll to position [2165, 0]
click at [379, 294] on span "All of these are correct" at bounding box center [416, 300] width 109 height 12
click at [349, 294] on input "All of these are correct" at bounding box center [344, 298] width 9 height 9
radio input "true"
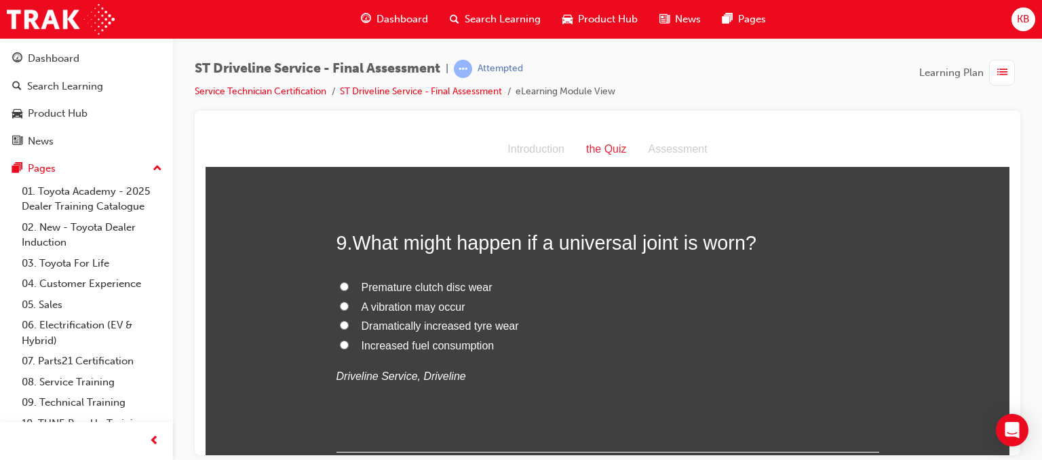
scroll to position [2466, 0]
drag, startPoint x: 379, startPoint y: 292, endPoint x: 385, endPoint y: 308, distance: 17.6
click at [385, 308] on div "Premature clutch disc wear A vibration may occur Dramatically increased tyre we…" at bounding box center [608, 332] width 543 height 109
click at [598, 288] on label "Premature clutch disc wear" at bounding box center [608, 288] width 543 height 20
click at [349, 288] on input "Premature clutch disc wear" at bounding box center [344, 286] width 9 height 9
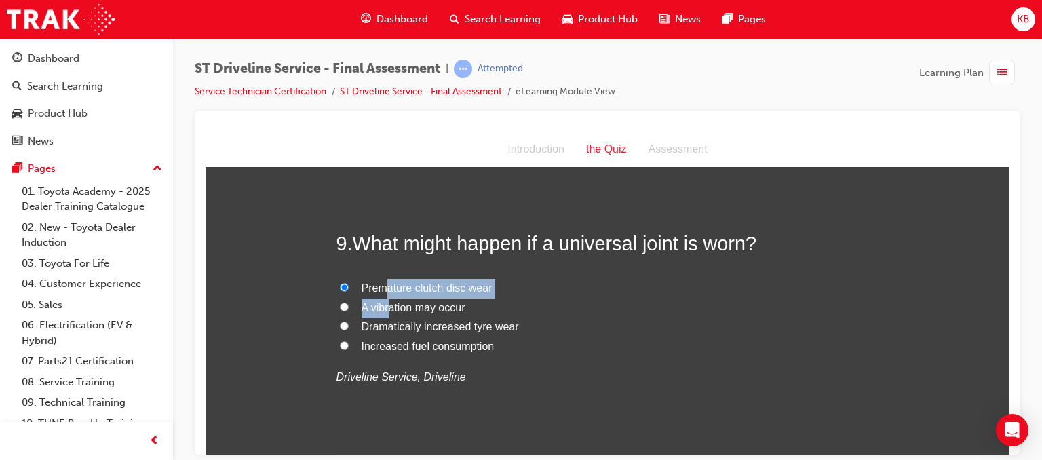
radio input "true"
click at [436, 309] on span "A vibration may occur" at bounding box center [414, 307] width 104 height 12
click at [349, 309] on input "A vibration may occur" at bounding box center [344, 306] width 9 height 9
radio input "true"
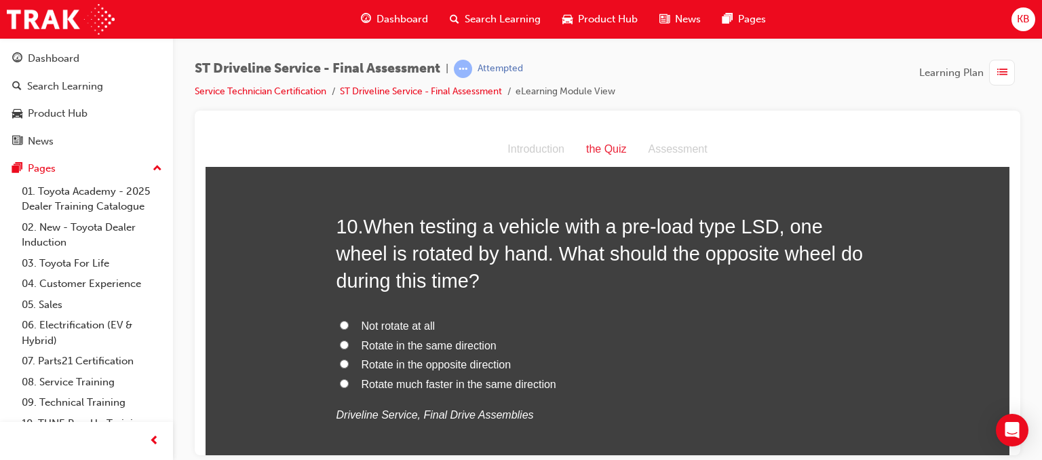
scroll to position [2772, 0]
click at [406, 360] on span "Rotate in the opposite direction" at bounding box center [437, 363] width 150 height 12
click at [349, 360] on input "Rotate in the opposite direction" at bounding box center [344, 362] width 9 height 9
radio input "true"
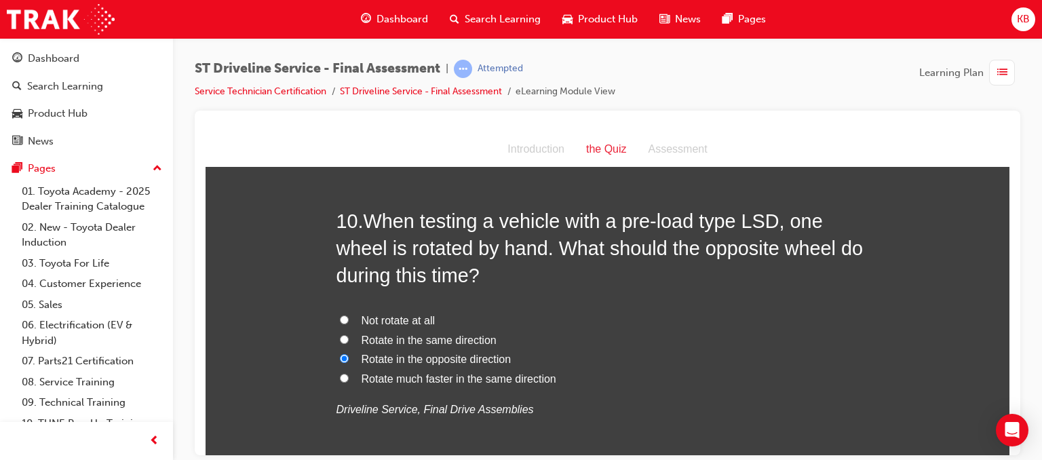
scroll to position [2776, 0]
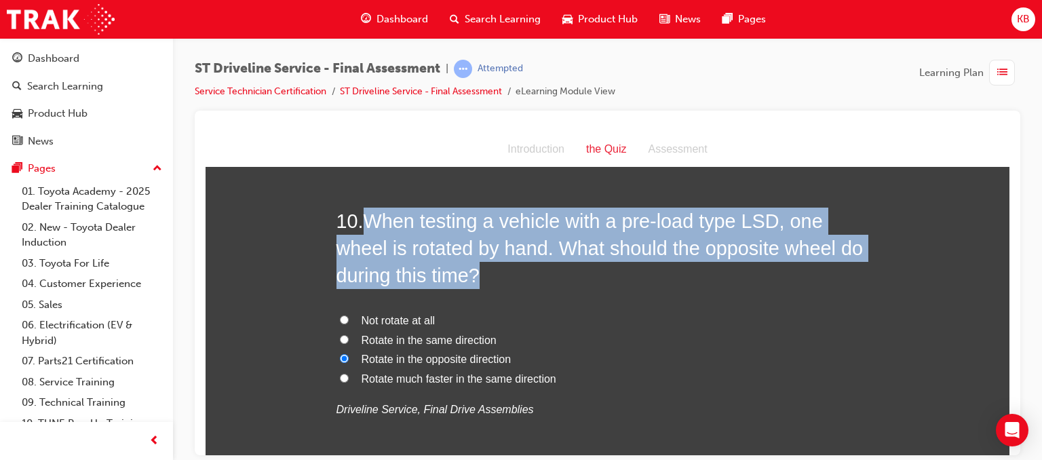
drag, startPoint x: 366, startPoint y: 219, endPoint x: 448, endPoint y: 284, distance: 104.4
click at [448, 284] on h2 "10 . When testing a vehicle with a pre-load type LSD, one wheel is rotated by h…" at bounding box center [608, 248] width 543 height 82
copy span "When testing a vehicle with a pre-load type LSD, one wheel is rotated by hand. …"
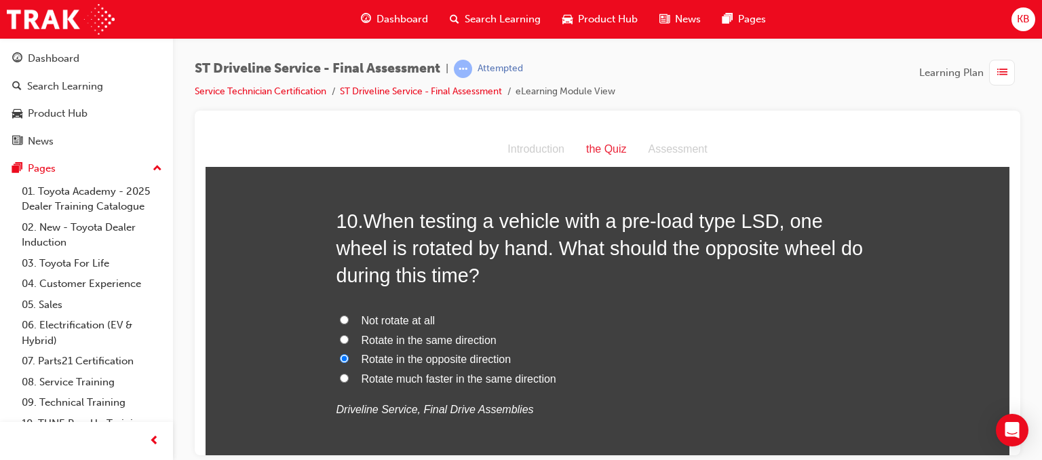
click at [433, 337] on span "Rotate in the same direction" at bounding box center [429, 340] width 135 height 12
click at [349, 337] on input "Rotate in the same direction" at bounding box center [344, 338] width 9 height 9
radio input "true"
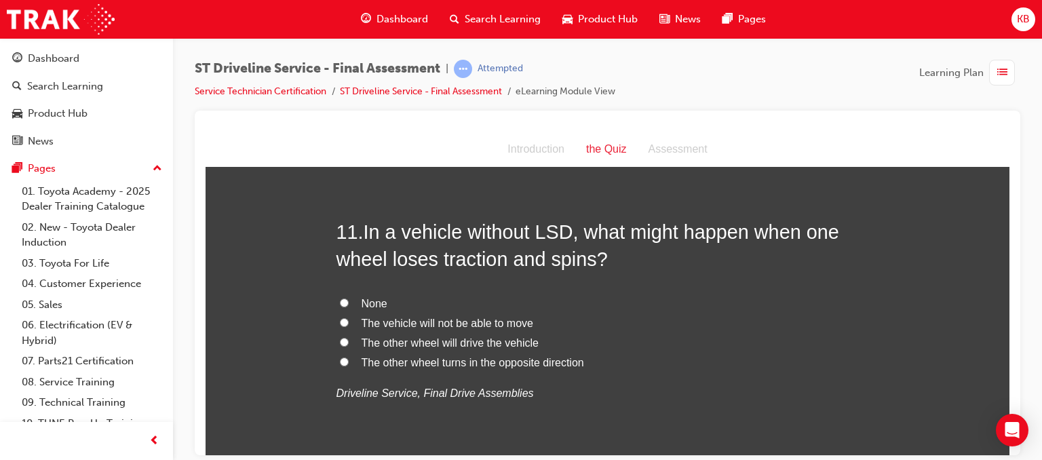
scroll to position [3107, 0]
click at [447, 319] on span "The vehicle will not be able to move" at bounding box center [448, 324] width 172 height 12
click at [349, 319] on input "The vehicle will not be able to move" at bounding box center [344, 323] width 9 height 9
radio input "true"
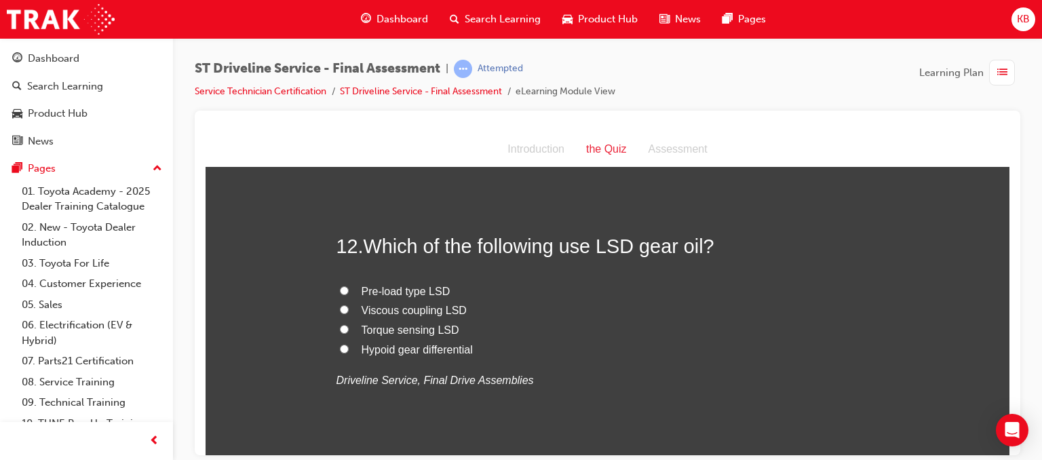
scroll to position [3409, 0]
click at [417, 347] on span "Hypoid gear differential" at bounding box center [417, 351] width 111 height 12
click at [349, 347] on input "Hypoid gear differential" at bounding box center [344, 349] width 9 height 9
radio input "true"
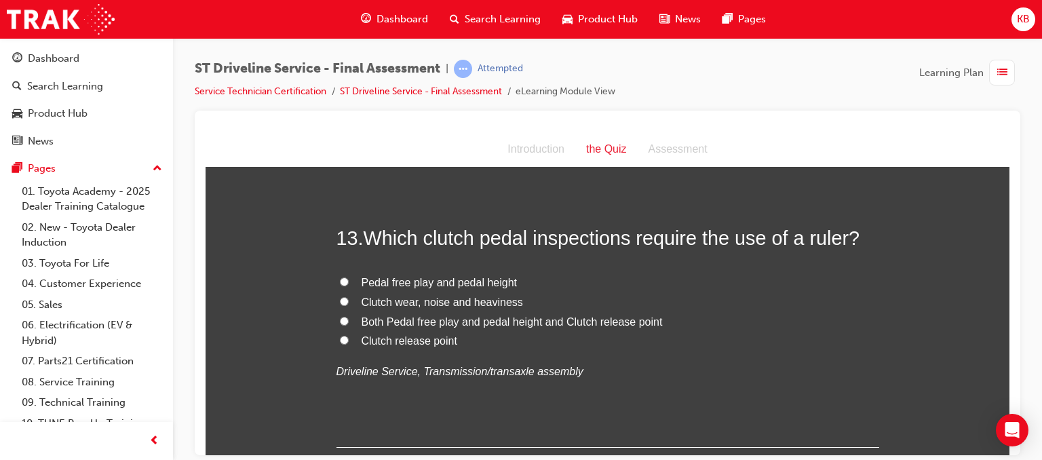
scroll to position [3710, 0]
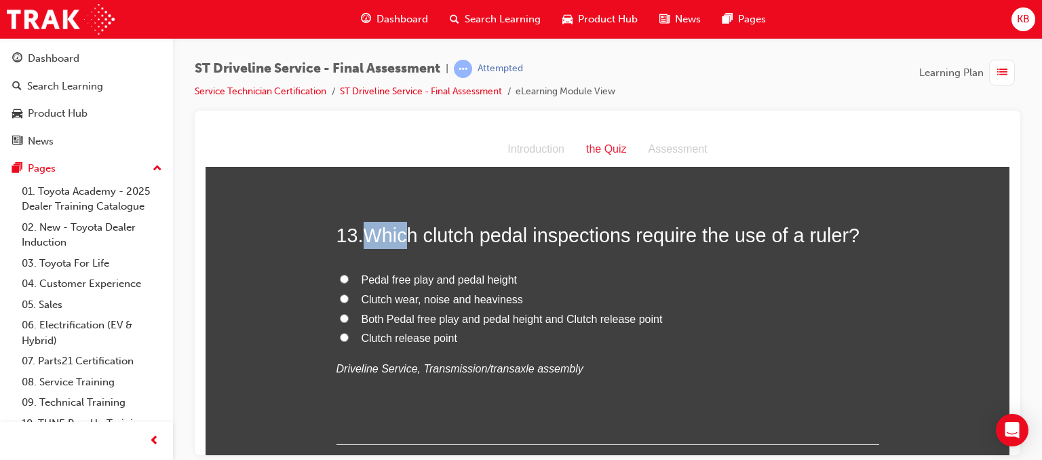
drag, startPoint x: 364, startPoint y: 233, endPoint x: 403, endPoint y: 240, distance: 40.1
click at [403, 240] on span "Which clutch pedal inspections require the use of a ruler?" at bounding box center [612, 235] width 497 height 22
click at [448, 235] on span "Which clutch pedal inspections require the use of a ruler?" at bounding box center [612, 235] width 497 height 22
click at [416, 275] on span "Pedal free play and pedal height" at bounding box center [440, 279] width 156 height 12
click at [349, 275] on input "Pedal free play and pedal height" at bounding box center [344, 278] width 9 height 9
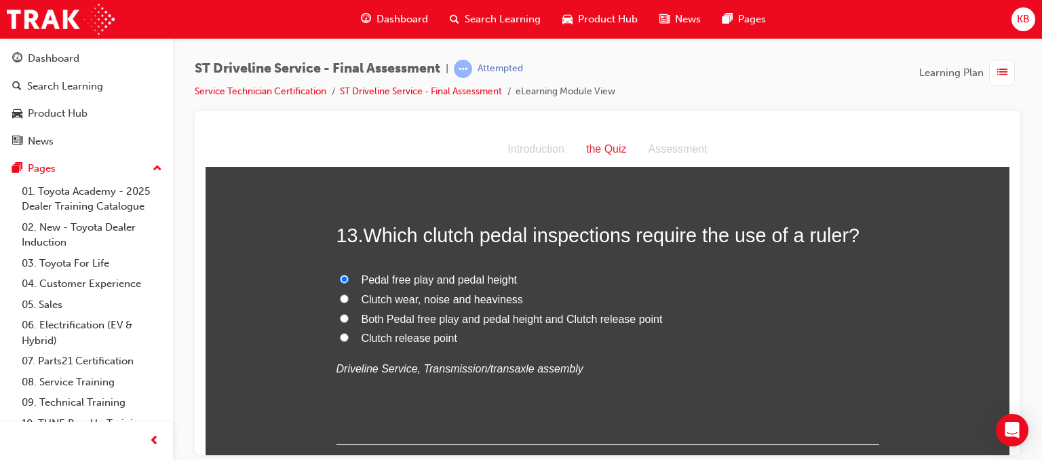
radio input "true"
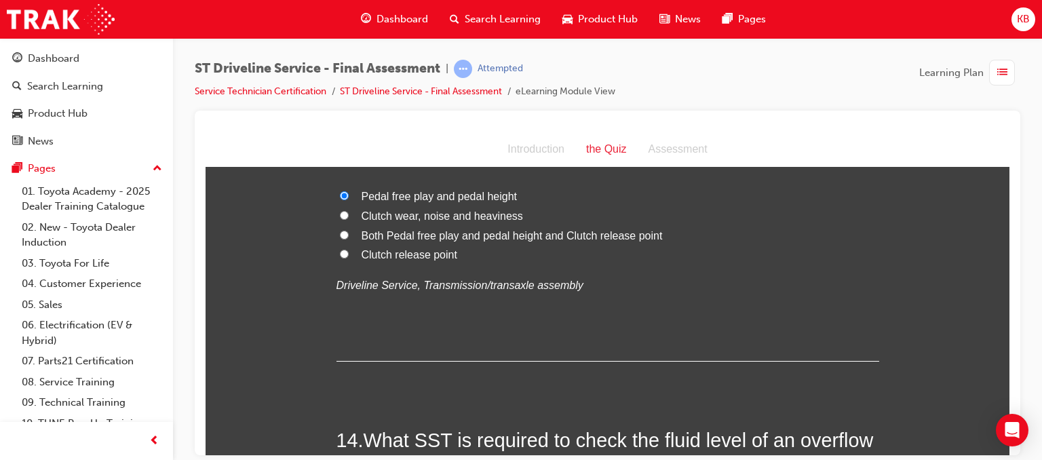
scroll to position [3794, 0]
click at [495, 234] on span "Both Pedal free play and pedal height and Clutch release point" at bounding box center [512, 235] width 301 height 12
click at [349, 234] on input "Both Pedal free play and pedal height and Clutch release point" at bounding box center [344, 233] width 9 height 9
radio input "true"
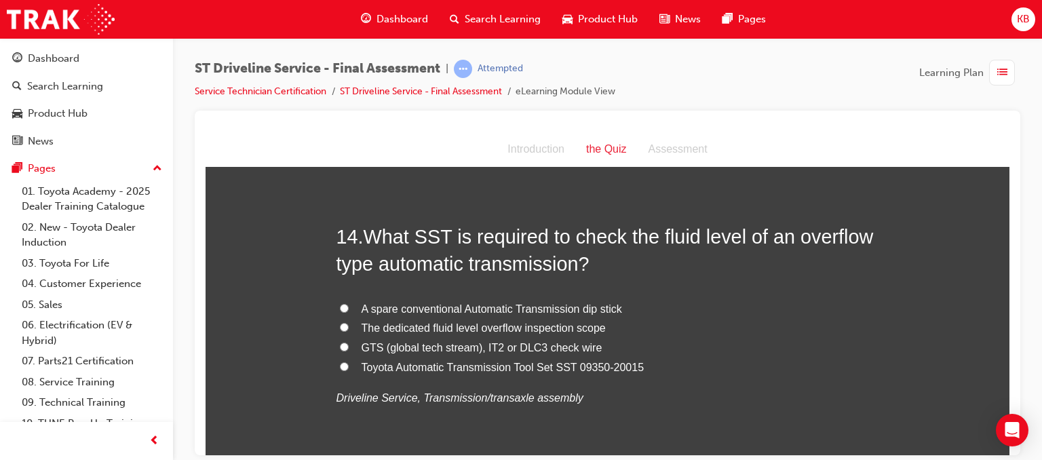
scroll to position [4003, 0]
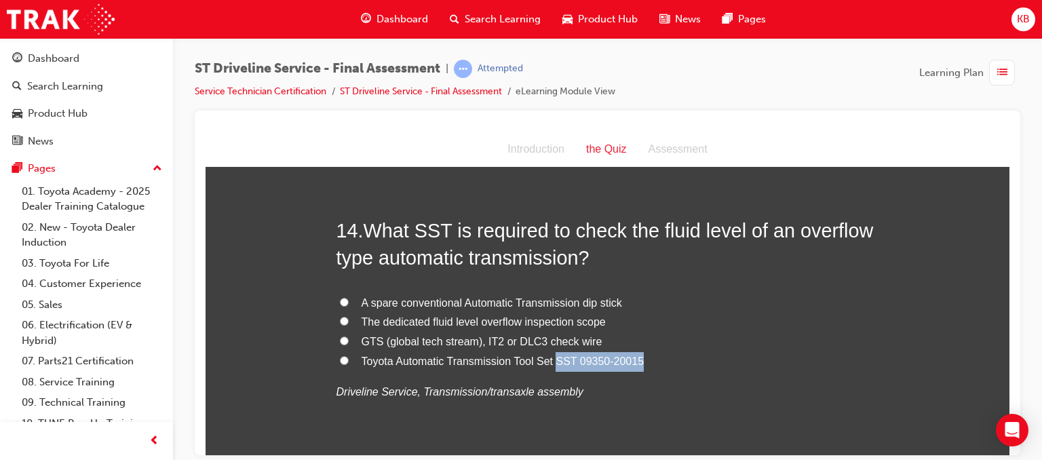
drag, startPoint x: 554, startPoint y: 359, endPoint x: 650, endPoint y: 360, distance: 96.4
click at [650, 360] on label "Toyota Automatic Transmission Tool Set SST 09350-20015" at bounding box center [608, 361] width 543 height 20
copy span "SST 09350-20015"
click at [734, 344] on label "GTS (global tech stream), IT2 or DLC3 check wire" at bounding box center [608, 342] width 543 height 20
click at [349, 344] on input "GTS (global tech stream), IT2 or DLC3 check wire" at bounding box center [344, 340] width 9 height 9
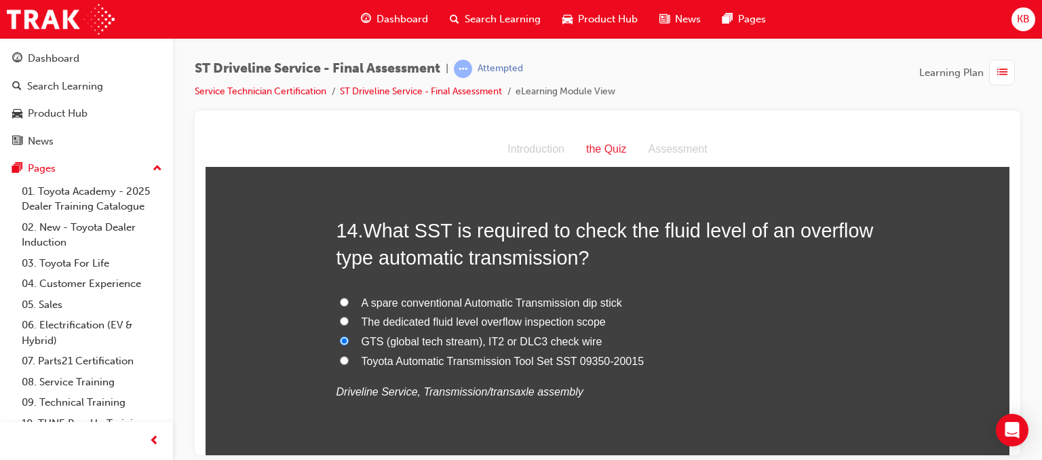
radio input "true"
click at [543, 320] on span "The dedicated fluid level overflow inspection scope" at bounding box center [484, 321] width 244 height 12
click at [349, 320] on input "The dedicated fluid level overflow inspection scope" at bounding box center [344, 320] width 9 height 9
radio input "true"
click at [508, 365] on span "Toyota Automatic Transmission Tool Set SST 09350-20015" at bounding box center [503, 361] width 283 height 12
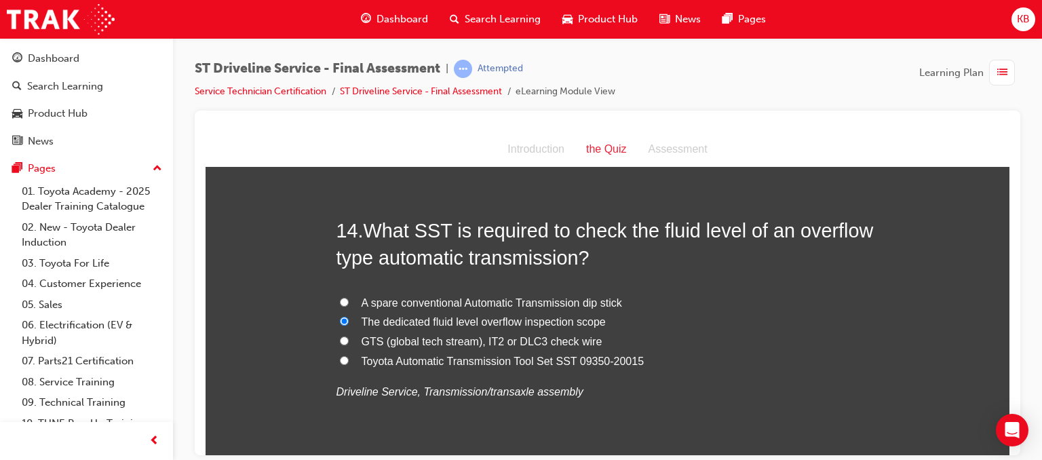
click at [349, 364] on input "Toyota Automatic Transmission Tool Set SST 09350-20015" at bounding box center [344, 360] width 9 height 9
radio input "true"
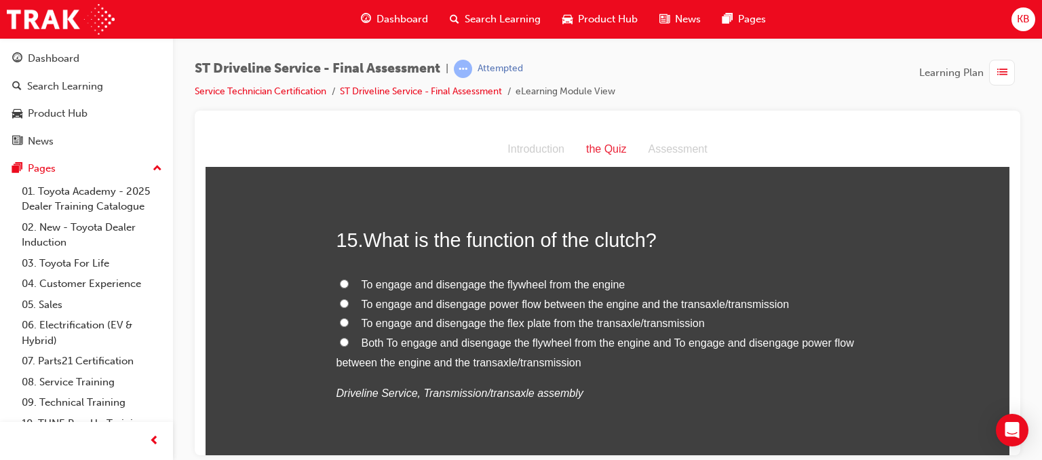
scroll to position [4310, 0]
click at [446, 300] on span "To engage and disengage power flow between the engine and the transaxle/transmi…" at bounding box center [576, 304] width 428 height 12
click at [349, 300] on input "To engage and disengage power flow between the engine and the transaxle/transmi…" at bounding box center [344, 303] width 9 height 9
radio input "true"
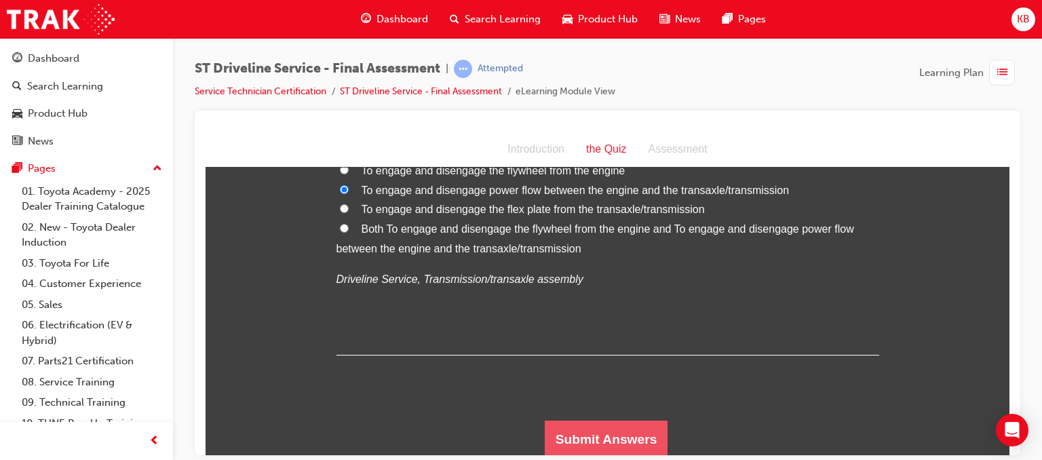
click at [579, 435] on button "Submit Answers" at bounding box center [606, 439] width 123 height 38
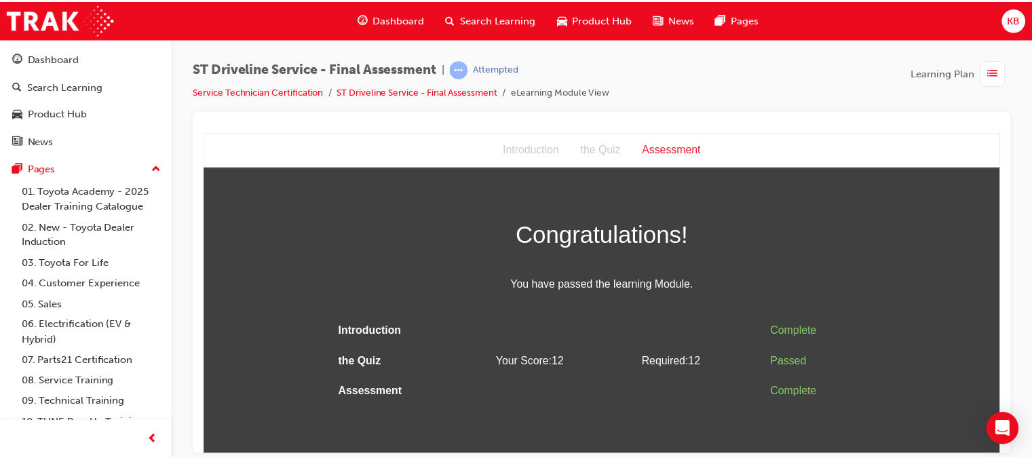
scroll to position [0, 0]
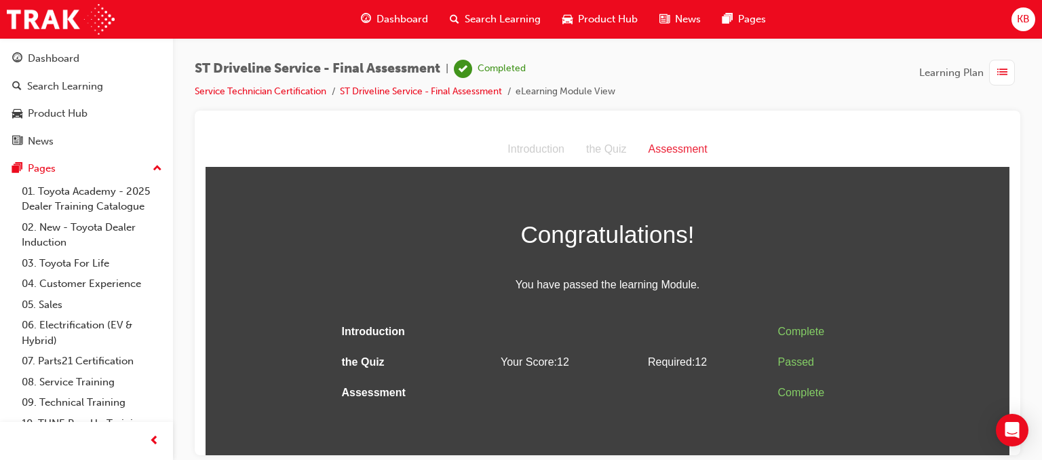
click at [994, 67] on div "button" at bounding box center [1002, 73] width 26 height 26
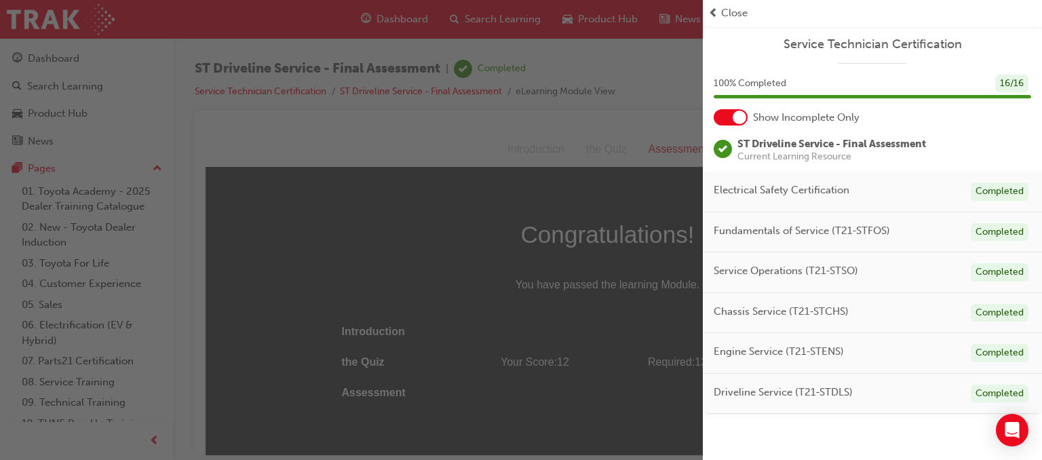
click at [733, 17] on span "Close" at bounding box center [734, 13] width 26 height 16
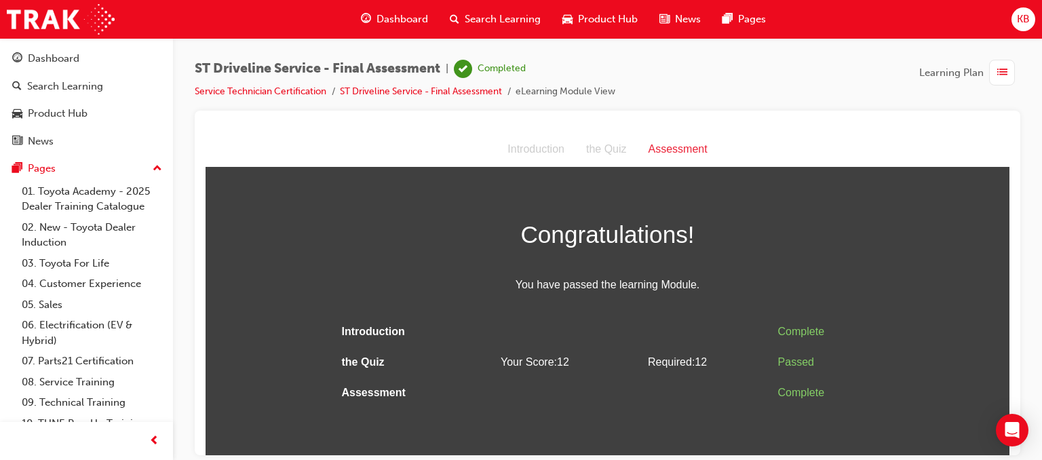
click at [404, 33] on div "Dashboard" at bounding box center [394, 19] width 89 height 28
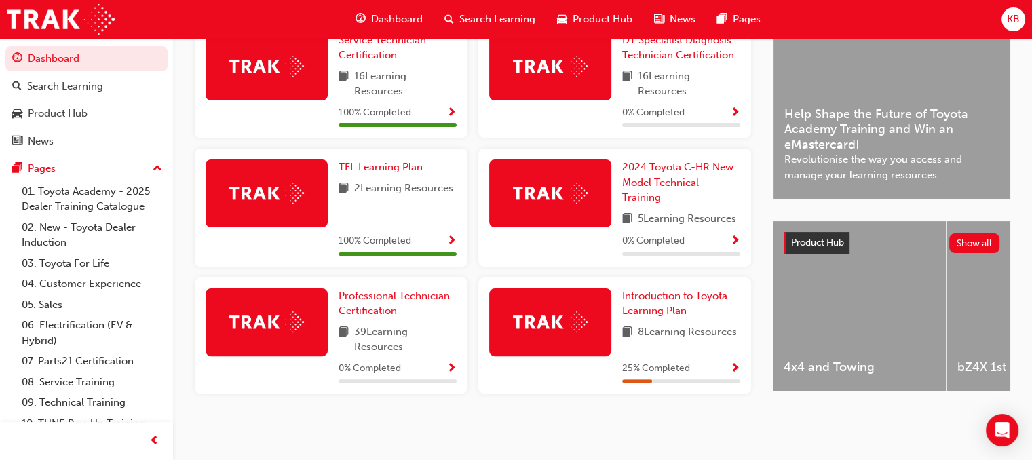
scroll to position [356, 0]
click at [381, 290] on span "Professional Technician Certification" at bounding box center [394, 304] width 111 height 28
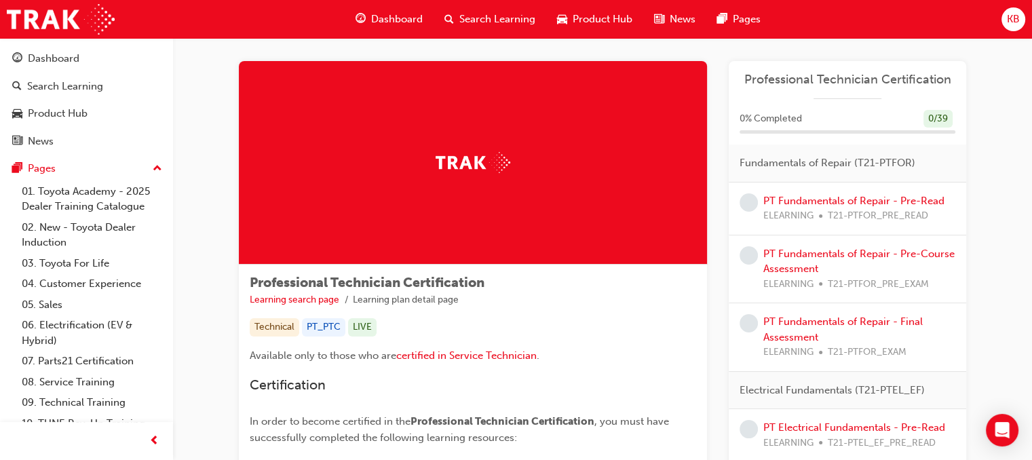
scroll to position [4, 0]
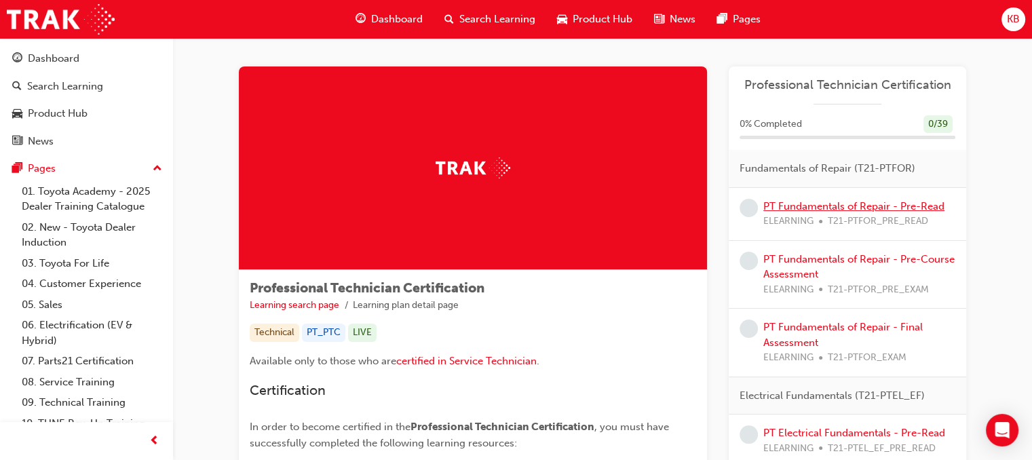
click at [831, 208] on link "PT Fundamentals of Repair - Pre-Read" at bounding box center [853, 206] width 181 height 12
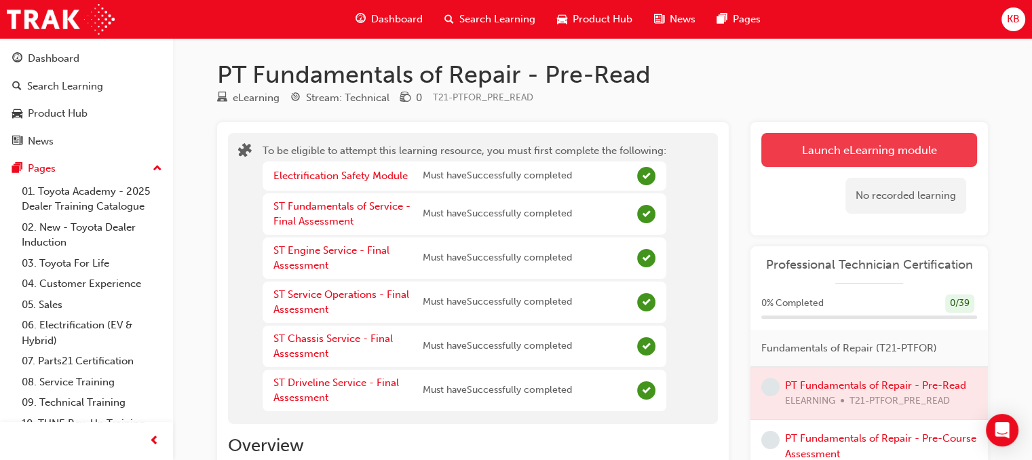
click at [822, 161] on button "Launch eLearning module" at bounding box center [869, 150] width 216 height 34
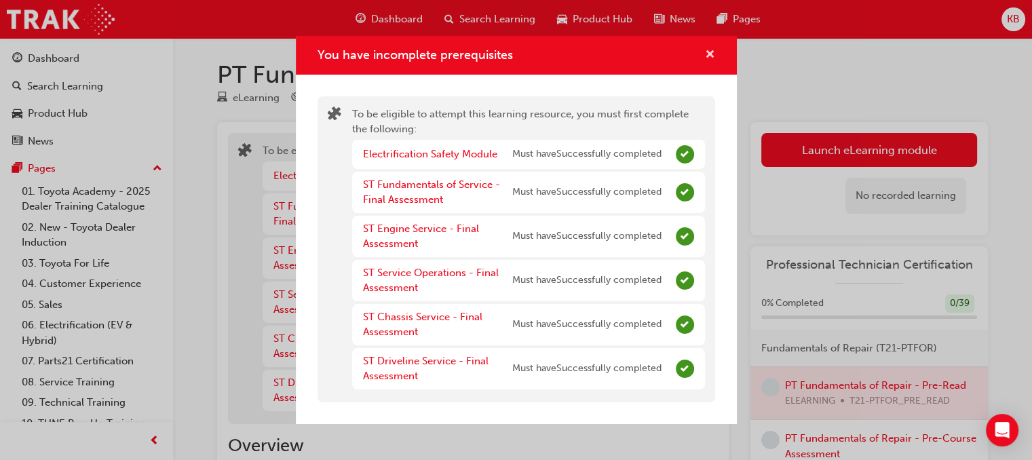
click at [713, 61] on span "cross-icon" at bounding box center [710, 56] width 10 height 12
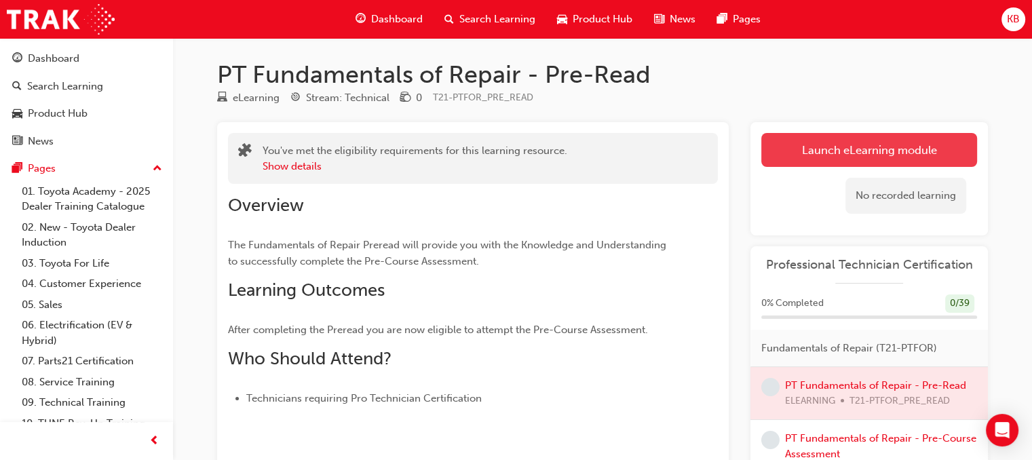
click at [798, 156] on link "Launch eLearning module" at bounding box center [869, 150] width 216 height 34
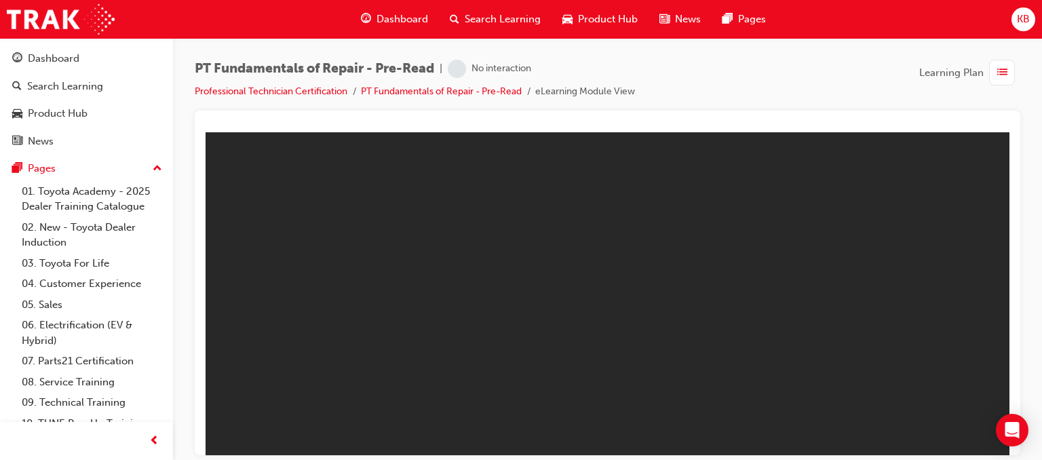
click at [746, 163] on body "PT Fundamentals of Repair - Pre-Read Express Module You are offline. Trying to …" at bounding box center [608, 293] width 804 height 323
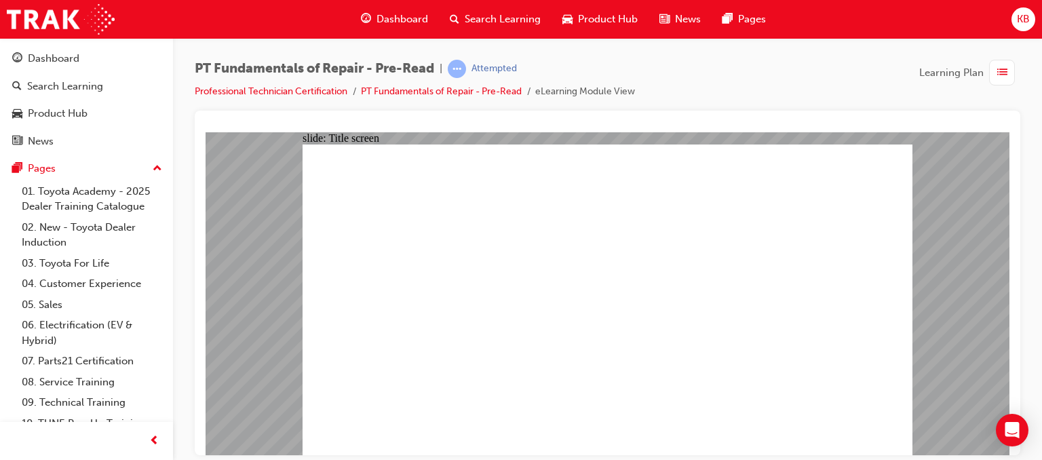
click at [499, 89] on link "PT Fundamentals of Repair - Pre-Read" at bounding box center [441, 91] width 161 height 12
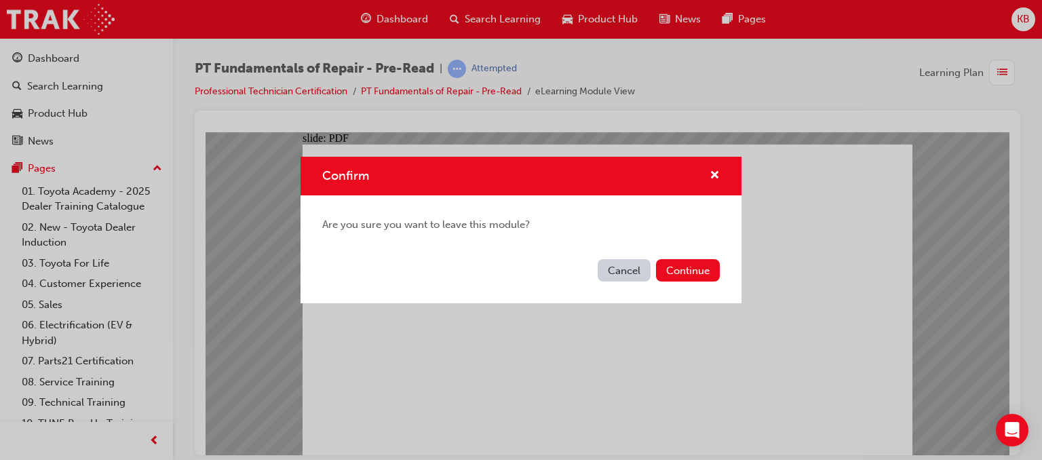
click at [621, 259] on button "Cancel" at bounding box center [624, 270] width 53 height 22
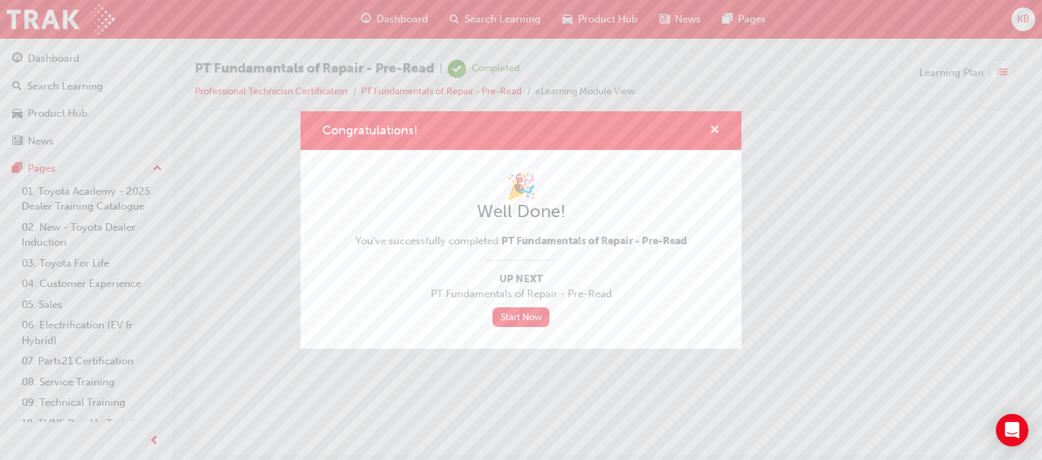
click at [712, 131] on span "cross-icon" at bounding box center [715, 131] width 10 height 12
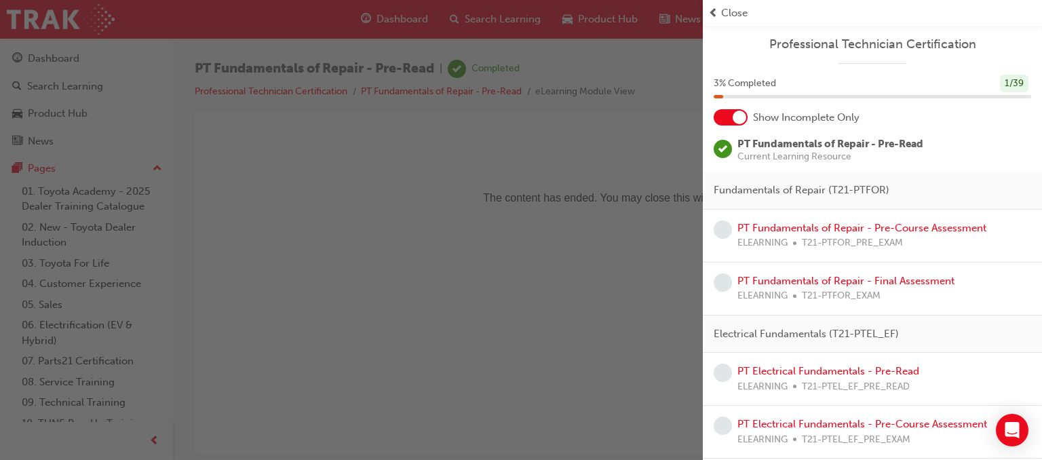
click at [802, 236] on span "T21-PTFOR_PRE_EXAM" at bounding box center [852, 243] width 101 height 16
click at [802, 231] on link "PT Fundamentals of Repair - Pre-Course Assessment" at bounding box center [862, 228] width 249 height 12
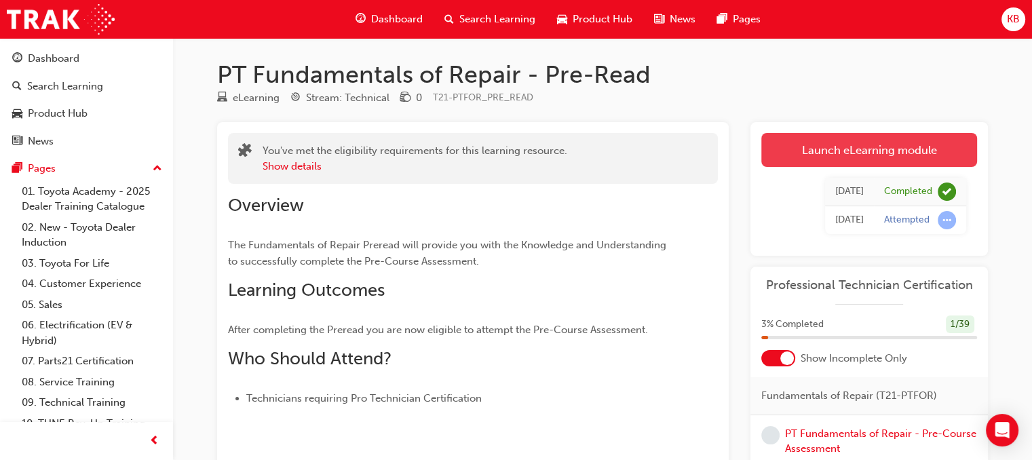
click at [841, 151] on link "Launch eLearning module" at bounding box center [869, 150] width 216 height 34
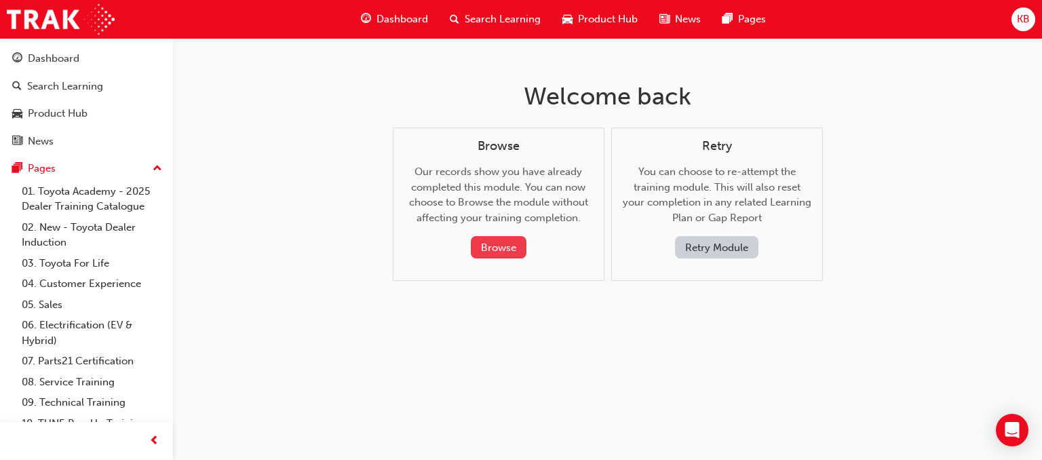
click at [503, 240] on button "Browse" at bounding box center [499, 247] width 56 height 22
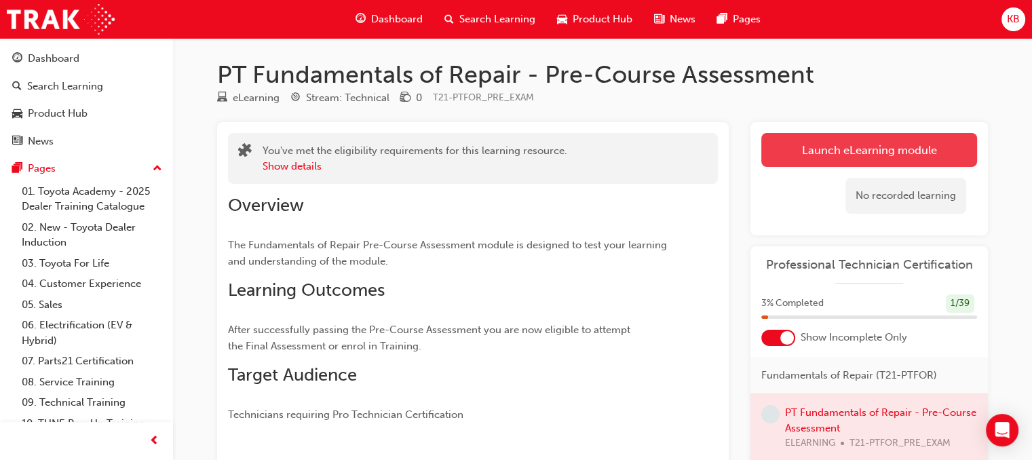
click at [805, 145] on button "Launch eLearning module" at bounding box center [869, 150] width 216 height 34
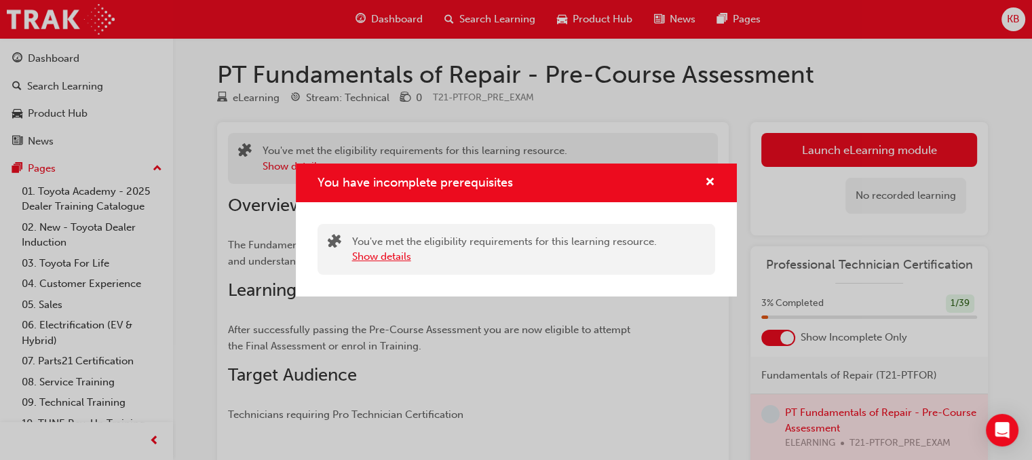
click at [373, 252] on button "Show details" at bounding box center [381, 257] width 59 height 16
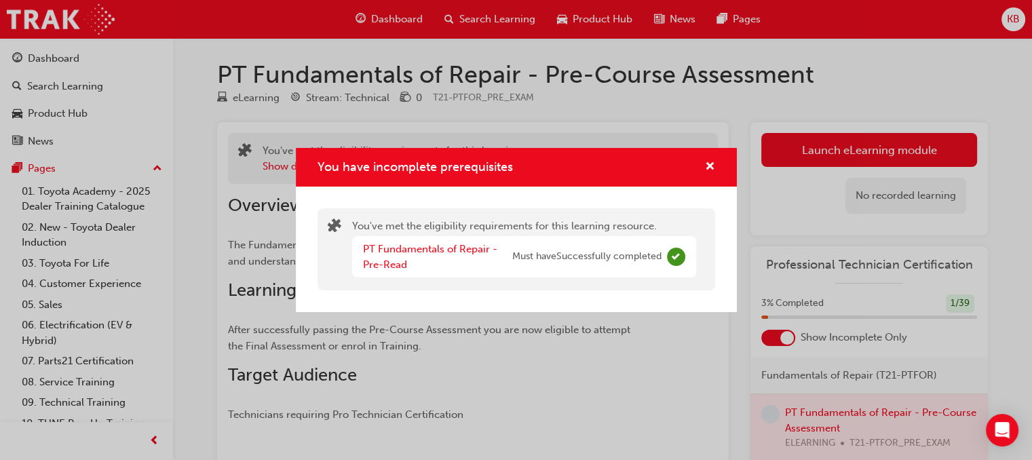
click at [724, 172] on div "You have incomplete prerequisites" at bounding box center [516, 167] width 441 height 39
click at [716, 167] on div "You have incomplete prerequisites" at bounding box center [516, 167] width 441 height 39
click at [713, 167] on span "cross-icon" at bounding box center [710, 167] width 10 height 12
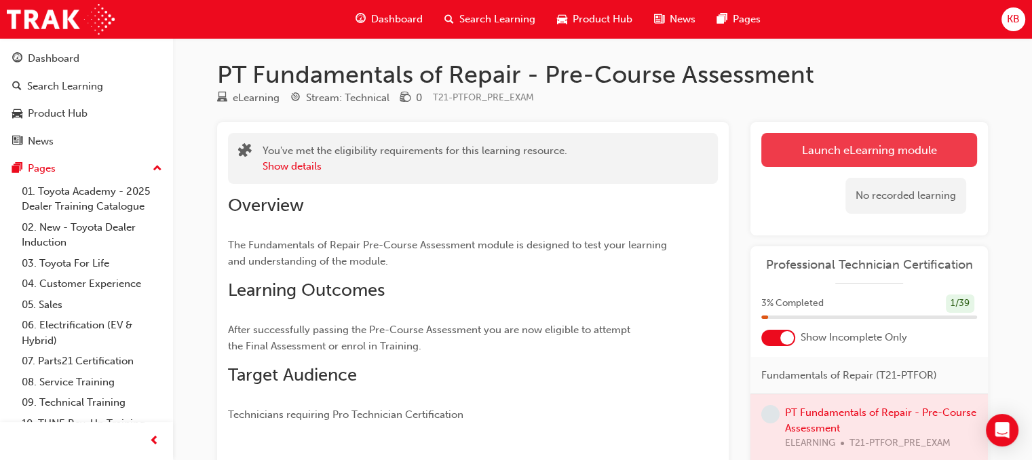
click at [828, 158] on button "Launch eLearning module" at bounding box center [869, 150] width 216 height 34
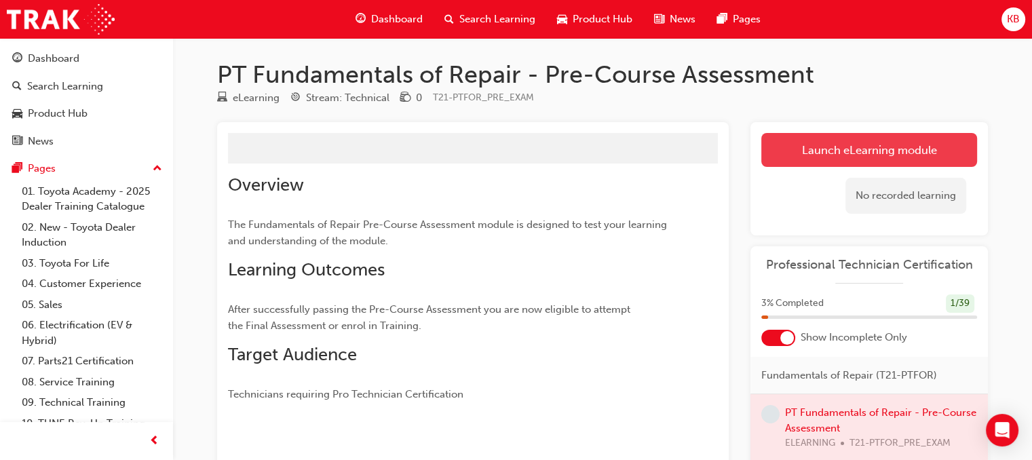
click at [839, 147] on link "Launch eLearning module" at bounding box center [869, 150] width 216 height 34
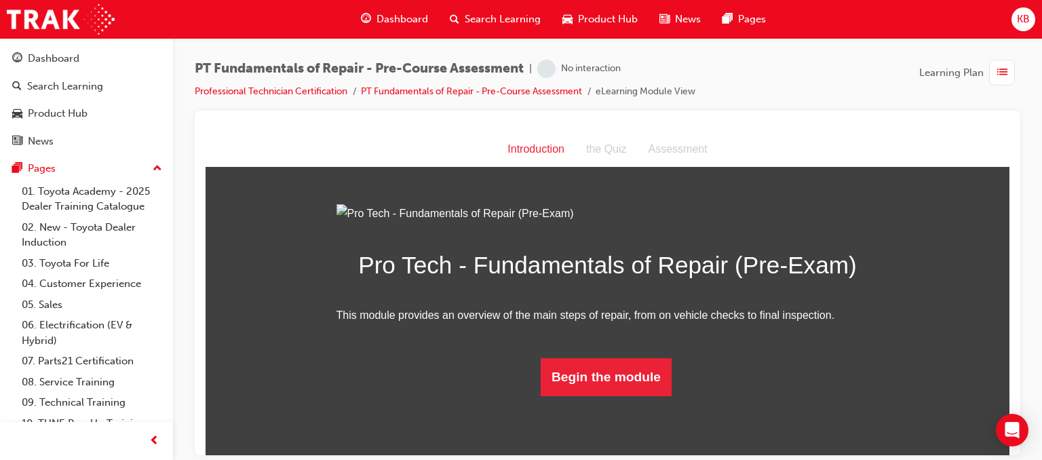
scroll to position [90, 0]
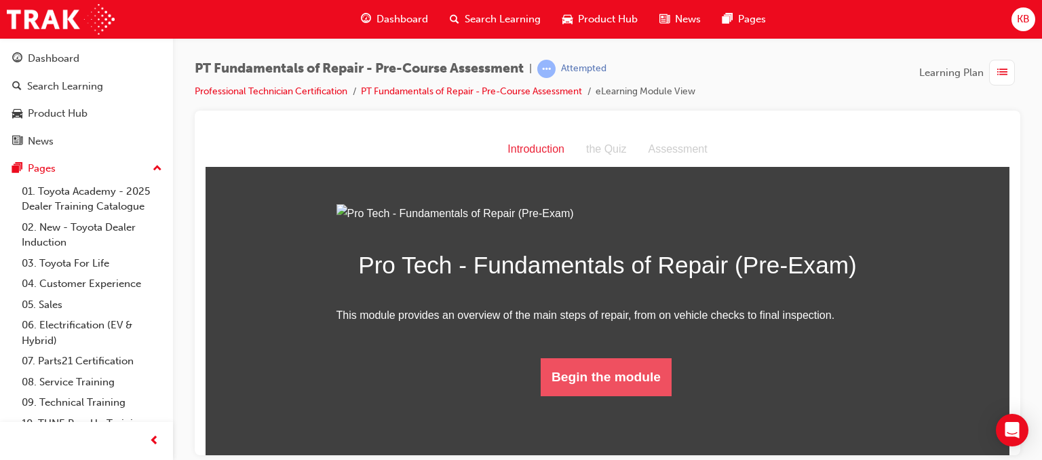
click at [575, 396] on button "Begin the module" at bounding box center [606, 377] width 131 height 38
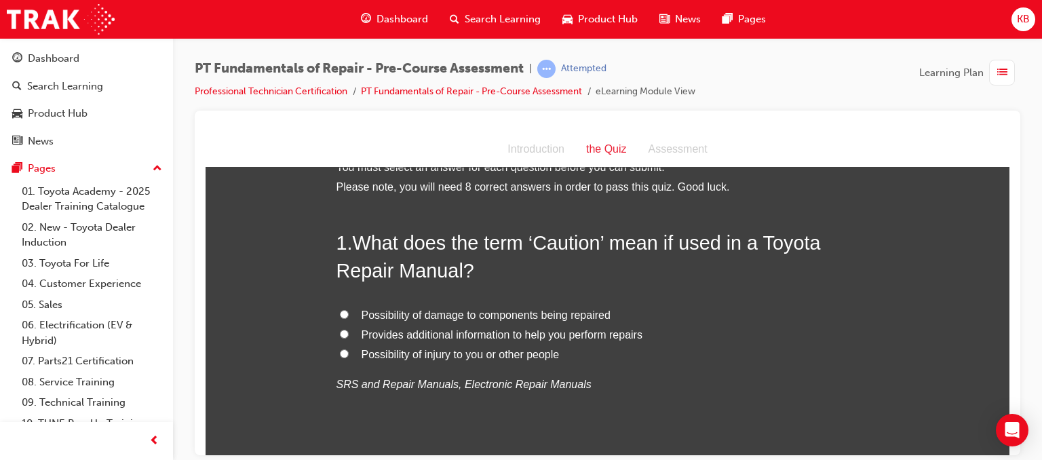
scroll to position [26, 0]
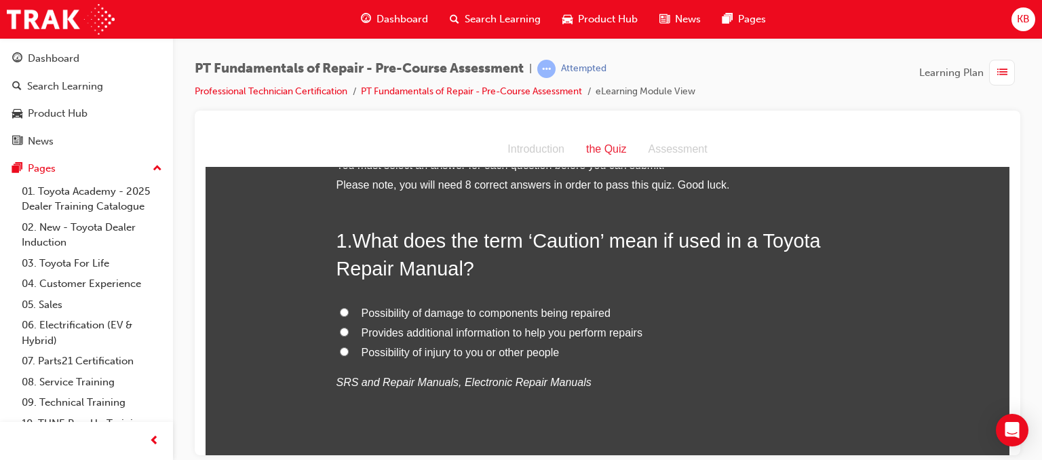
click at [494, 355] on span "Possibility of injury to you or other people" at bounding box center [461, 352] width 198 height 12
click at [349, 355] on input "Possibility of injury to you or other people" at bounding box center [344, 351] width 9 height 9
radio input "true"
click at [494, 355] on span "Possibility of injury to you or other people" at bounding box center [461, 352] width 198 height 12
click at [349, 355] on input "Possibility of injury to you or other people" at bounding box center [344, 351] width 9 height 9
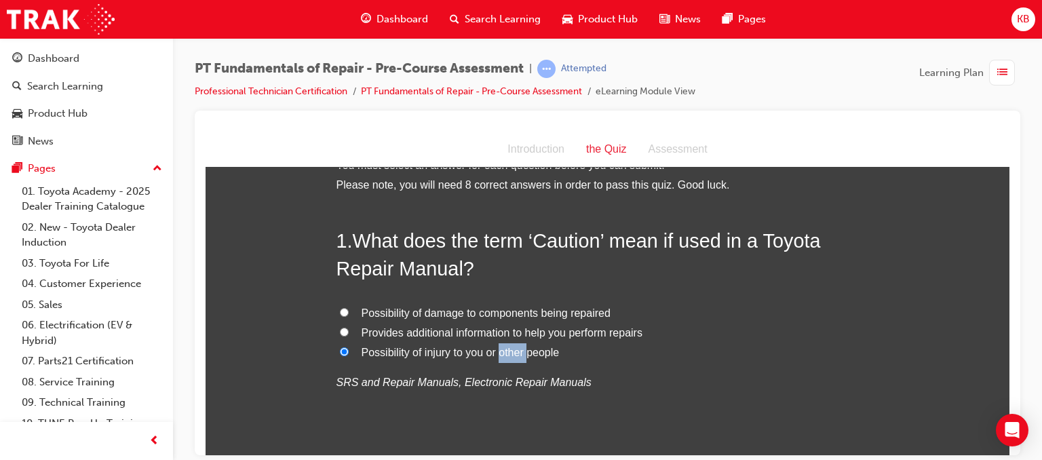
click at [494, 355] on span "Possibility of injury to you or other people" at bounding box center [461, 352] width 198 height 12
click at [349, 355] on input "Possibility of injury to you or other people" at bounding box center [344, 351] width 9 height 9
click at [611, 390] on p "SRS and Repair Manuals, Electronic Repair Manuals" at bounding box center [608, 382] width 543 height 20
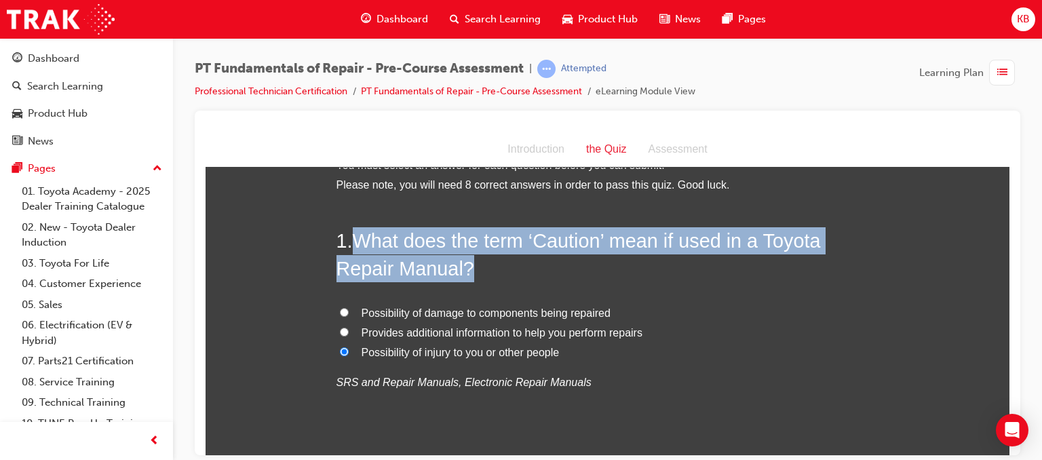
drag, startPoint x: 358, startPoint y: 237, endPoint x: 410, endPoint y: 273, distance: 63.8
click at [410, 273] on h2 "1 . What does the term ‘Caution’ mean if used in a Toyota Repair Manual?" at bounding box center [608, 254] width 543 height 55
copy span "What does the term ‘Caution’ mean if used in a Toyota Repair Manual?"
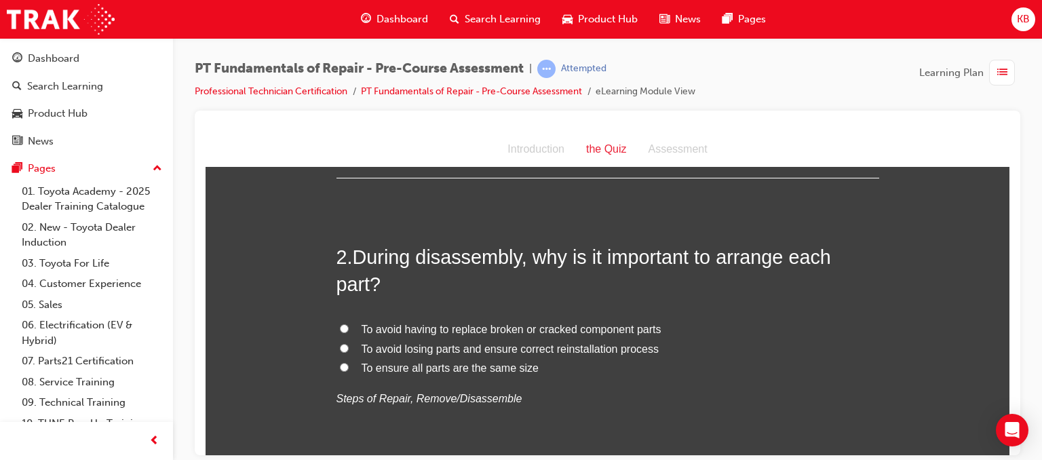
scroll to position [317, 0]
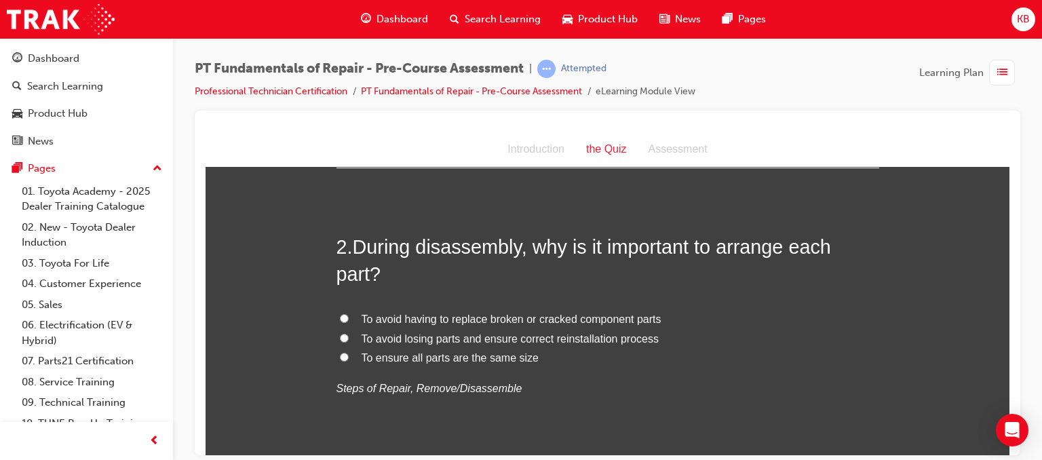
click at [457, 340] on span "To avoid losing parts and ensure correct reinstallation process" at bounding box center [510, 338] width 297 height 12
click at [349, 340] on input "To avoid losing parts and ensure correct reinstallation process" at bounding box center [344, 337] width 9 height 9
radio input "true"
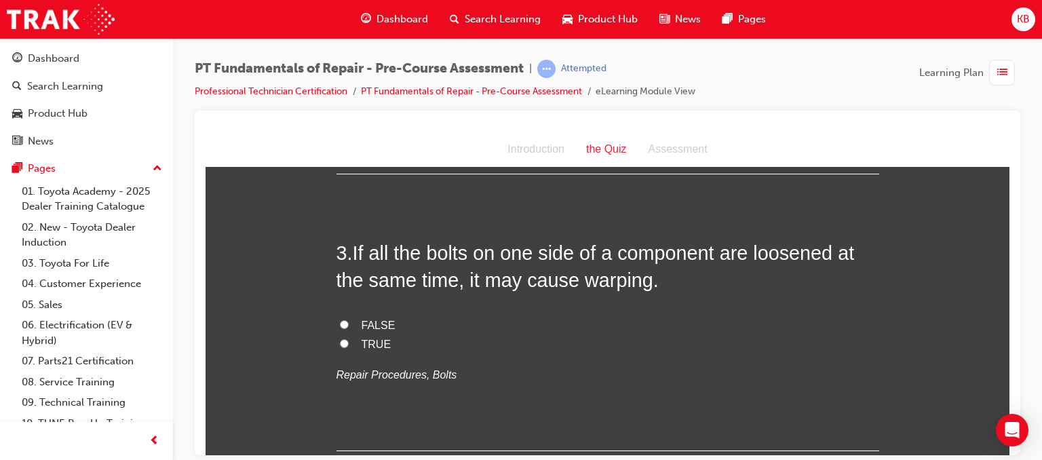
scroll to position [607, 0]
click at [340, 342] on input "TRUE" at bounding box center [344, 343] width 9 height 9
radio input "true"
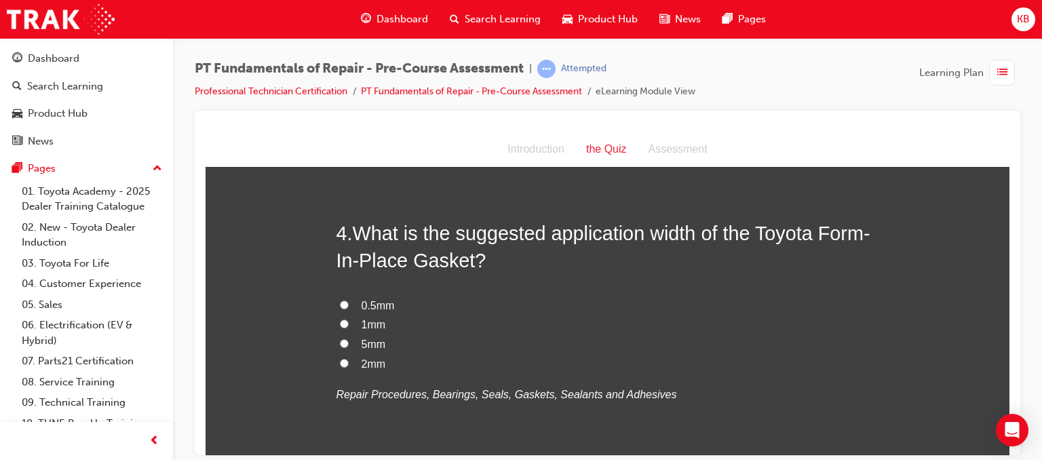
scroll to position [904, 0]
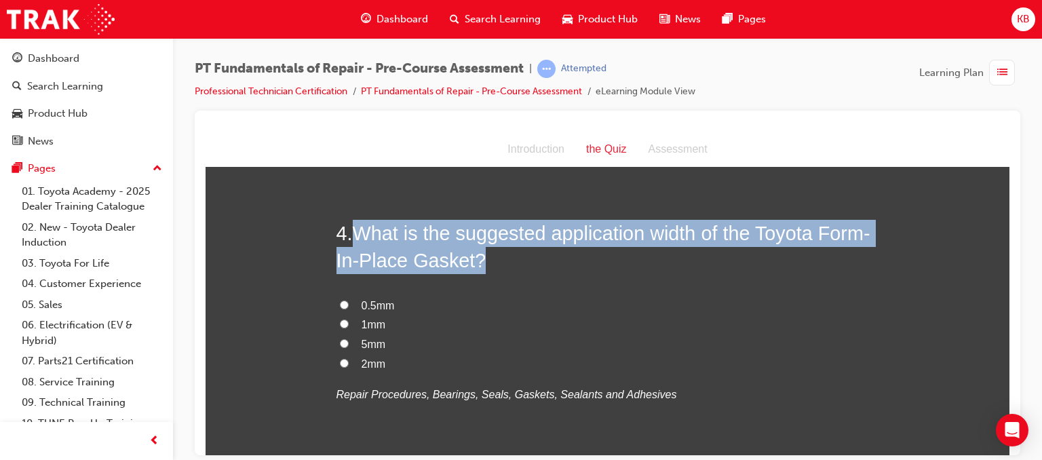
drag, startPoint x: 350, startPoint y: 230, endPoint x: 482, endPoint y: 265, distance: 136.8
click at [482, 265] on h2 "4 . What is the suggested application width of the Toyota Form-In-Place Gasket?" at bounding box center [608, 246] width 543 height 55
click at [594, 237] on span "What is the suggested application width of the Toyota Form-In-Place Gasket?" at bounding box center [604, 246] width 534 height 49
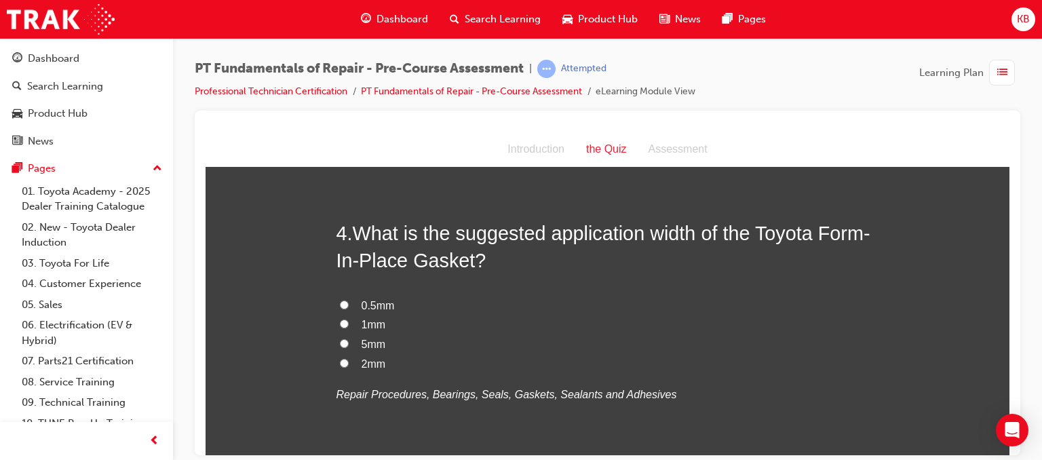
click at [340, 360] on input "2mm" at bounding box center [344, 362] width 9 height 9
radio input "true"
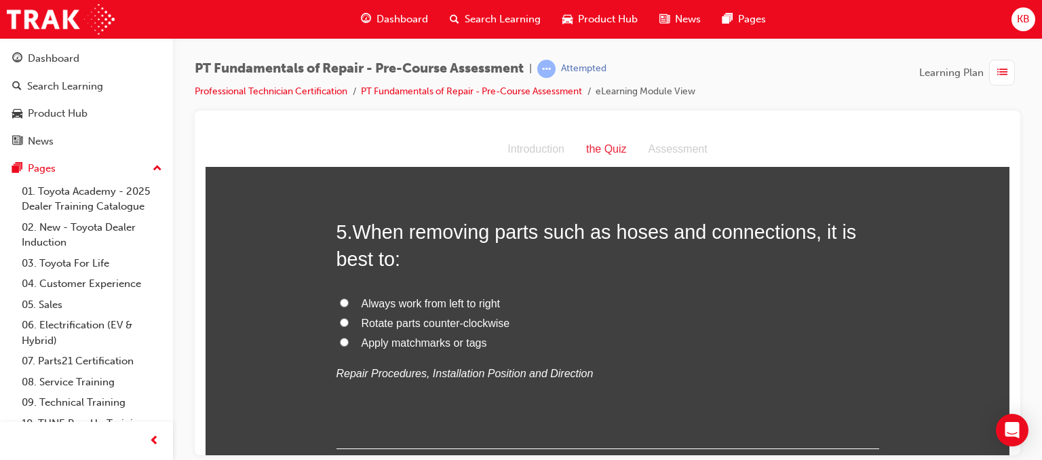
scroll to position [1221, 0]
click at [404, 341] on span "Apply matchmarks or tags" at bounding box center [425, 343] width 126 height 12
click at [349, 341] on input "Apply matchmarks or tags" at bounding box center [344, 342] width 9 height 9
radio input "true"
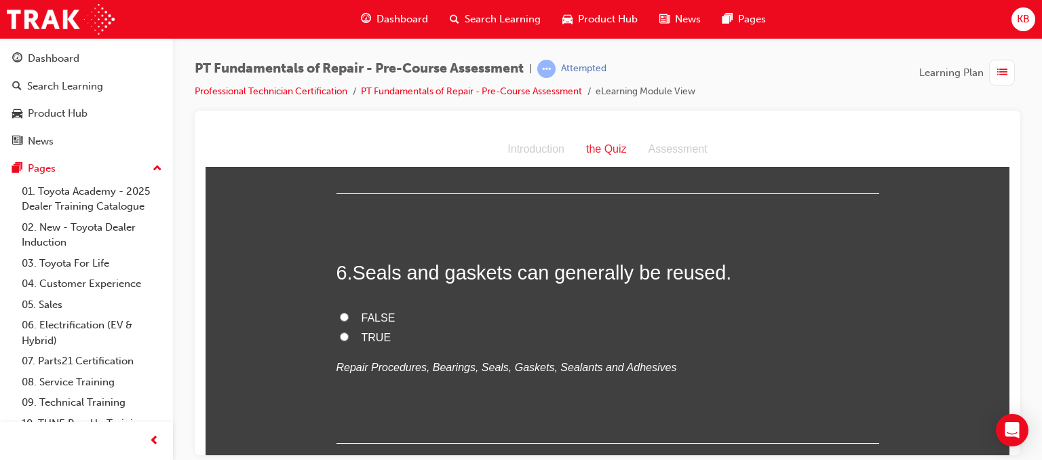
scroll to position [1478, 0]
click at [340, 311] on input "FALSE" at bounding box center [344, 315] width 9 height 9
radio input "true"
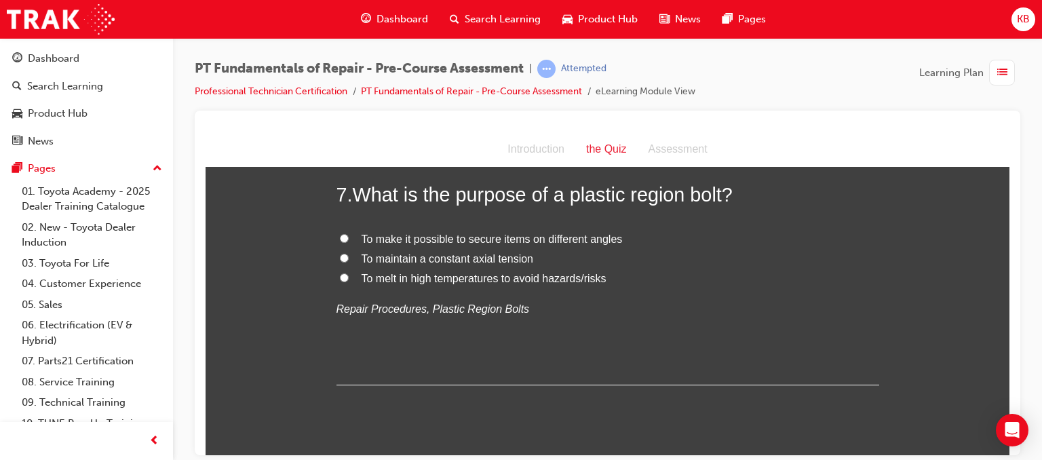
scroll to position [1803, 0]
click at [449, 239] on span "To make it possible to secure items on different angles" at bounding box center [492, 239] width 261 height 12
click at [349, 239] on input "To make it possible to secure items on different angles" at bounding box center [344, 238] width 9 height 9
radio input "true"
click at [457, 259] on span "To maintain a constant axial tension" at bounding box center [448, 259] width 172 height 12
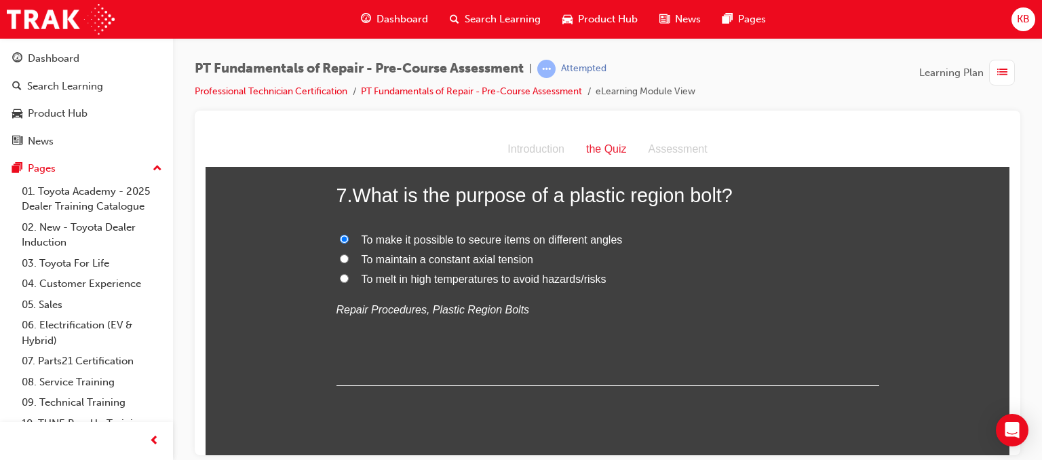
click at [349, 259] on input "To maintain a constant axial tension" at bounding box center [344, 258] width 9 height 9
radio input "true"
click at [516, 237] on span "To make it possible to secure items on different angles" at bounding box center [492, 239] width 261 height 12
click at [349, 237] on input "To make it possible to secure items on different angles" at bounding box center [344, 238] width 9 height 9
radio input "true"
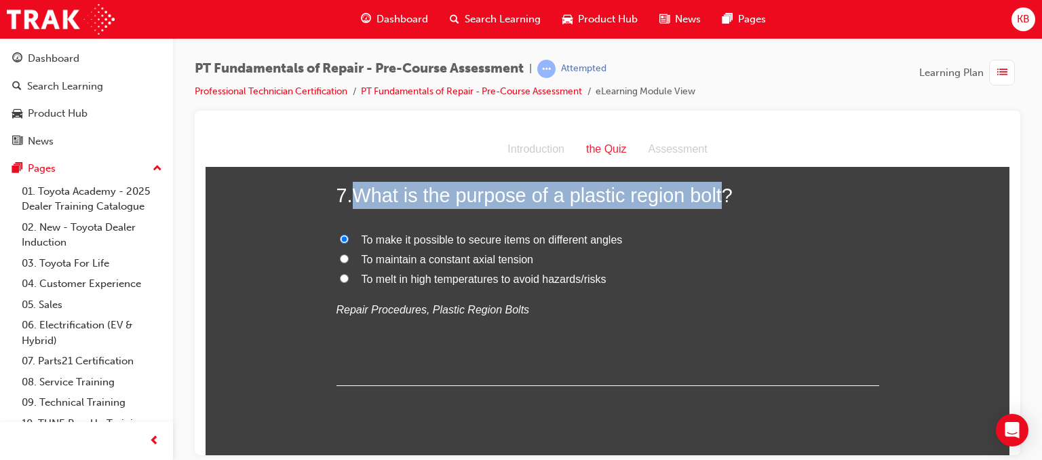
drag, startPoint x: 353, startPoint y: 185, endPoint x: 721, endPoint y: 192, distance: 368.5
click at [721, 192] on span "What is the purpose of a plastic region bolt?" at bounding box center [543, 195] width 380 height 22
copy span "What is the purpose of a plastic region bolt"
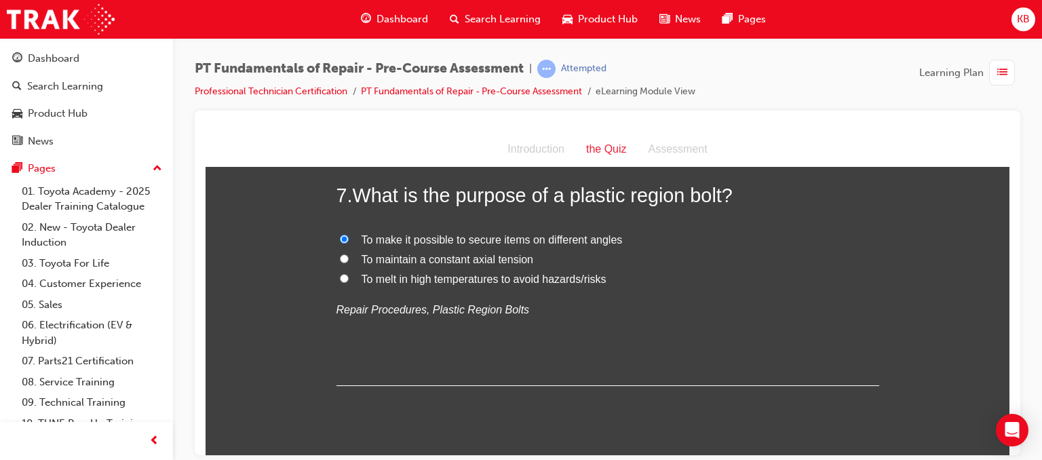
click at [433, 257] on span "To maintain a constant axial tension" at bounding box center [448, 259] width 172 height 12
click at [349, 257] on input "To maintain a constant axial tension" at bounding box center [344, 258] width 9 height 9
radio input "true"
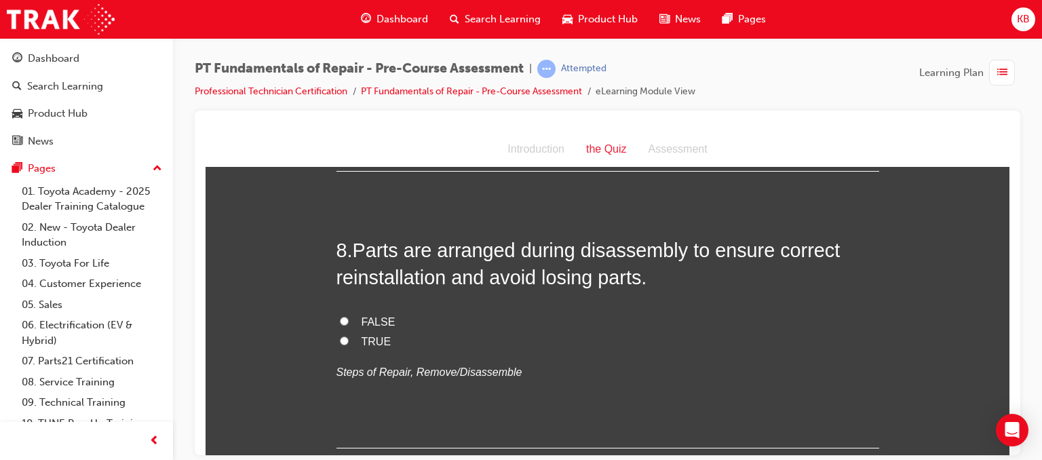
scroll to position [2016, 0]
click at [362, 337] on span "TRUE" at bounding box center [377, 343] width 30 height 12
click at [349, 337] on input "TRUE" at bounding box center [344, 341] width 9 height 9
radio input "true"
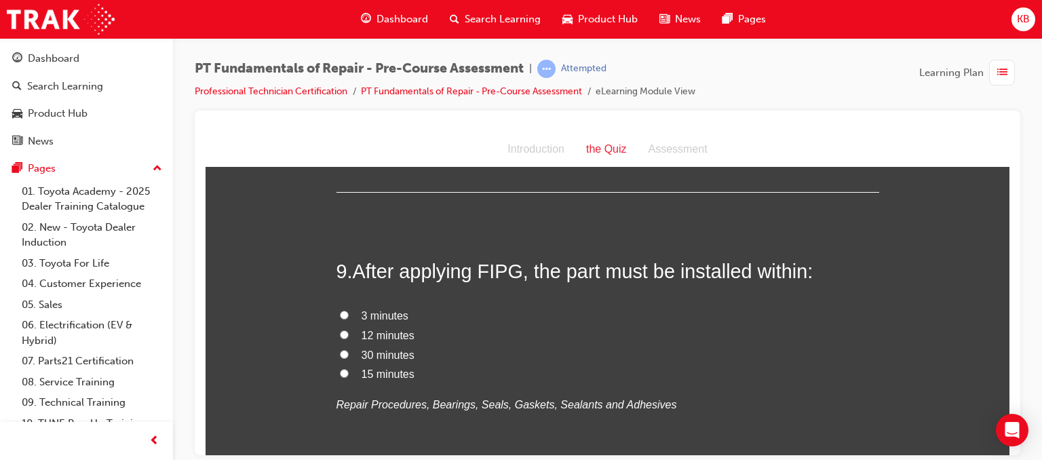
scroll to position [2274, 0]
click at [362, 311] on span "3 minutes" at bounding box center [385, 315] width 47 height 12
click at [349, 311] on input "3 minutes" at bounding box center [344, 313] width 9 height 9
radio input "true"
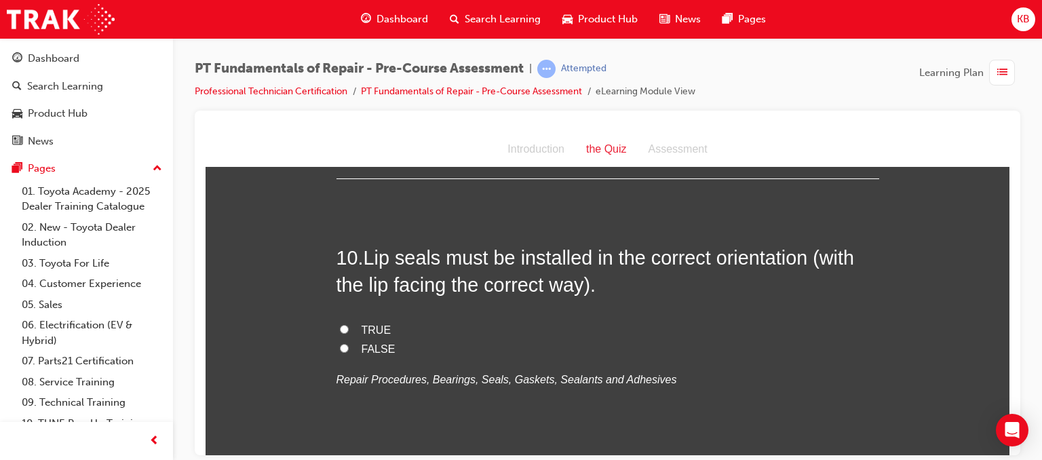
scroll to position [2577, 0]
click at [362, 322] on span "TRUE" at bounding box center [377, 328] width 30 height 12
click at [349, 323] on input "TRUE" at bounding box center [344, 327] width 9 height 9
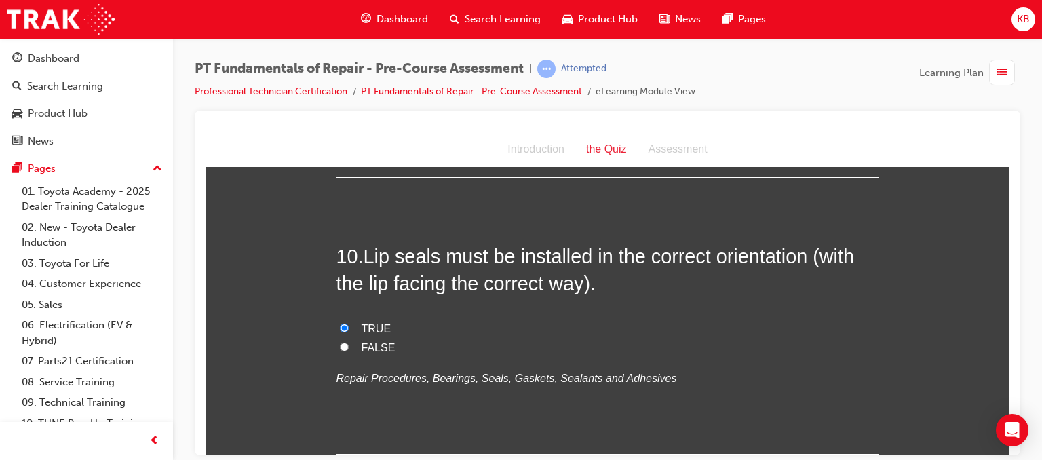
radio input "true"
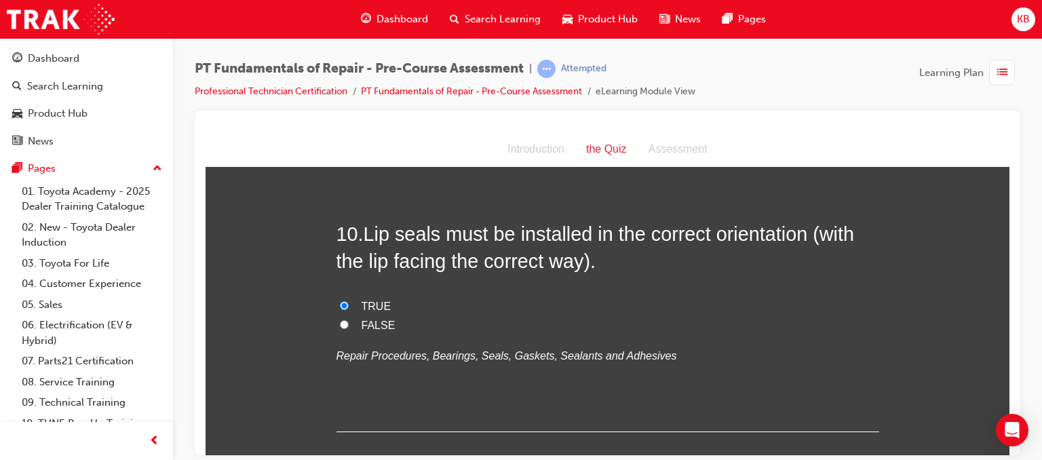
scroll to position [2677, 0]
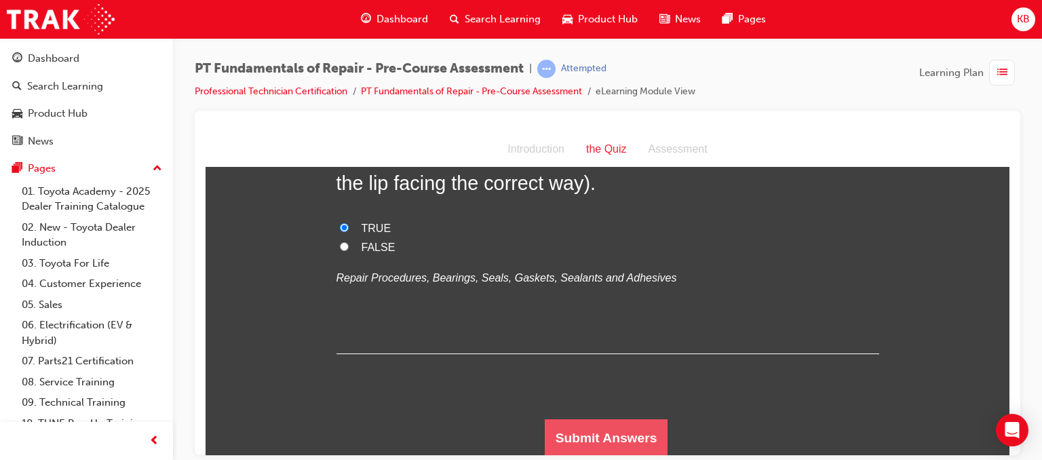
click at [616, 442] on button "Submit Answers" at bounding box center [606, 438] width 123 height 38
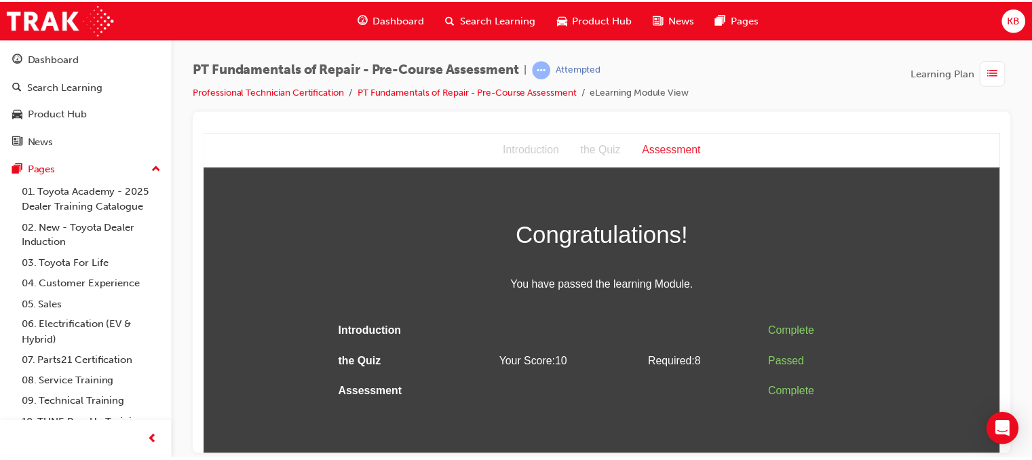
scroll to position [0, 0]
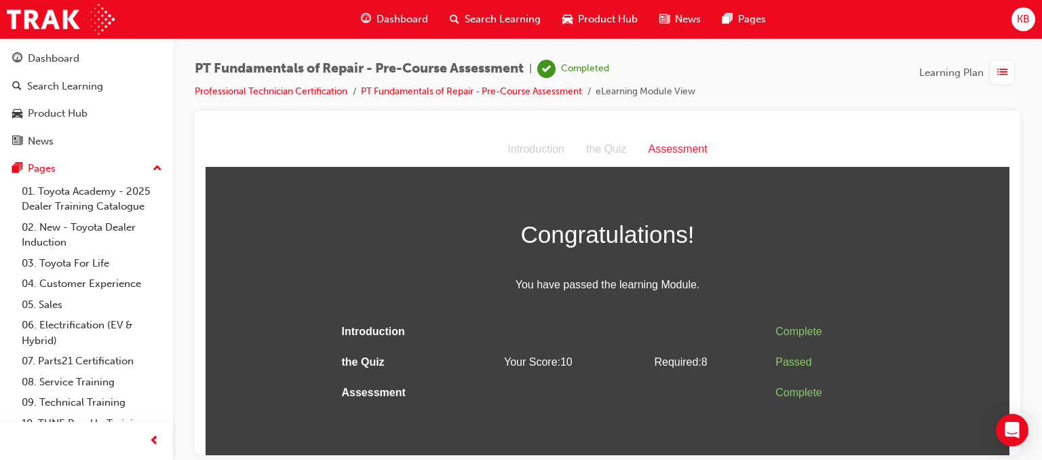
click at [999, 69] on span "list-icon" at bounding box center [1002, 72] width 10 height 17
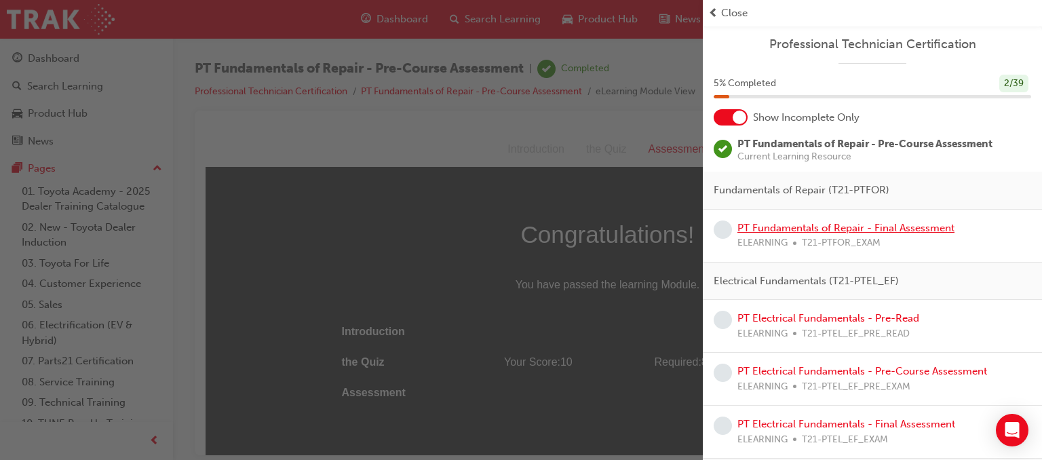
click at [916, 223] on link "PT Fundamentals of Repair - Final Assessment" at bounding box center [846, 228] width 217 height 12
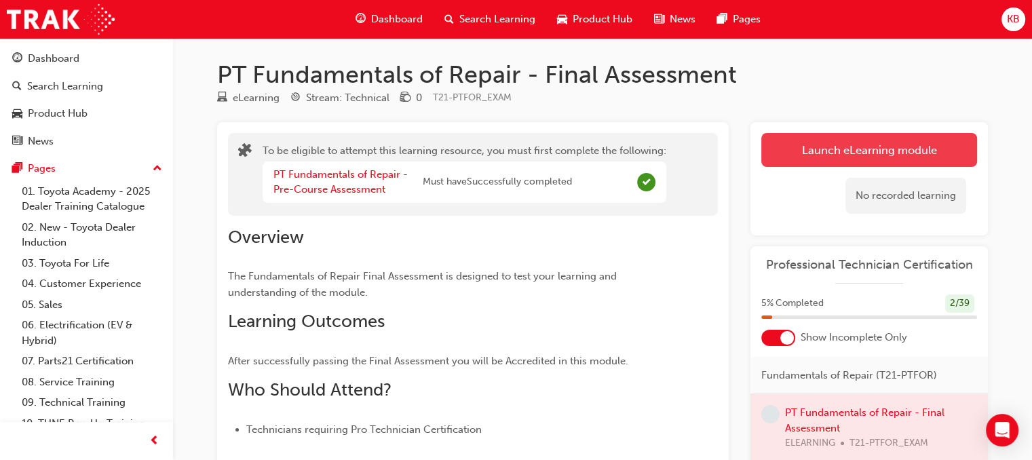
click at [838, 149] on button "Launch eLearning module" at bounding box center [869, 150] width 216 height 34
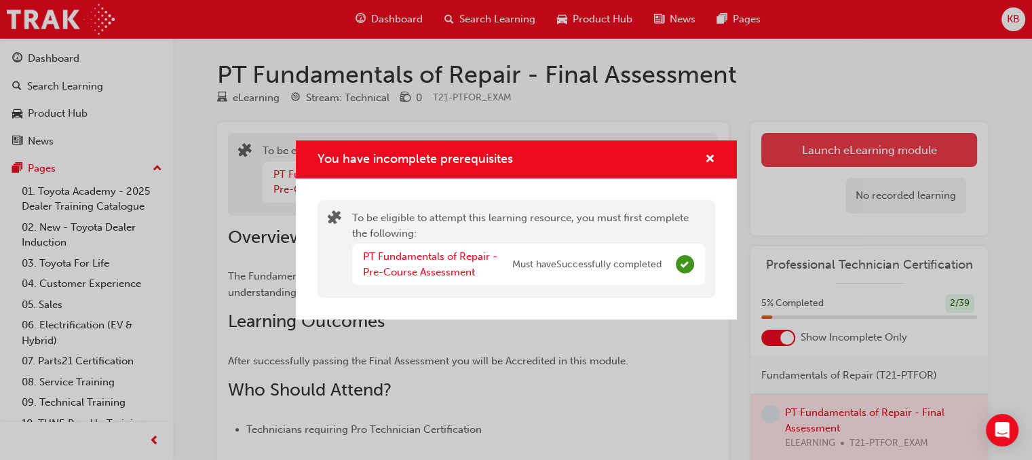
click at [838, 149] on div "You have incomplete prerequisites To be eligible to attempt this learning resou…" at bounding box center [516, 230] width 1032 height 460
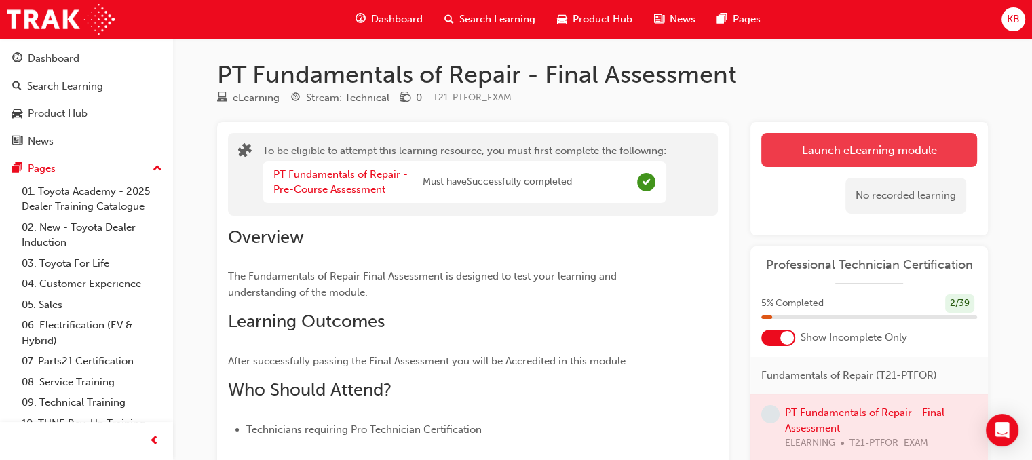
click at [838, 149] on button "Launch eLearning module" at bounding box center [869, 150] width 216 height 34
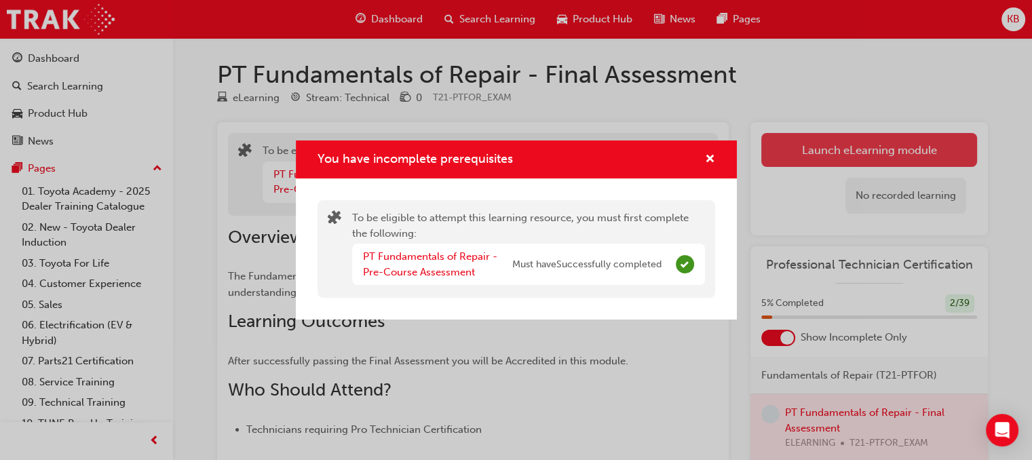
click at [838, 149] on div "You have incomplete prerequisites To be eligible to attempt this learning resou…" at bounding box center [516, 230] width 1032 height 460
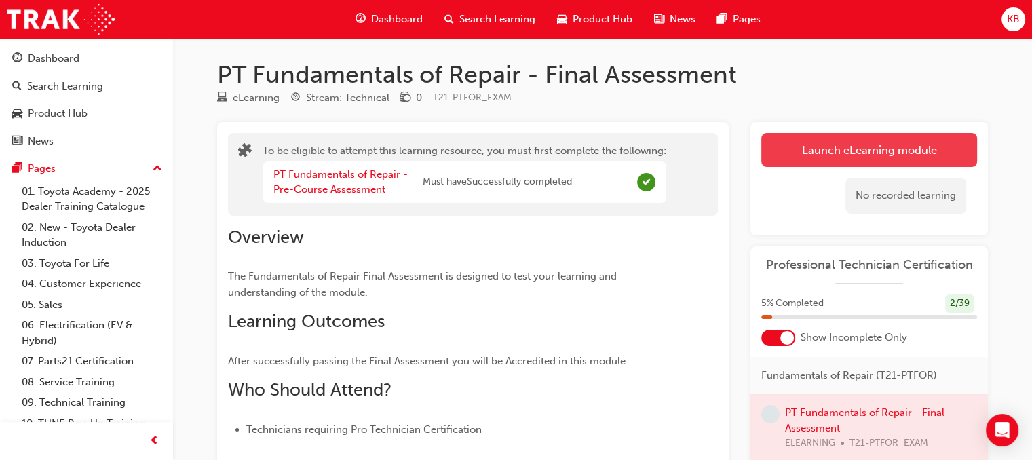
click at [838, 149] on button "Launch eLearning module" at bounding box center [869, 150] width 216 height 34
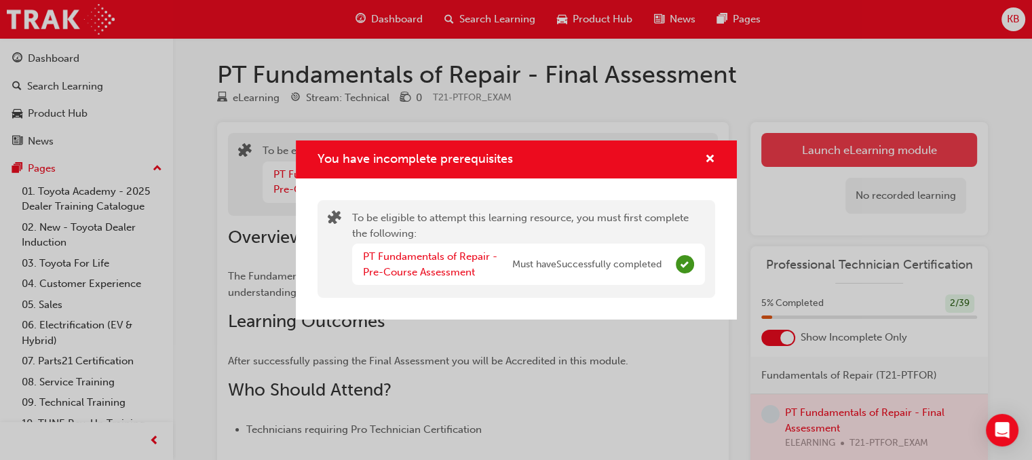
click at [838, 149] on div "You have incomplete prerequisites To be eligible to attempt this learning resou…" at bounding box center [516, 230] width 1032 height 460
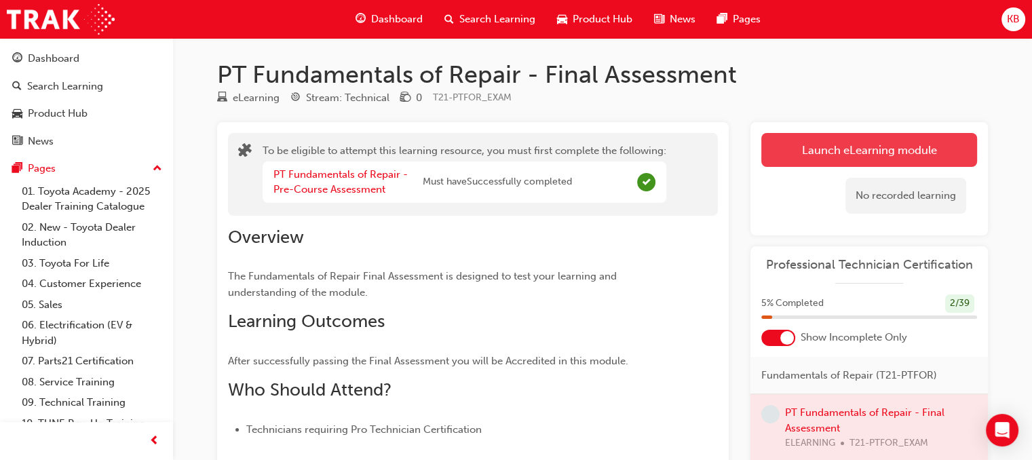
click at [818, 160] on button "Launch eLearning module" at bounding box center [869, 150] width 216 height 34
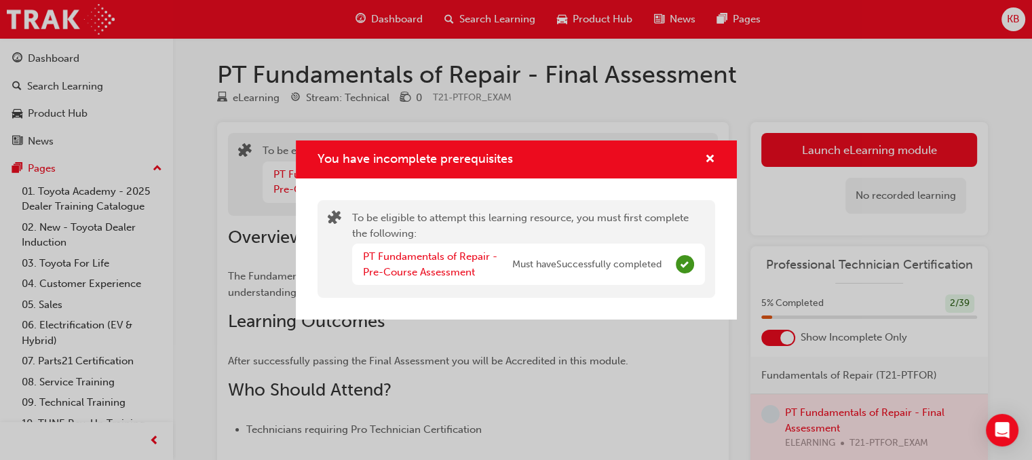
click at [818, 161] on div "You have incomplete prerequisites To be eligible to attempt this learning resou…" at bounding box center [516, 230] width 1032 height 460
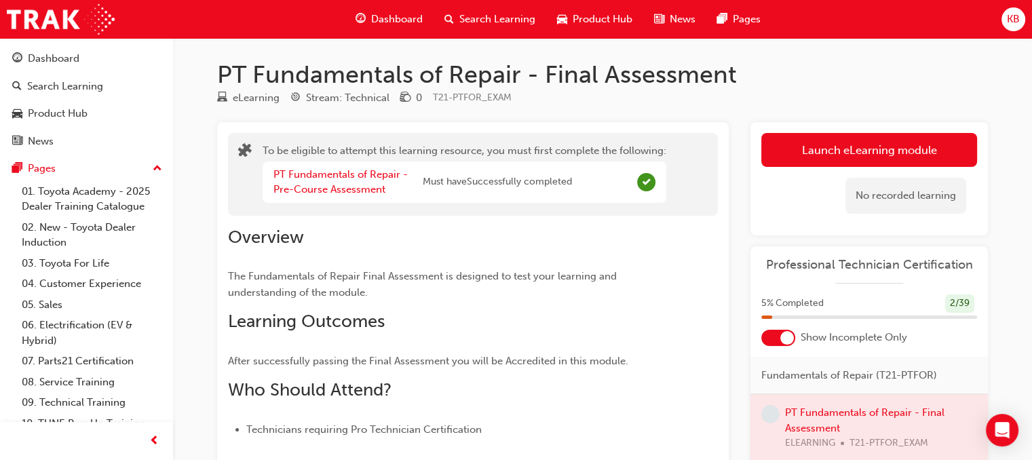
click at [818, 161] on button "Launch eLearning module" at bounding box center [869, 150] width 216 height 34
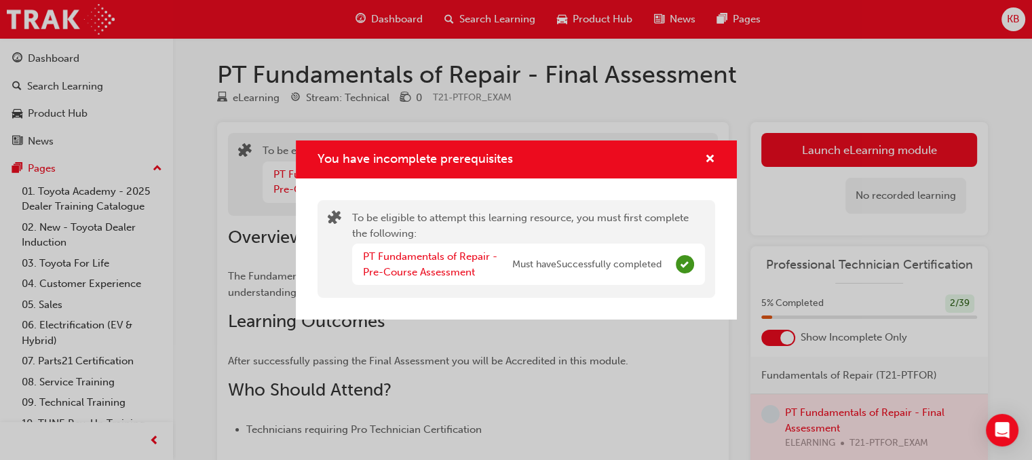
click at [818, 161] on div "You have incomplete prerequisites To be eligible to attempt this learning resou…" at bounding box center [516, 230] width 1032 height 460
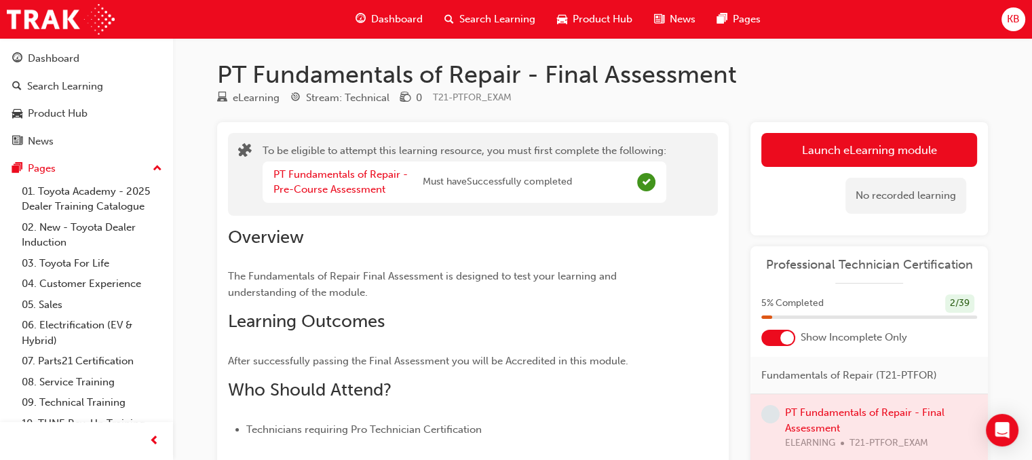
click at [818, 161] on button "Launch eLearning module" at bounding box center [869, 150] width 216 height 34
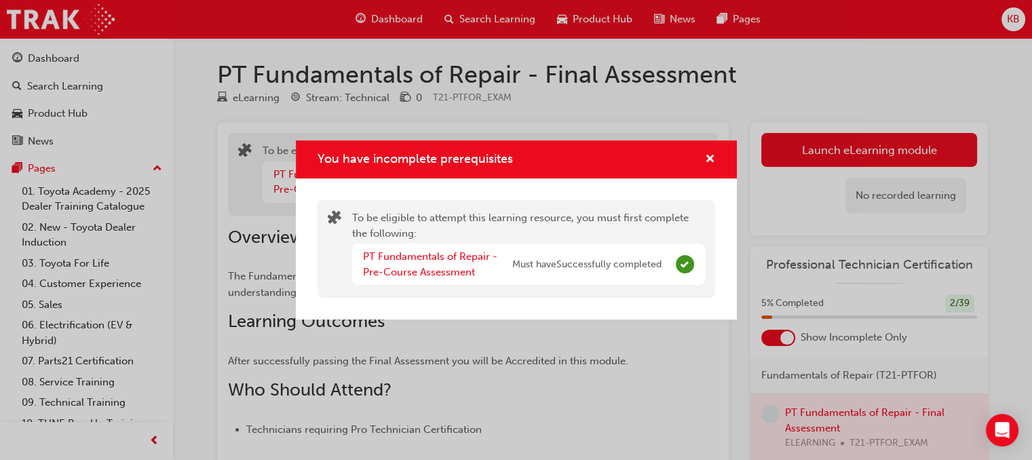
click at [786, 160] on div "You have incomplete prerequisites To be eligible to attempt this learning resou…" at bounding box center [516, 230] width 1032 height 460
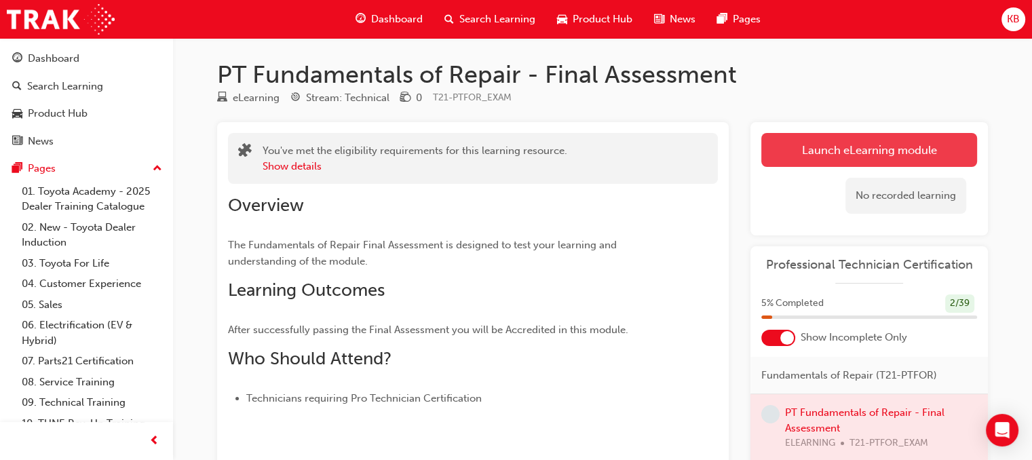
click at [828, 149] on link "Launch eLearning module" at bounding box center [869, 150] width 216 height 34
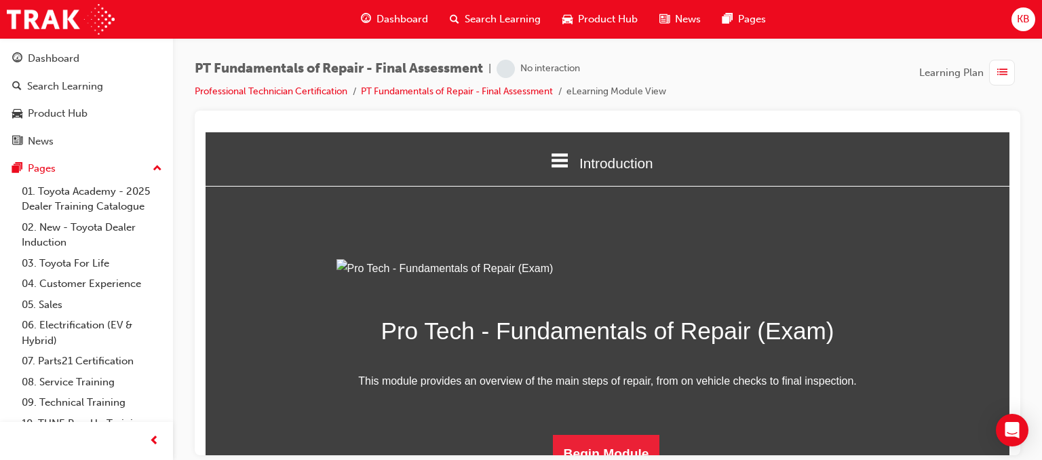
scroll to position [167, 0]
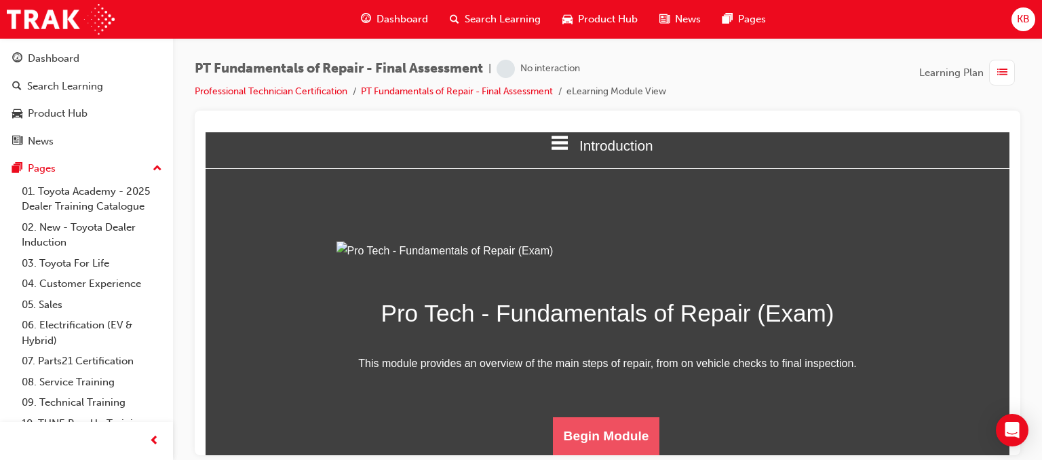
click at [584, 436] on button "Begin Module" at bounding box center [606, 436] width 107 height 38
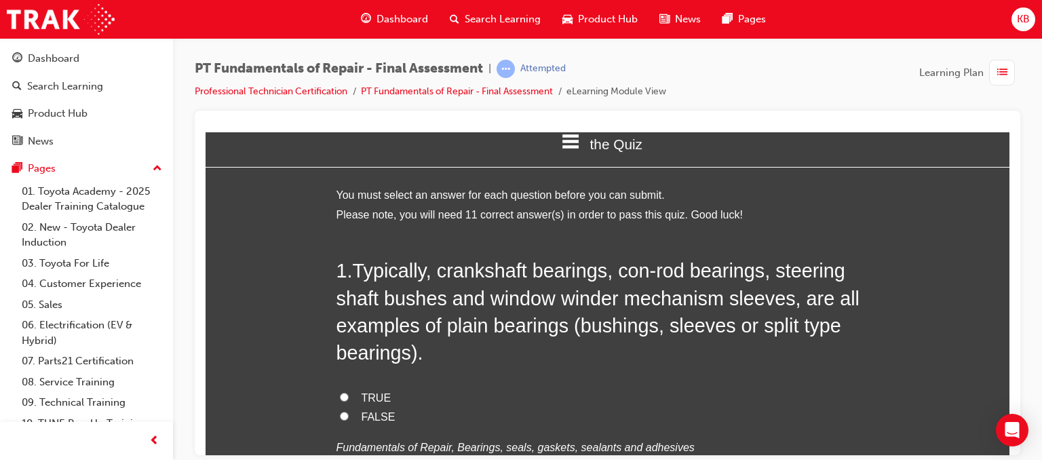
scroll to position [75, 0]
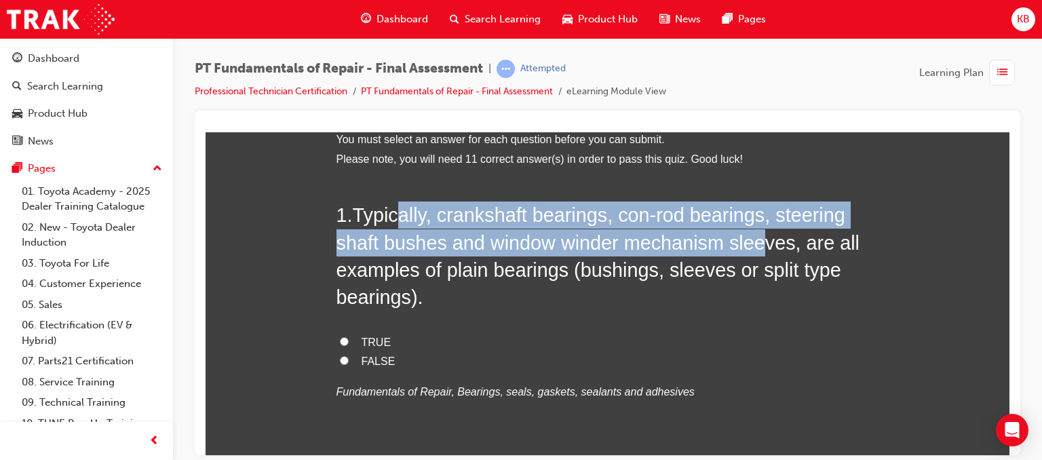
drag, startPoint x: 403, startPoint y: 212, endPoint x: 749, endPoint y: 227, distance: 346.4
click at [749, 227] on h2 "1 . Typically, crankshaft bearings, con-rod bearings, steering shaft bushes and…" at bounding box center [608, 255] width 543 height 109
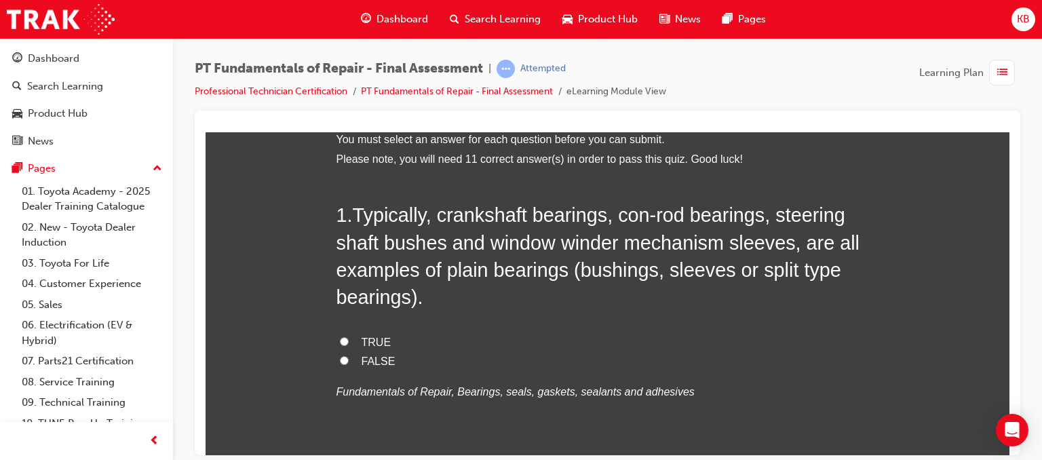
click at [456, 252] on span "Typically, crankshaft bearings, con-rod bearings, steering shaft bushes and win…" at bounding box center [599, 256] width 524 height 104
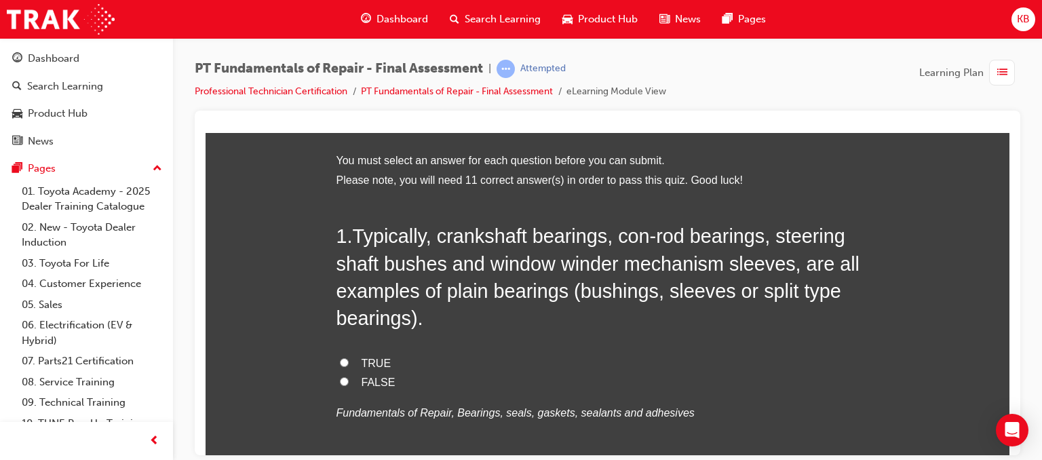
scroll to position [52, 0]
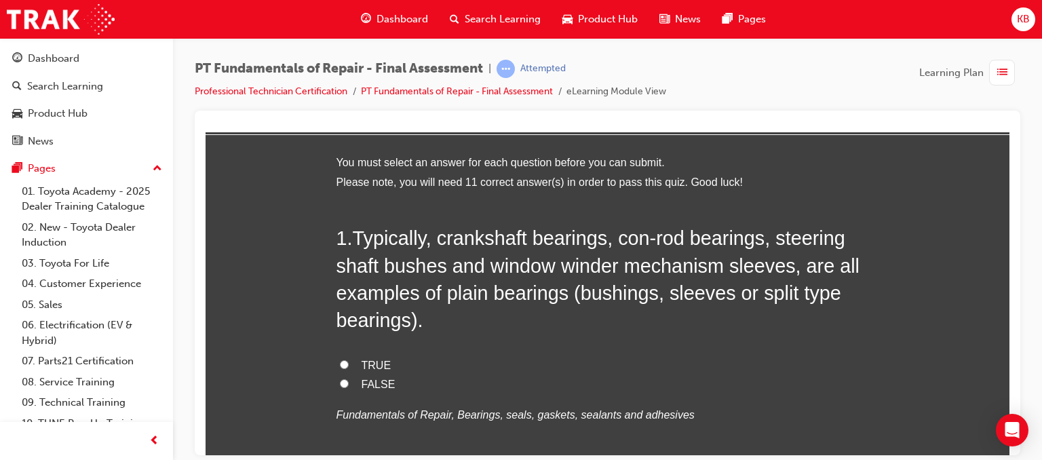
click at [340, 363] on input "TRUE" at bounding box center [344, 364] width 9 height 9
radio input "true"
click at [340, 379] on input "FALSE" at bounding box center [344, 383] width 9 height 9
radio input "true"
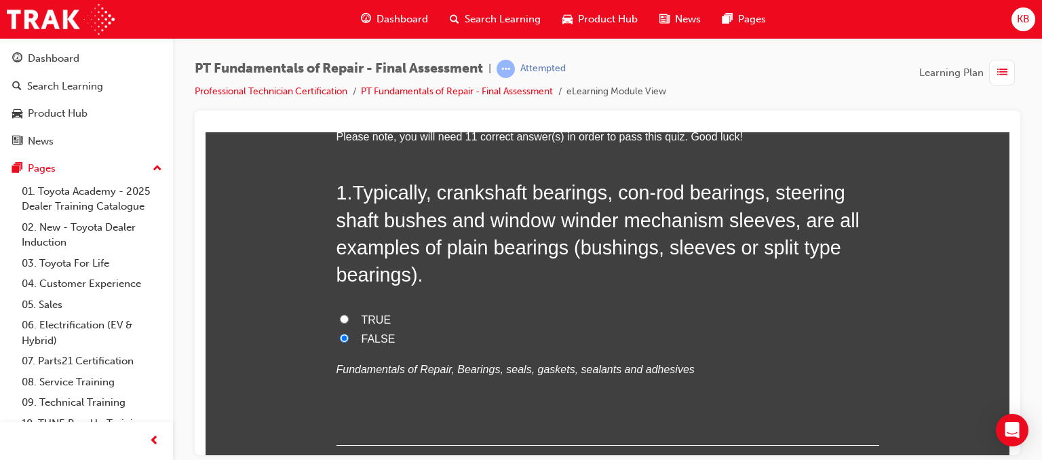
scroll to position [96, 0]
click at [351, 322] on label "TRUE" at bounding box center [608, 321] width 543 height 20
click at [349, 322] on input "TRUE" at bounding box center [344, 319] width 9 height 9
radio input "true"
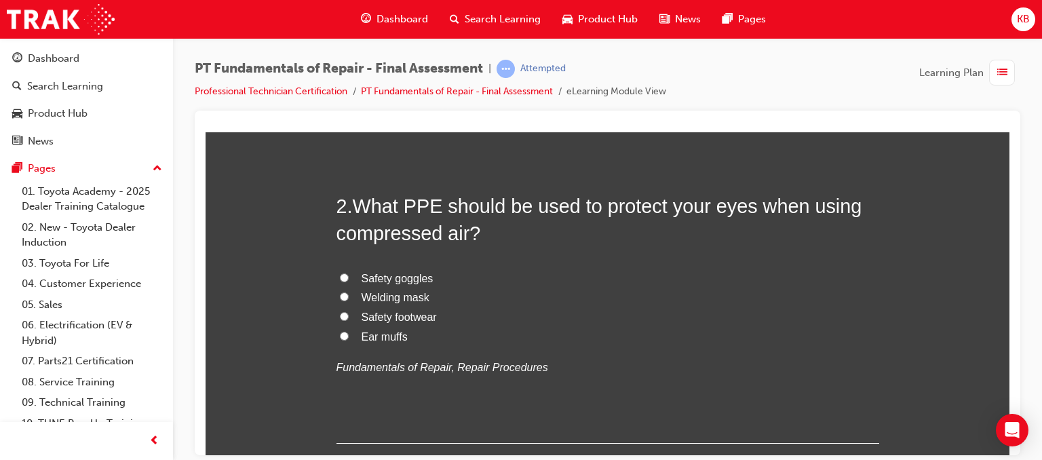
scroll to position [417, 0]
click at [387, 272] on span "Safety goggles" at bounding box center [398, 277] width 72 height 12
click at [349, 272] on input "Safety goggles" at bounding box center [344, 275] width 9 height 9
radio input "true"
click at [340, 330] on input "Ear muffs" at bounding box center [344, 334] width 9 height 9
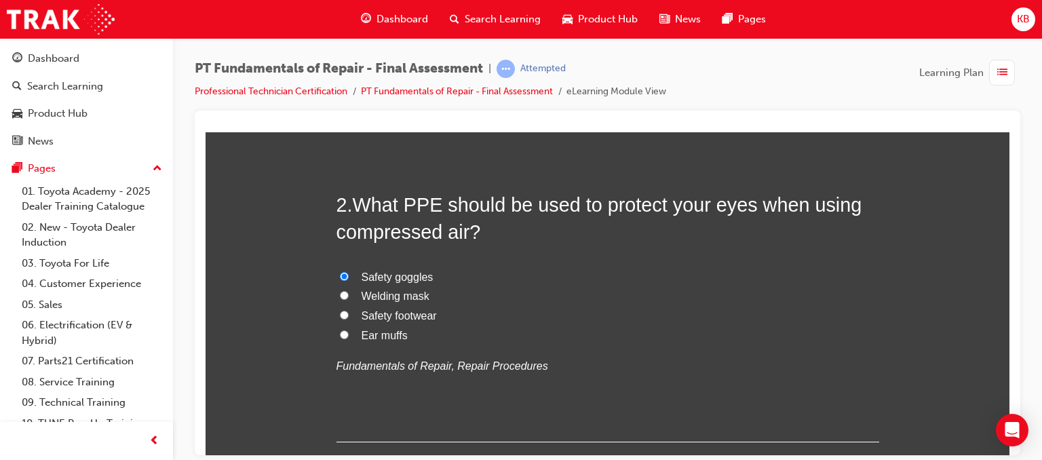
radio input "true"
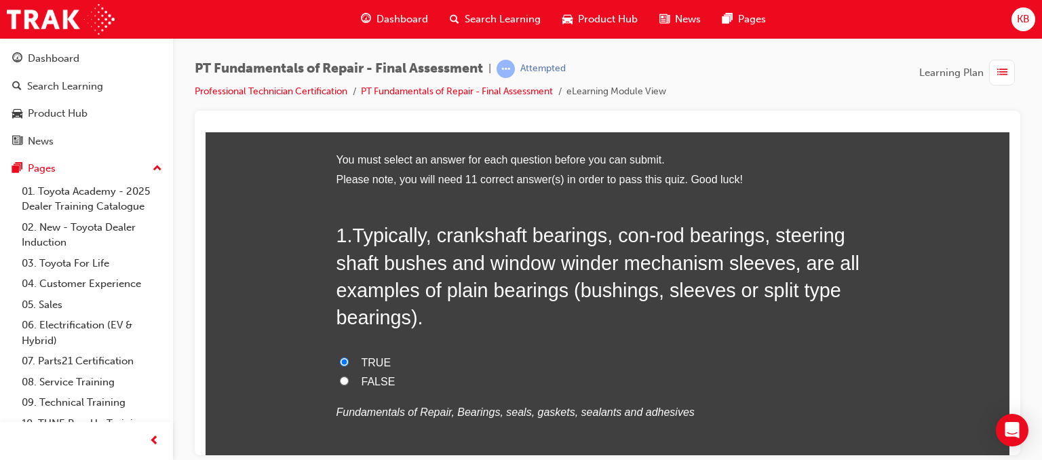
scroll to position [54, 0]
click at [1003, 66] on span "list-icon" at bounding box center [1002, 72] width 10 height 17
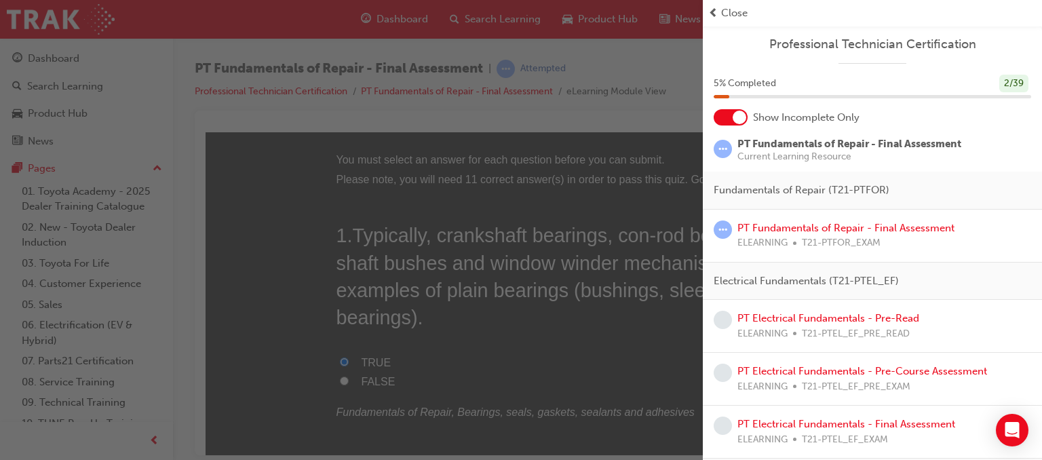
click at [638, 126] on div "button" at bounding box center [351, 230] width 703 height 460
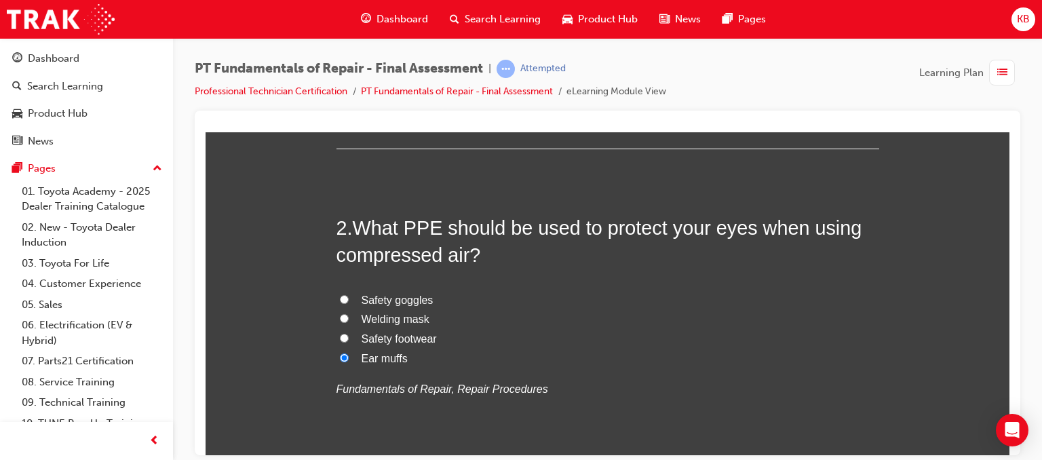
scroll to position [393, 0]
click at [363, 301] on span "Safety goggles" at bounding box center [398, 300] width 72 height 12
click at [349, 301] on input "Safety goggles" at bounding box center [344, 299] width 9 height 9
radio input "true"
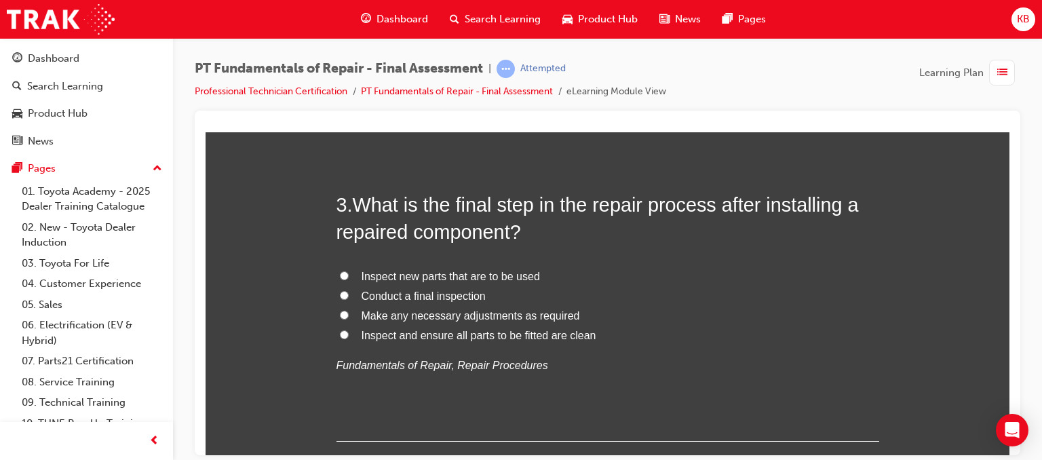
scroll to position [733, 0]
click at [383, 278] on span "Inspect new parts that are to be used" at bounding box center [451, 276] width 178 height 12
click at [349, 278] on input "Inspect new parts that are to be used" at bounding box center [344, 275] width 9 height 9
radio input "true"
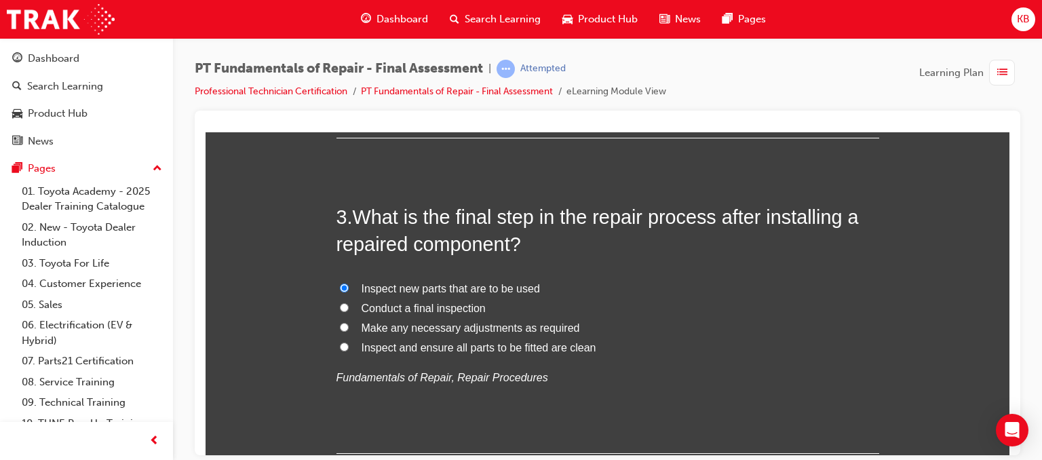
scroll to position [721, 0]
click at [380, 305] on span "Conduct a final inspection" at bounding box center [424, 307] width 124 height 12
click at [349, 305] on input "Conduct a final inspection" at bounding box center [344, 306] width 9 height 9
radio input "true"
click at [388, 334] on label "Make any necessary adjustments as required" at bounding box center [608, 328] width 543 height 20
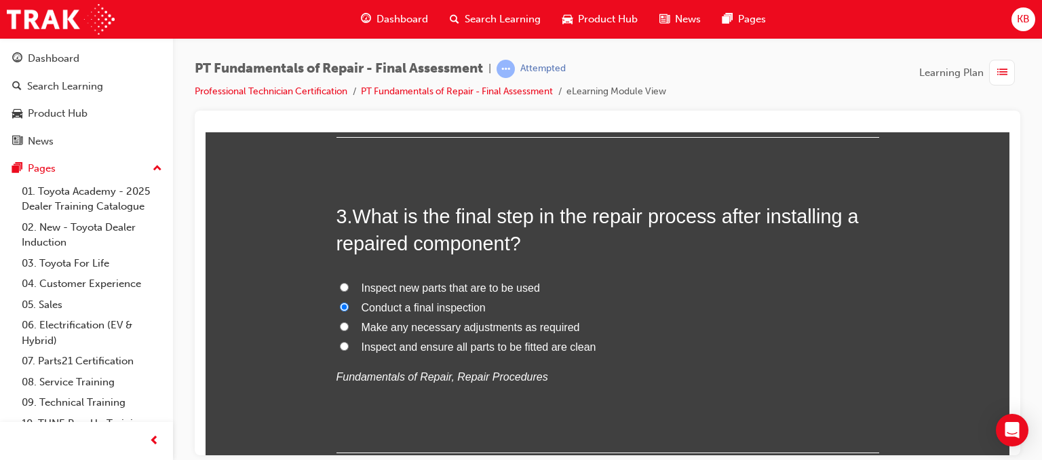
click at [349, 330] on input "Make any necessary adjustments as required" at bounding box center [344, 326] width 9 height 9
radio input "true"
click at [404, 349] on span "Inspect and ensure all parts to be fitted are clean" at bounding box center [479, 347] width 235 height 12
click at [349, 349] on input "Inspect and ensure all parts to be fitted are clean" at bounding box center [344, 345] width 9 height 9
radio input "true"
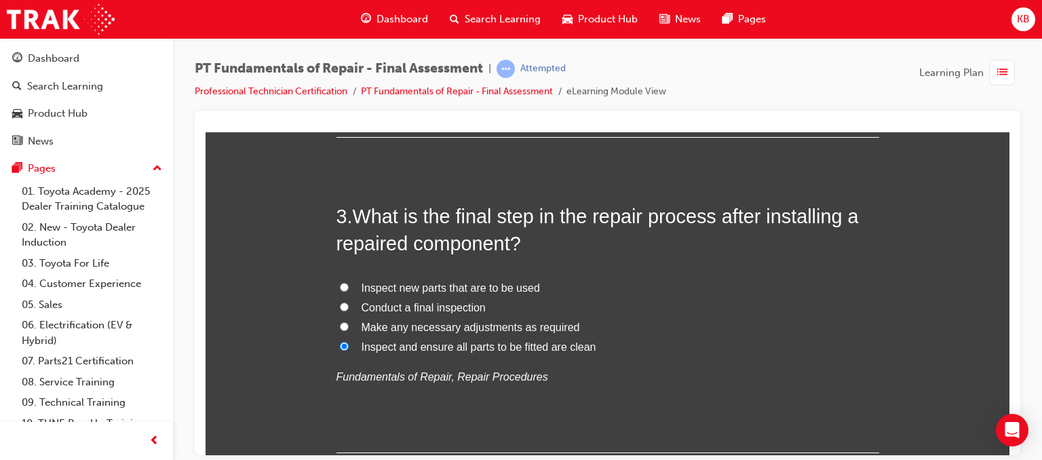
click at [444, 323] on span "Make any necessary adjustments as required" at bounding box center [471, 327] width 218 height 12
click at [349, 323] on input "Make any necessary adjustments as required" at bounding box center [344, 326] width 9 height 9
radio input "true"
click at [445, 282] on span "Inspect new parts that are to be used" at bounding box center [451, 288] width 178 height 12
click at [349, 282] on input "Inspect new parts that are to be used" at bounding box center [344, 286] width 9 height 9
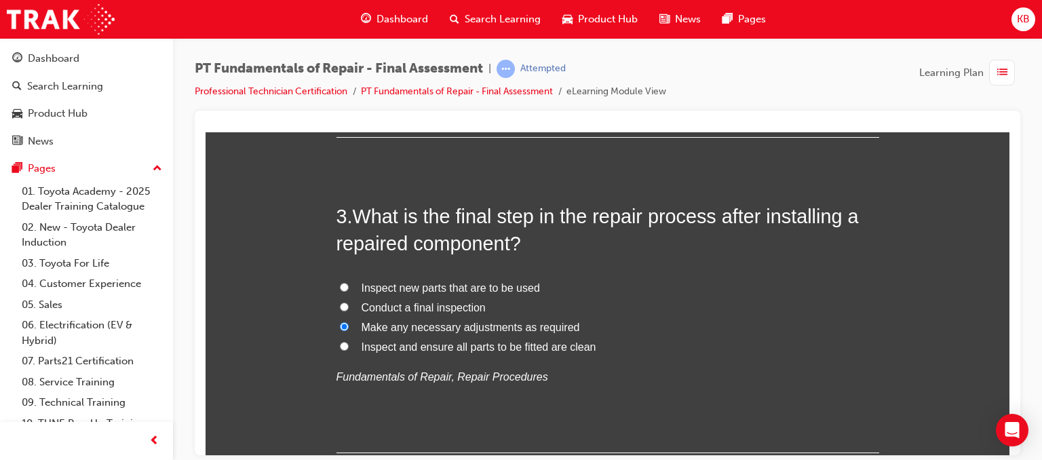
radio input "true"
click at [446, 308] on span "Conduct a final inspection" at bounding box center [424, 307] width 124 height 12
click at [349, 308] on input "Conduct a final inspection" at bounding box center [344, 306] width 9 height 9
radio input "true"
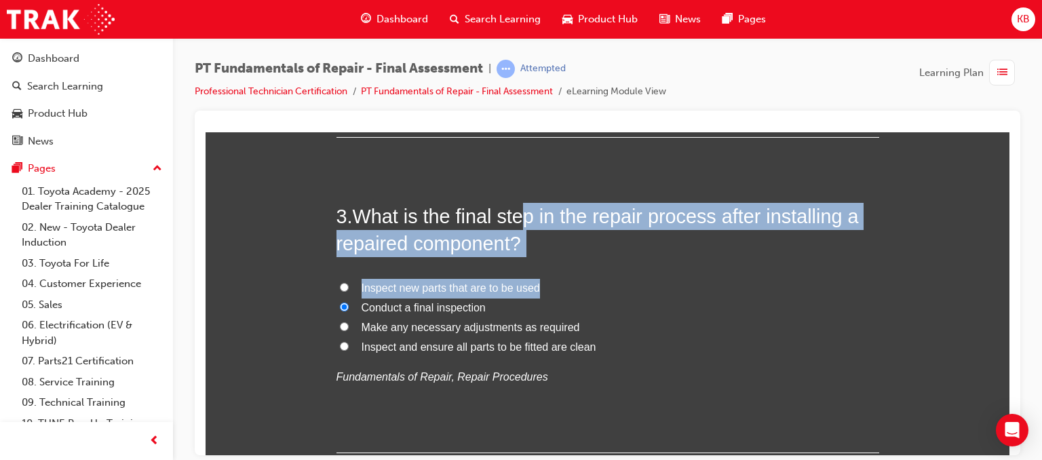
drag, startPoint x: 516, startPoint y: 211, endPoint x: 624, endPoint y: 262, distance: 119.9
click at [624, 262] on div "3 . What is the final step in the repair process after installing a repaired co…" at bounding box center [608, 327] width 543 height 251
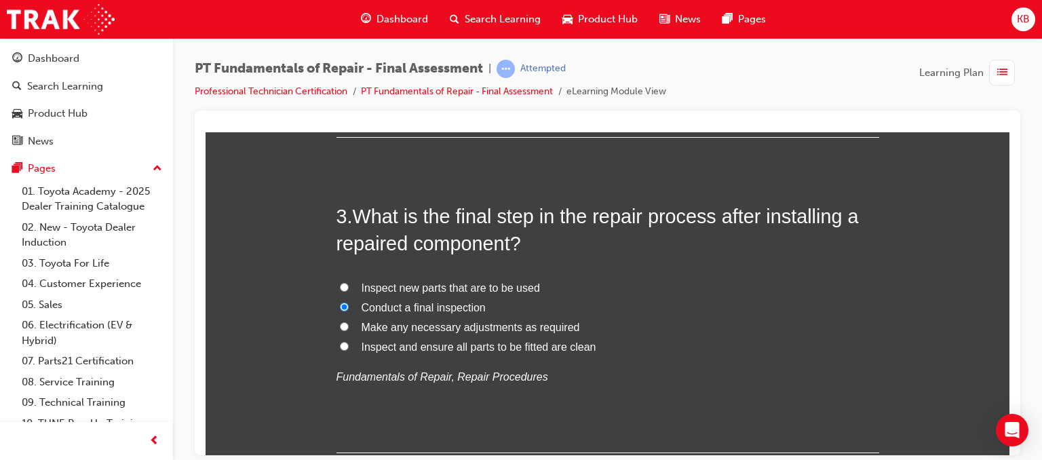
click at [524, 326] on span "Make any necessary adjustments as required" at bounding box center [471, 327] width 218 height 12
click at [349, 326] on input "Make any necessary adjustments as required" at bounding box center [344, 326] width 9 height 9
radio input "true"
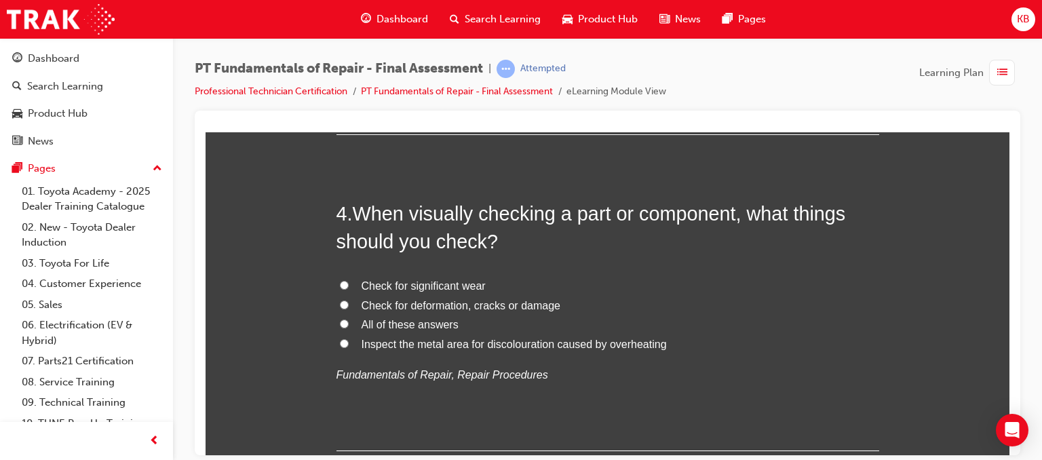
scroll to position [1039, 0]
click at [421, 327] on span "All of these answers" at bounding box center [410, 325] width 97 height 12
click at [349, 327] on input "All of these answers" at bounding box center [344, 324] width 9 height 9
radio input "true"
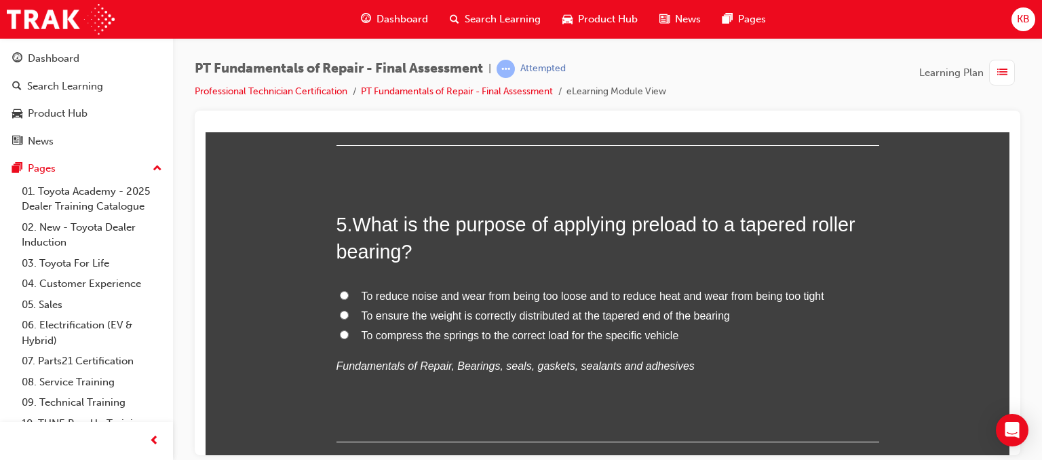
scroll to position [1343, 0]
click at [522, 295] on span "To reduce noise and wear from being too loose and to reduce heat and wear from …" at bounding box center [593, 297] width 463 height 12
click at [349, 295] on input "To reduce noise and wear from being too loose and to reduce heat and wear from …" at bounding box center [344, 296] width 9 height 9
radio input "true"
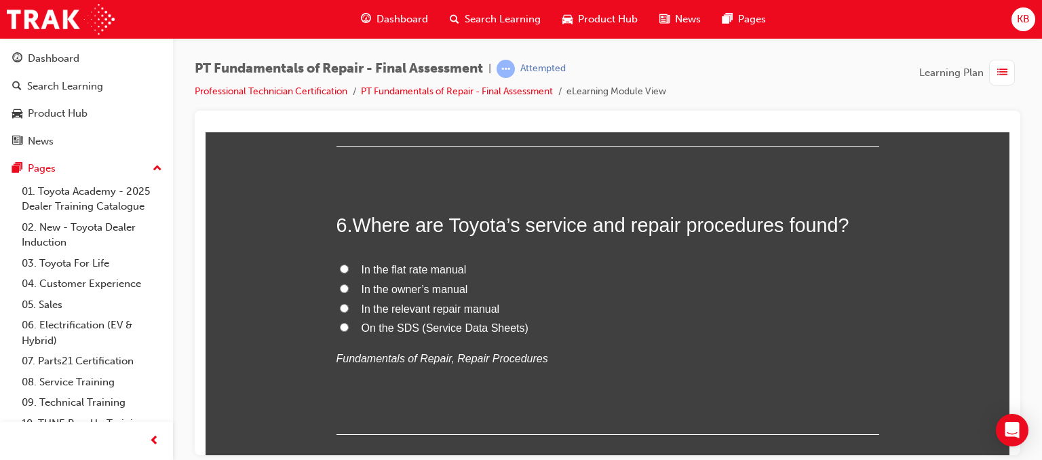
scroll to position [1639, 0]
click at [425, 311] on span "In the relevant repair manual" at bounding box center [431, 310] width 138 height 12
click at [349, 311] on input "In the relevant repair manual" at bounding box center [344, 309] width 9 height 9
radio input "true"
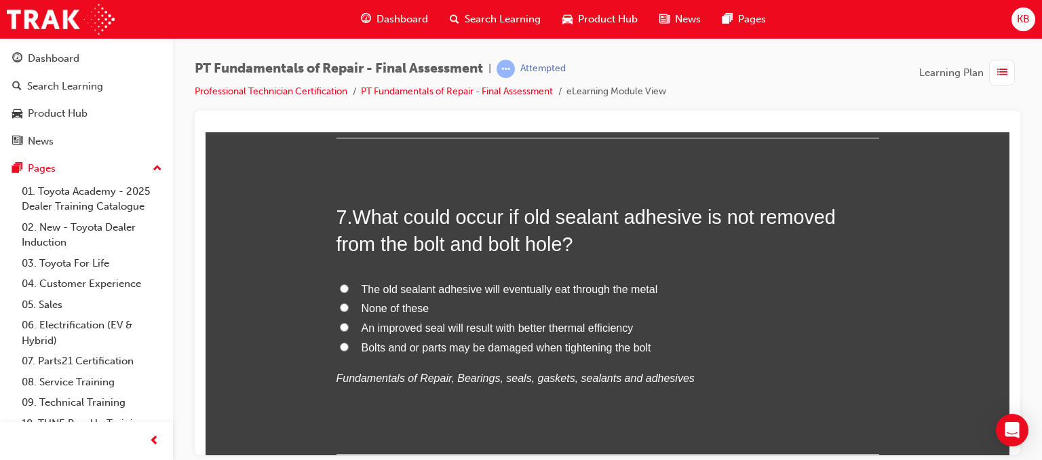
scroll to position [1938, 0]
drag, startPoint x: 518, startPoint y: 240, endPoint x: 451, endPoint y: 235, distance: 68.0
click at [451, 235] on span "What could occur if old sealant adhesive is not removed from the bolt and bolt …" at bounding box center [586, 229] width 499 height 49
click at [337, 214] on h2 "7 . What could occur if old sealant adhesive is not removed from the bolt and b…" at bounding box center [608, 229] width 543 height 55
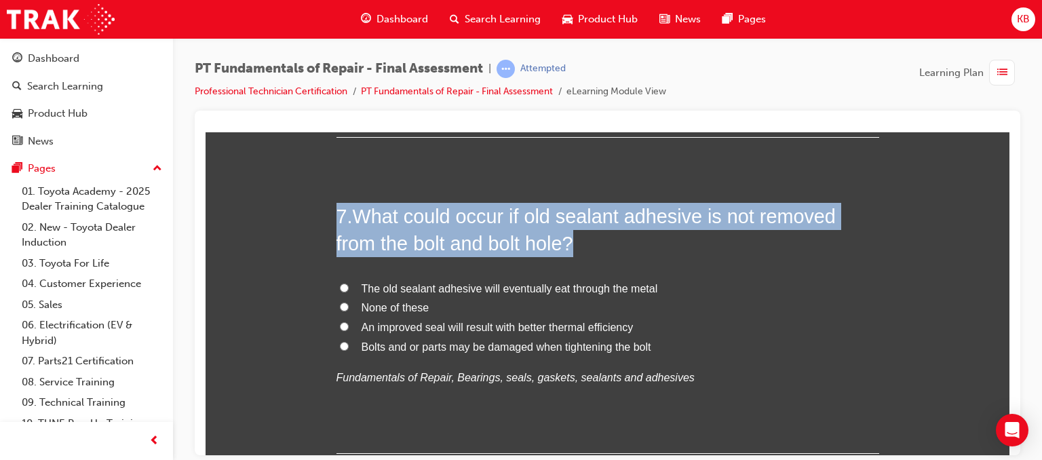
drag, startPoint x: 332, startPoint y: 214, endPoint x: 575, endPoint y: 249, distance: 245.4
click at [575, 249] on h2 "7 . What could occur if old sealant adhesive is not removed from the bolt and b…" at bounding box center [608, 229] width 543 height 55
drag, startPoint x: 358, startPoint y: 214, endPoint x: 491, endPoint y: 241, distance: 135.7
click at [491, 241] on span "What could occur if old sealant adhesive is not removed from the bolt and bolt …" at bounding box center [586, 229] width 499 height 49
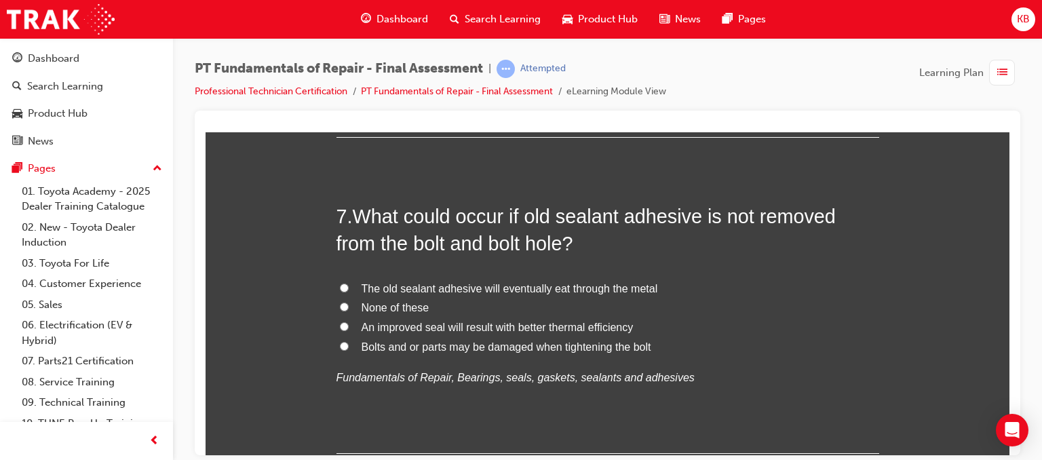
click at [599, 229] on h2 "7 . What could occur if old sealant adhesive is not removed from the bolt and b…" at bounding box center [608, 229] width 543 height 55
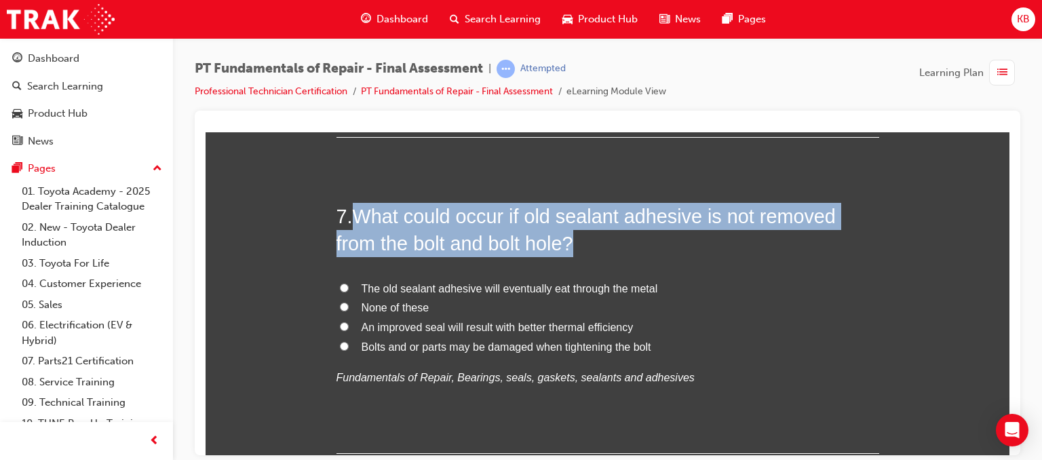
drag, startPoint x: 351, startPoint y: 216, endPoint x: 529, endPoint y: 254, distance: 182.4
click at [529, 254] on h2 "7 . What could occur if old sealant adhesive is not removed from the bolt and b…" at bounding box center [608, 229] width 543 height 55
copy span "What could occur if old sealant adhesive is not removed from the bolt and bolt …"
click at [340, 305] on input "None of these" at bounding box center [344, 306] width 9 height 9
radio input "true"
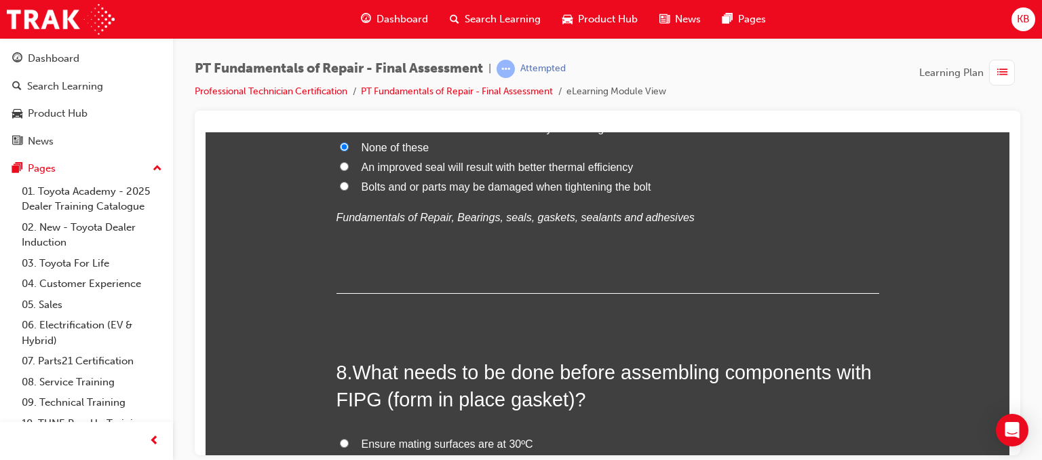
scroll to position [2152, 0]
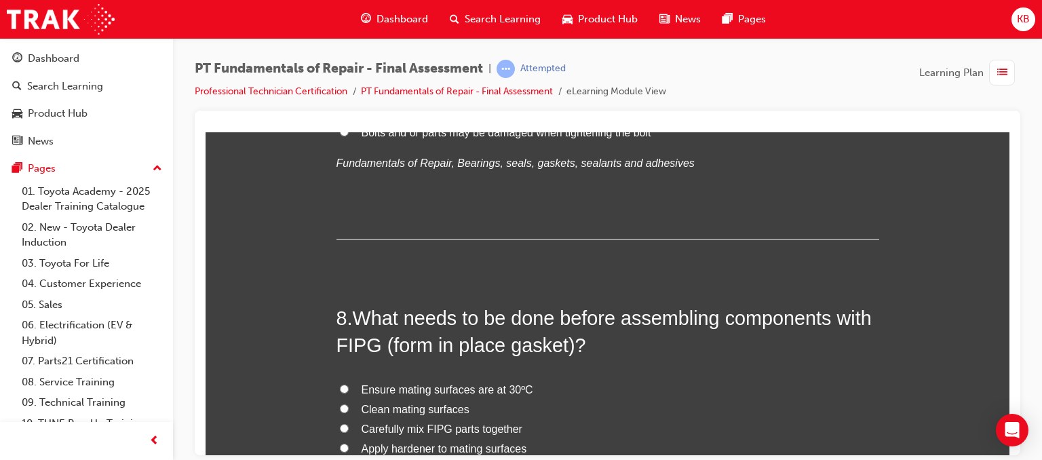
click at [337, 305] on h2 "8 . What needs to be done before assembling components with FIPG (form in place…" at bounding box center [608, 331] width 543 height 55
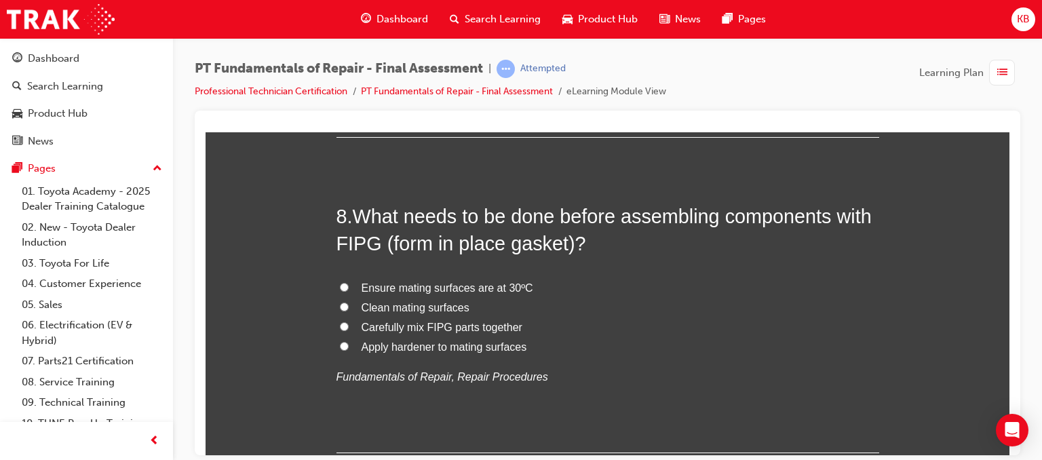
scroll to position [2255, 0]
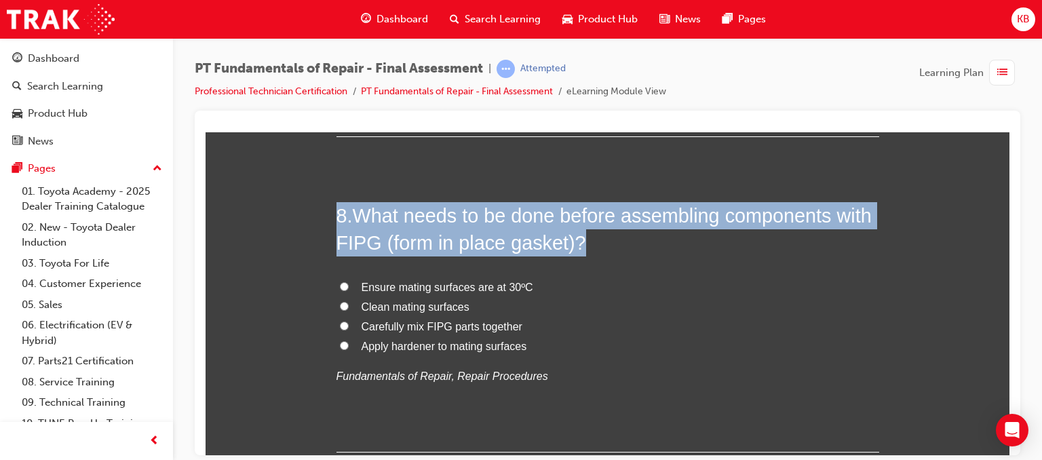
drag, startPoint x: 573, startPoint y: 235, endPoint x: 322, endPoint y: 223, distance: 250.6
click at [322, 223] on div "You must select an answer for each question before you can submit. Please note,…" at bounding box center [608, 167] width 804 height 4435
click at [346, 218] on h2 "8 . What needs to be done before assembling components with FIPG (form in place…" at bounding box center [608, 229] width 543 height 55
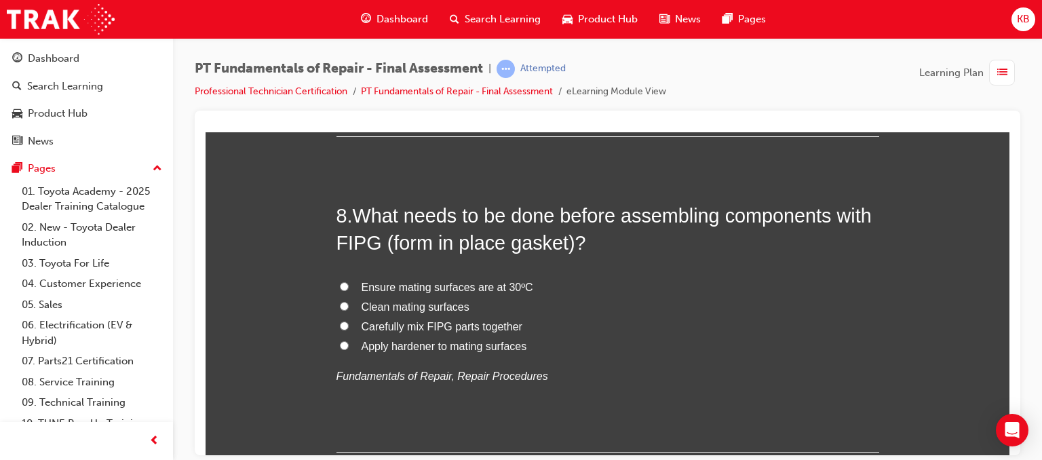
click at [346, 218] on h2 "8 . What needs to be done before assembling components with FIPG (form in place…" at bounding box center [608, 229] width 543 height 55
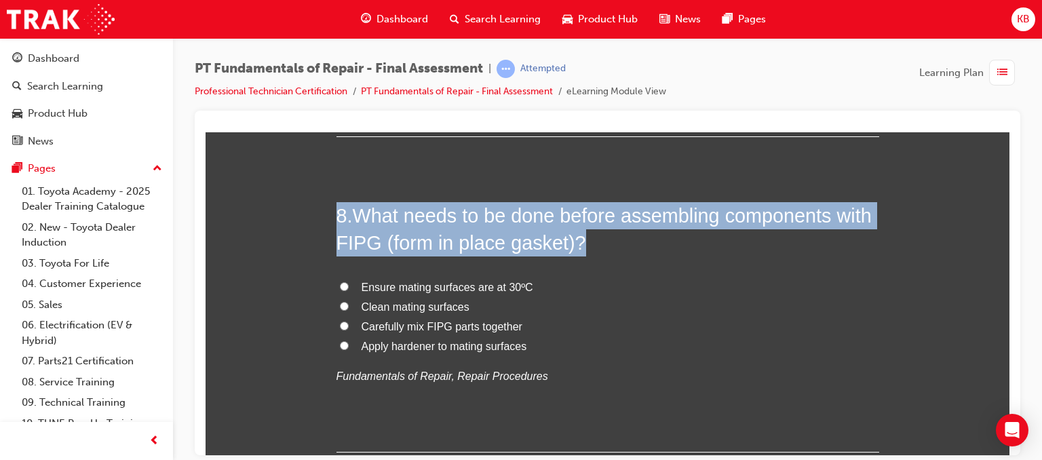
click at [346, 218] on h2 "8 . What needs to be done before assembling components with FIPG (form in place…" at bounding box center [608, 229] width 543 height 55
click at [420, 252] on h2 "8 . What needs to be done before assembling components with FIPG (form in place…" at bounding box center [608, 229] width 543 height 55
drag, startPoint x: 350, startPoint y: 215, endPoint x: 616, endPoint y: 240, distance: 267.2
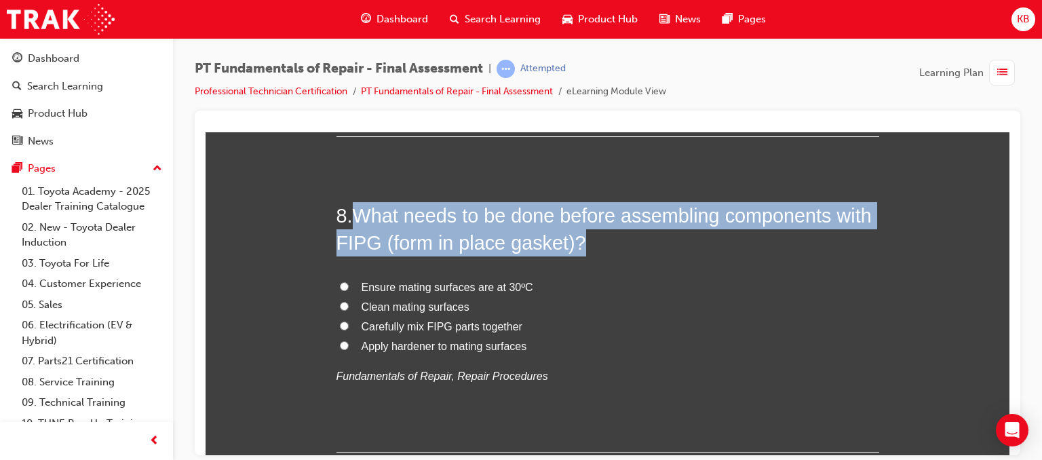
click at [616, 240] on h2 "8 . What needs to be done before assembling components with FIPG (form in place…" at bounding box center [608, 229] width 543 height 55
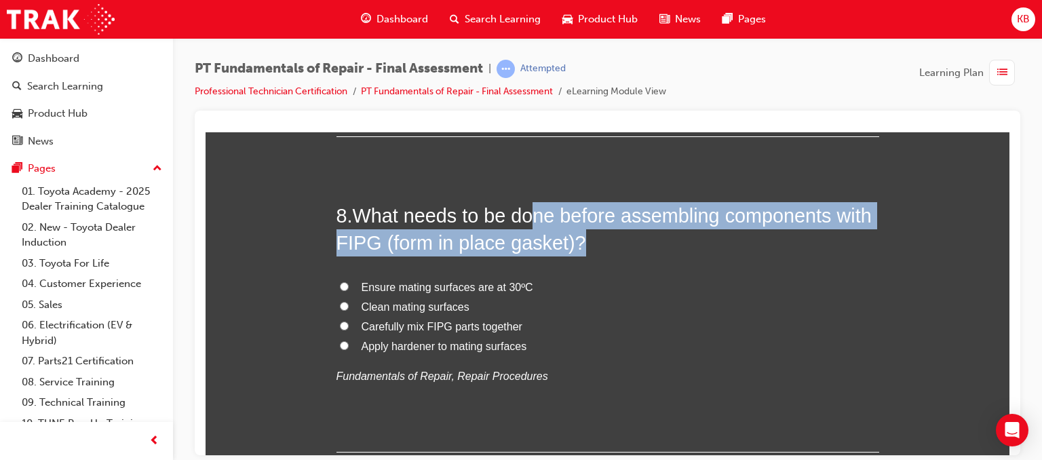
drag, startPoint x: 616, startPoint y: 240, endPoint x: 522, endPoint y: 221, distance: 95.7
click at [522, 221] on h2 "8 . What needs to be done before assembling components with FIPG (form in place…" at bounding box center [608, 229] width 543 height 55
click at [567, 242] on span "What needs to be done before assembling components with FIPG (form in place gas…" at bounding box center [604, 228] width 535 height 49
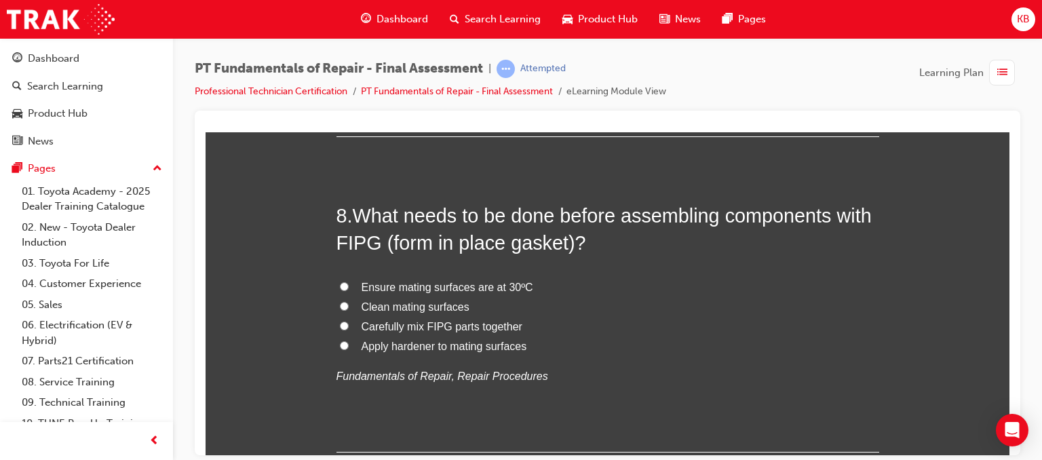
drag, startPoint x: 572, startPoint y: 241, endPoint x: 619, endPoint y: 252, distance: 48.1
click at [619, 252] on h2 "8 . What needs to be done before assembling components with FIPG (form in place…" at bounding box center [608, 229] width 543 height 55
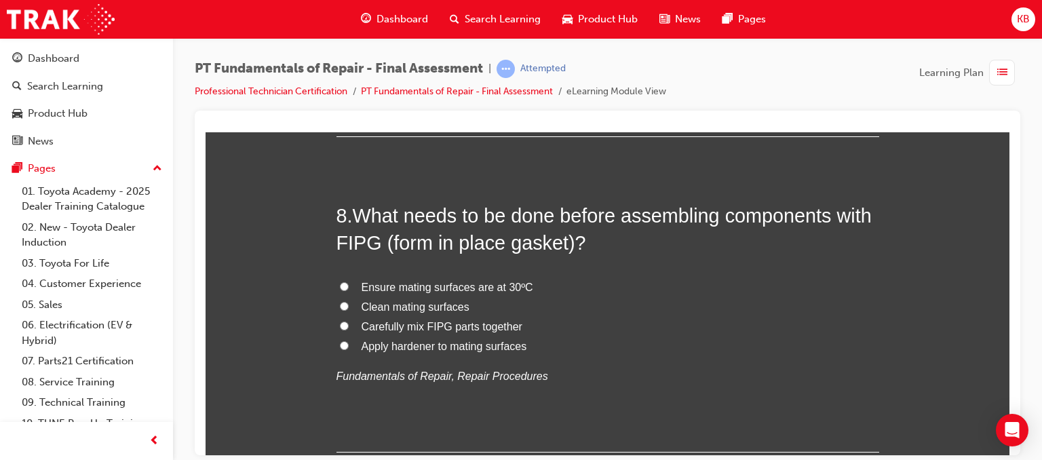
click at [619, 252] on h2 "8 . What needs to be done before assembling components with FIPG (form in place…" at bounding box center [608, 229] width 543 height 55
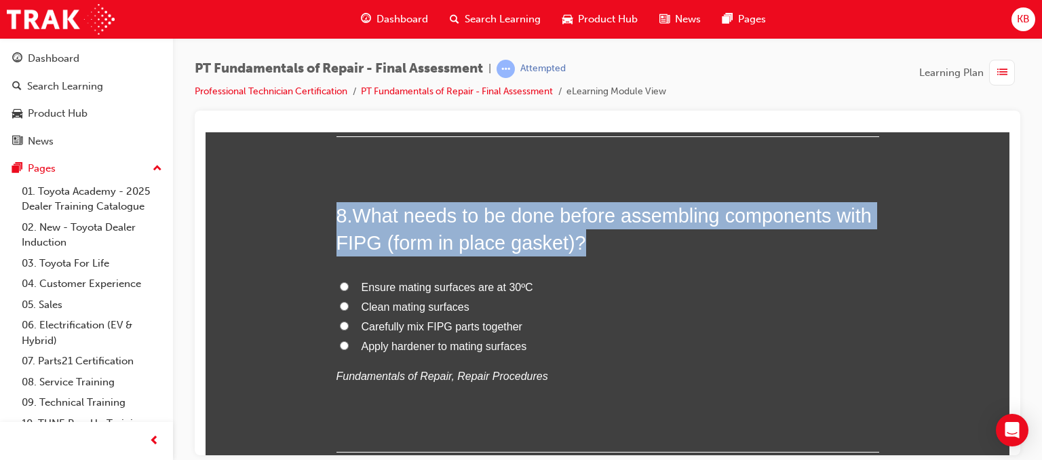
click at [619, 252] on h2 "8 . What needs to be done before assembling components with FIPG (form in place…" at bounding box center [608, 229] width 543 height 55
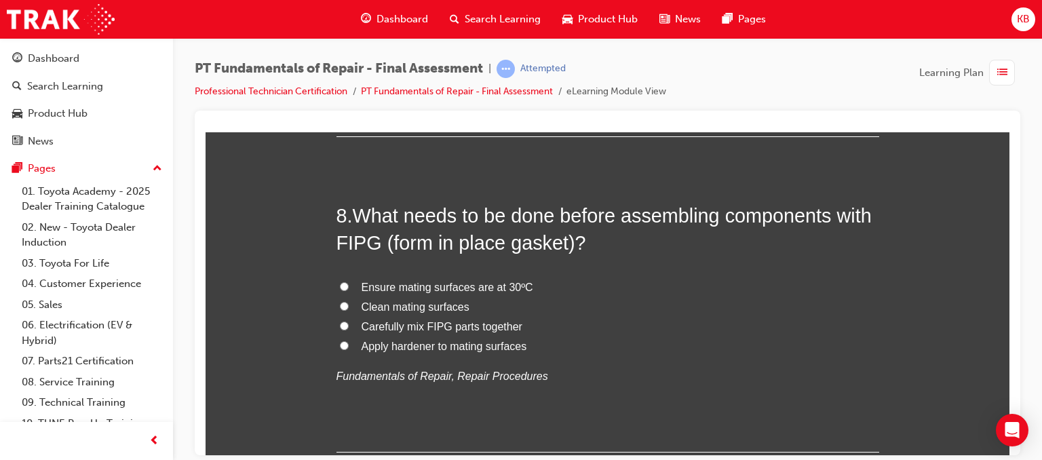
click at [396, 309] on span "Clean mating surfaces" at bounding box center [416, 307] width 108 height 12
click at [349, 309] on input "Clean mating surfaces" at bounding box center [344, 305] width 9 height 9
radio input "true"
click at [522, 284] on span "Ensure mating surfaces are at 30ºC" at bounding box center [448, 287] width 172 height 12
click at [349, 284] on input "Ensure mating surfaces are at 30ºC" at bounding box center [344, 286] width 9 height 9
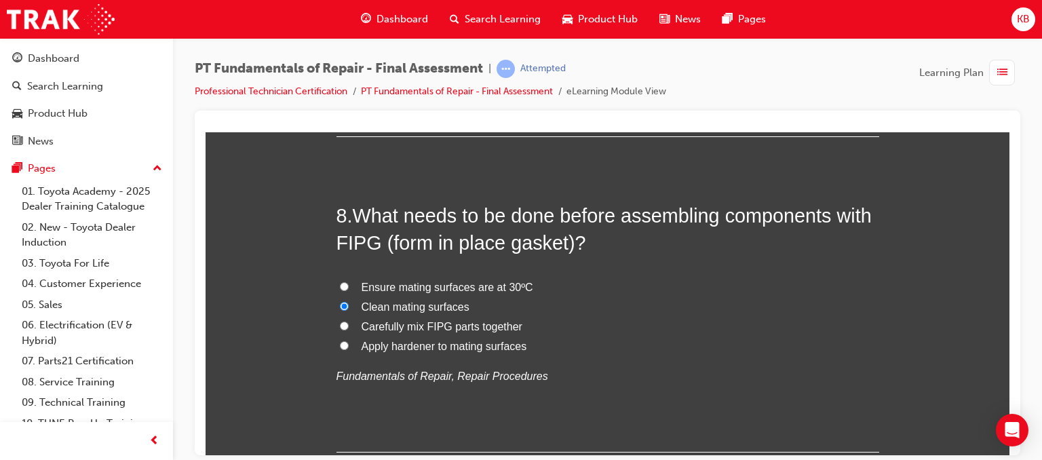
radio input "true"
click at [442, 302] on span "Clean mating surfaces" at bounding box center [416, 307] width 108 height 12
click at [349, 302] on input "Clean mating surfaces" at bounding box center [344, 305] width 9 height 9
radio input "true"
click at [419, 347] on span "Apply hardener to mating surfaces" at bounding box center [445, 346] width 166 height 12
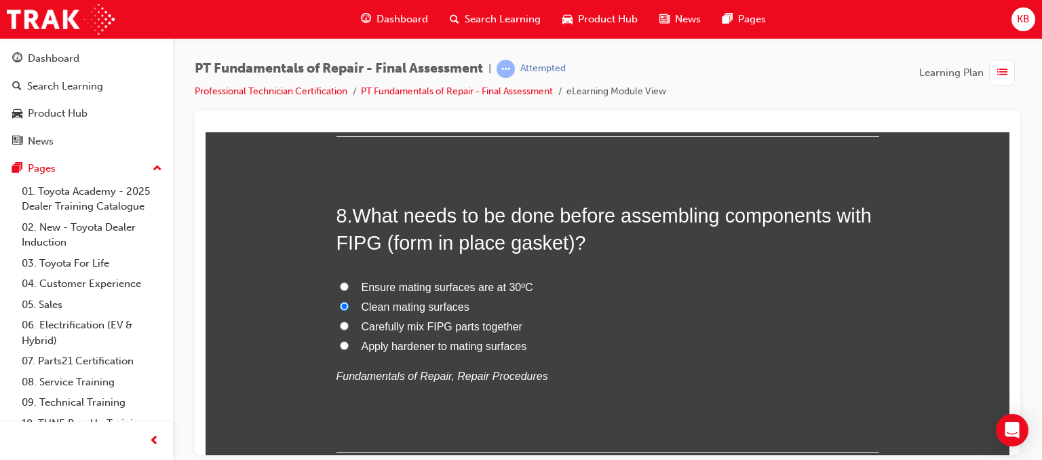
click at [349, 347] on input "Apply hardener to mating surfaces" at bounding box center [344, 345] width 9 height 9
radio input "true"
click at [489, 241] on span "What needs to be done before assembling components with FIPG (form in place gas…" at bounding box center [604, 228] width 535 height 49
click at [432, 306] on span "Clean mating surfaces" at bounding box center [416, 307] width 108 height 12
click at [349, 306] on input "Clean mating surfaces" at bounding box center [344, 305] width 9 height 9
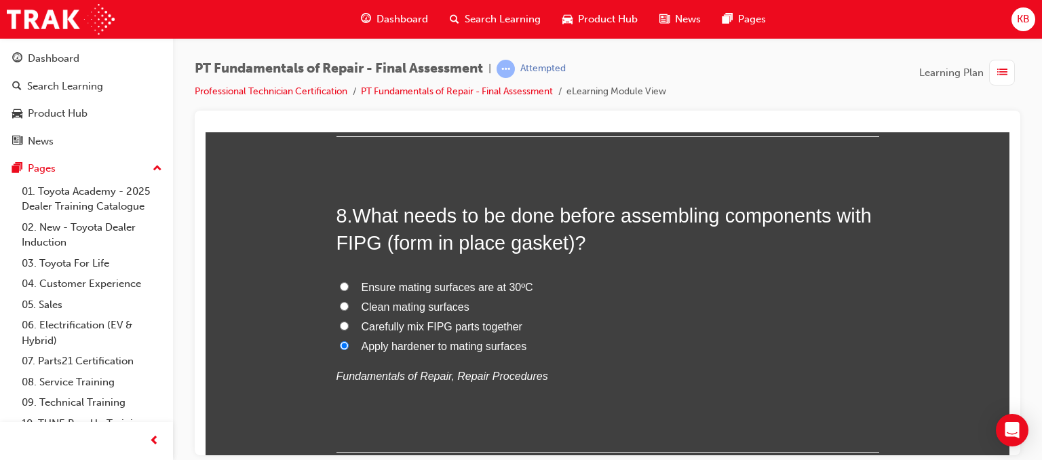
radio input "true"
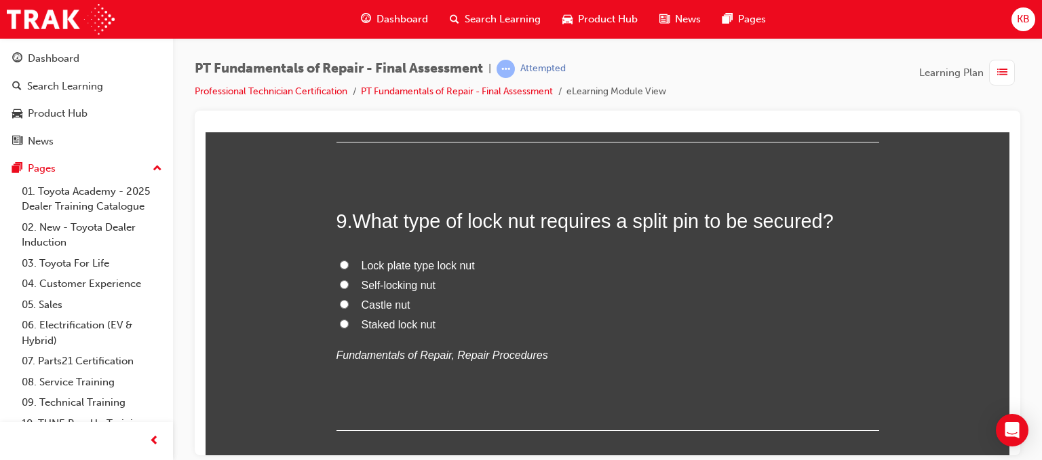
scroll to position [2566, 0]
click at [373, 299] on span "Castle nut" at bounding box center [386, 303] width 49 height 12
click at [349, 299] on input "Castle nut" at bounding box center [344, 302] width 9 height 9
radio input "true"
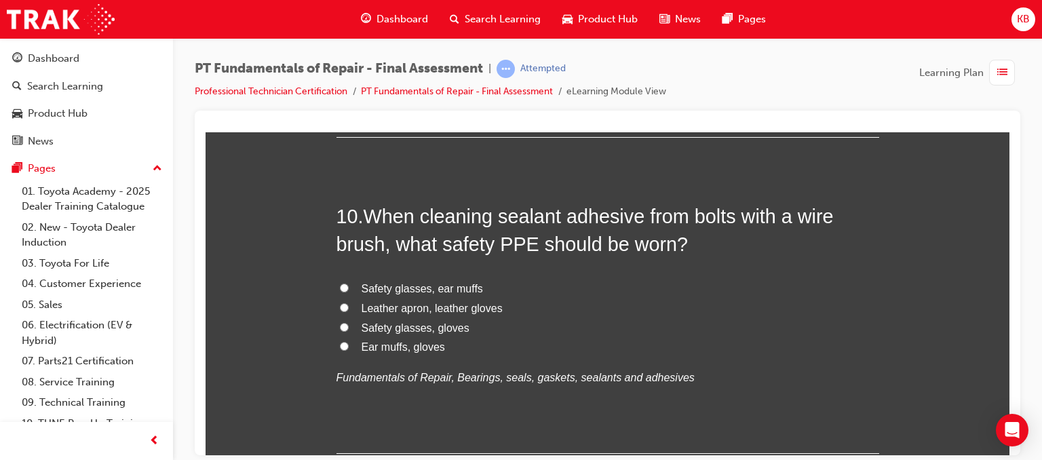
scroll to position [2859, 0]
click at [362, 324] on span "Safety glasses, gloves" at bounding box center [416, 326] width 108 height 12
click at [349, 324] on input "Safety glasses, gloves" at bounding box center [344, 325] width 9 height 9
radio input "true"
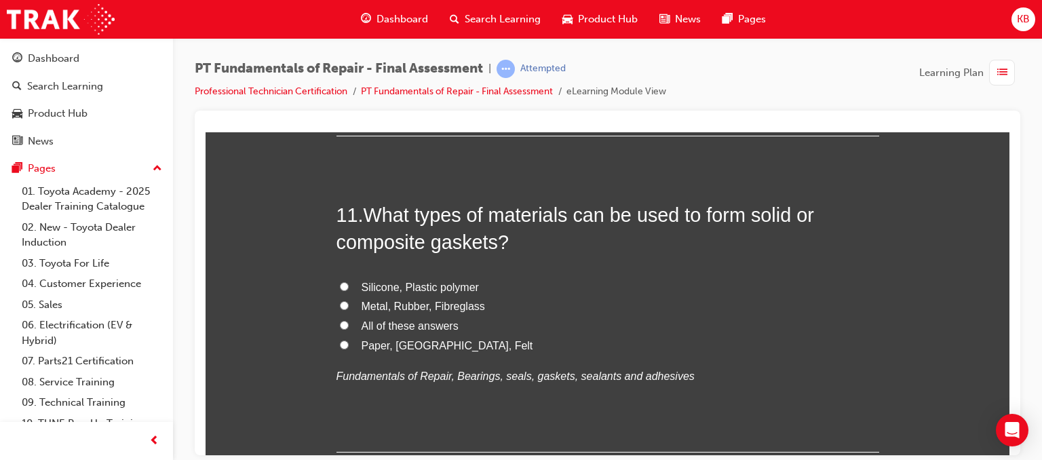
scroll to position [3175, 0]
click at [444, 290] on span "Silicone, Plastic polymer" at bounding box center [420, 288] width 117 height 12
click at [349, 290] on input "Silicone, Plastic polymer" at bounding box center [344, 286] width 9 height 9
radio input "true"
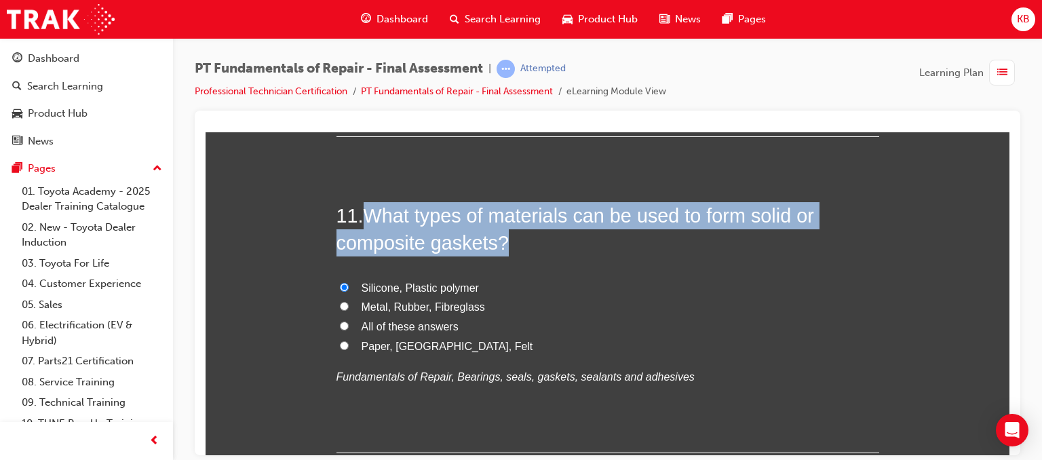
drag, startPoint x: 367, startPoint y: 216, endPoint x: 518, endPoint y: 250, distance: 155.1
click at [518, 250] on h2 "11 . What types of materials can be used to form solid or composite gaskets?" at bounding box center [608, 229] width 543 height 55
copy span "What types of materials can be used to form solid or composite gaskets?"
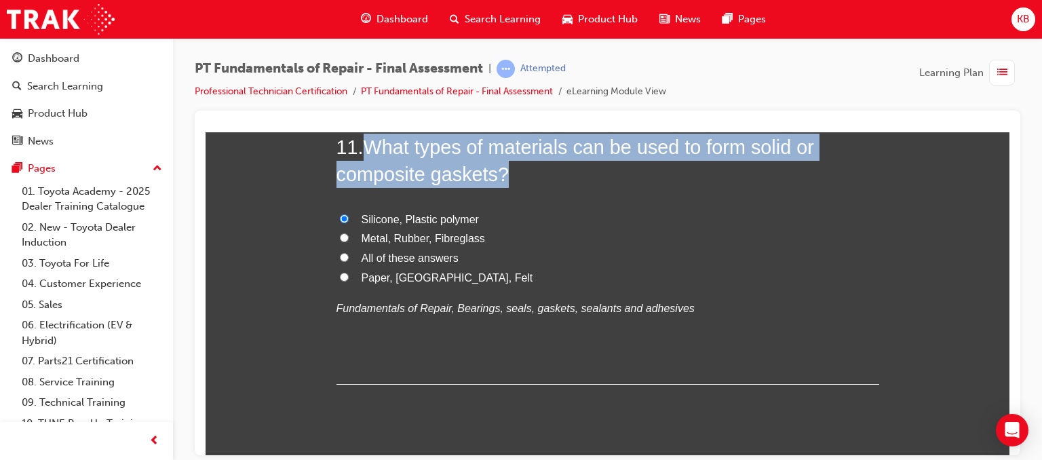
scroll to position [3257, 0]
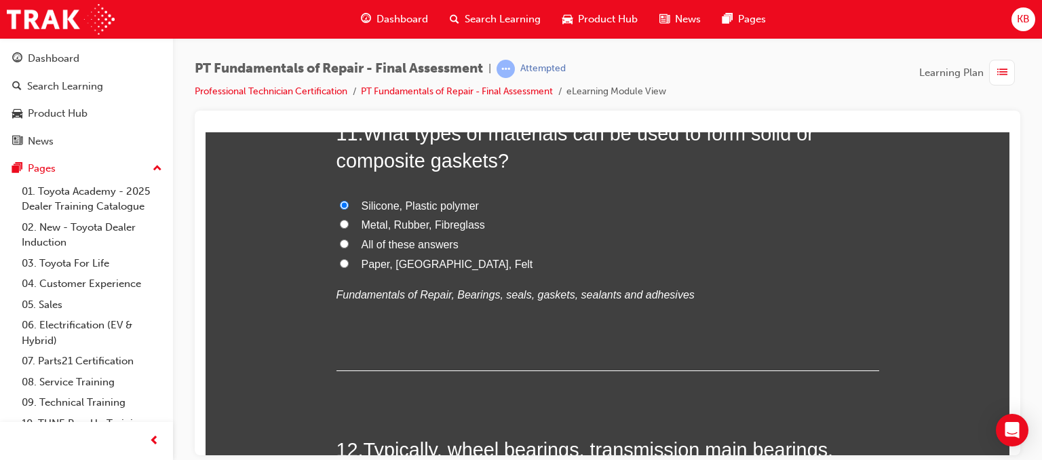
click at [349, 237] on label "All of these answers" at bounding box center [608, 245] width 543 height 20
click at [349, 239] on input "All of these answers" at bounding box center [344, 243] width 9 height 9
radio input "true"
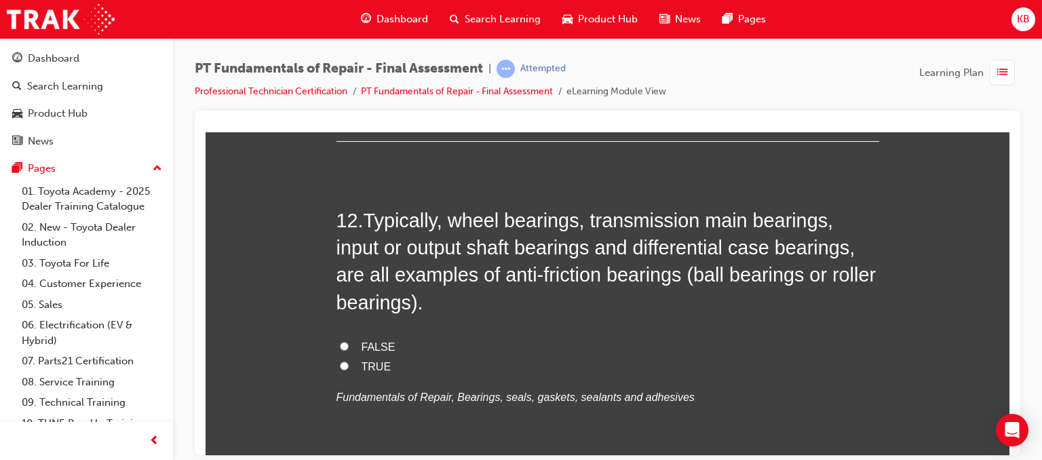
scroll to position [3487, 0]
click at [347, 367] on label "TRUE" at bounding box center [608, 366] width 543 height 20
click at [347, 367] on input "TRUE" at bounding box center [344, 364] width 9 height 9
radio input "true"
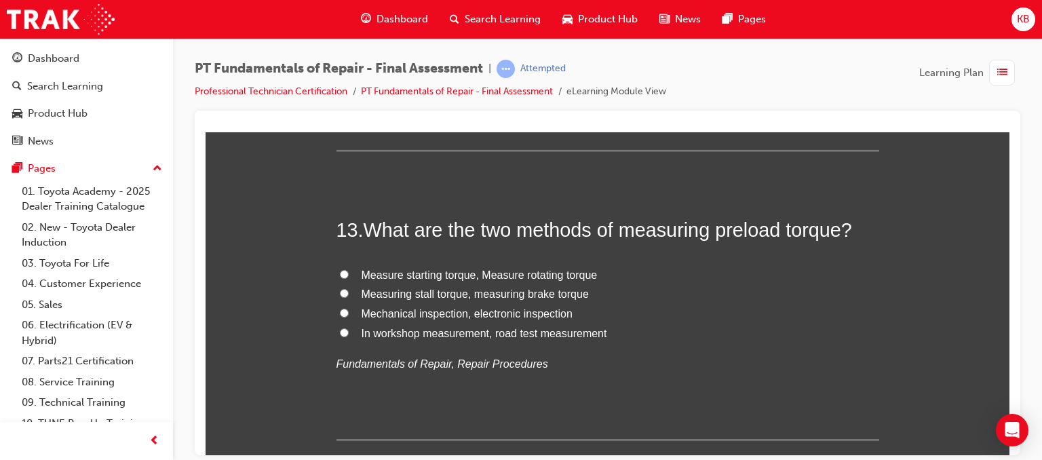
scroll to position [3802, 0]
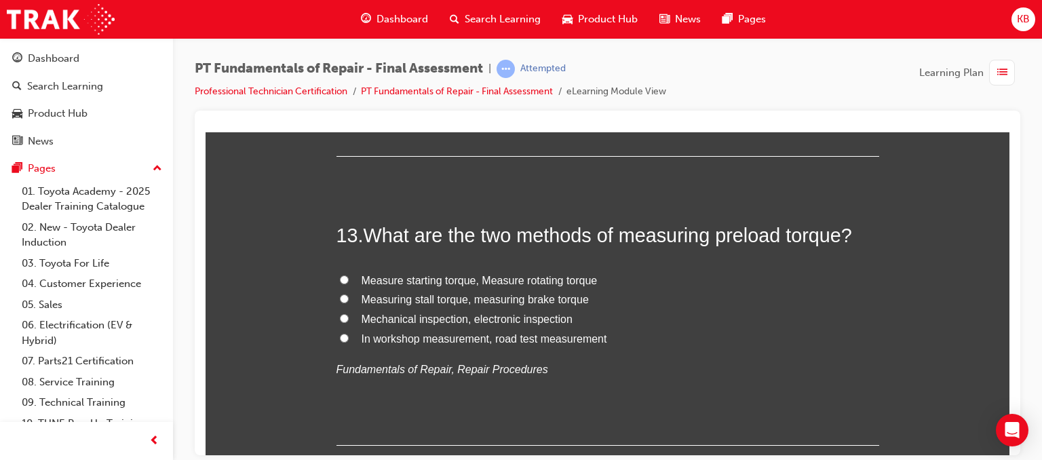
click at [463, 277] on span "Measure starting torque, Measure rotating torque" at bounding box center [480, 280] width 236 height 12
click at [349, 277] on input "Measure starting torque, Measure rotating torque" at bounding box center [344, 279] width 9 height 9
radio input "true"
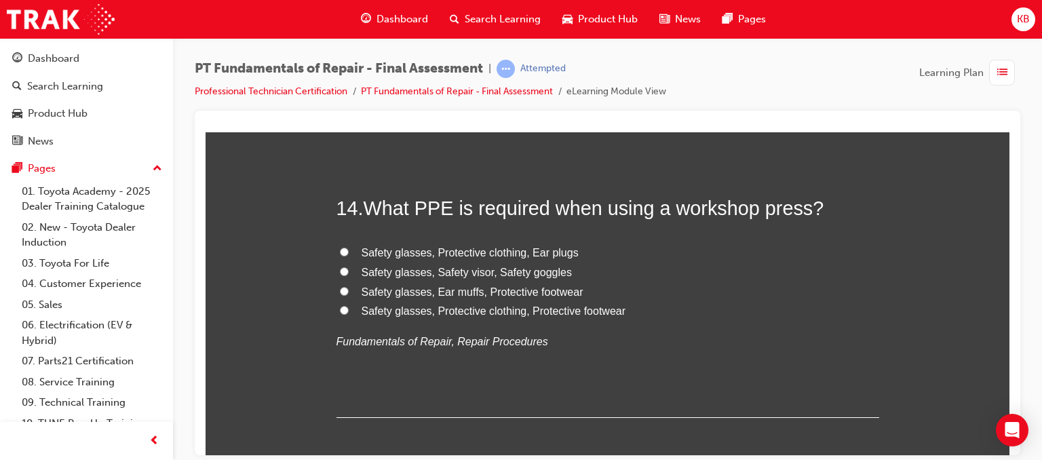
scroll to position [4117, 0]
click at [459, 248] on span "Safety glasses, Protective clothing, Ear plugs" at bounding box center [470, 254] width 217 height 12
click at [349, 248] on input "Safety glasses, Protective clothing, Ear plugs" at bounding box center [344, 252] width 9 height 9
radio input "true"
click at [447, 308] on span "Safety glasses, Protective clothing, Protective footwear" at bounding box center [494, 312] width 265 height 12
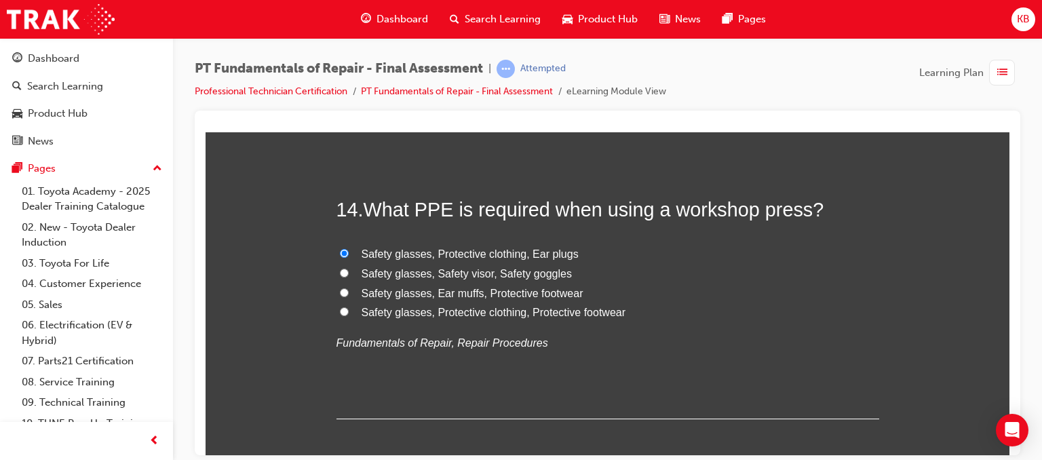
click at [349, 308] on input "Safety glasses, Protective clothing, Protective footwear" at bounding box center [344, 311] width 9 height 9
radio input "true"
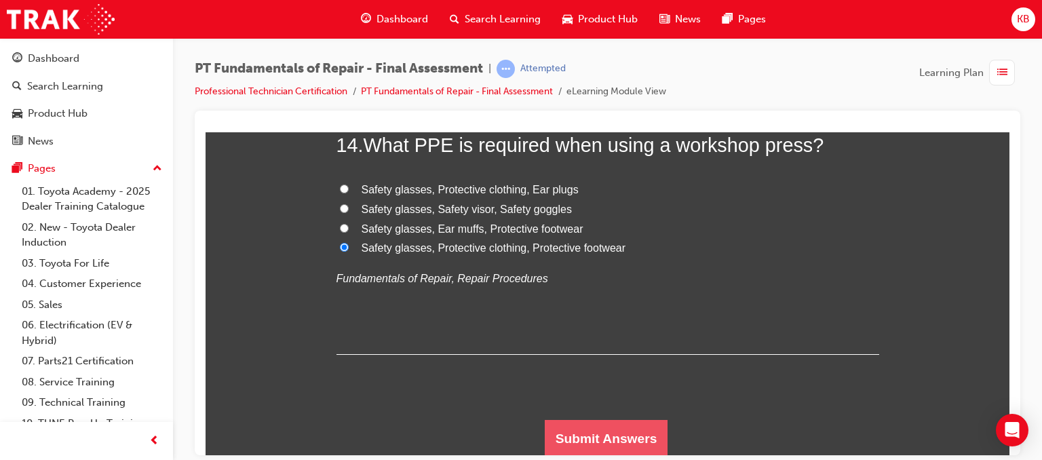
click at [565, 427] on button "Submit Answers" at bounding box center [606, 438] width 123 height 38
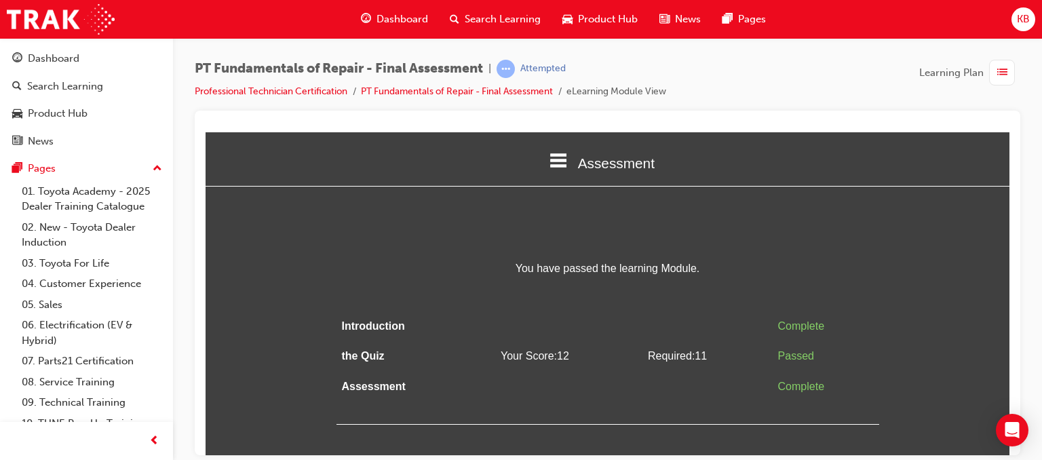
scroll to position [0, 0]
click at [977, 71] on span "Learning Plan" at bounding box center [951, 73] width 64 height 16
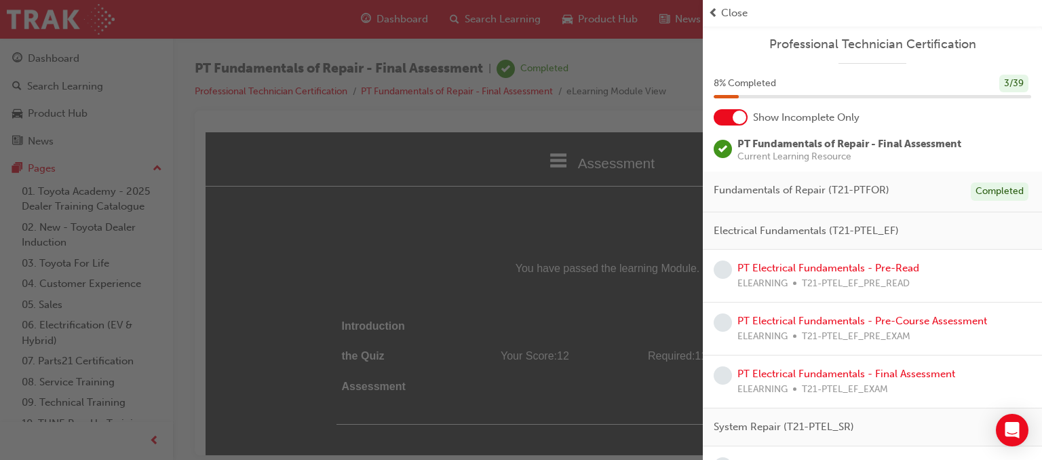
click at [790, 274] on div "PT Electrical Fundamentals - Pre-Read ELEARNING T21-PTEL_EF_PRE_READ" at bounding box center [829, 276] width 182 height 31
click at [790, 263] on link "PT Electrical Fundamentals - Pre-Read" at bounding box center [829, 268] width 182 height 12
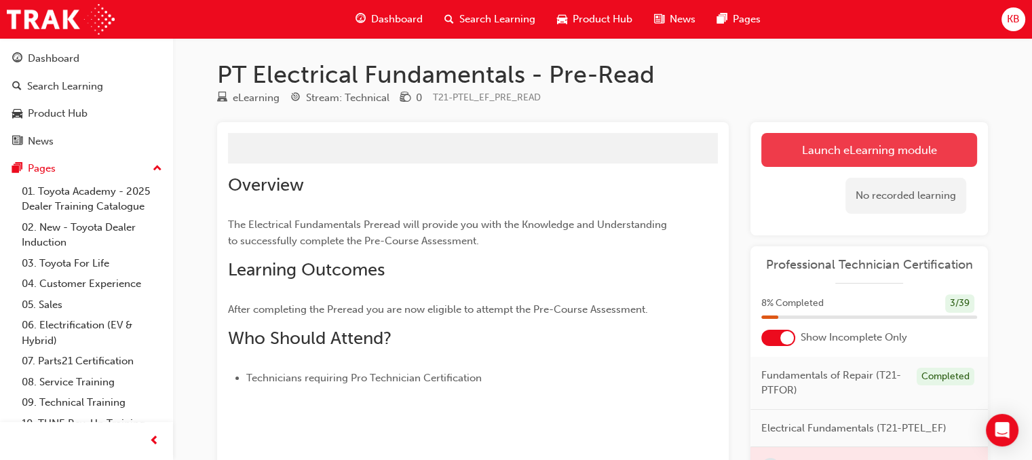
click at [819, 147] on link "Launch eLearning module" at bounding box center [869, 150] width 216 height 34
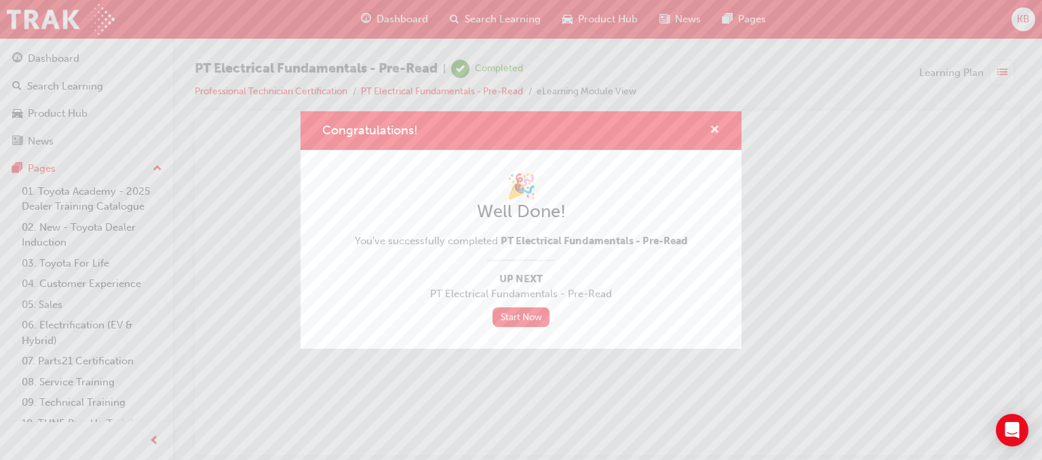
click at [718, 132] on span "cross-icon" at bounding box center [715, 131] width 10 height 12
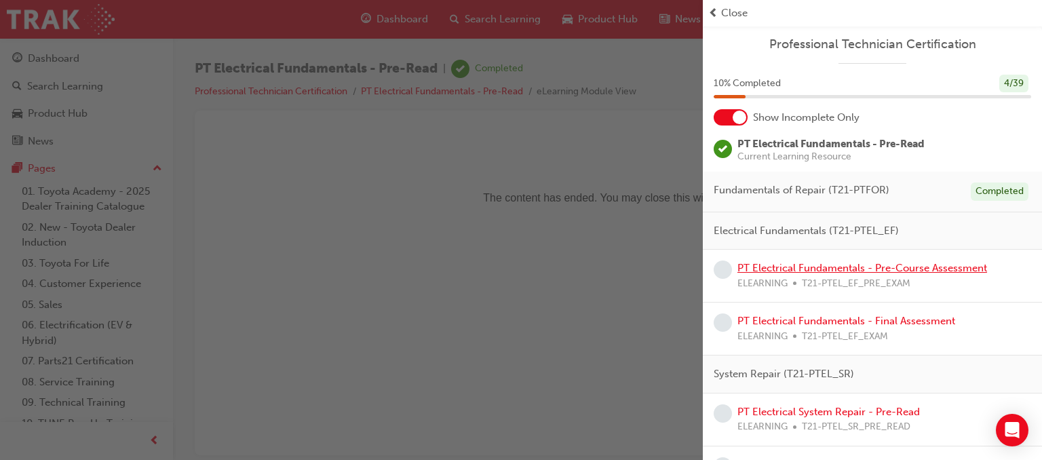
click at [906, 262] on link "PT Electrical Fundamentals - Pre-Course Assessment" at bounding box center [863, 268] width 250 height 12
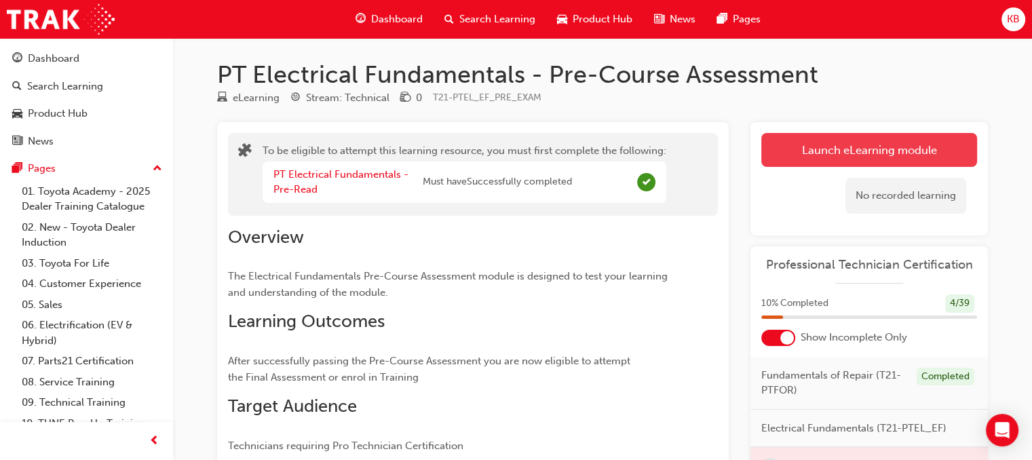
click at [831, 153] on button "Launch eLearning module" at bounding box center [869, 150] width 216 height 34
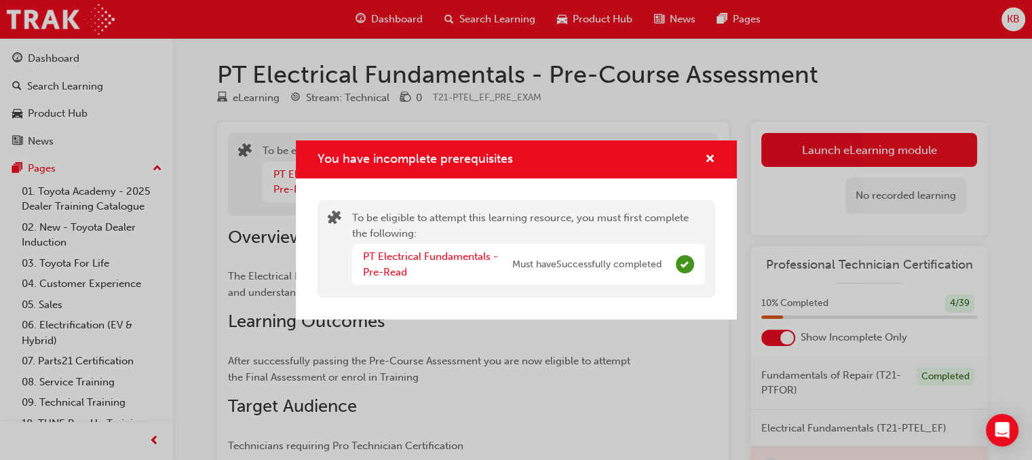
click at [779, 188] on div "You have incomplete prerequisites To be eligible to attempt this learning resou…" at bounding box center [516, 230] width 1032 height 460
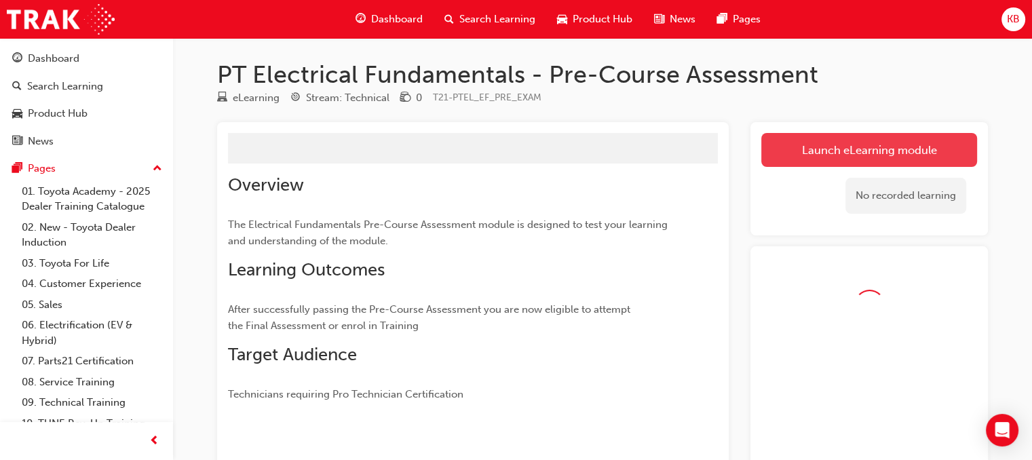
click at [796, 156] on link "Launch eLearning module" at bounding box center [869, 150] width 216 height 34
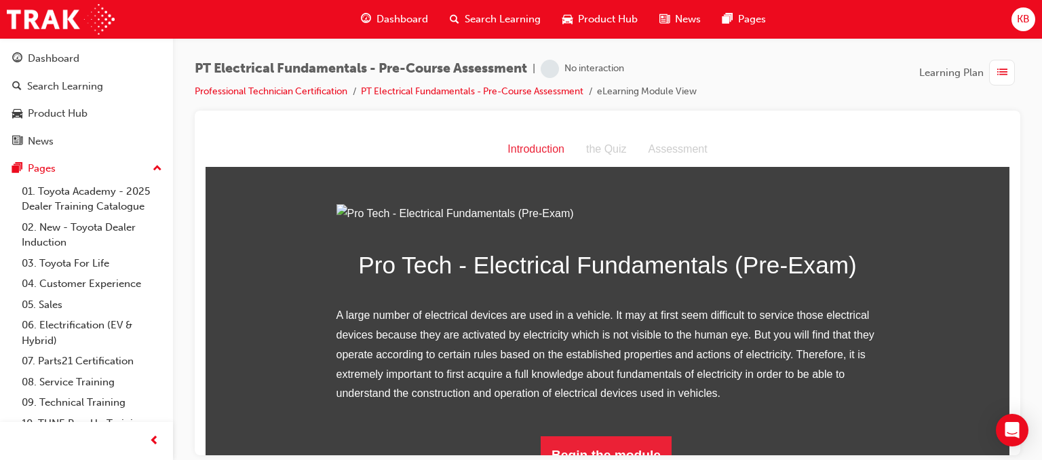
scroll to position [168, 0]
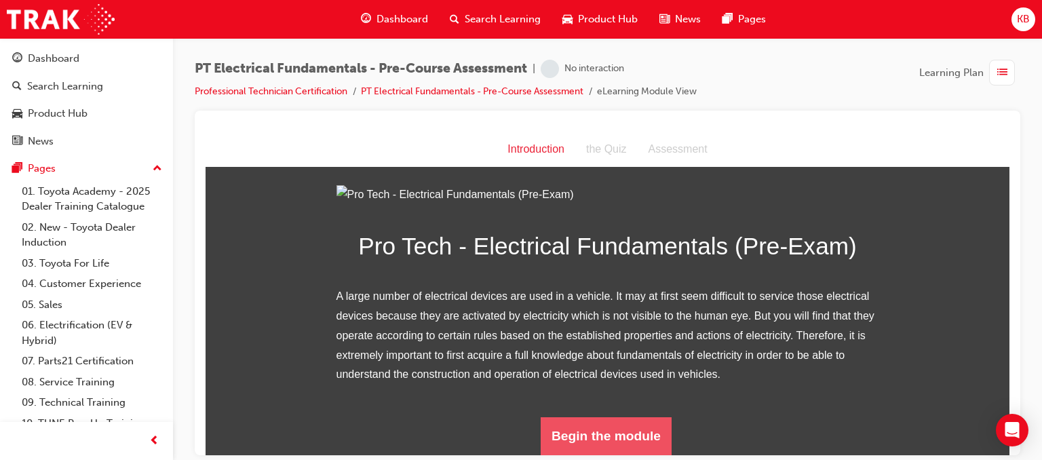
click at [606, 431] on button "Begin the module" at bounding box center [606, 436] width 131 height 38
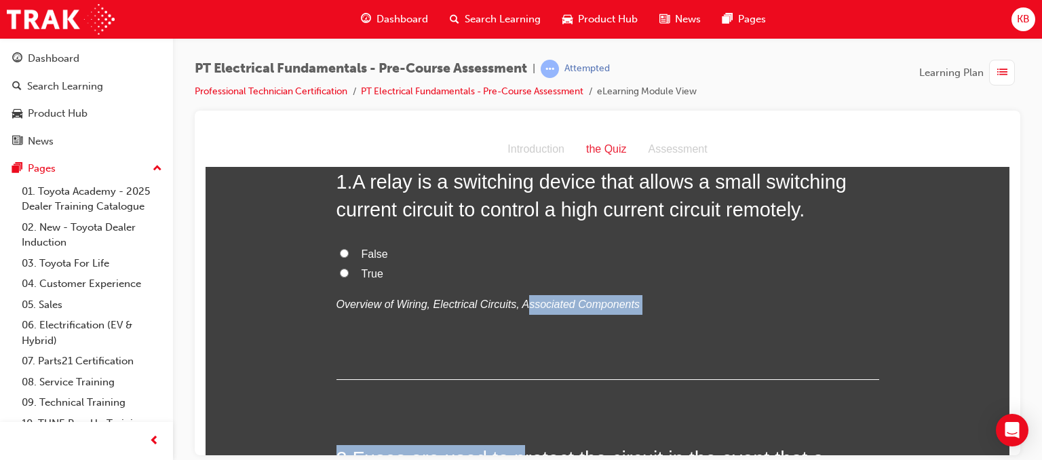
scroll to position [101, 0]
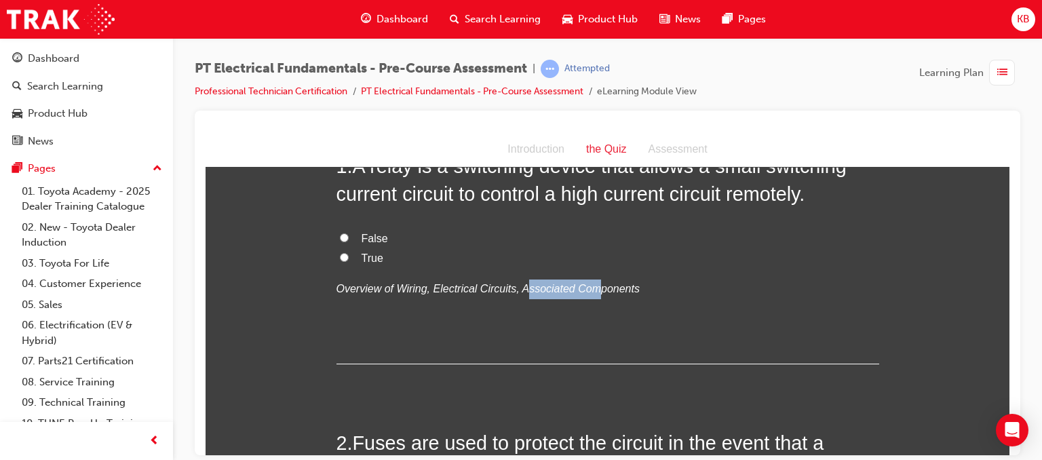
drag, startPoint x: 512, startPoint y: 396, endPoint x: 581, endPoint y: 292, distance: 124.2
click at [581, 292] on p "Overview of Wiring, Electrical Circuits, Associated Components" at bounding box center [608, 289] width 543 height 20
click at [581, 292] on em "Overview of Wiring, Electrical Circuits, Associated Components" at bounding box center [488, 288] width 303 height 12
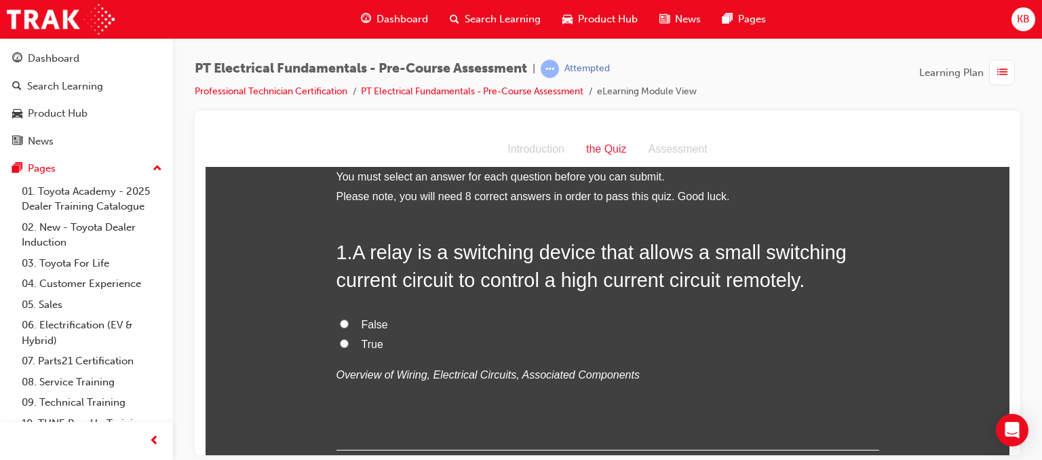
scroll to position [0, 0]
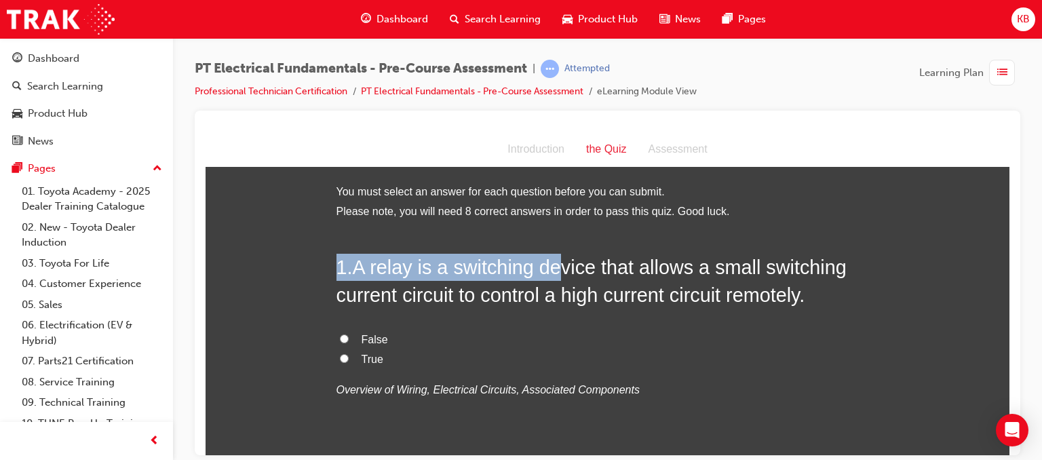
drag, startPoint x: 326, startPoint y: 267, endPoint x: 550, endPoint y: 256, distance: 223.5
click at [550, 256] on span "A relay is a switching device that allows a small switching current circuit to …" at bounding box center [592, 280] width 510 height 49
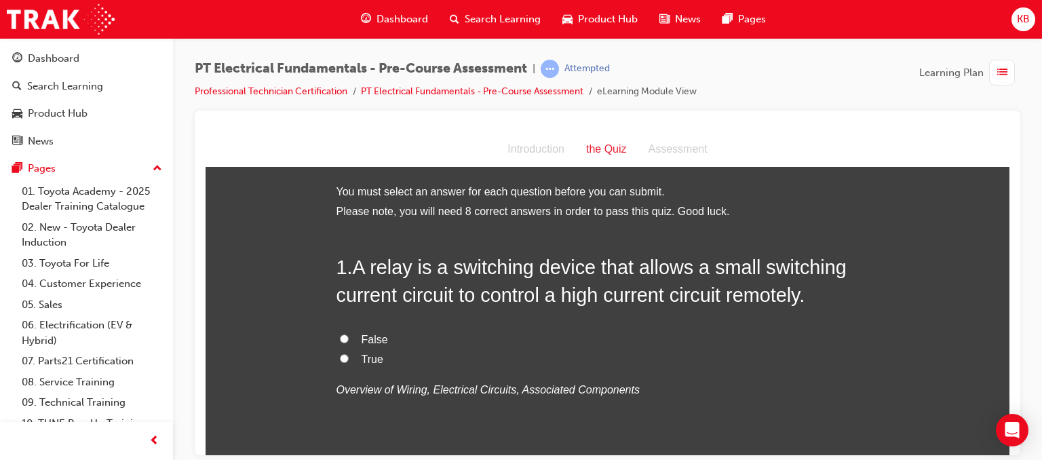
click at [587, 267] on span "A relay is a switching device that allows a small switching current circuit to …" at bounding box center [592, 280] width 510 height 49
drag, startPoint x: 587, startPoint y: 267, endPoint x: 628, endPoint y: 267, distance: 41.4
click at [628, 267] on span "A relay is a switching device that allows a small switching current circuit to …" at bounding box center [592, 280] width 510 height 49
drag, startPoint x: 628, startPoint y: 267, endPoint x: 664, endPoint y: 271, distance: 36.2
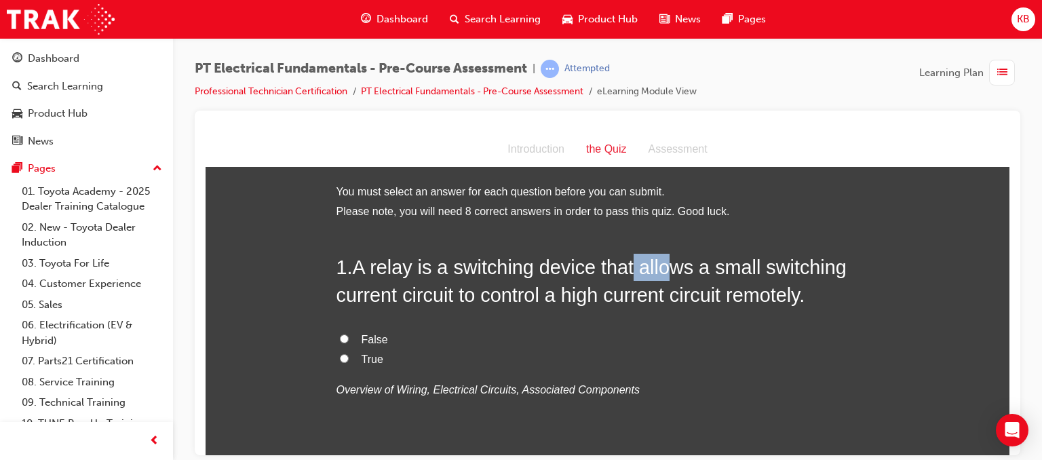
click at [664, 271] on span "A relay is a switching device that allows a small switching current circuit to …" at bounding box center [592, 280] width 510 height 49
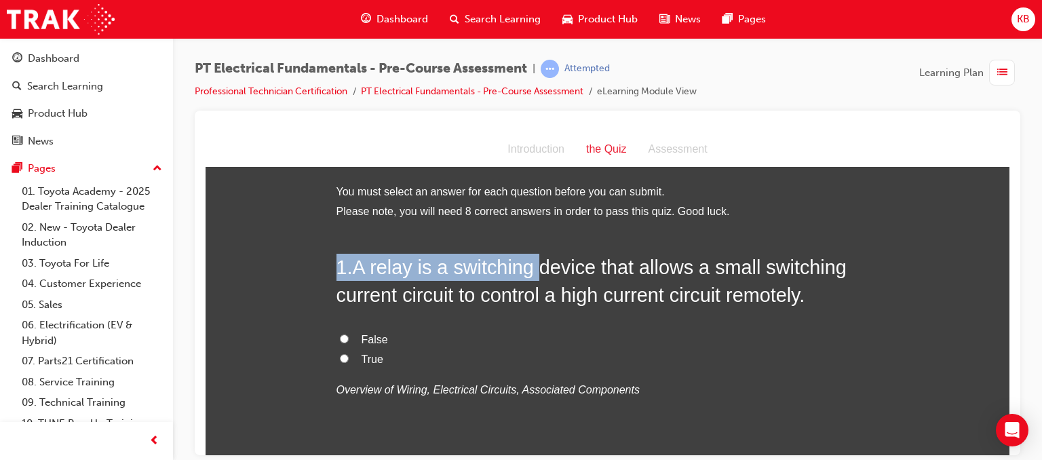
drag, startPoint x: 331, startPoint y: 268, endPoint x: 533, endPoint y: 276, distance: 201.7
click at [533, 276] on h2 "1 . A relay is a switching device that allows a small switching current circuit…" at bounding box center [608, 280] width 543 height 55
click at [533, 276] on span "A relay is a switching device that allows a small switching current circuit to …" at bounding box center [592, 280] width 510 height 49
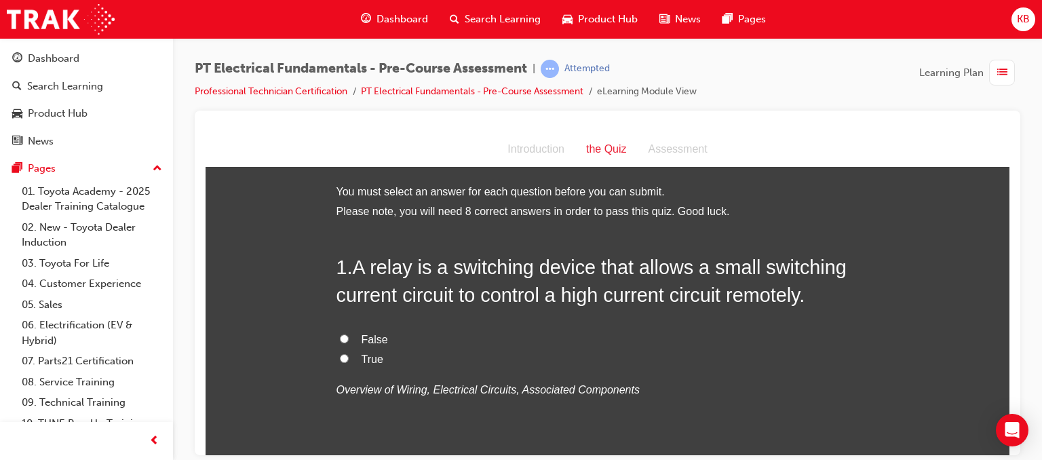
click at [533, 276] on span "A relay is a switching device that allows a small switching current circuit to …" at bounding box center [592, 280] width 510 height 49
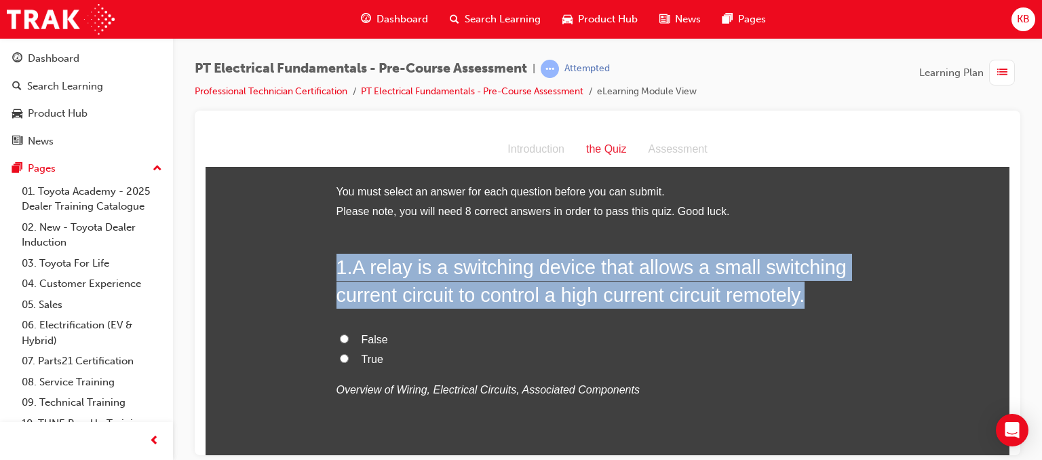
click at [533, 276] on span "A relay is a switching device that allows a small switching current circuit to …" at bounding box center [592, 280] width 510 height 49
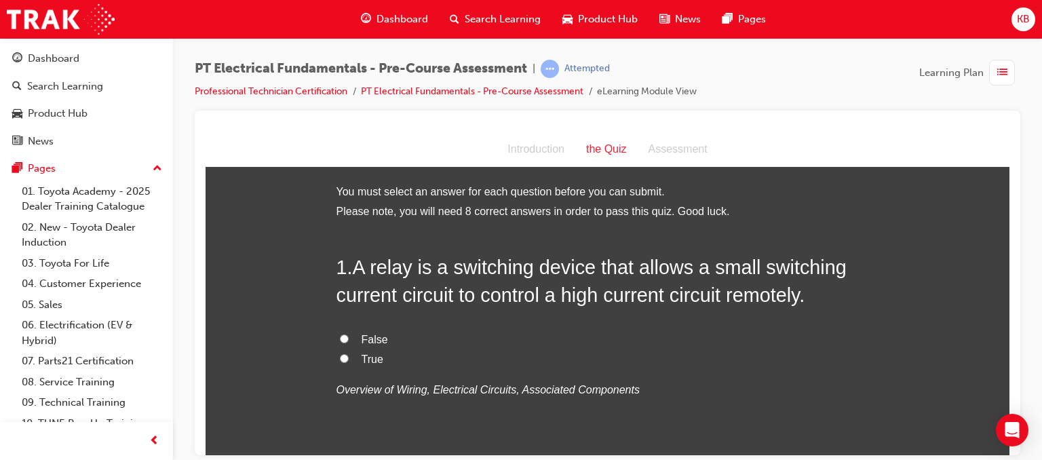
click at [533, 276] on span "A relay is a switching device that allows a small switching current circuit to …" at bounding box center [592, 280] width 510 height 49
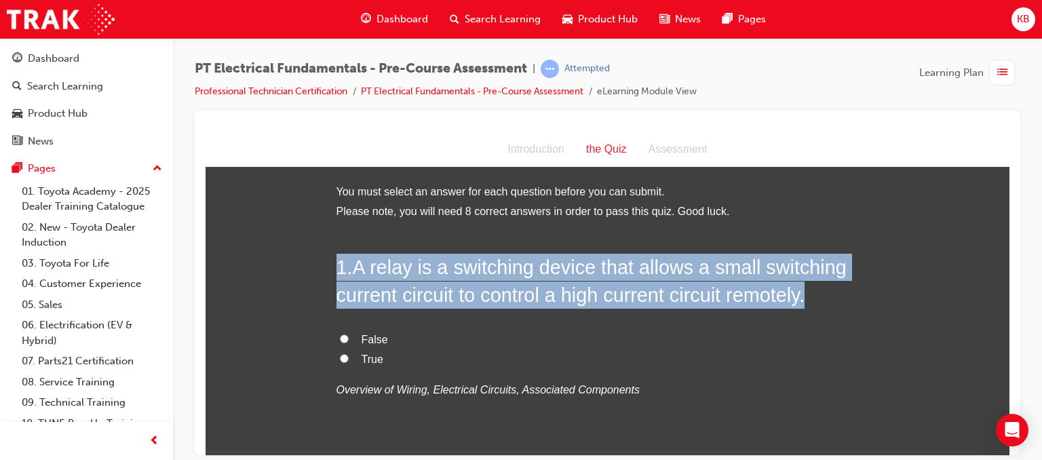
click at [533, 276] on span "A relay is a switching device that allows a small switching current circuit to …" at bounding box center [592, 280] width 510 height 49
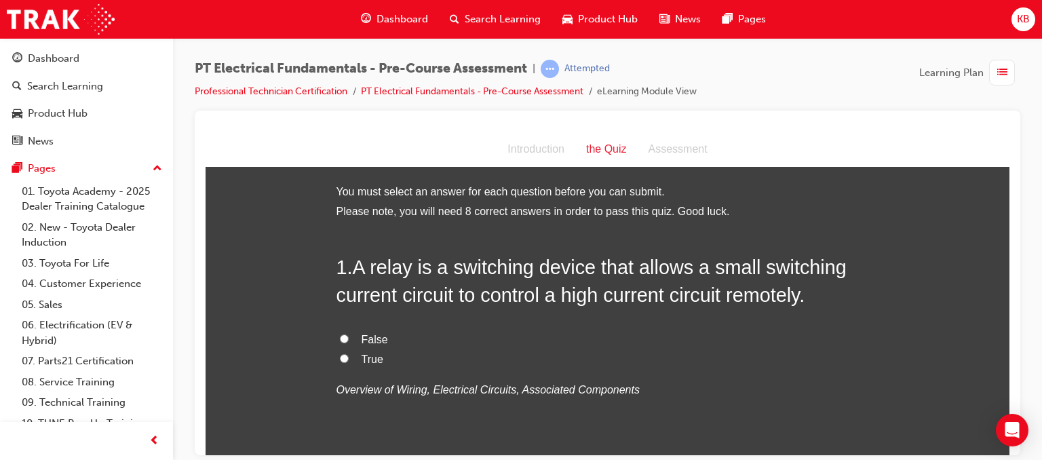
click at [347, 344] on label "False" at bounding box center [608, 340] width 543 height 20
click at [347, 343] on input "False" at bounding box center [344, 338] width 9 height 9
radio input "true"
drag, startPoint x: 492, startPoint y: 350, endPoint x: 364, endPoint y: 366, distance: 129.3
click at [364, 366] on label "True" at bounding box center [608, 359] width 543 height 20
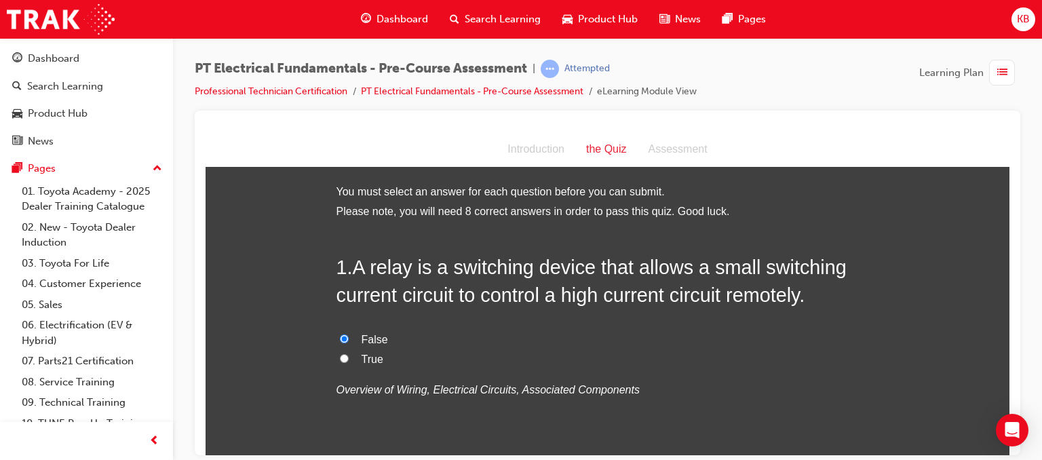
click at [349, 362] on input "True" at bounding box center [344, 357] width 9 height 9
radio input "true"
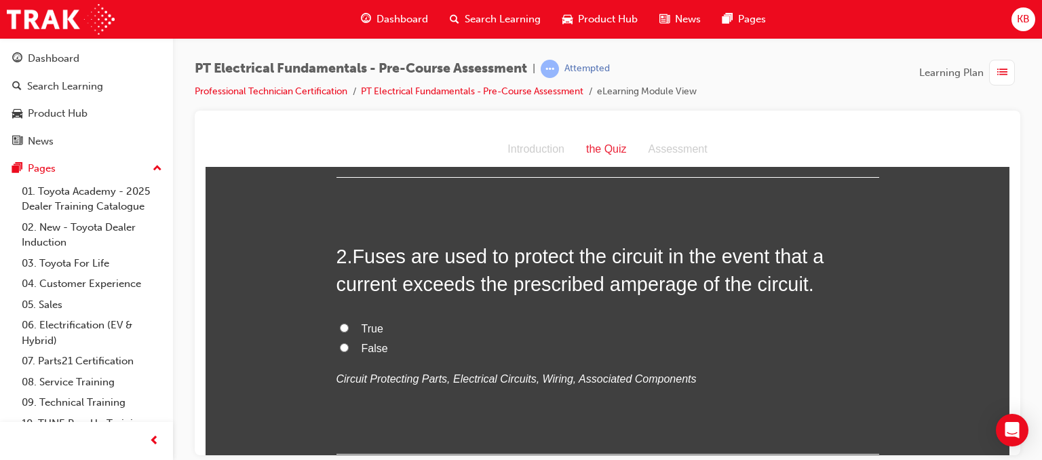
scroll to position [289, 0]
click at [347, 330] on label "True" at bounding box center [608, 328] width 543 height 20
click at [347, 330] on input "True" at bounding box center [344, 326] width 9 height 9
radio input "true"
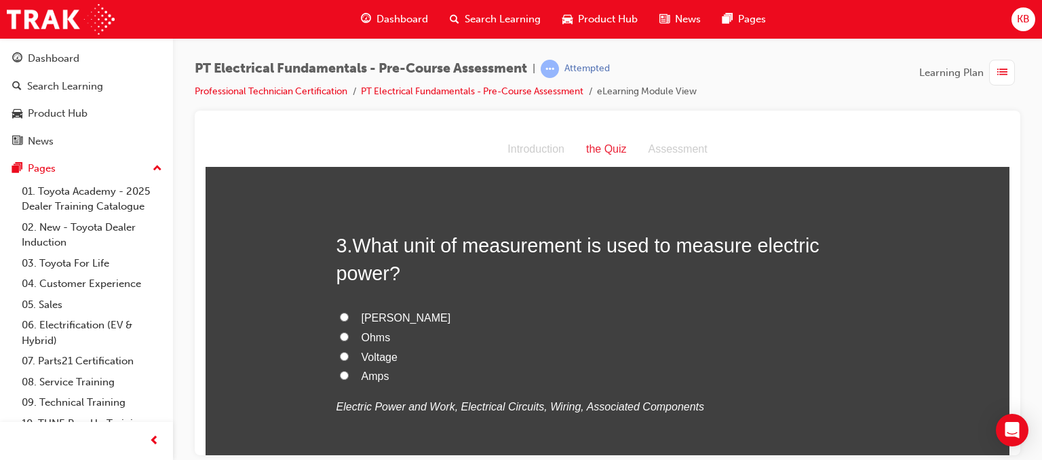
scroll to position [575, 0]
click at [369, 311] on span "[PERSON_NAME]" at bounding box center [407, 317] width 90 height 12
click at [349, 312] on input "[PERSON_NAME]" at bounding box center [344, 316] width 9 height 9
radio input "true"
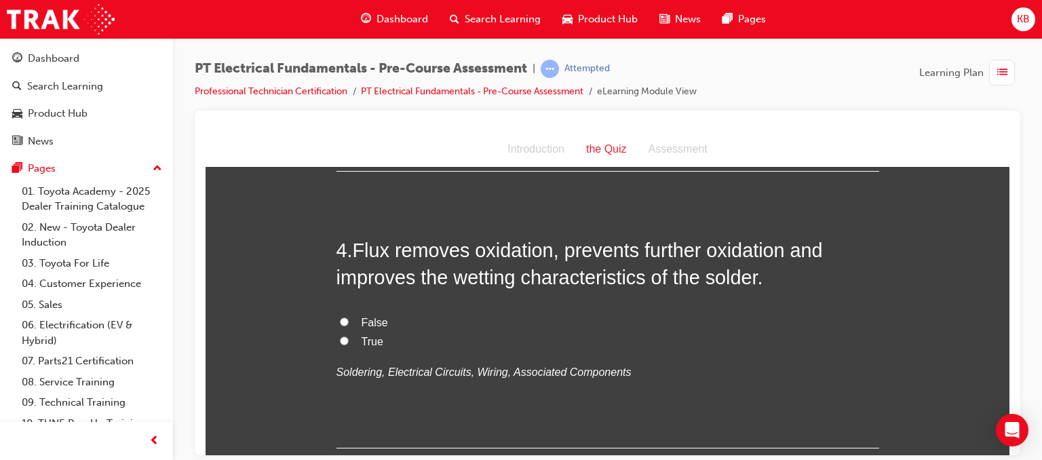
scroll to position [887, 0]
click at [351, 246] on span "Flux removes oxidation, prevents further oxidation and improves the wetting cha…" at bounding box center [580, 262] width 486 height 49
click at [340, 343] on input "True" at bounding box center [344, 339] width 9 height 9
radio input "true"
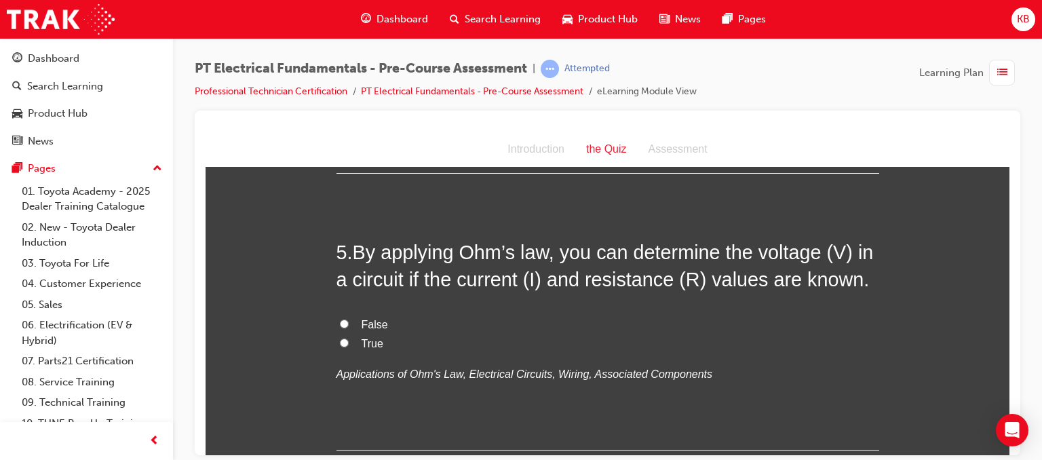
scroll to position [1162, 0]
click at [341, 340] on input "True" at bounding box center [344, 342] width 9 height 9
radio input "true"
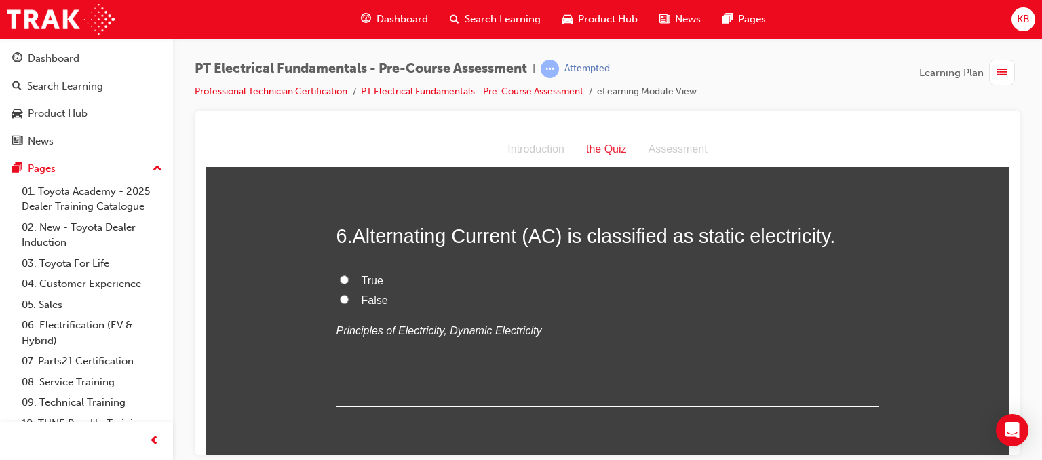
scroll to position [1454, 0]
click at [365, 294] on span "False" at bounding box center [375, 300] width 26 height 12
click at [349, 295] on input "False" at bounding box center [344, 299] width 9 height 9
radio input "true"
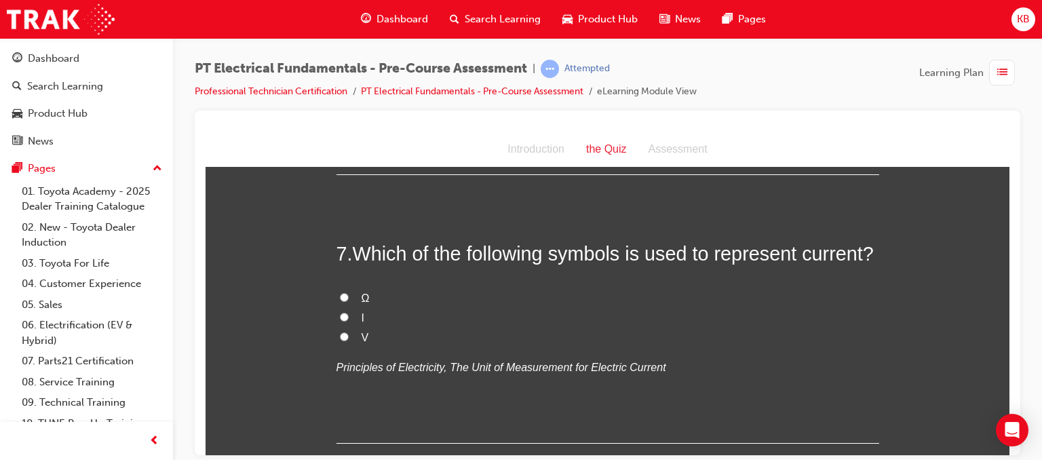
scroll to position [1685, 0]
click at [353, 315] on label "I" at bounding box center [608, 319] width 543 height 20
click at [349, 315] on input "I" at bounding box center [344, 317] width 9 height 9
radio input "true"
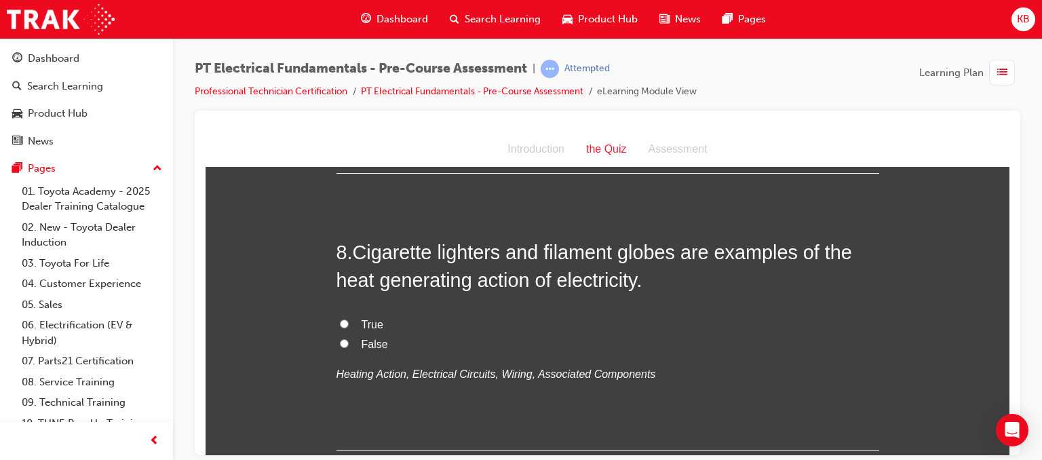
scroll to position [1957, 0]
click at [362, 322] on span "True" at bounding box center [373, 324] width 22 height 12
click at [349, 322] on input "True" at bounding box center [344, 323] width 9 height 9
radio input "true"
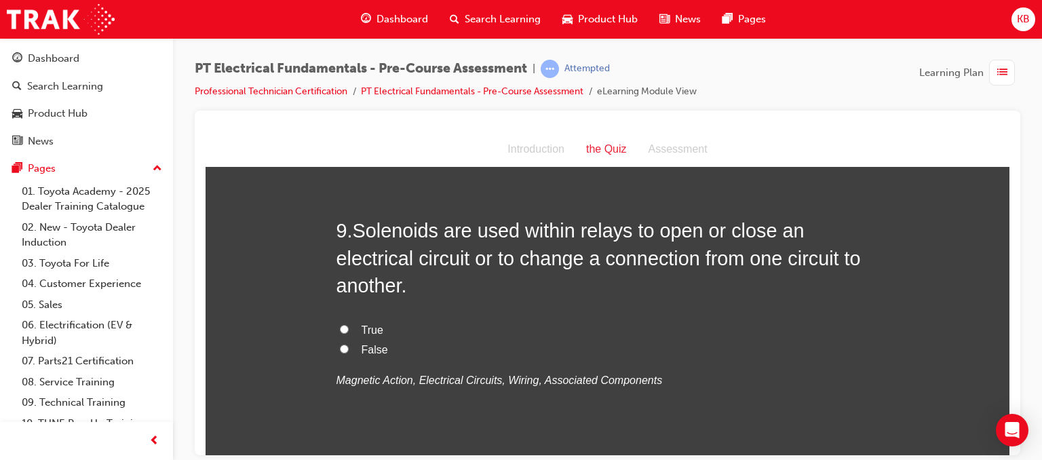
scroll to position [2257, 0]
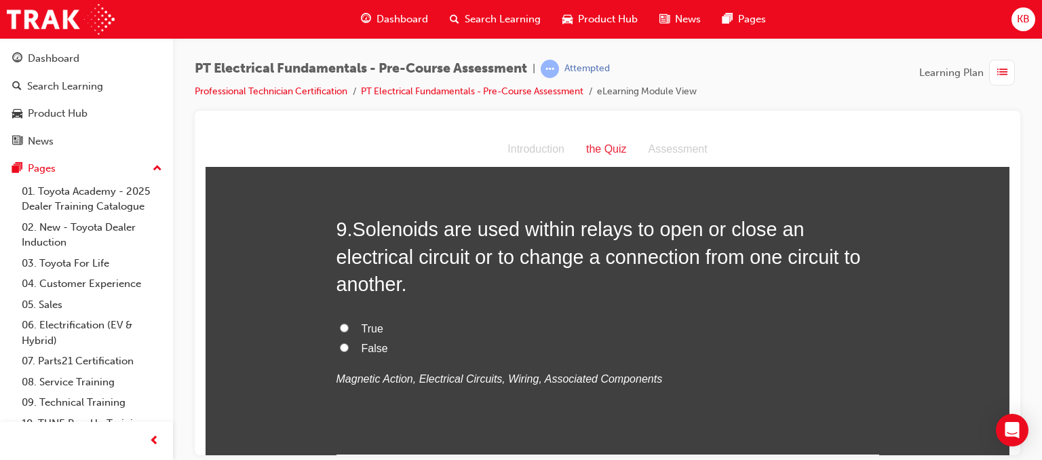
click at [362, 326] on span "True" at bounding box center [373, 328] width 22 height 12
click at [349, 326] on input "True" at bounding box center [344, 327] width 9 height 9
radio input "true"
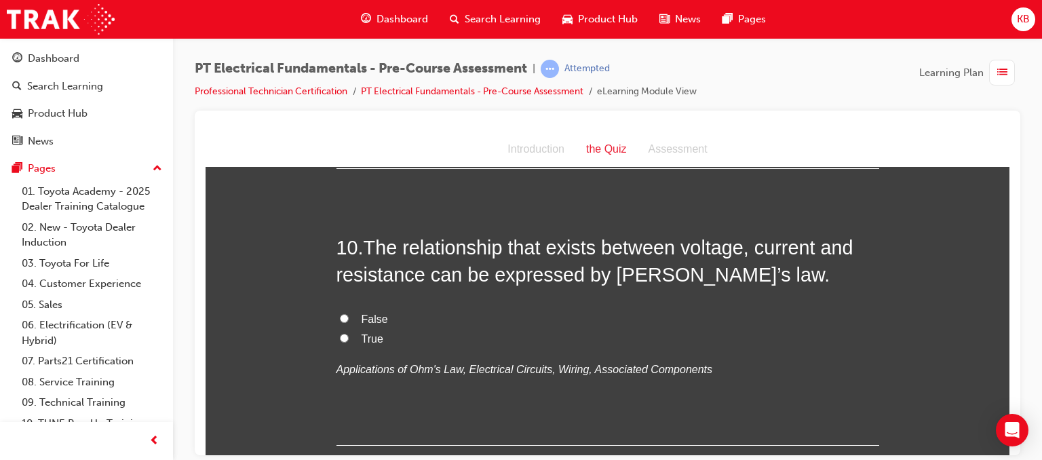
scroll to position [2542, 0]
click at [372, 317] on span "False" at bounding box center [375, 320] width 26 height 12
click at [349, 317] on input "False" at bounding box center [344, 319] width 9 height 9
radio input "true"
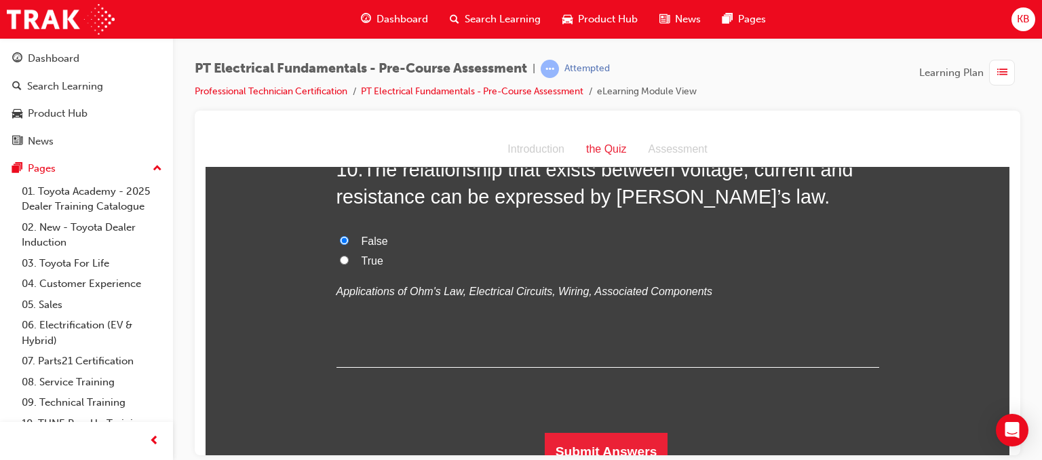
scroll to position [2634, 0]
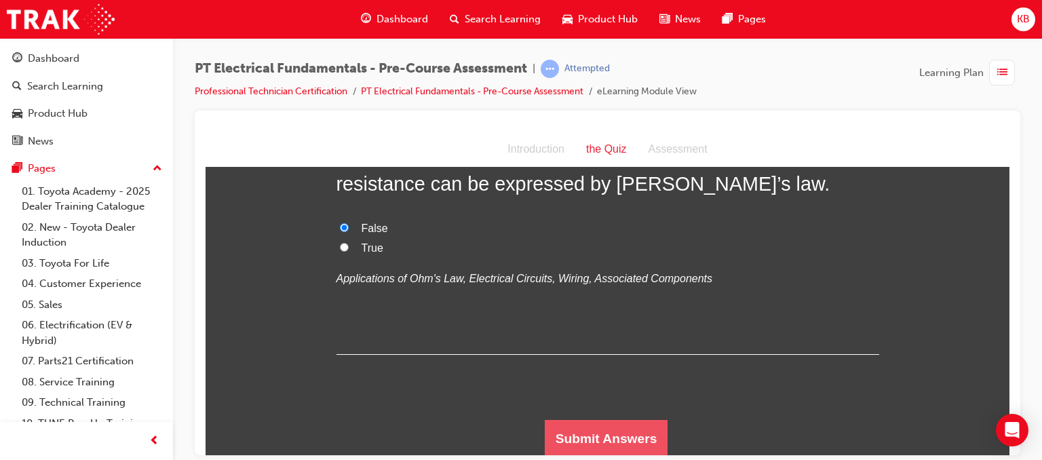
click at [581, 429] on button "Submit Answers" at bounding box center [606, 438] width 123 height 38
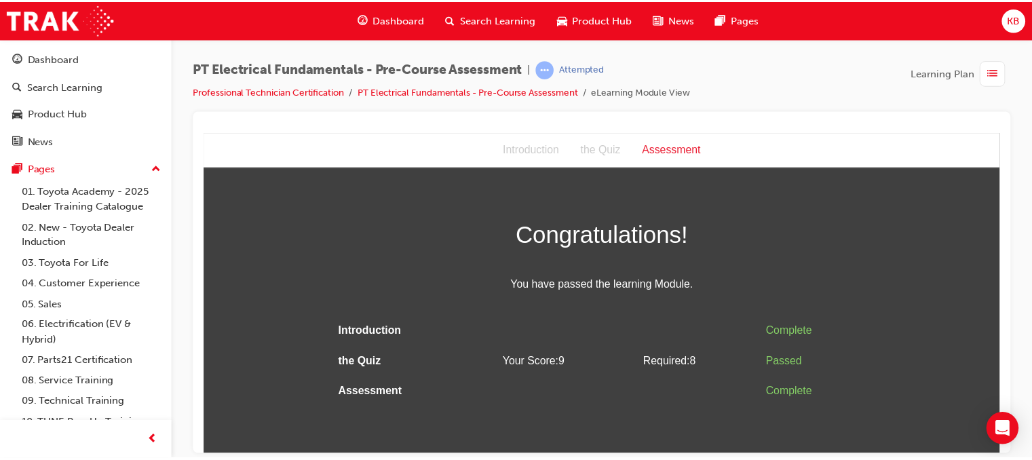
scroll to position [0, 0]
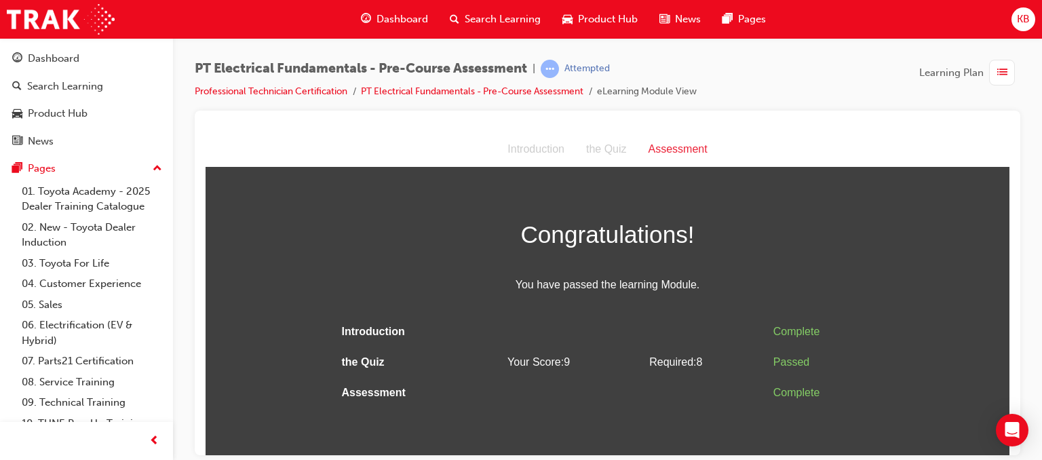
click at [974, 71] on span "Learning Plan" at bounding box center [951, 73] width 64 height 16
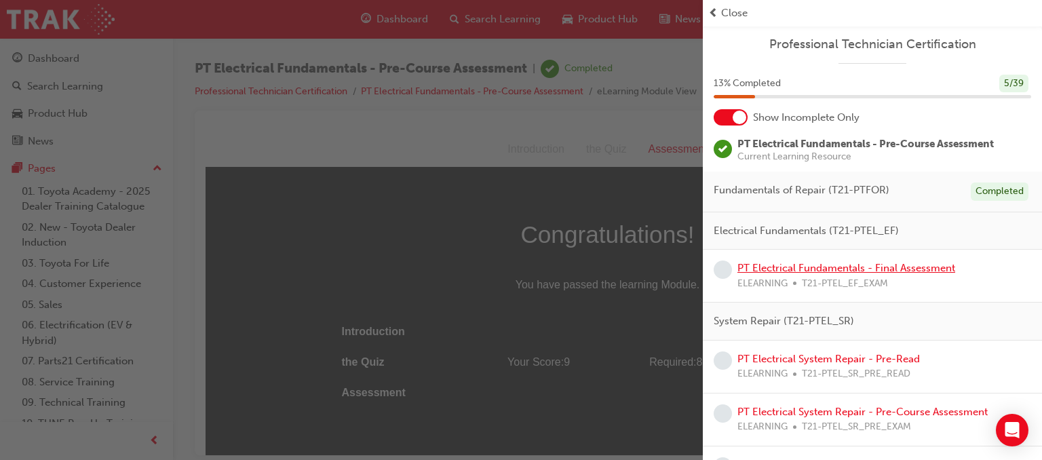
click at [835, 263] on link "PT Electrical Fundamentals - Final Assessment" at bounding box center [847, 268] width 218 height 12
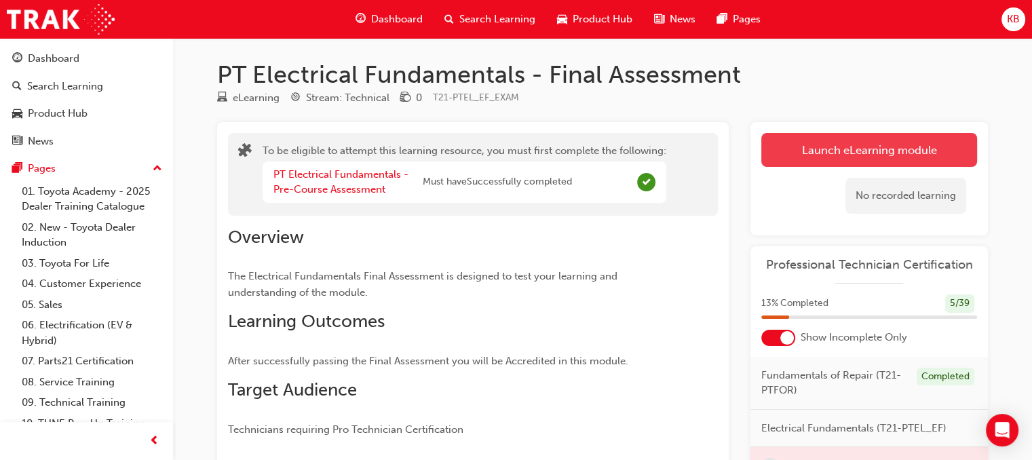
click at [787, 136] on button "Launch eLearning module" at bounding box center [869, 150] width 216 height 34
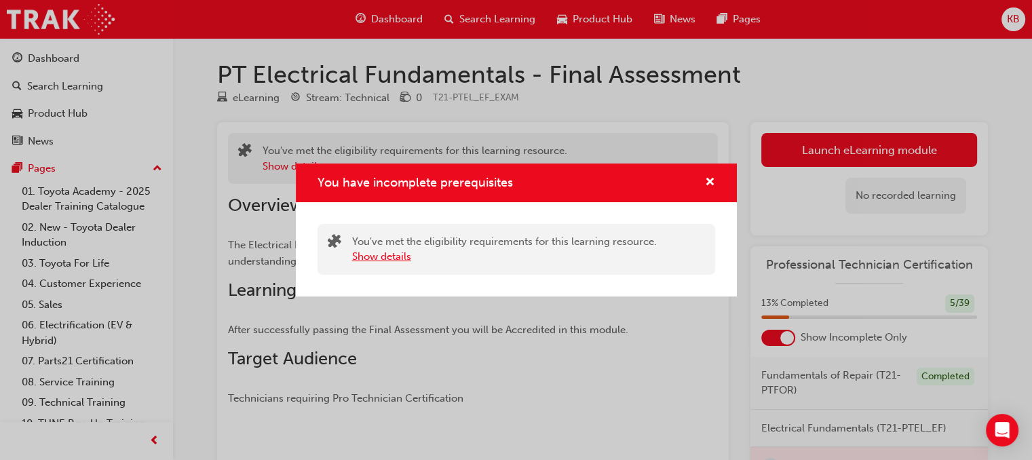
click at [383, 251] on button "Show details" at bounding box center [381, 257] width 59 height 16
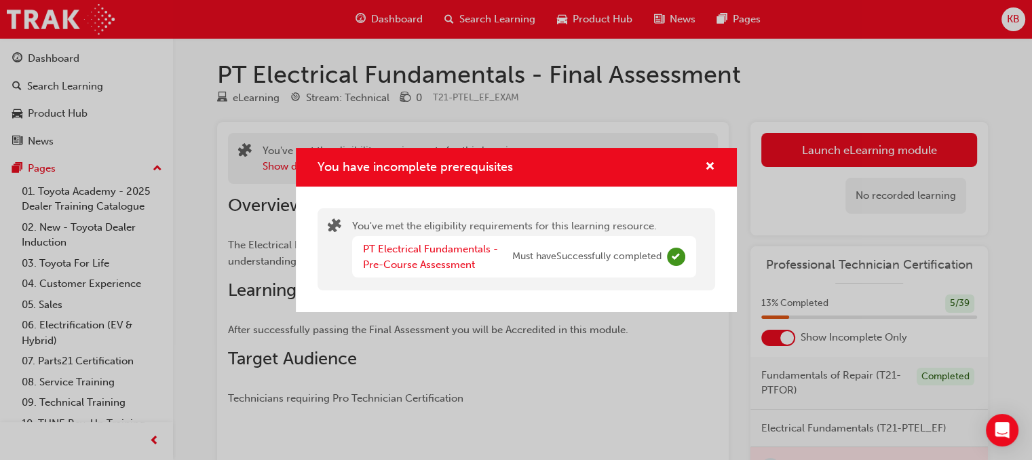
click at [716, 170] on div "You have incomplete prerequisites" at bounding box center [516, 167] width 441 height 39
click at [705, 170] on span "cross-icon" at bounding box center [710, 167] width 10 height 12
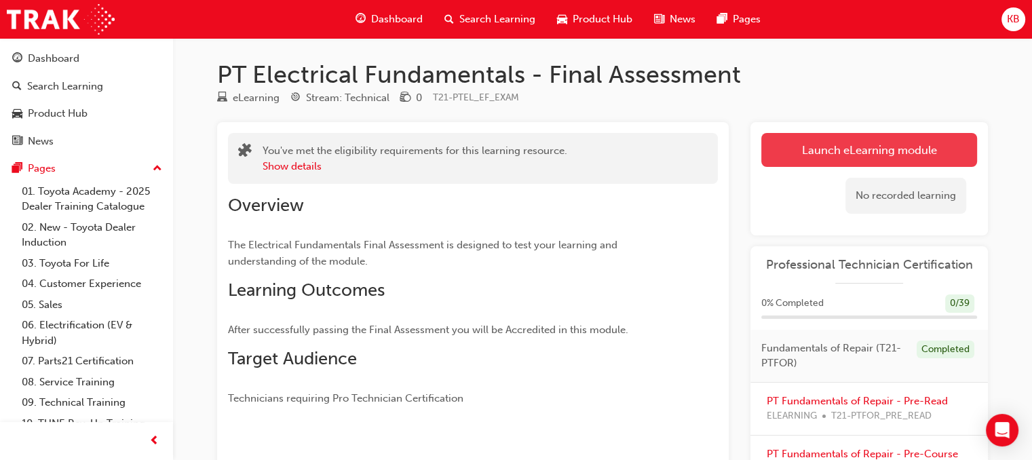
click at [814, 151] on link "Launch eLearning module" at bounding box center [869, 150] width 216 height 34
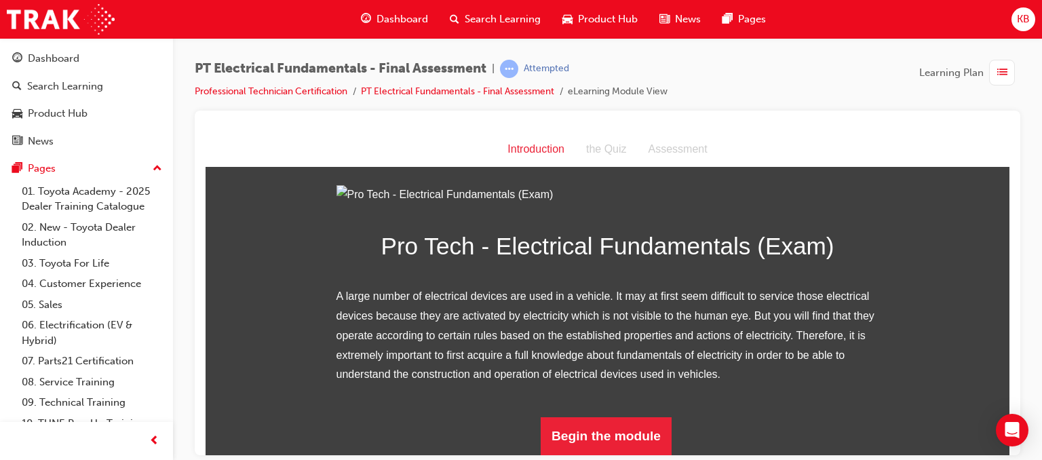
scroll to position [168, 0]
click at [601, 438] on button "Begin the module" at bounding box center [606, 436] width 131 height 38
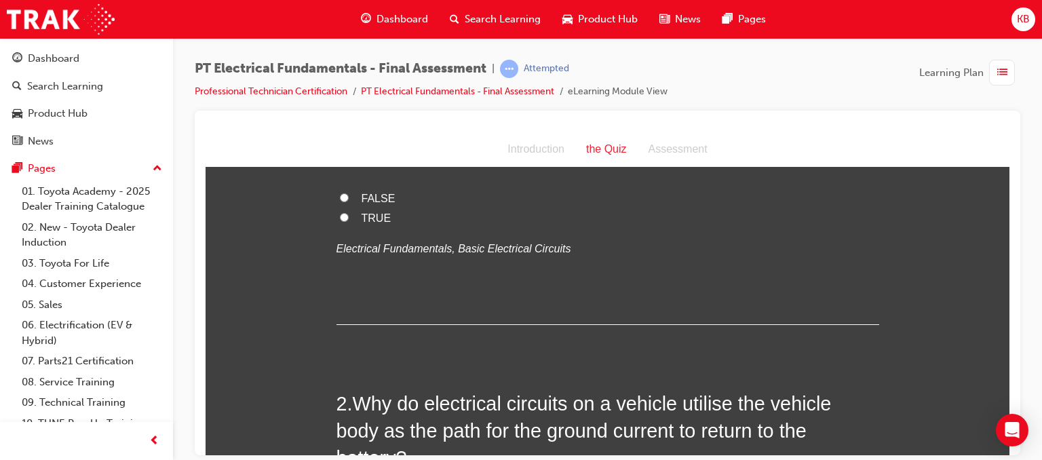
scroll to position [0, 0]
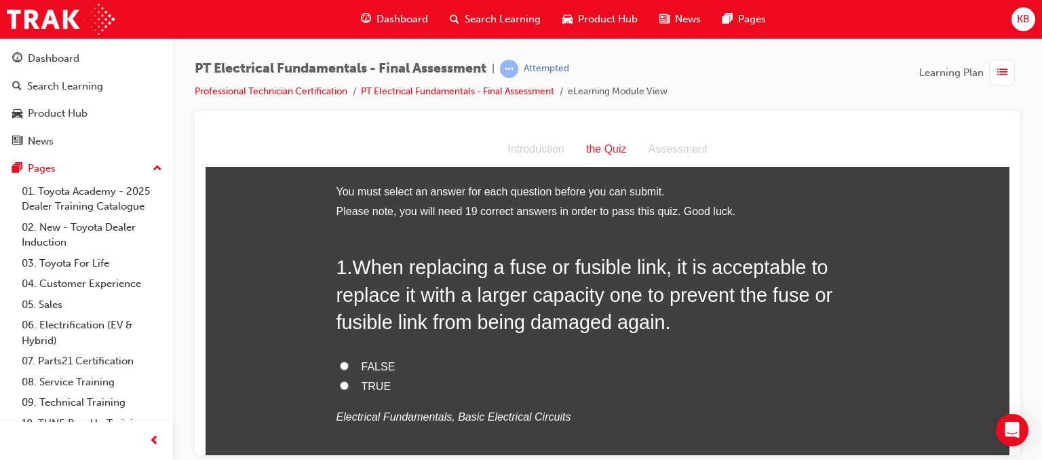
click at [345, 366] on label "FALSE" at bounding box center [608, 367] width 543 height 20
click at [345, 366] on input "FALSE" at bounding box center [344, 365] width 9 height 9
radio input "true"
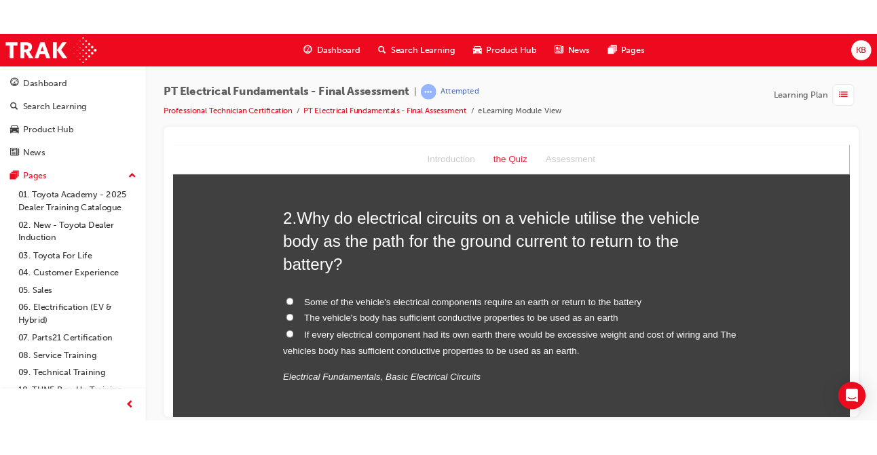
scroll to position [328, 0]
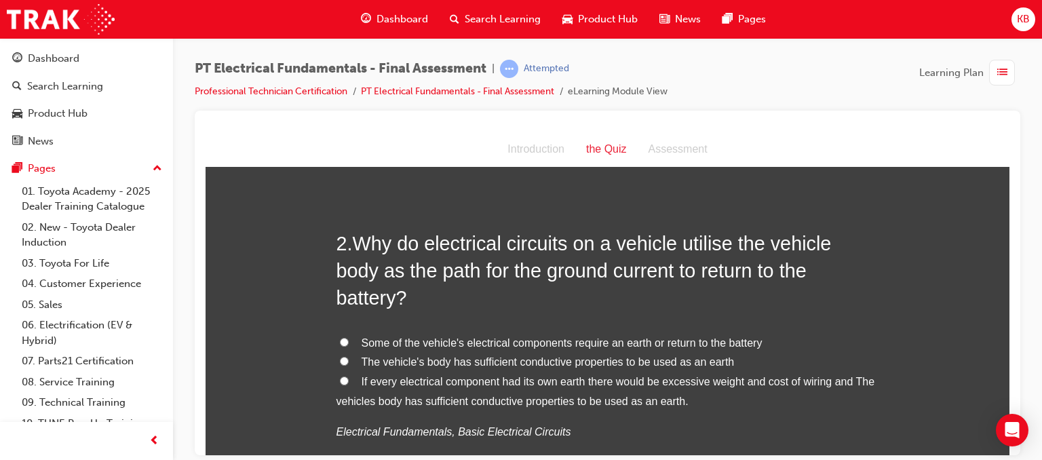
click at [388, 16] on span "Dashboard" at bounding box center [403, 20] width 52 height 16
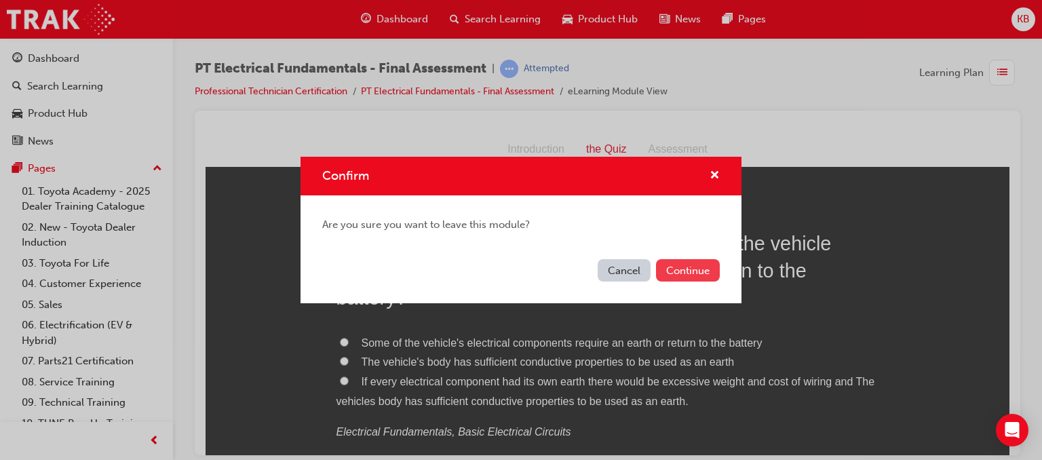
click at [684, 270] on button "Continue" at bounding box center [688, 270] width 64 height 22
